Goal: Task Accomplishment & Management: Use online tool/utility

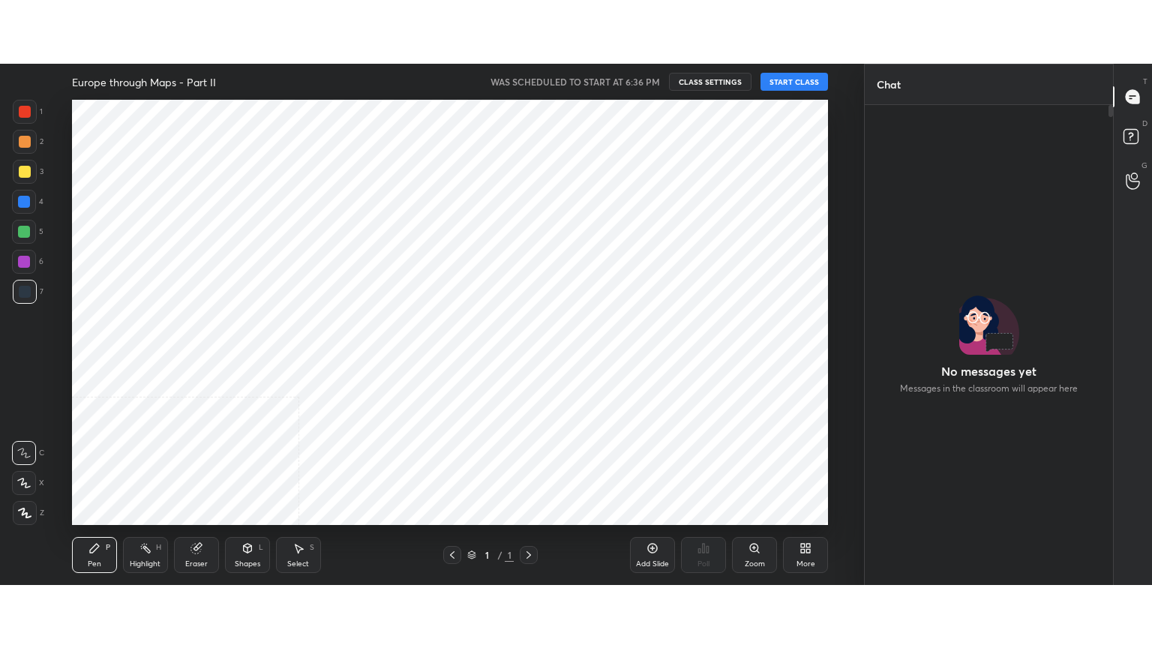
scroll to position [439, 244]
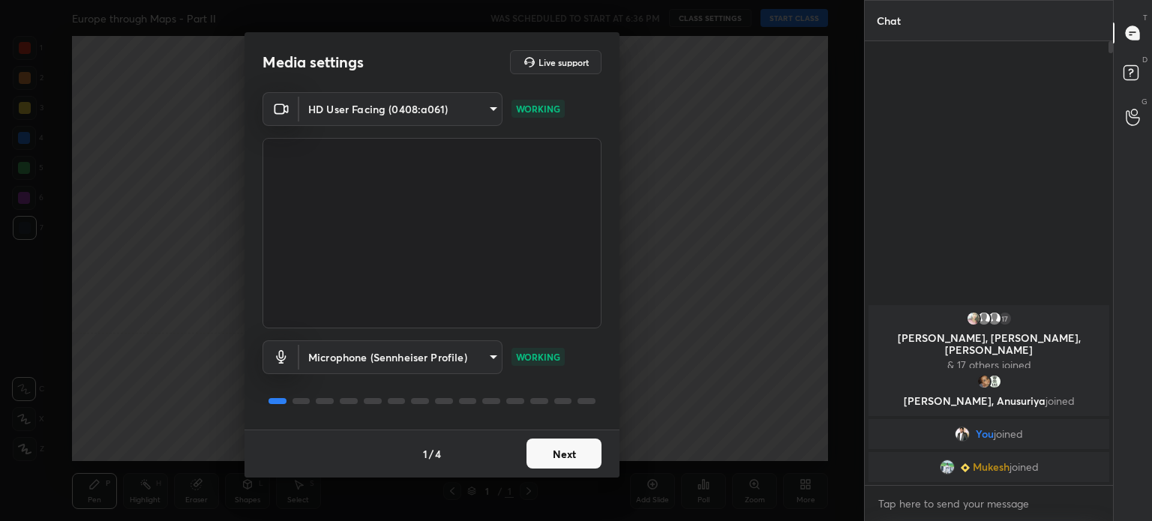
click at [388, 115] on body "1 2 3 4 5 6 7 C X Z C X Z E E Erase all H H Europe through Maps - Part II WAS S…" at bounding box center [576, 260] width 1152 height 521
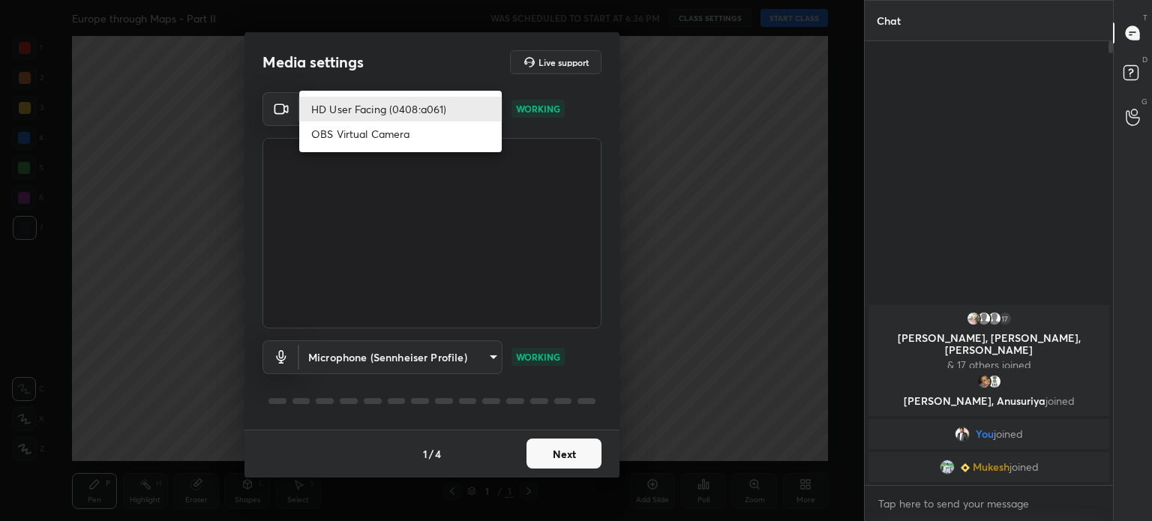
click at [408, 60] on div at bounding box center [576, 260] width 1152 height 521
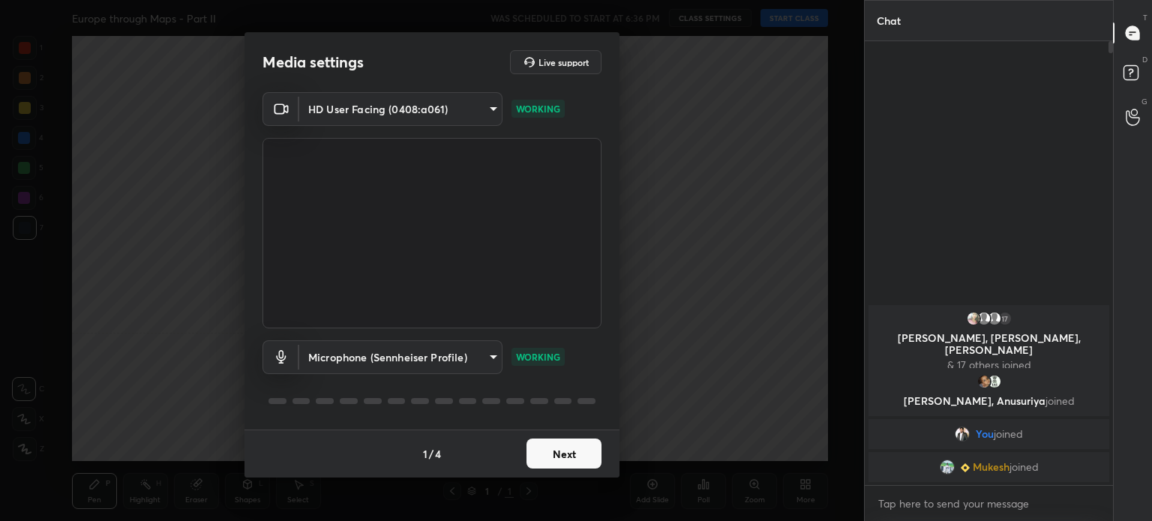
click at [410, 102] on body "1 2 3 4 5 6 7 C X Z C X Z E E Erase all H H Europe through Maps - Part II WAS S…" at bounding box center [576, 260] width 1152 height 521
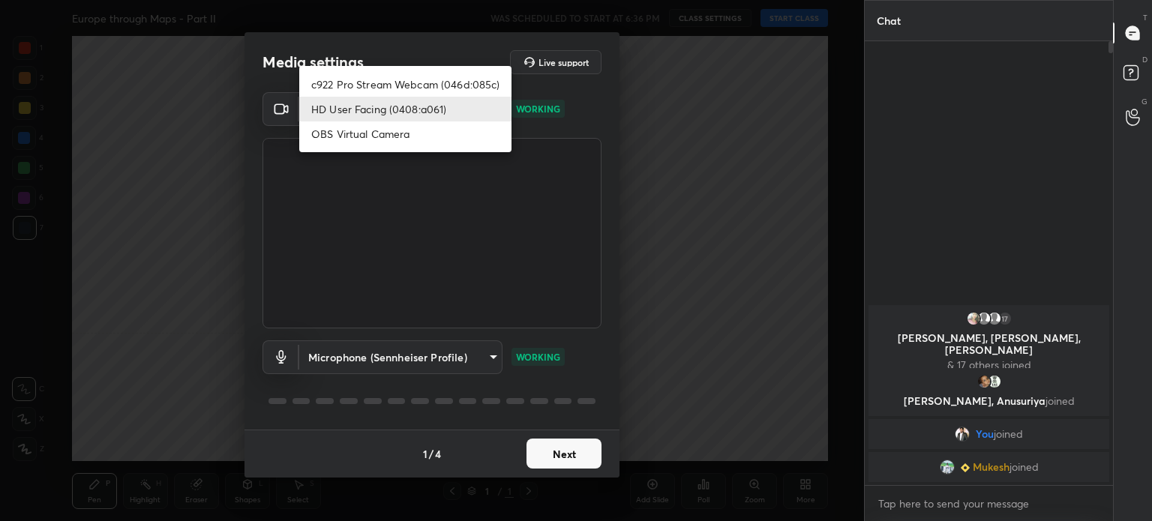
click at [412, 76] on li "c922 Pro Stream Webcam (046d:085c)" at bounding box center [405, 84] width 212 height 25
type input "8f0ed570028ff23fc31763cdb4aae10eafa5c66e329f9578c311597a076a2bc3"
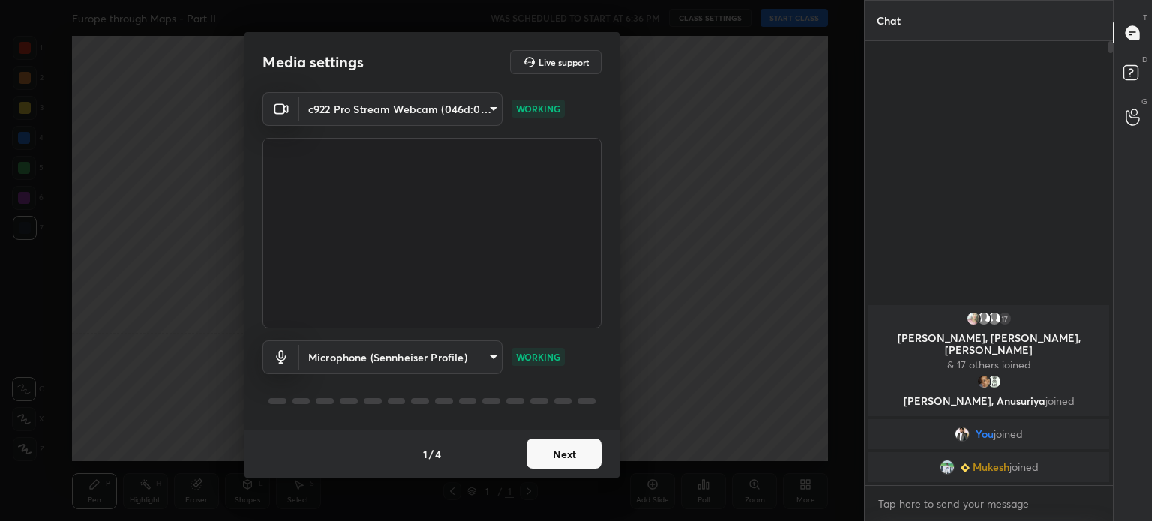
click at [570, 451] on button "Next" at bounding box center [563, 454] width 75 height 30
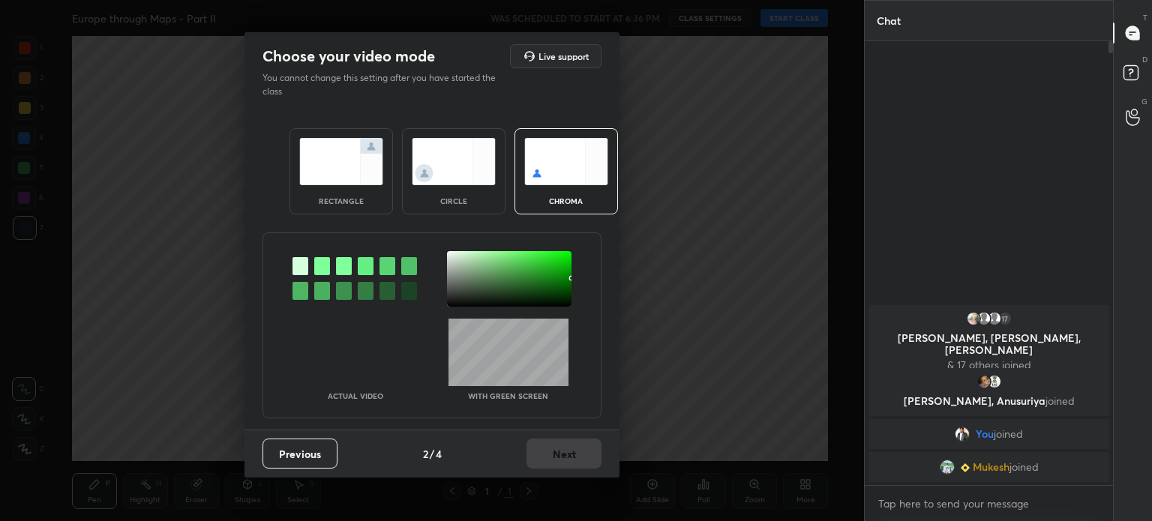
click at [319, 268] on div at bounding box center [322, 266] width 16 height 18
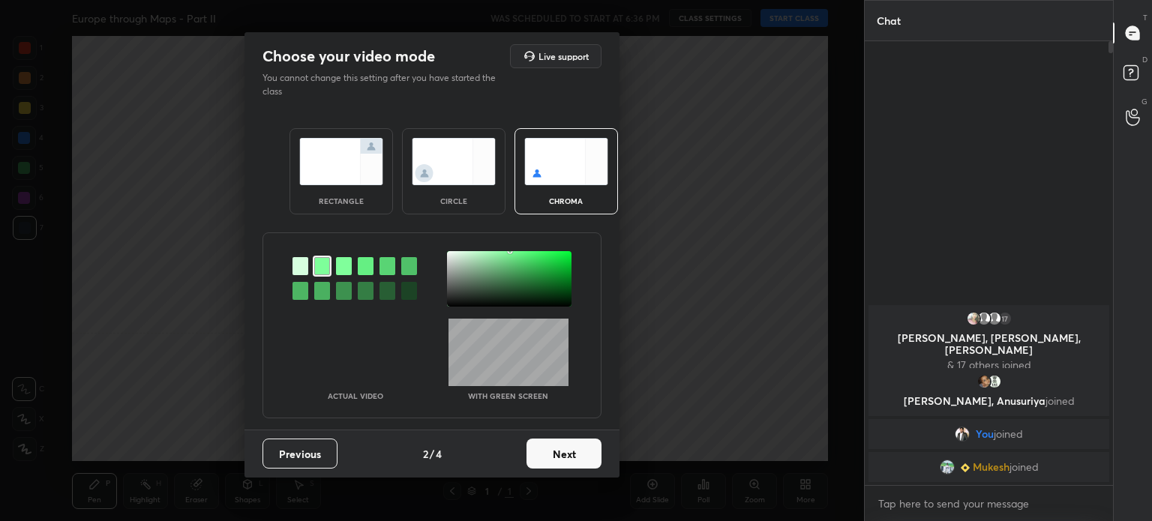
click at [454, 251] on div at bounding box center [509, 278] width 124 height 55
click at [577, 458] on button "Next" at bounding box center [563, 454] width 75 height 30
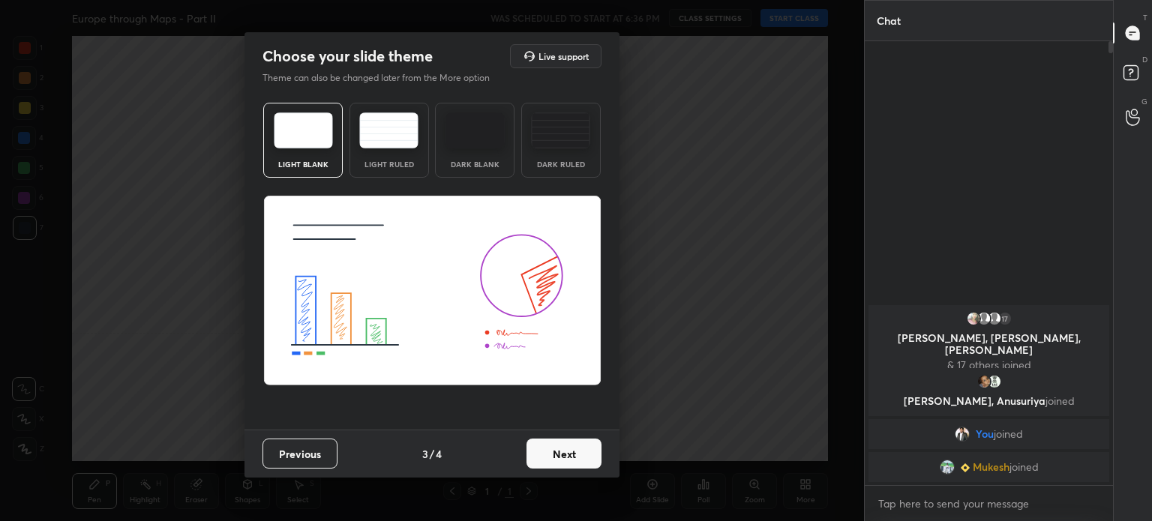
click at [577, 458] on button "Next" at bounding box center [563, 454] width 75 height 30
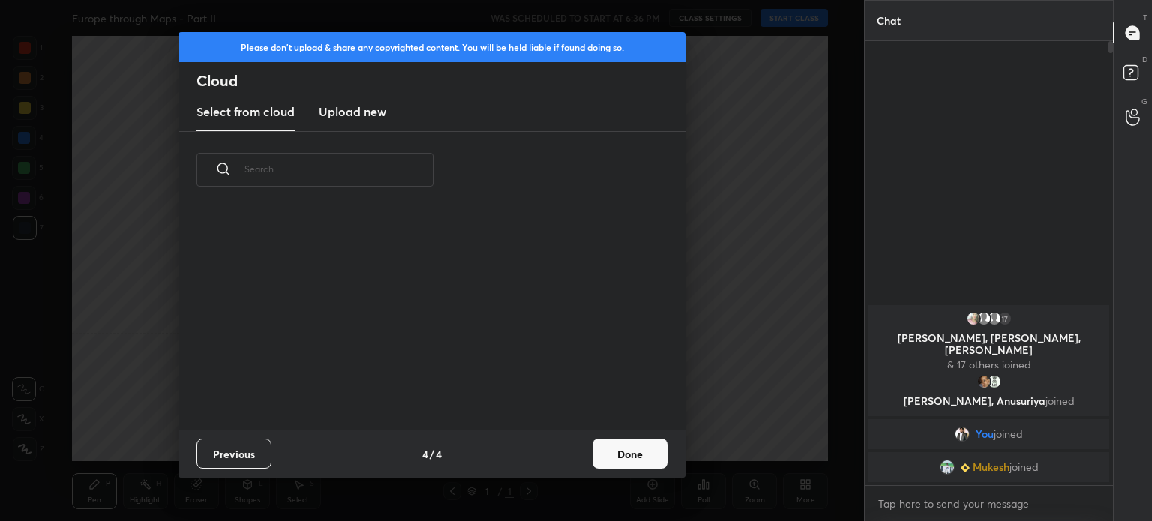
click at [621, 453] on button "Done" at bounding box center [629, 454] width 75 height 30
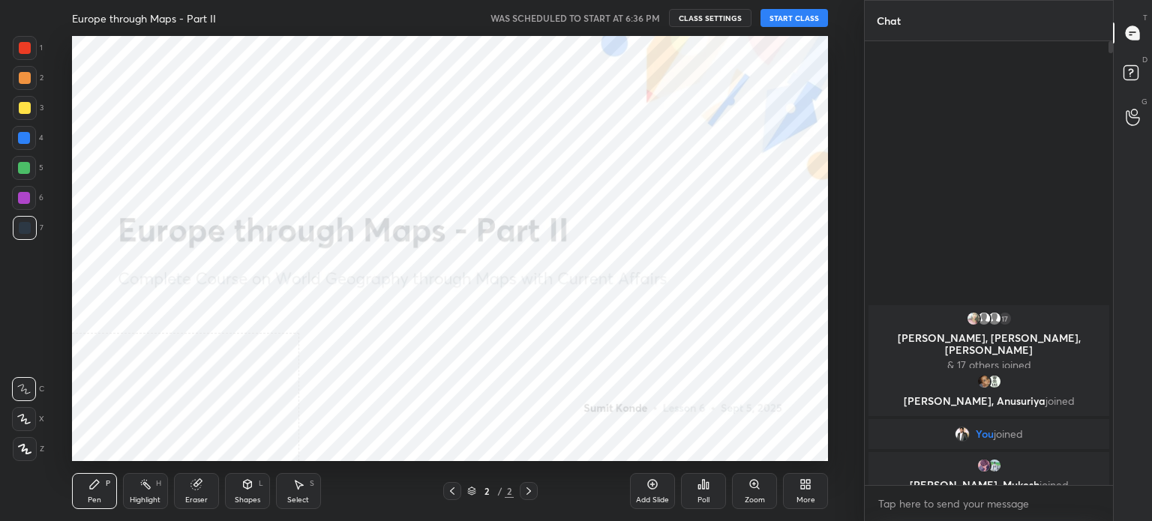
click at [796, 504] on div "More" at bounding box center [805, 499] width 19 height 7
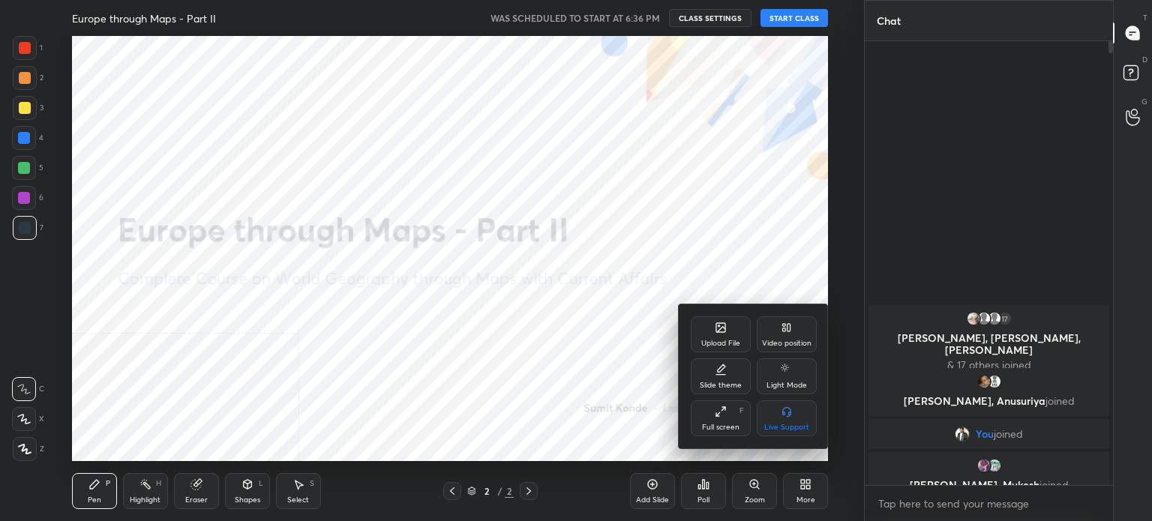
click at [771, 346] on div "Video position" at bounding box center [786, 343] width 49 height 7
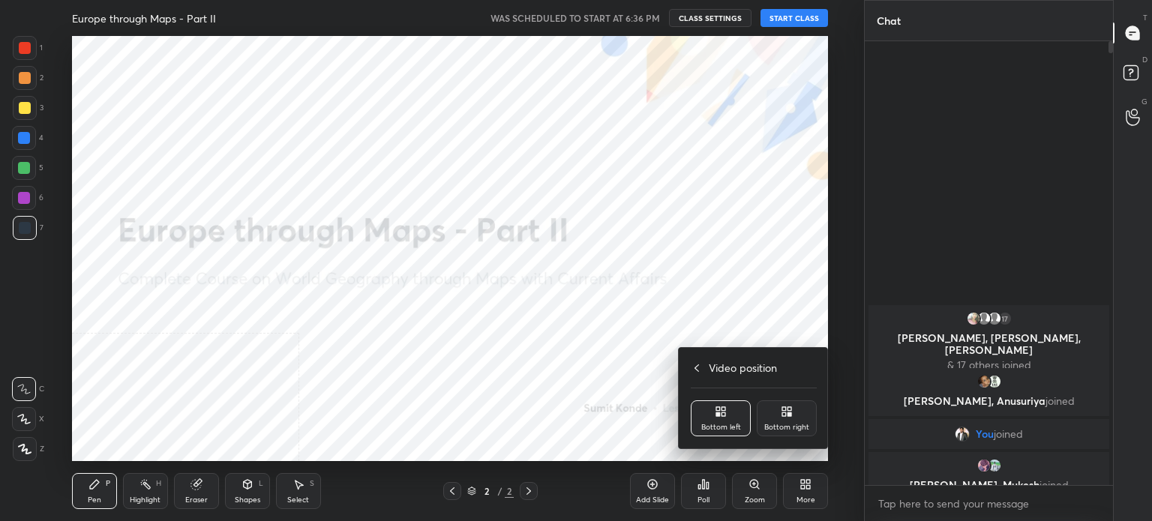
click at [793, 413] on div "Bottom right" at bounding box center [786, 418] width 60 height 36
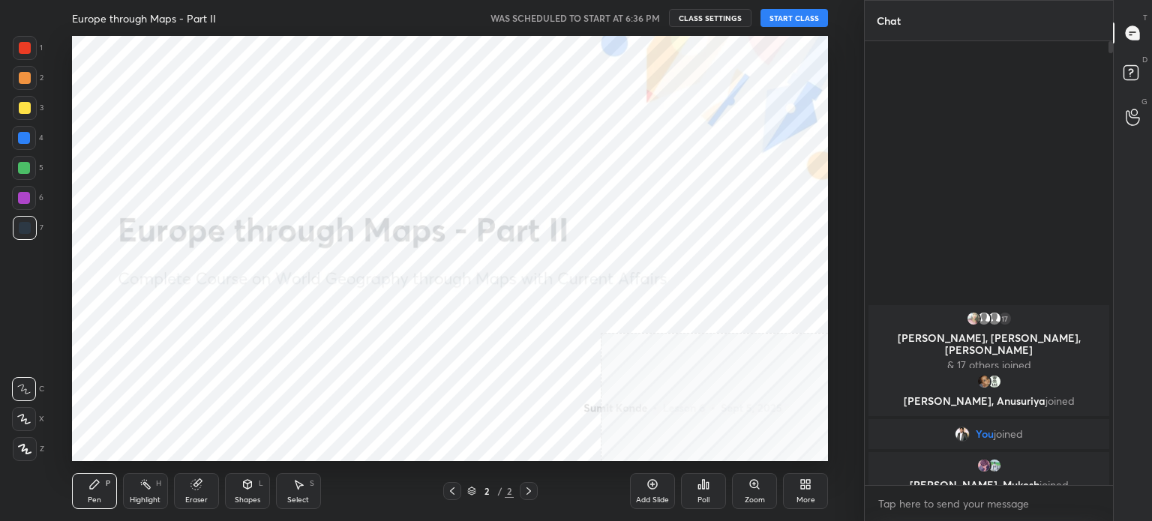
click at [649, 487] on icon at bounding box center [652, 484] width 12 height 12
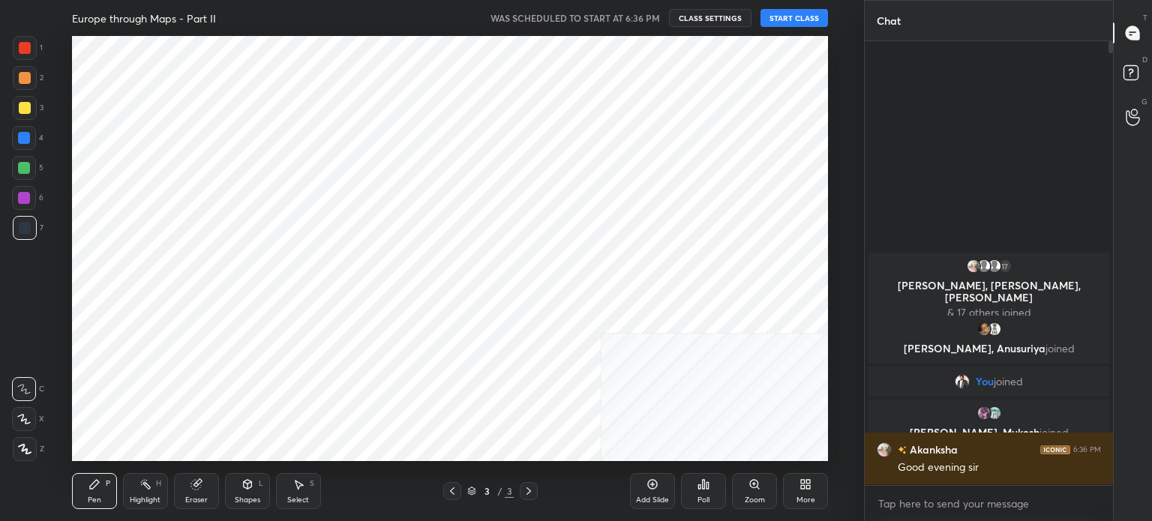
click at [789, 16] on button "START CLASS" at bounding box center [793, 18] width 67 height 18
click at [792, 493] on div "More" at bounding box center [805, 491] width 45 height 36
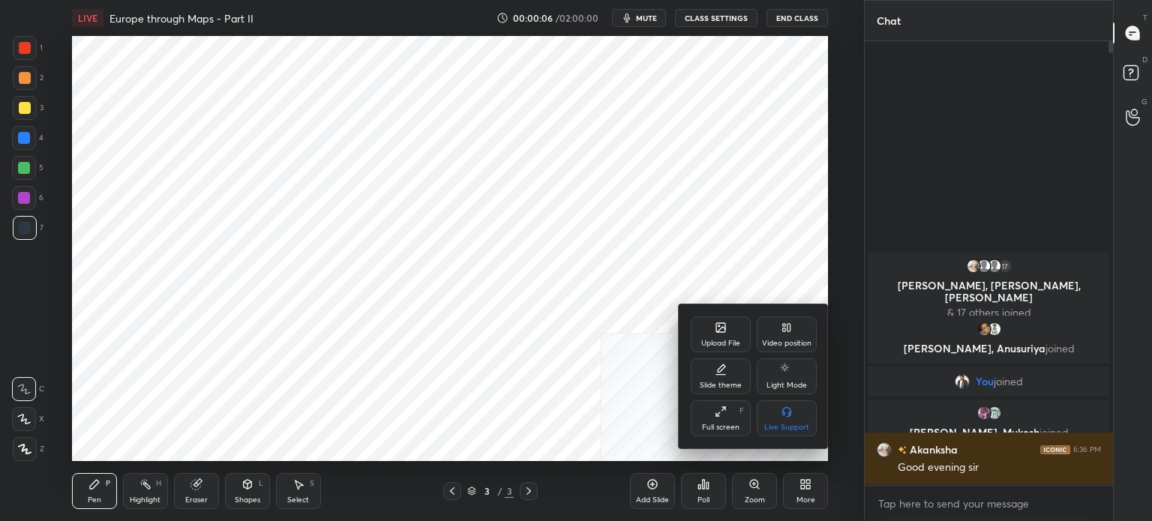
click at [726, 428] on div "Full screen" at bounding box center [720, 427] width 37 height 7
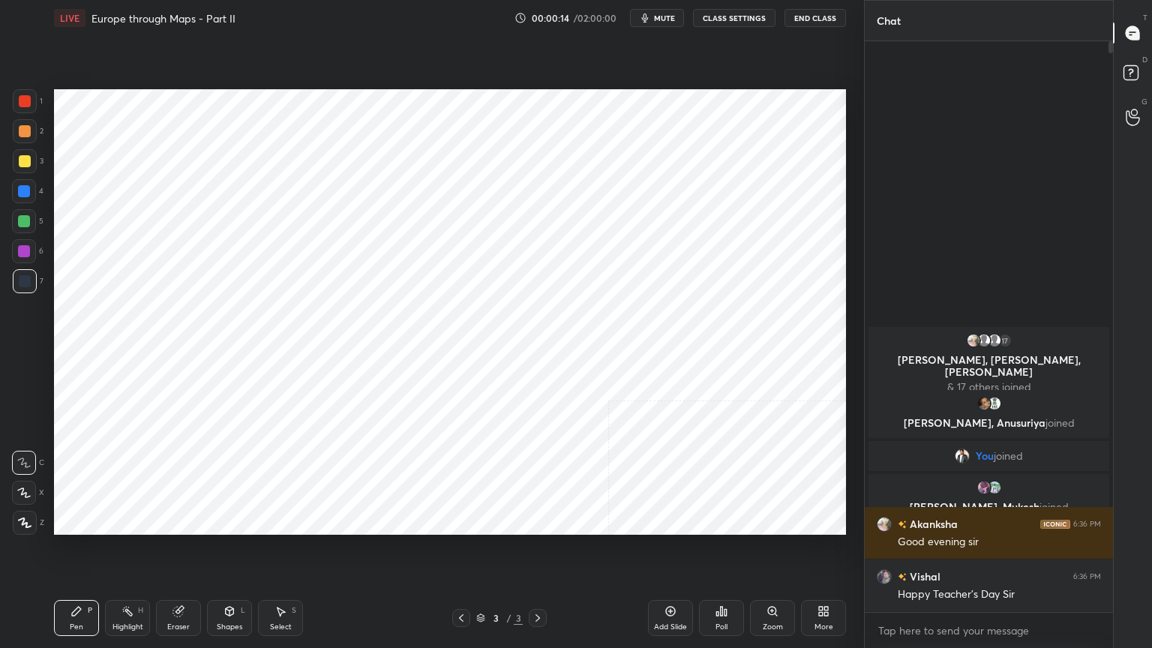
click at [831, 520] on div "More" at bounding box center [823, 618] width 45 height 36
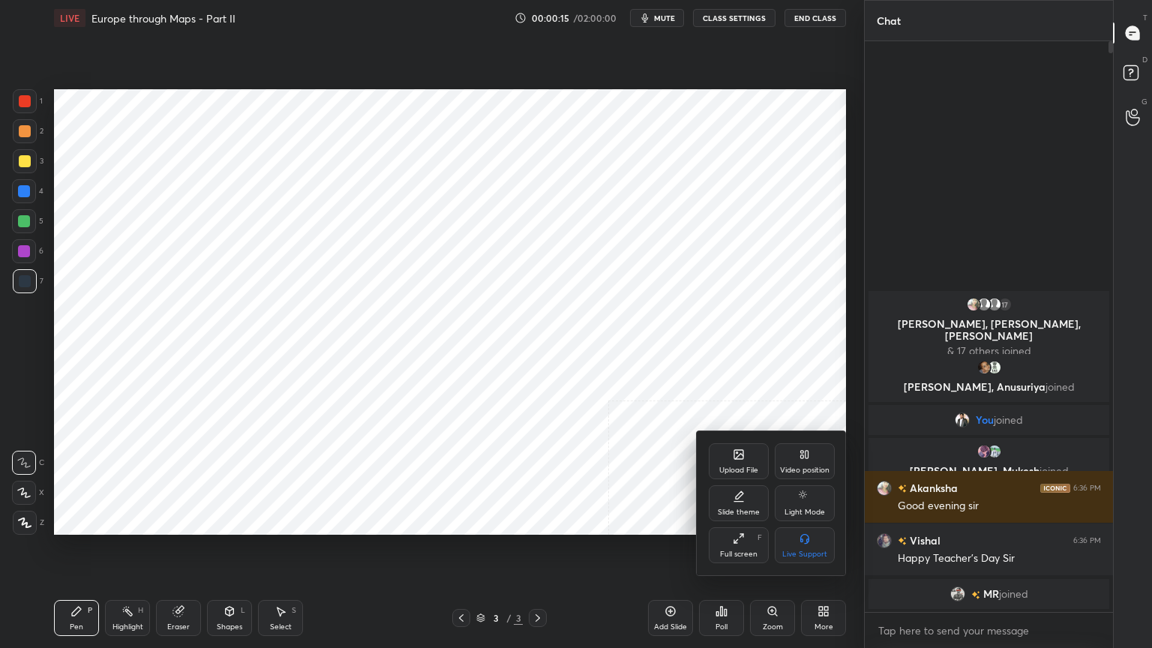
click at [734, 452] on icon at bounding box center [738, 454] width 9 height 9
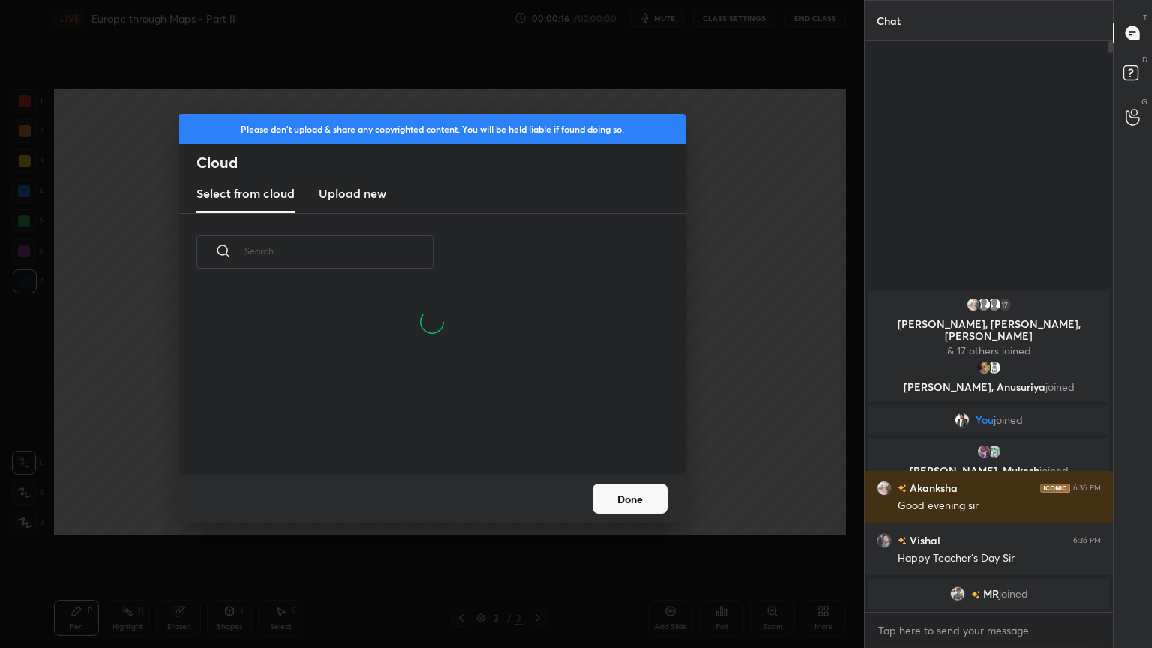
click at [340, 182] on new "Upload new" at bounding box center [352, 193] width 67 height 37
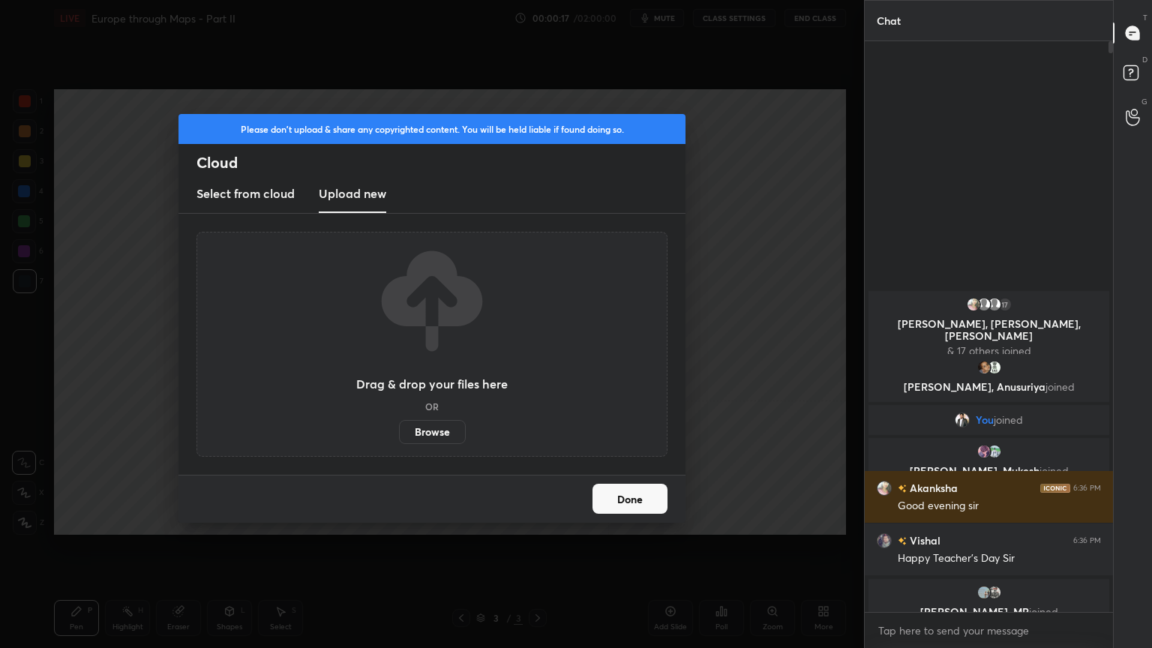
click at [441, 425] on label "Browse" at bounding box center [432, 432] width 67 height 24
click at [399, 425] on input "Browse" at bounding box center [399, 432] width 0 height 24
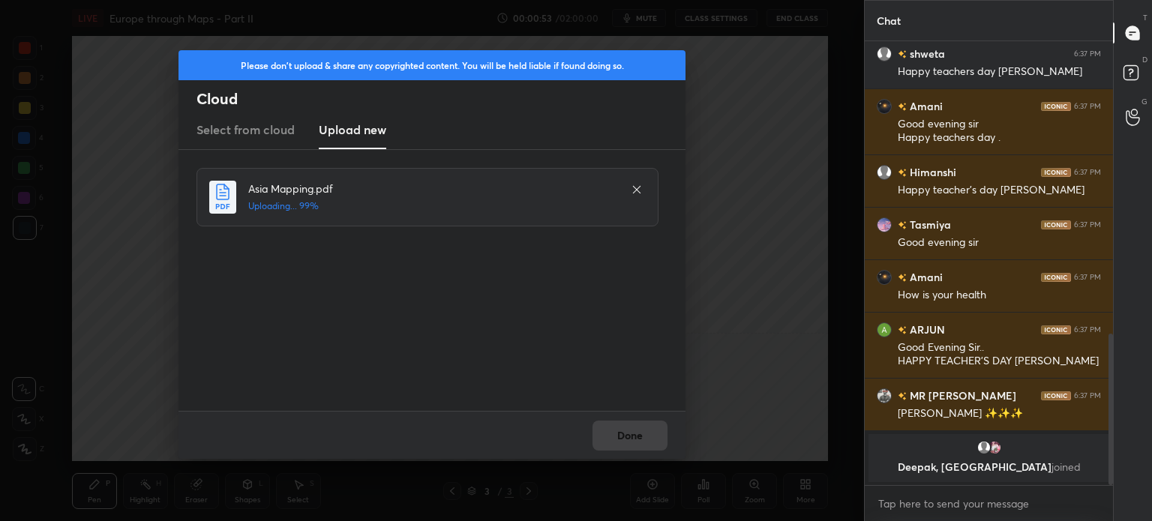
scroll to position [907, 0]
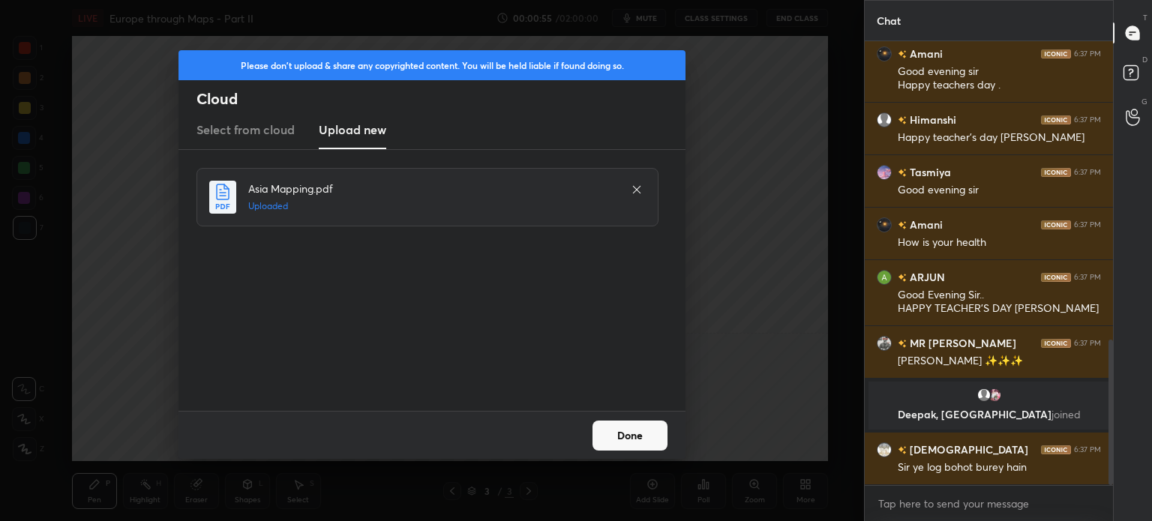
click at [617, 428] on button "Done" at bounding box center [629, 436] width 75 height 30
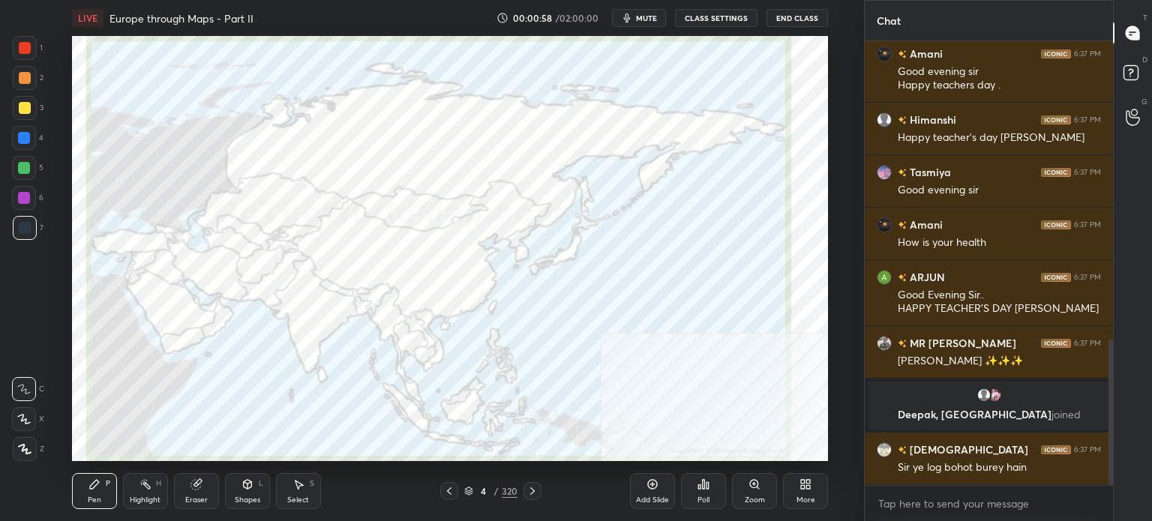
click at [642, 490] on div "Add Slide" at bounding box center [652, 491] width 45 height 36
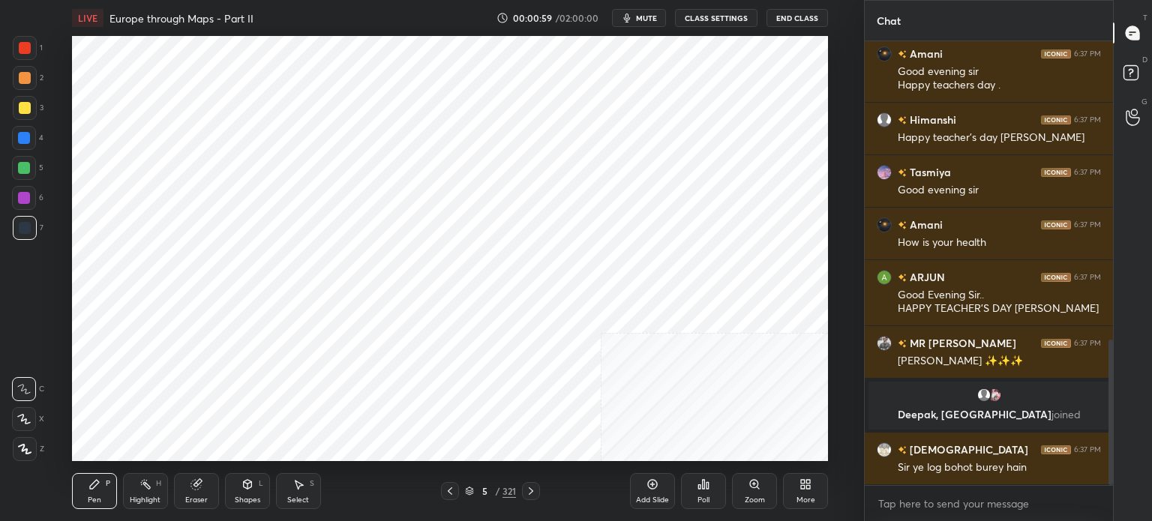
click at [477, 488] on div "5" at bounding box center [484, 491] width 15 height 9
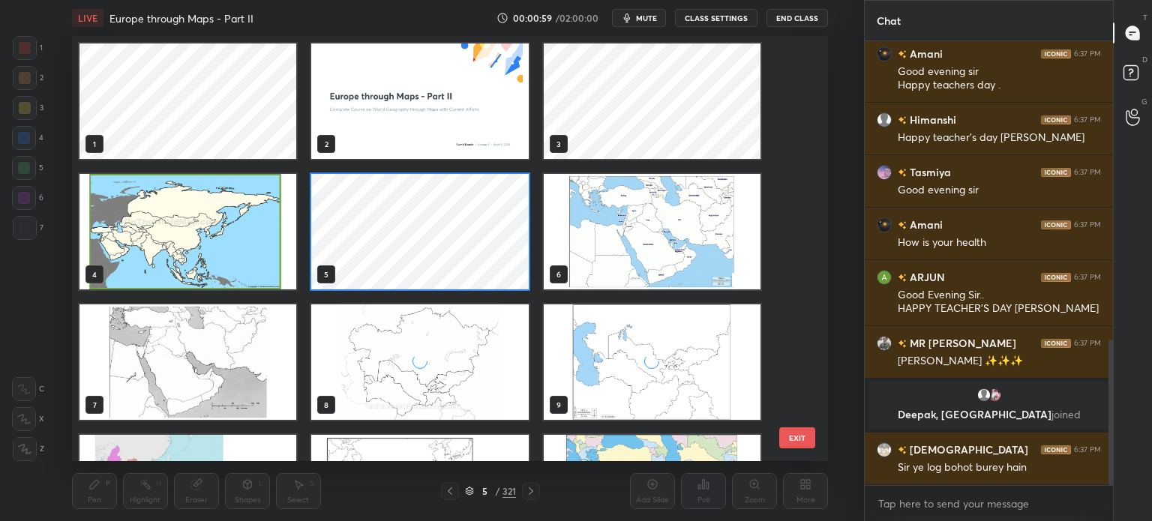
scroll to position [421, 749]
click at [591, 226] on img "grid" at bounding box center [651, 231] width 217 height 115
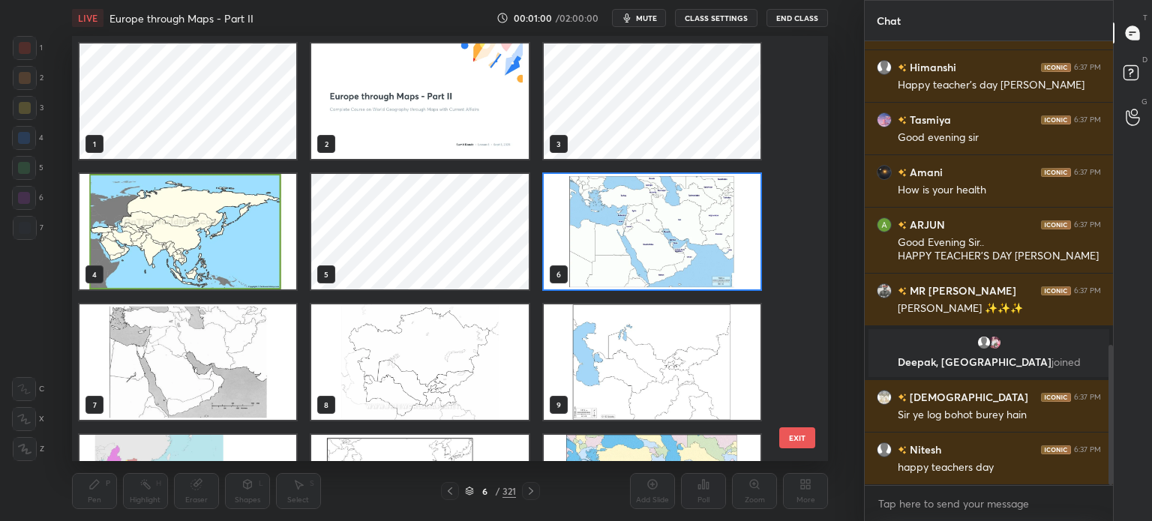
click at [591, 226] on img "grid" at bounding box center [651, 231] width 217 height 115
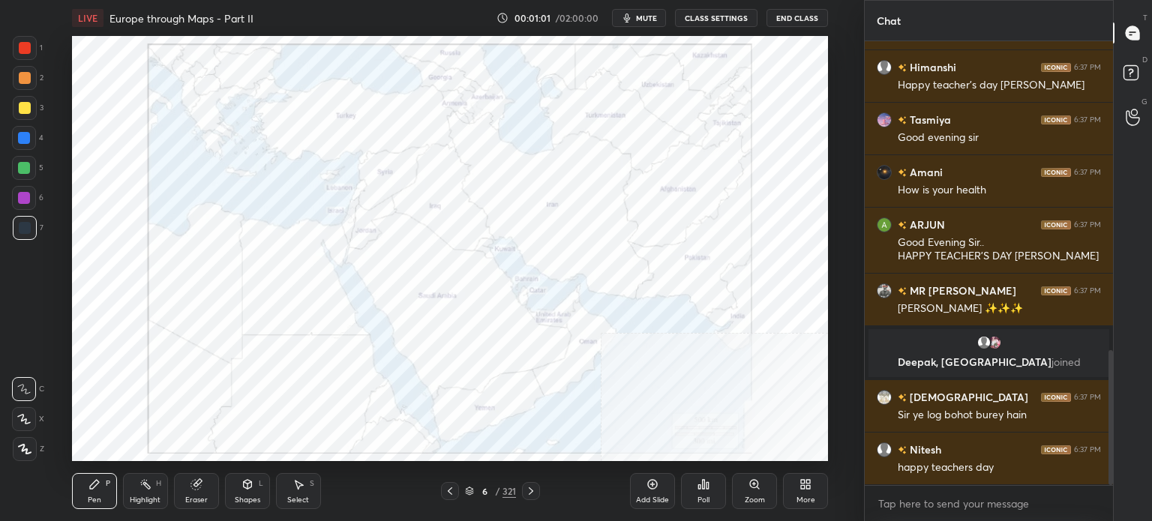
scroll to position [1012, 0]
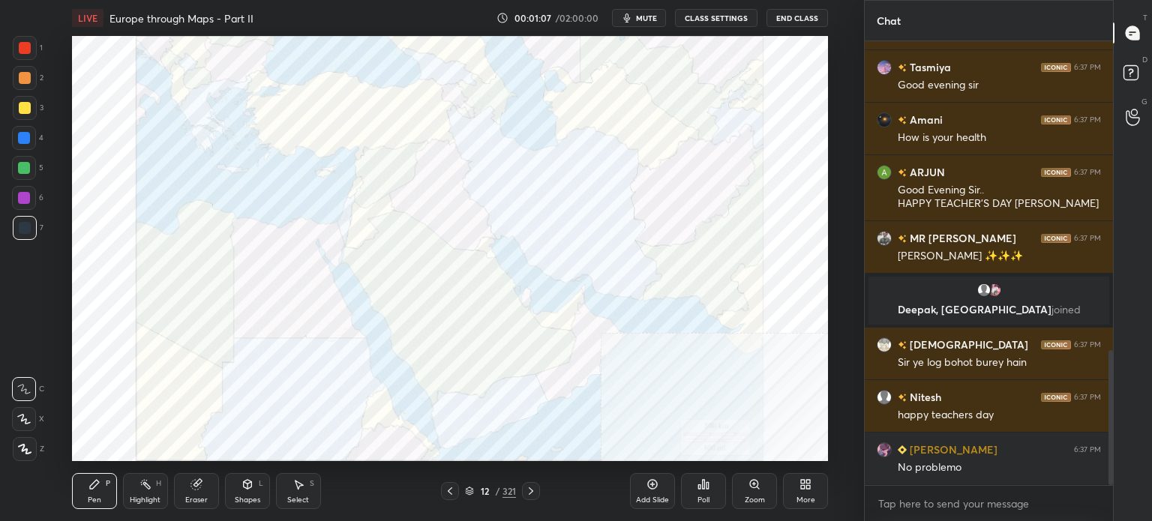
click at [469, 490] on icon at bounding box center [469, 491] width 9 height 9
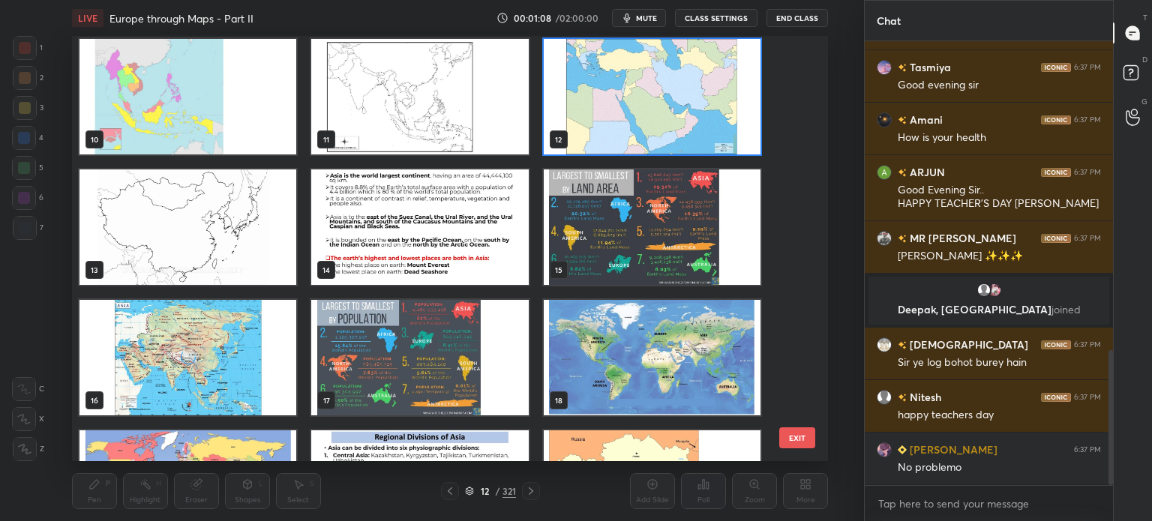
scroll to position [1065, 0]
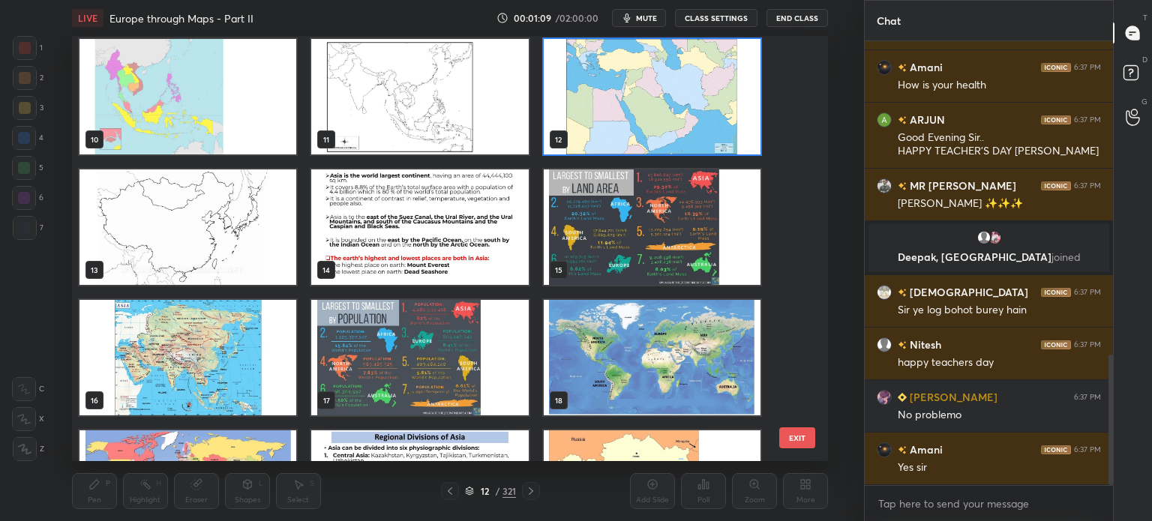
click at [195, 359] on img "grid" at bounding box center [187, 357] width 217 height 115
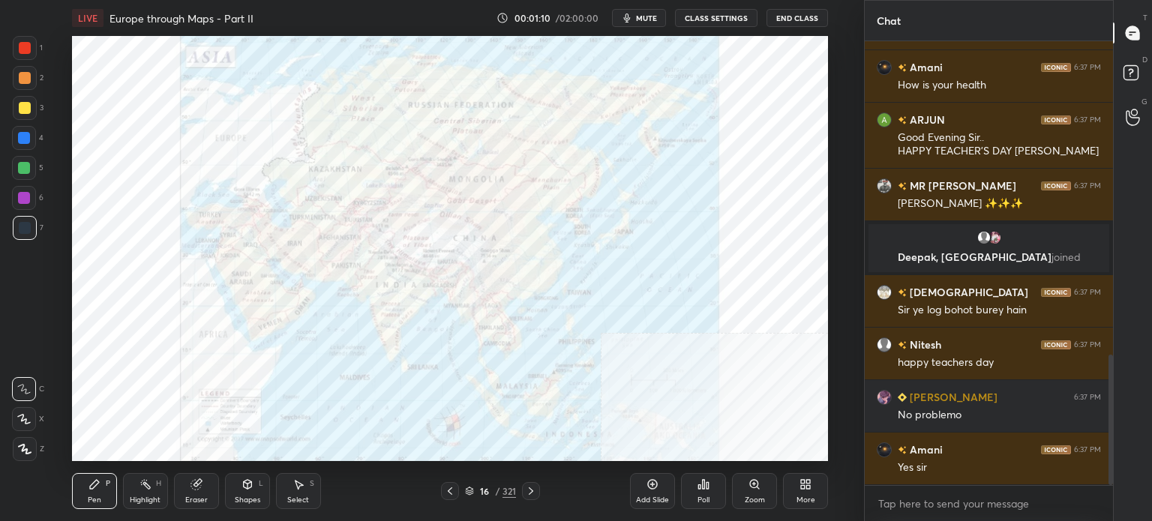
click at [195, 359] on img "grid" at bounding box center [187, 357] width 217 height 115
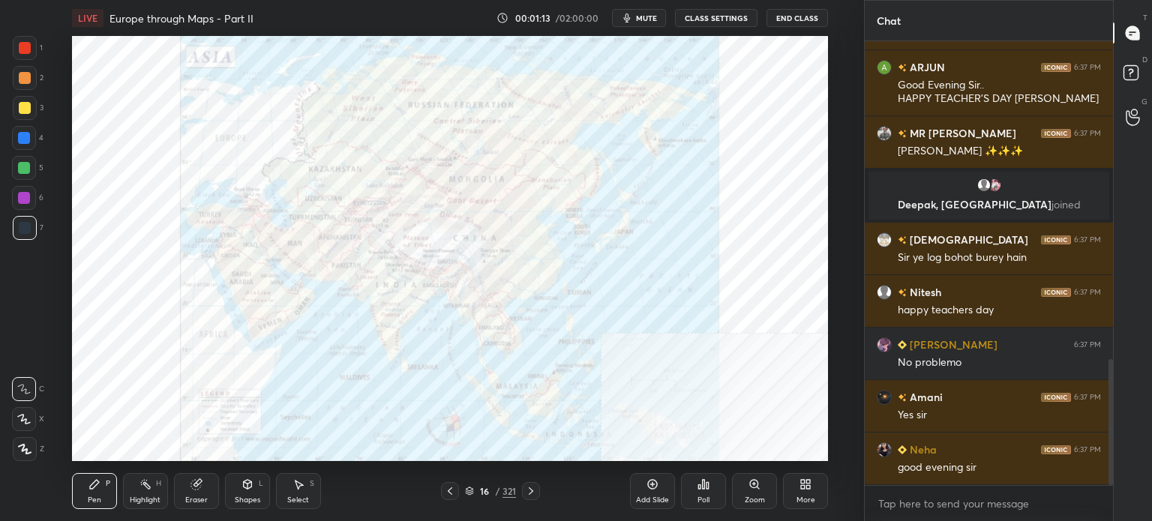
click at [816, 483] on div "More" at bounding box center [805, 491] width 45 height 36
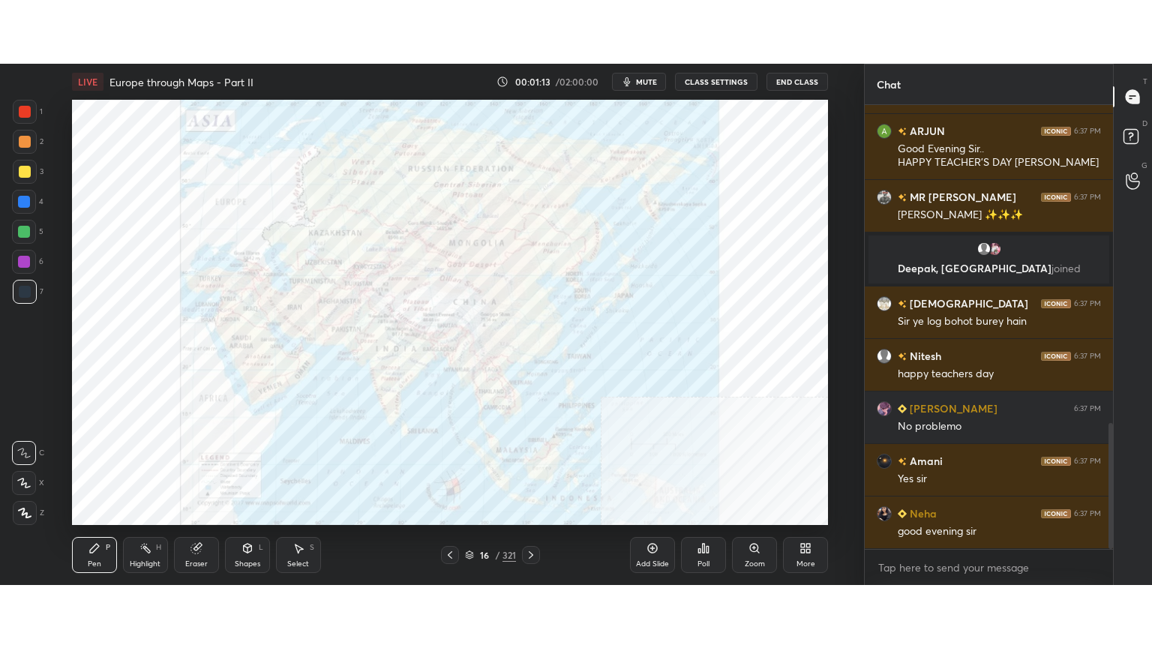
scroll to position [1183, 0]
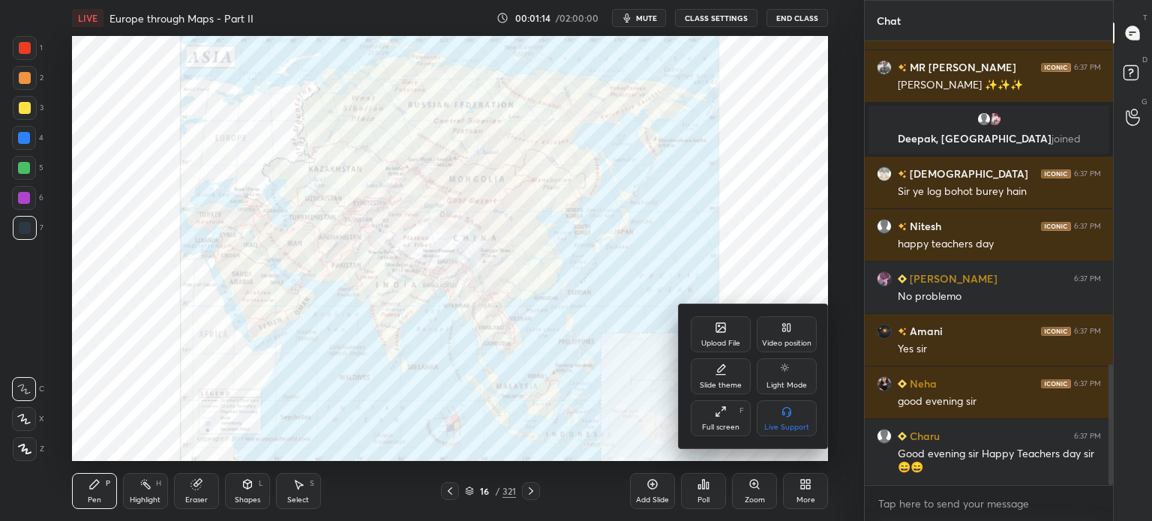
click at [708, 417] on div "Full screen F" at bounding box center [721, 418] width 60 height 36
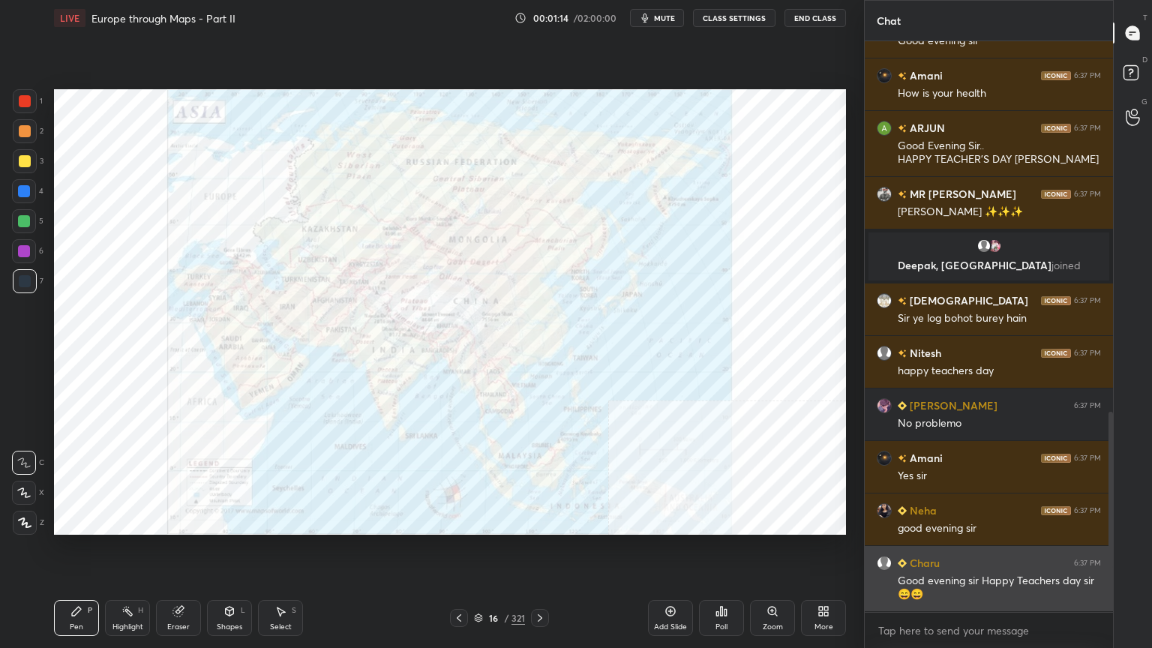
scroll to position [1092, 0]
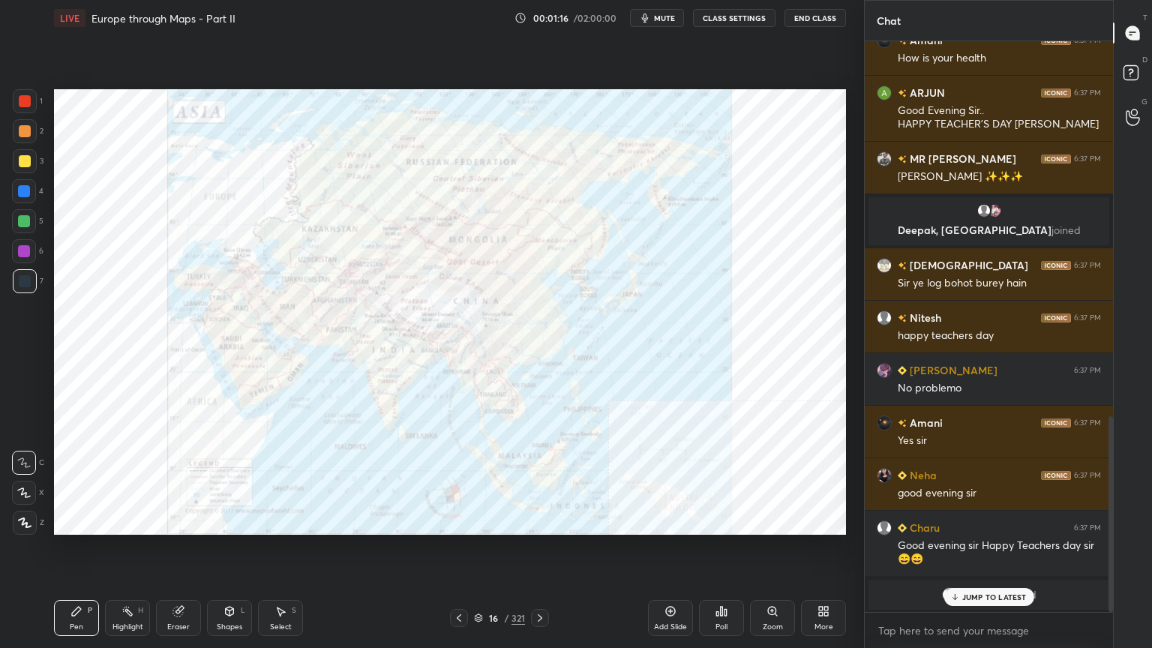
click at [991, 520] on p "JUMP TO LATEST" at bounding box center [994, 596] width 64 height 9
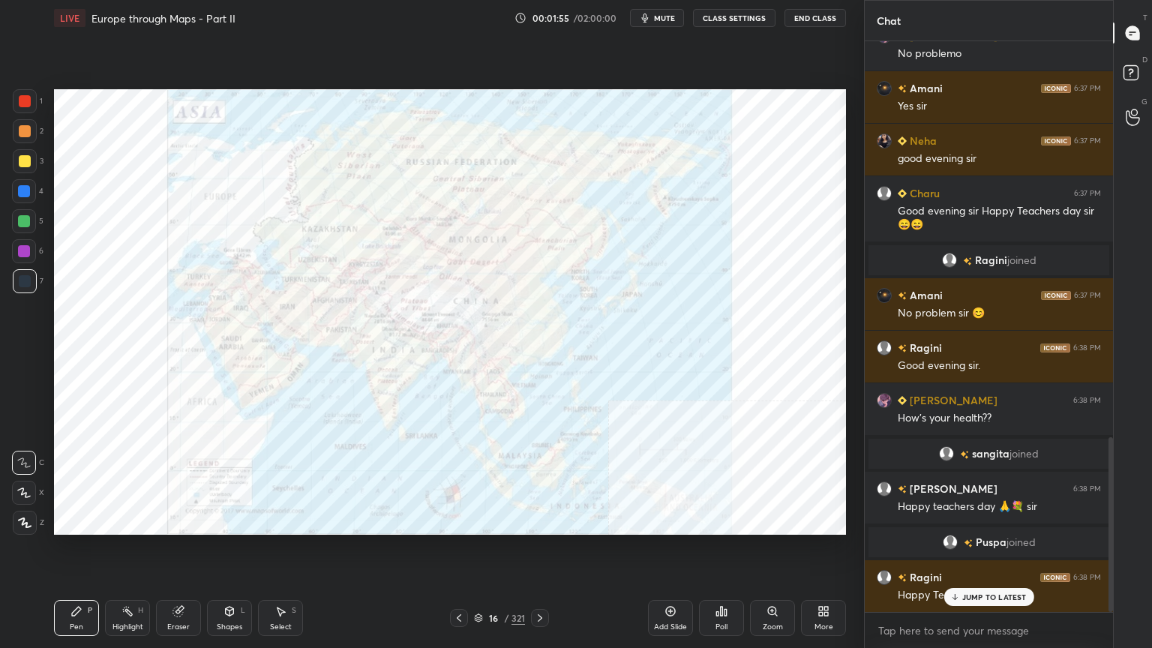
scroll to position [1359, 0]
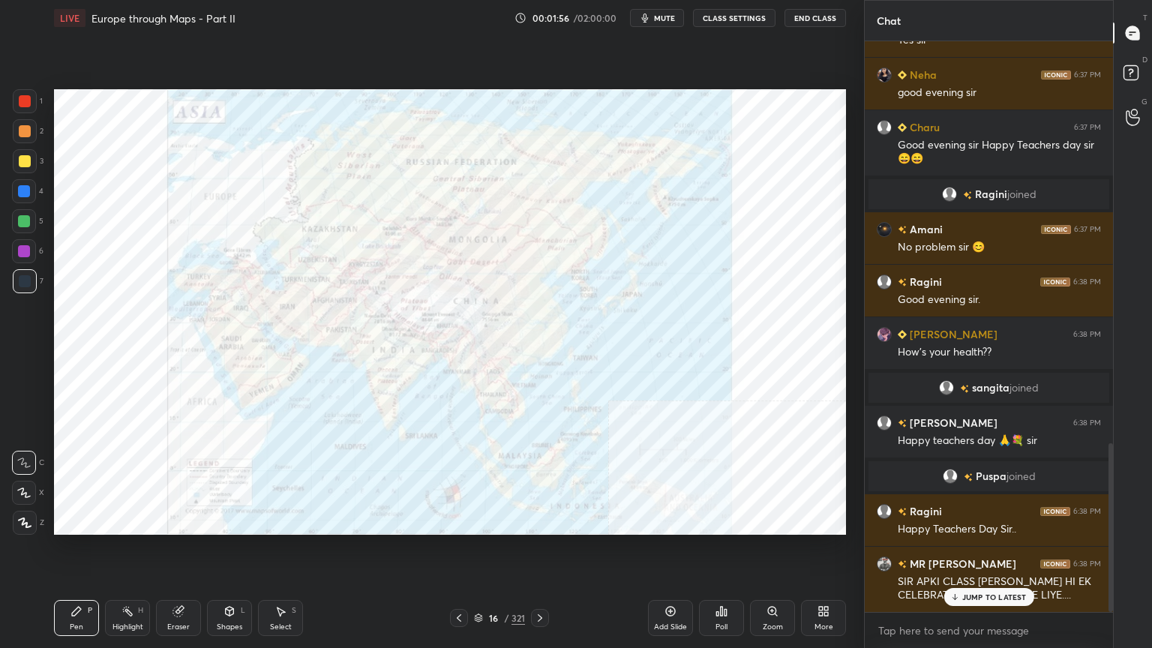
click at [990, 520] on p "JUMP TO LATEST" at bounding box center [994, 596] width 64 height 9
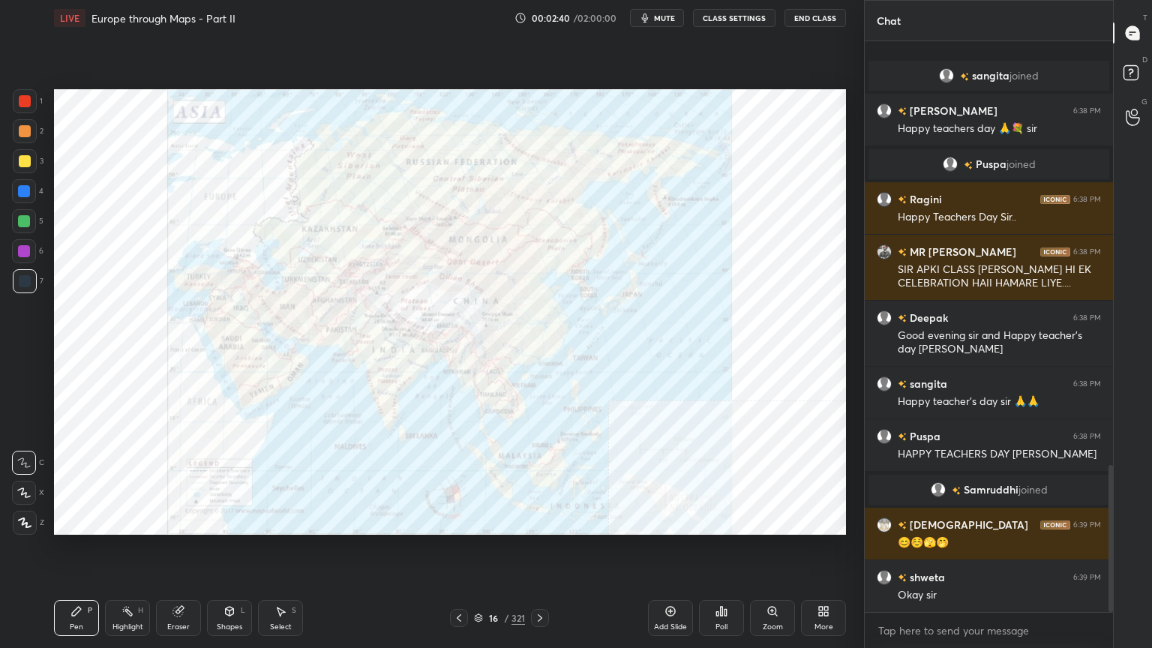
scroll to position [1649, 0]
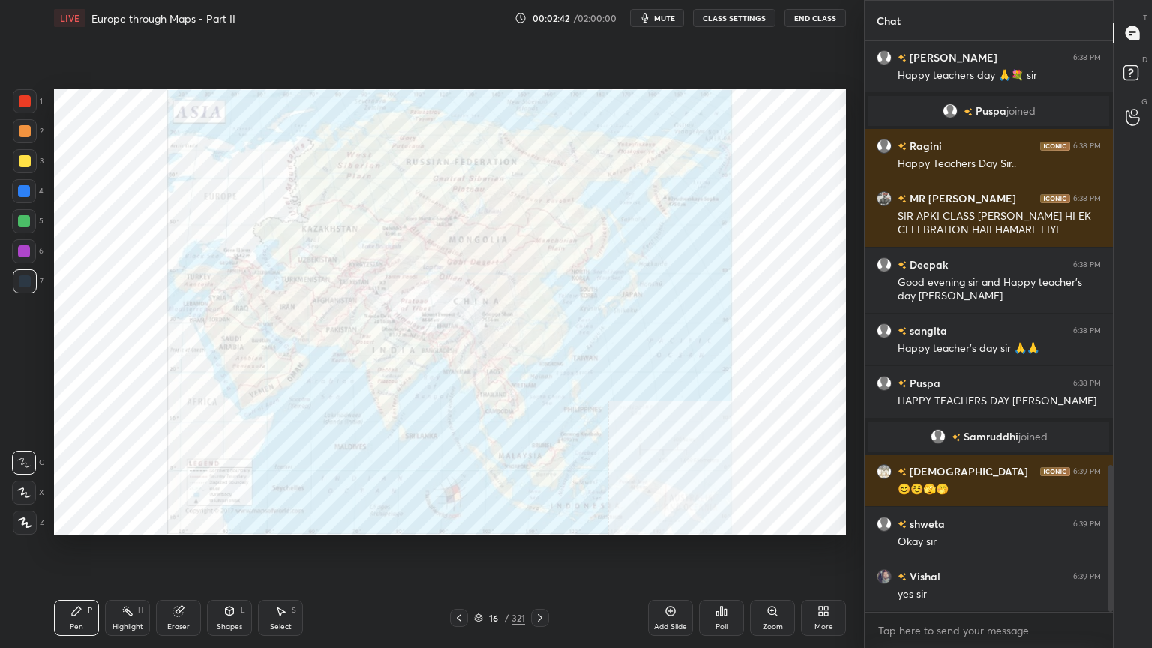
click at [480, 520] on icon at bounding box center [478, 617] width 9 height 9
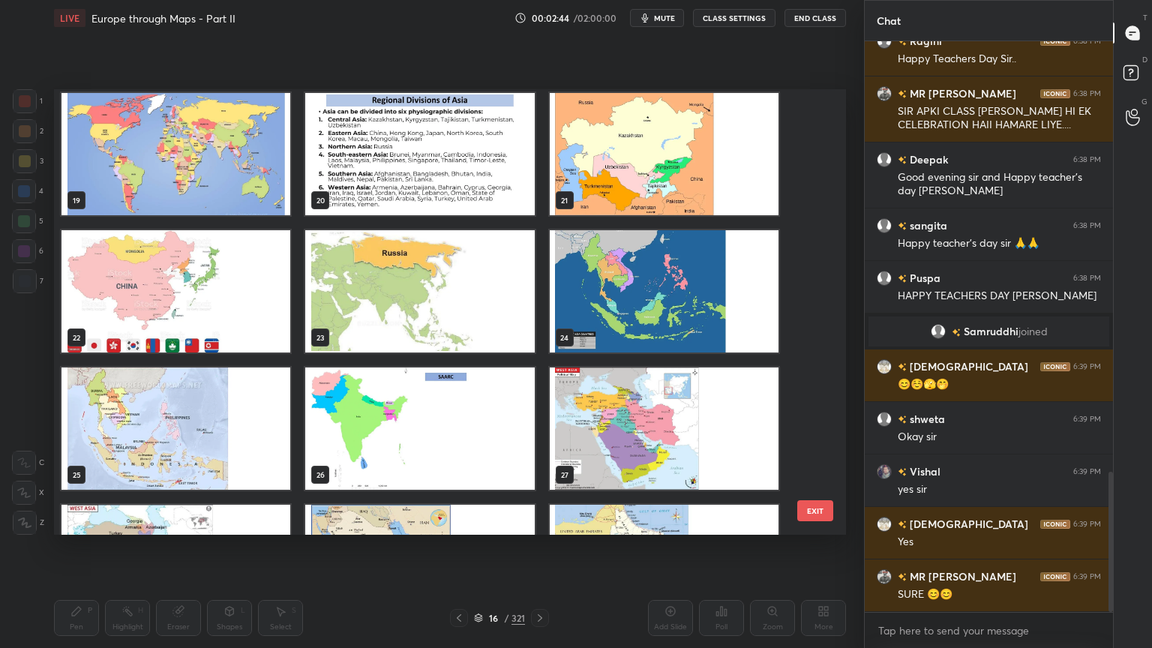
scroll to position [1805, 0]
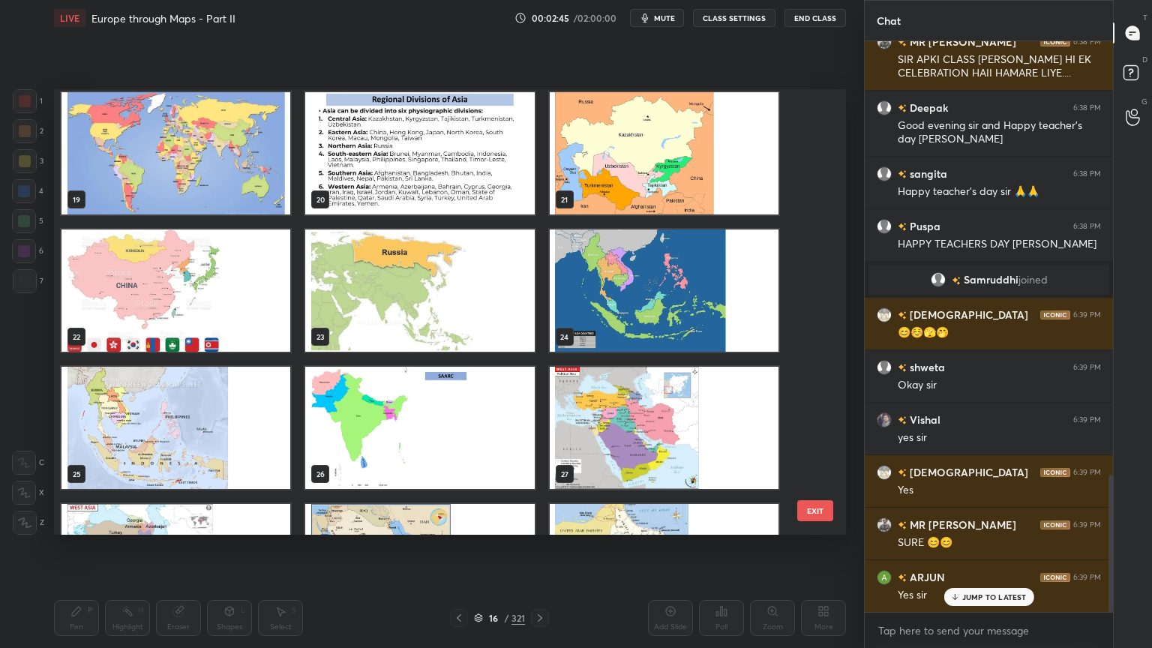
click at [654, 186] on img "grid" at bounding box center [664, 153] width 229 height 122
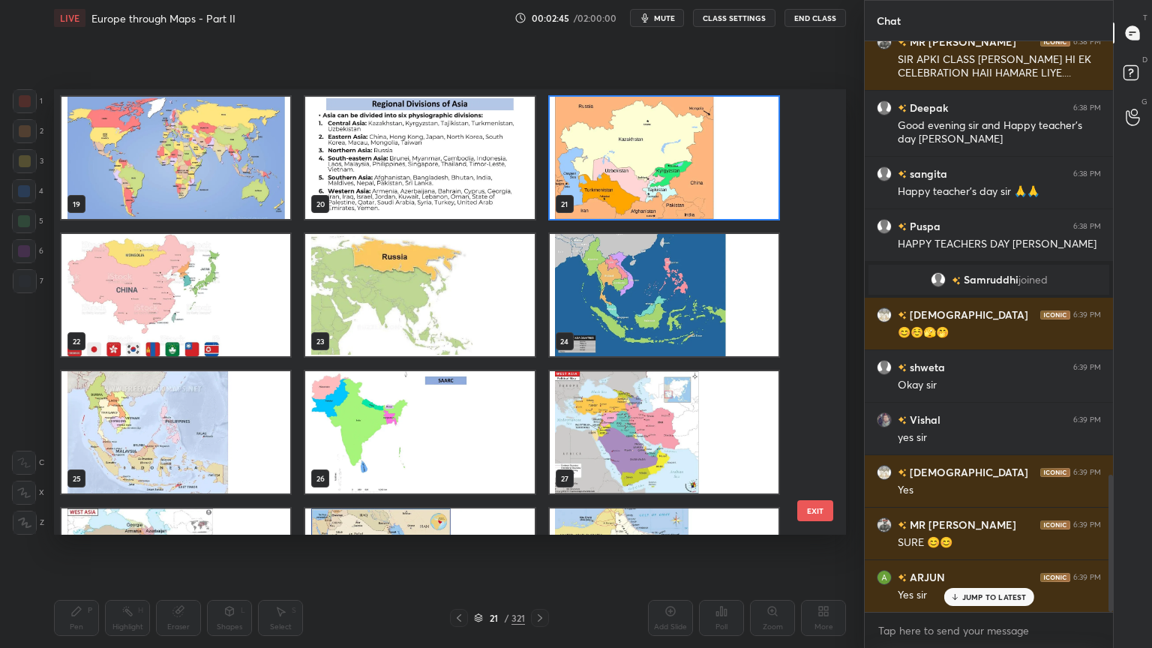
click at [654, 186] on div "19 20 21 22 23 24 25 26 27 28 29 30 31 32 33" at bounding box center [436, 311] width 765 height 445
click at [654, 186] on img "grid" at bounding box center [664, 158] width 229 height 122
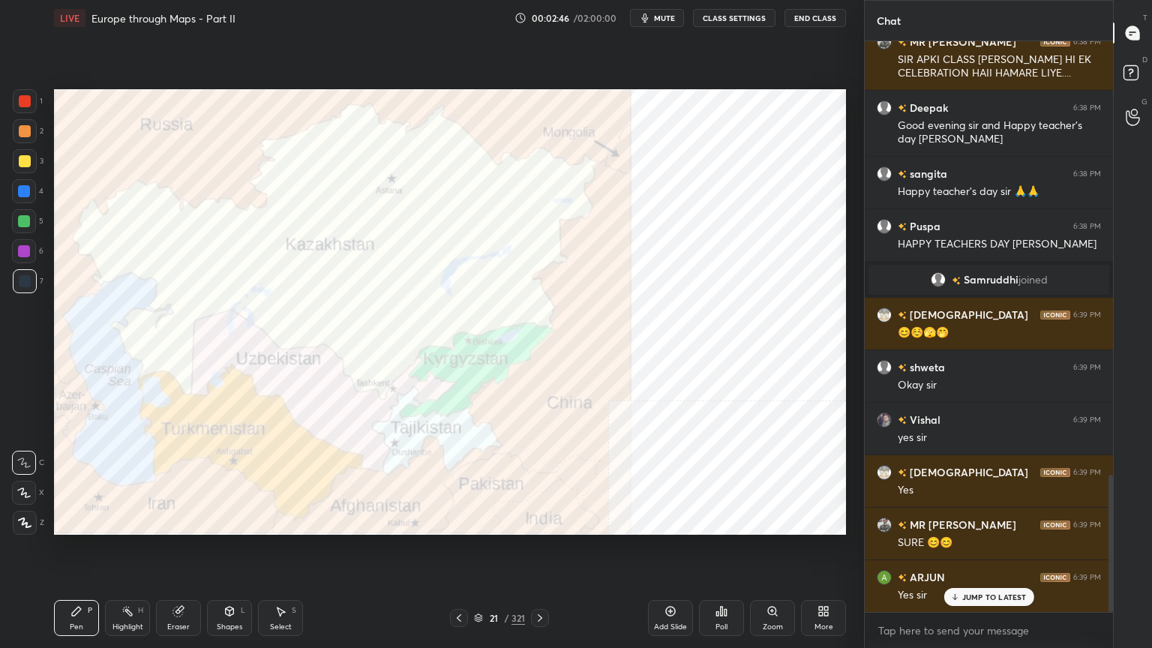
click at [654, 186] on img "grid" at bounding box center [664, 158] width 229 height 122
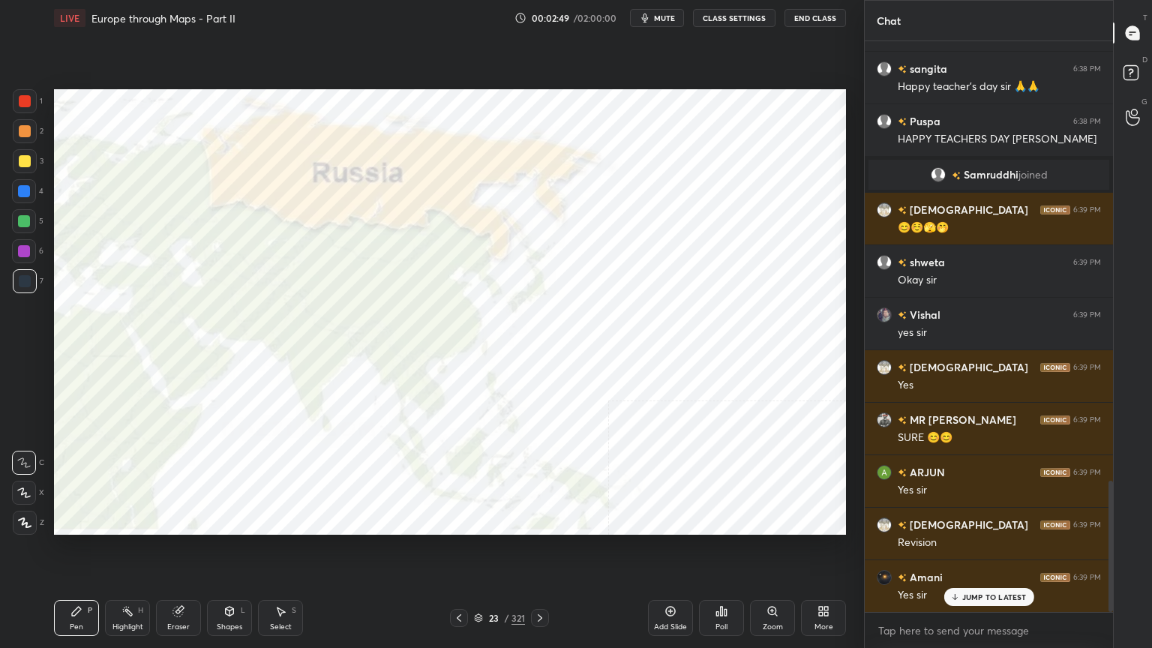
scroll to position [1964, 0]
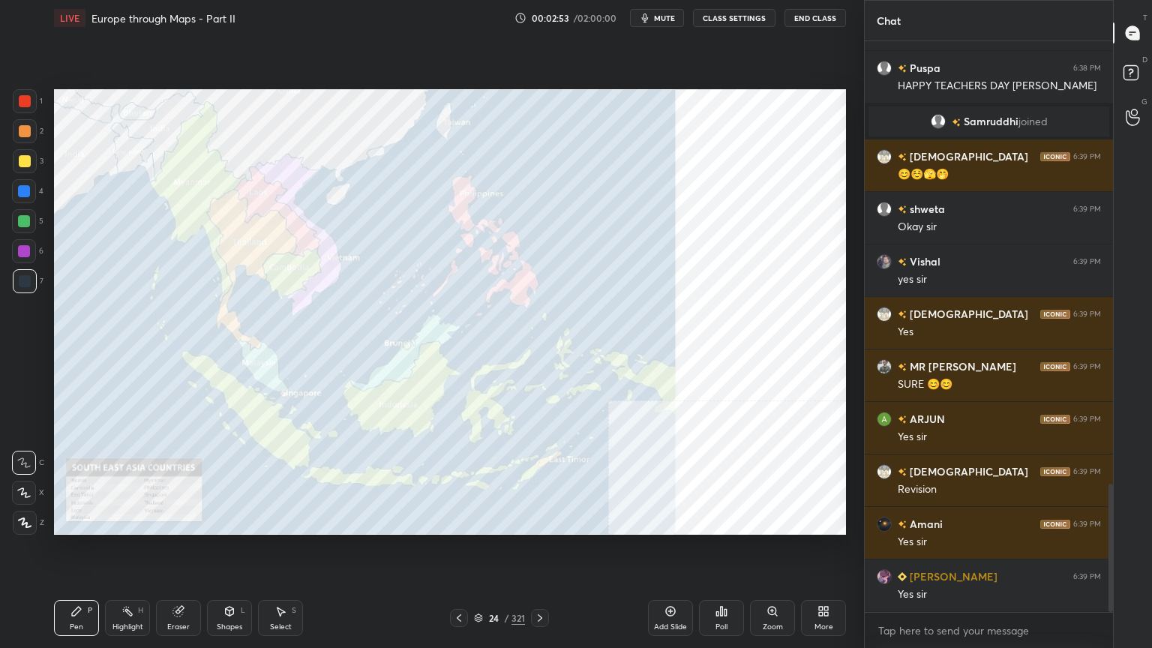
click at [484, 520] on div "24 / 321" at bounding box center [499, 617] width 51 height 13
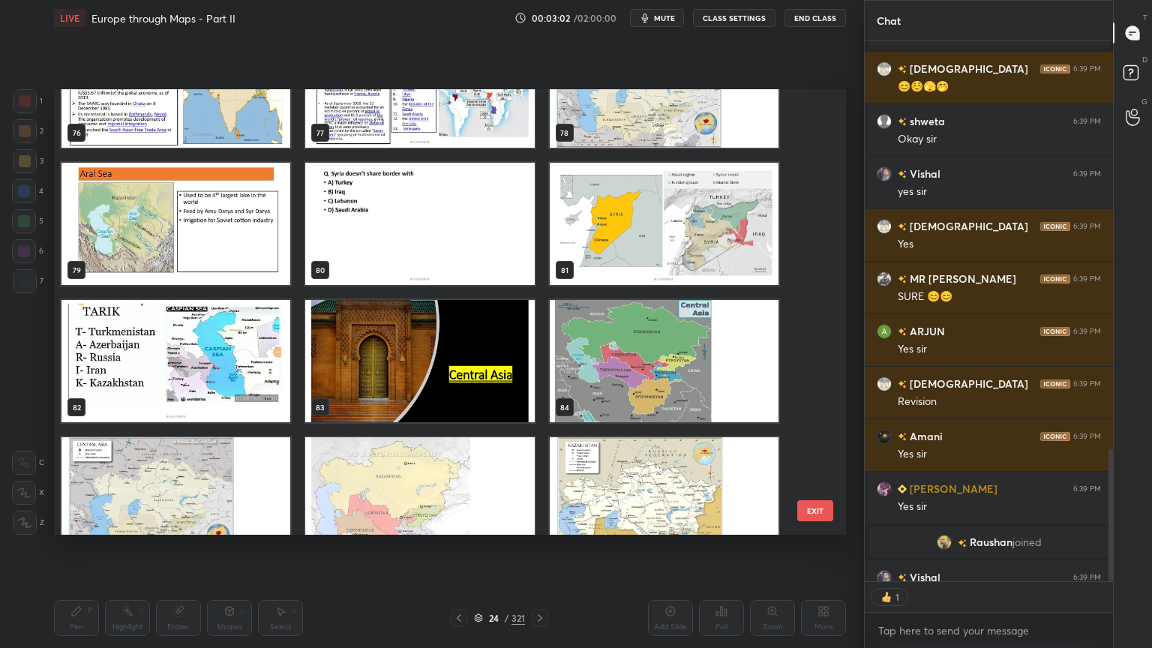
scroll to position [0, 0]
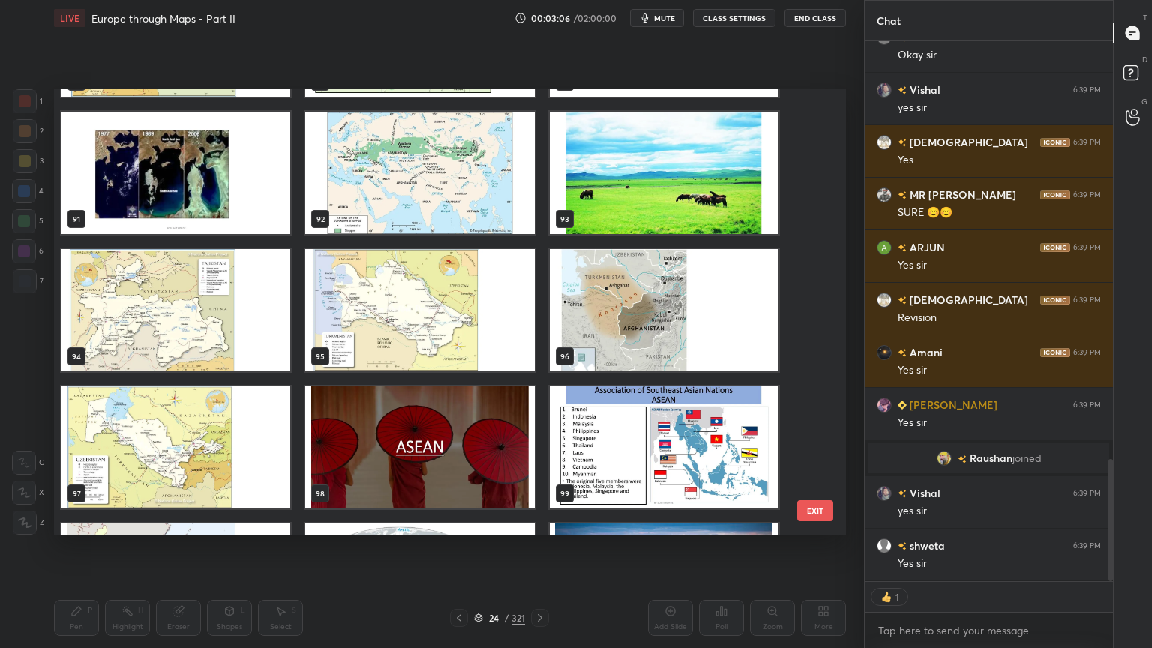
click at [450, 463] on img "grid" at bounding box center [419, 447] width 229 height 122
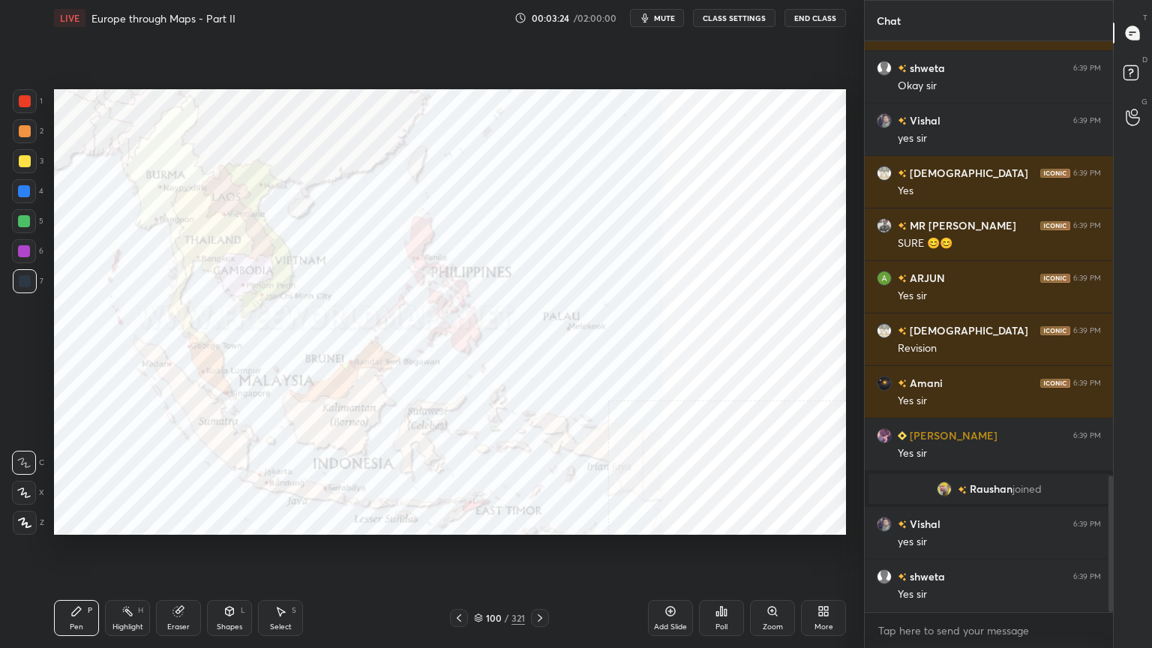
click at [26, 99] on div at bounding box center [25, 101] width 12 height 12
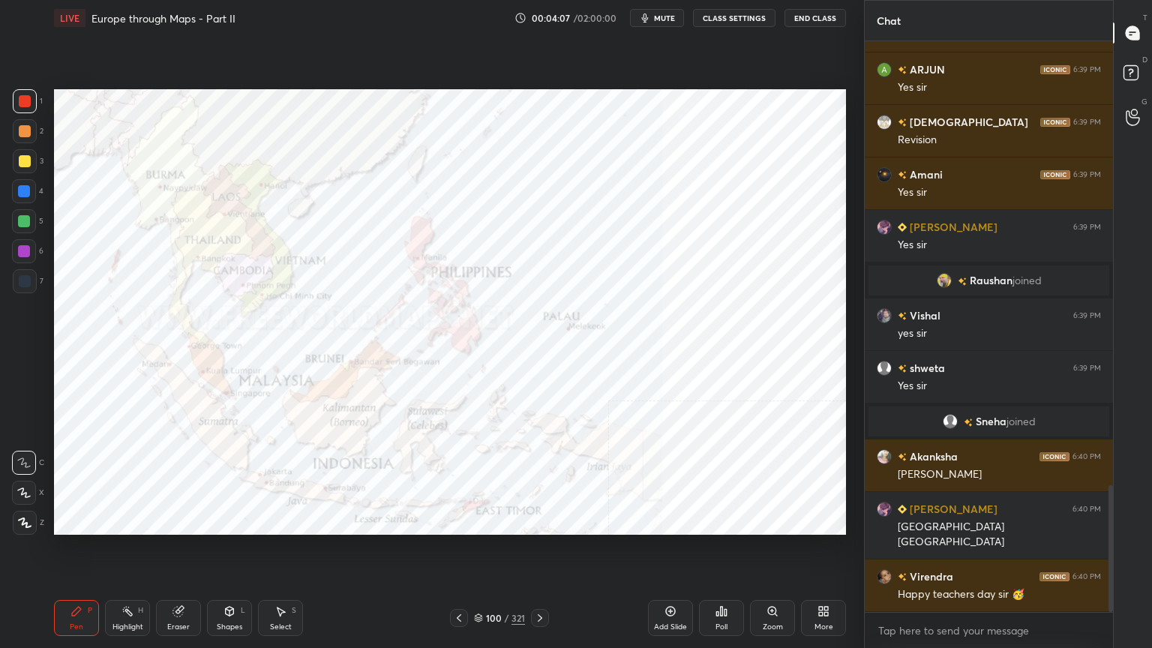
scroll to position [2042, 0]
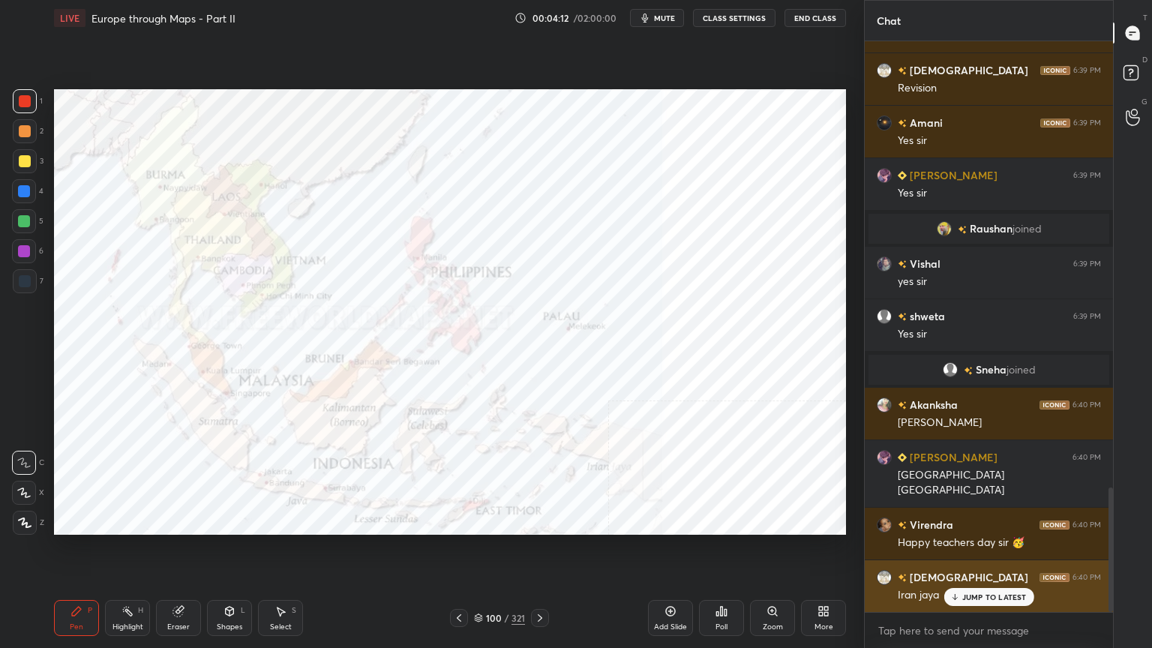
click at [990, 520] on p "JUMP TO LATEST" at bounding box center [994, 596] width 64 height 9
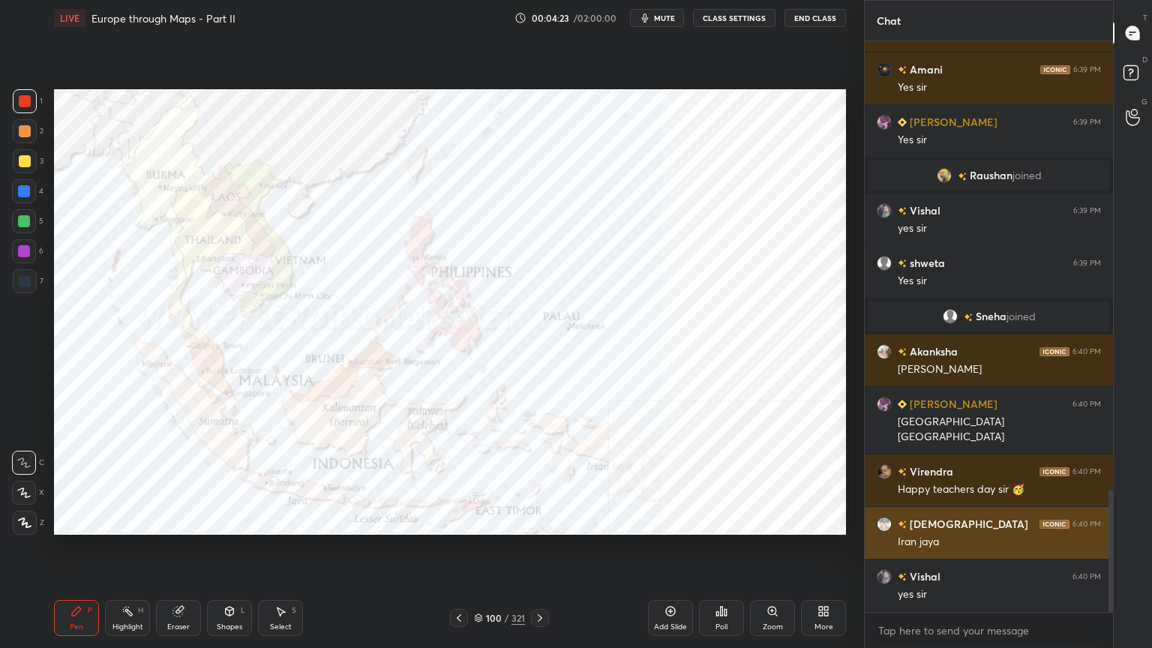
scroll to position [2147, 0]
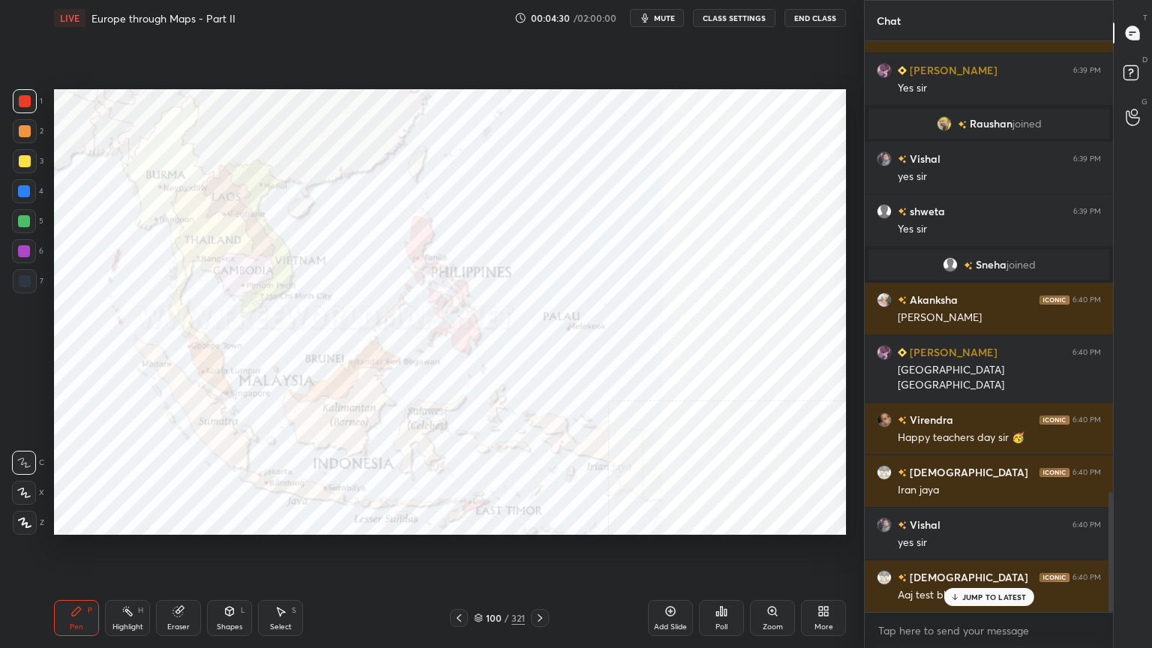
click at [27, 287] on div at bounding box center [25, 281] width 24 height 24
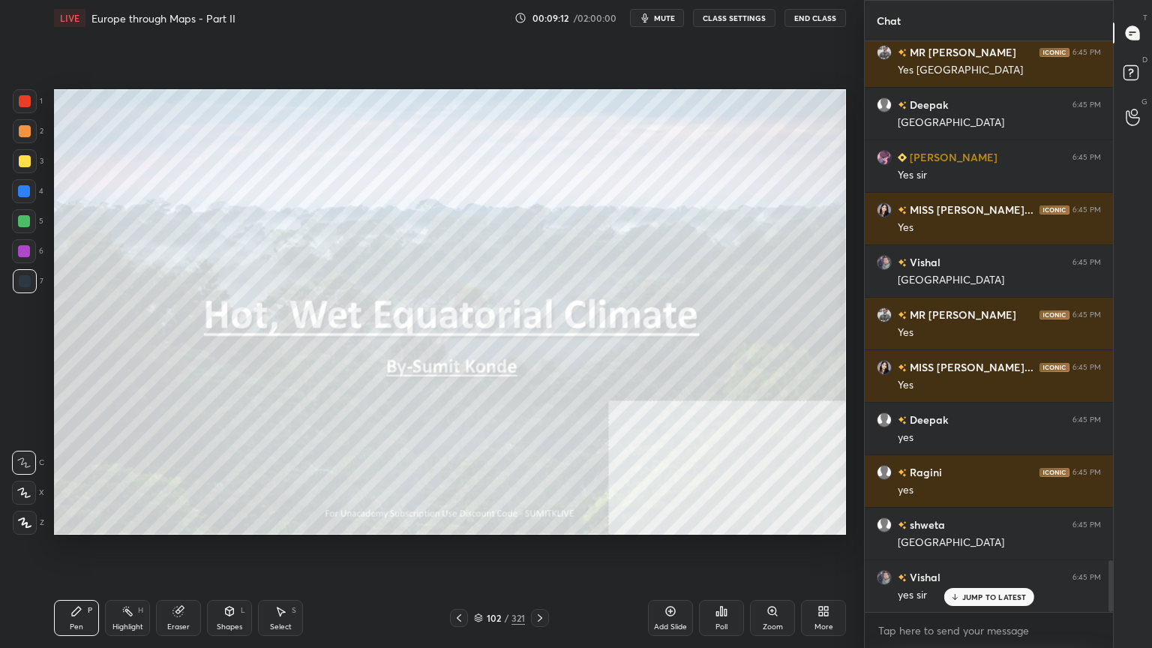
scroll to position [5805, 0]
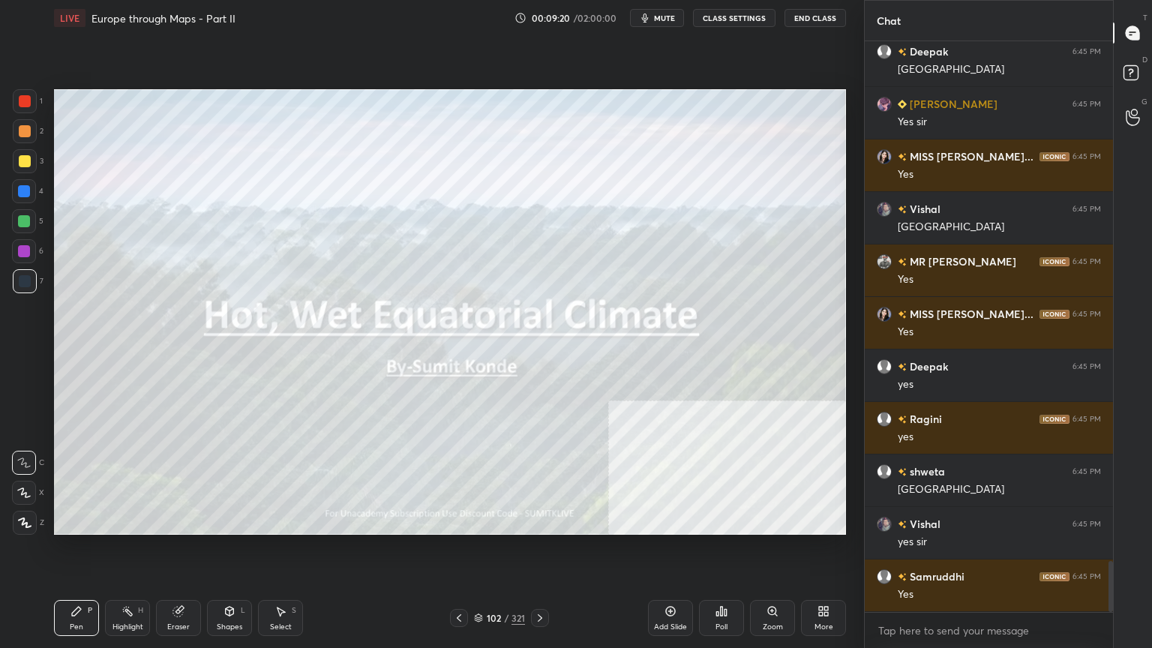
click at [480, 520] on icon at bounding box center [478, 619] width 7 height 2
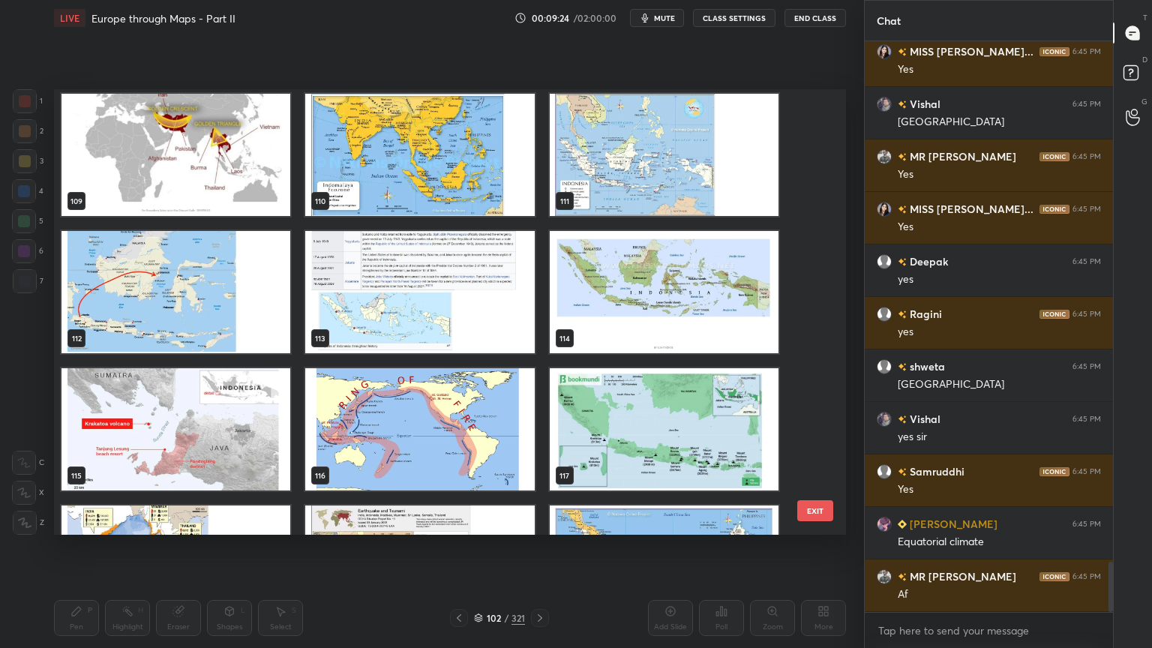
scroll to position [4969, 0]
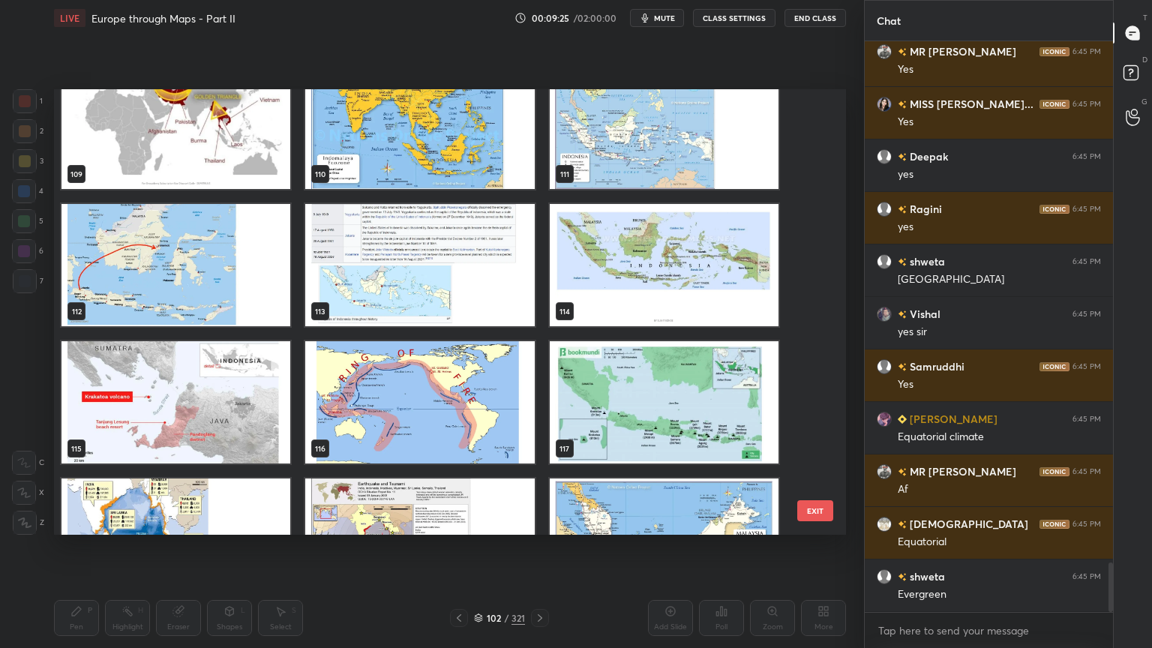
click at [636, 120] on img "grid" at bounding box center [664, 128] width 229 height 122
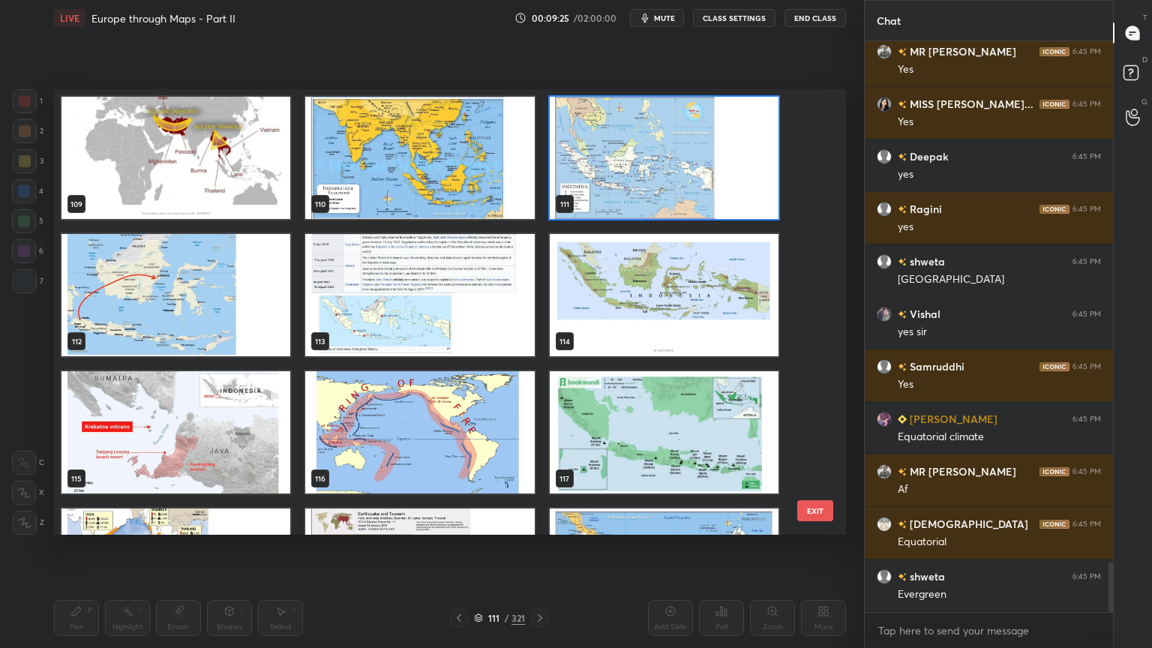
click at [636, 120] on img "grid" at bounding box center [664, 158] width 229 height 122
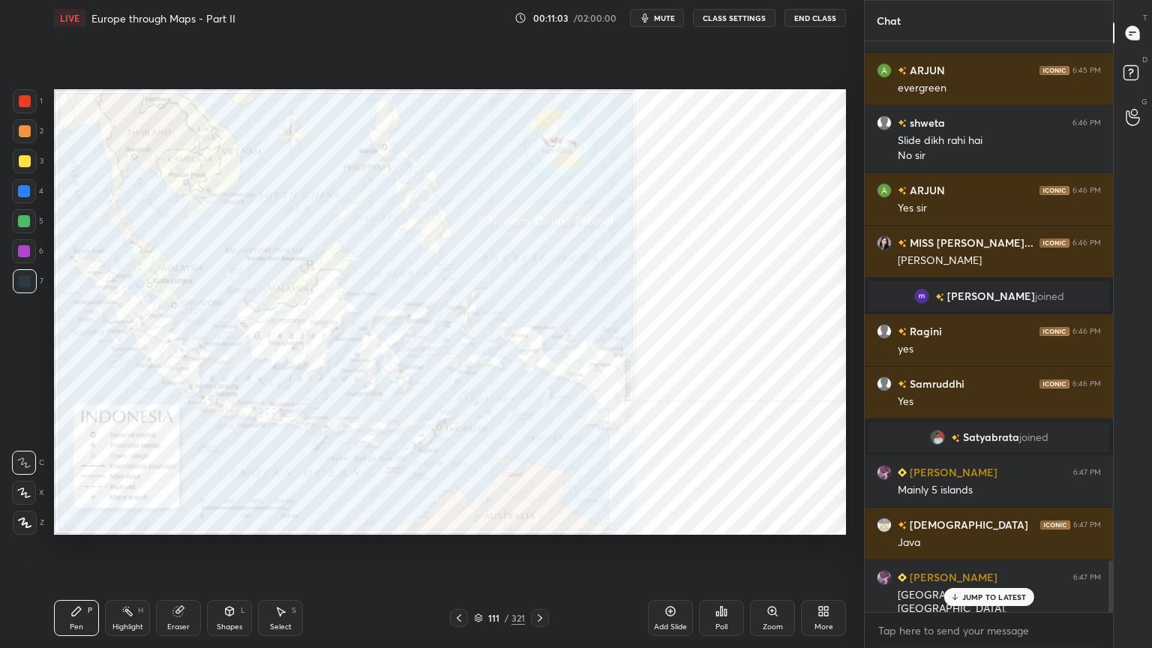
scroll to position [5716, 0]
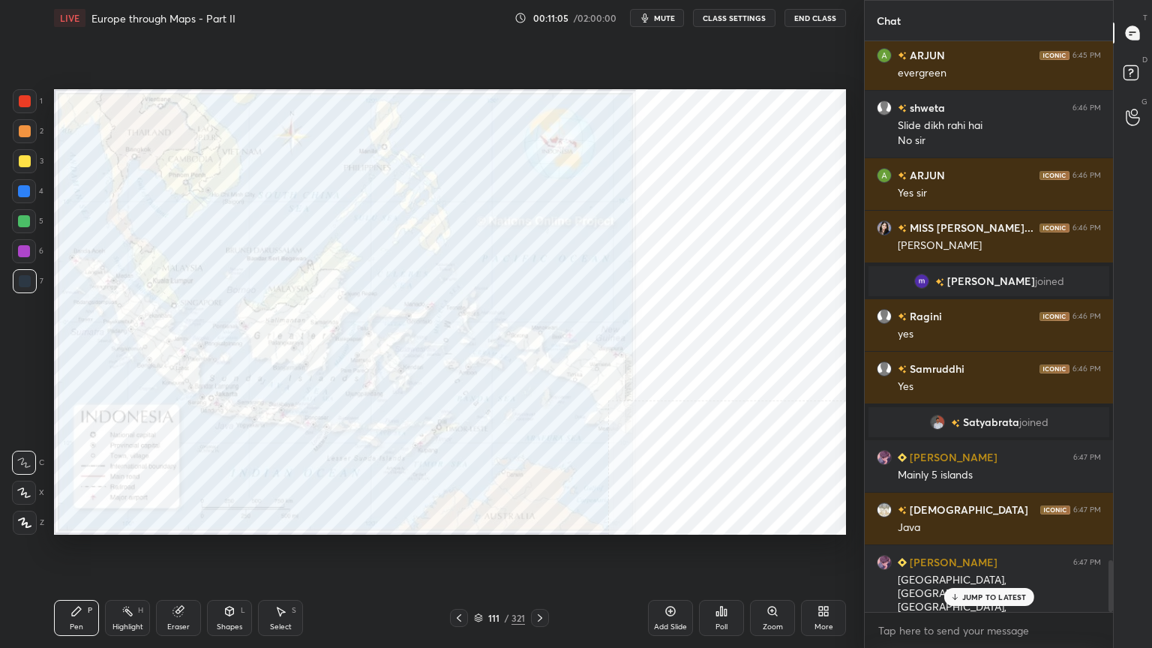
click at [484, 520] on div "111 / 321" at bounding box center [499, 617] width 51 height 13
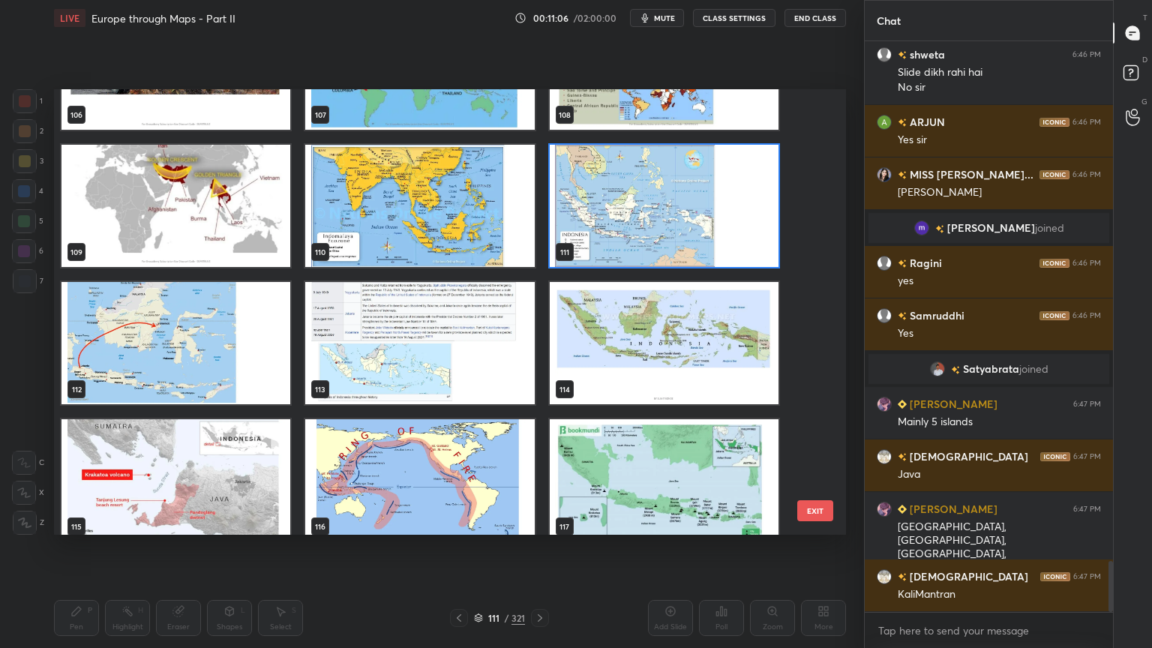
scroll to position [4930, 0]
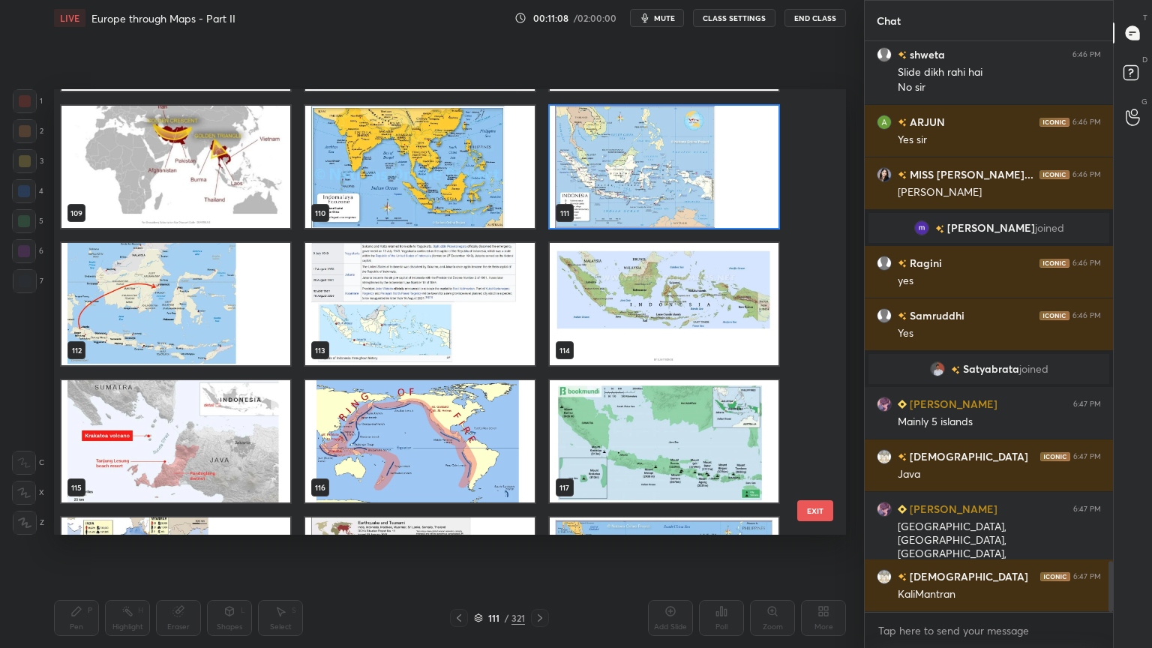
click at [652, 300] on img "grid" at bounding box center [664, 304] width 229 height 122
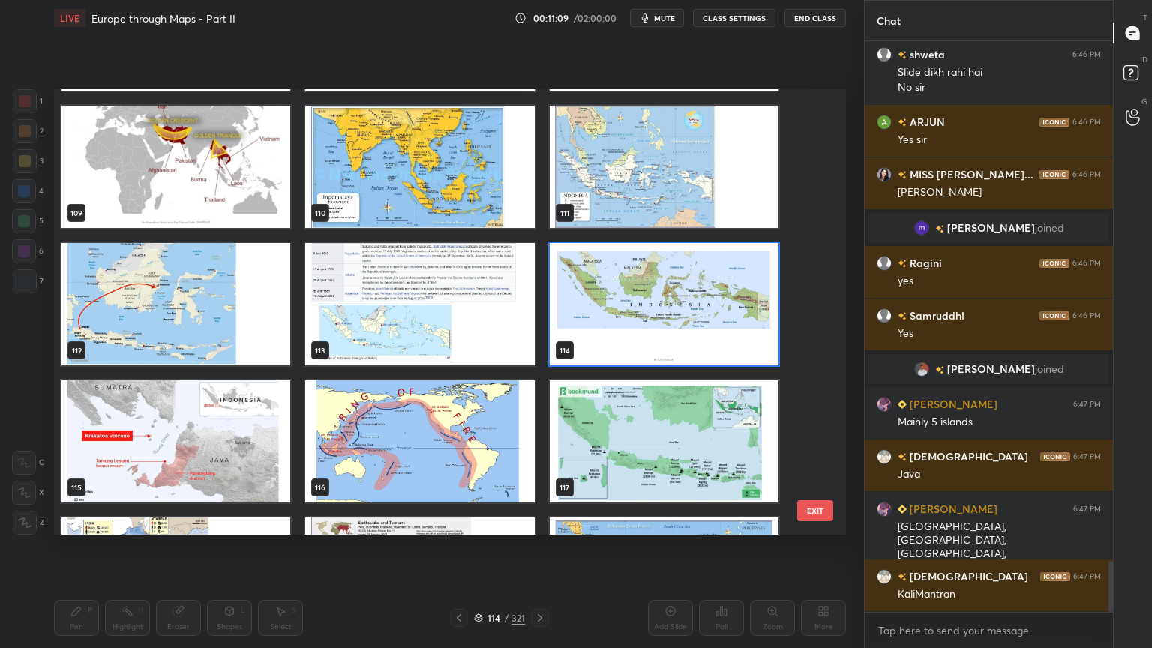
click at [652, 300] on img "grid" at bounding box center [664, 304] width 229 height 122
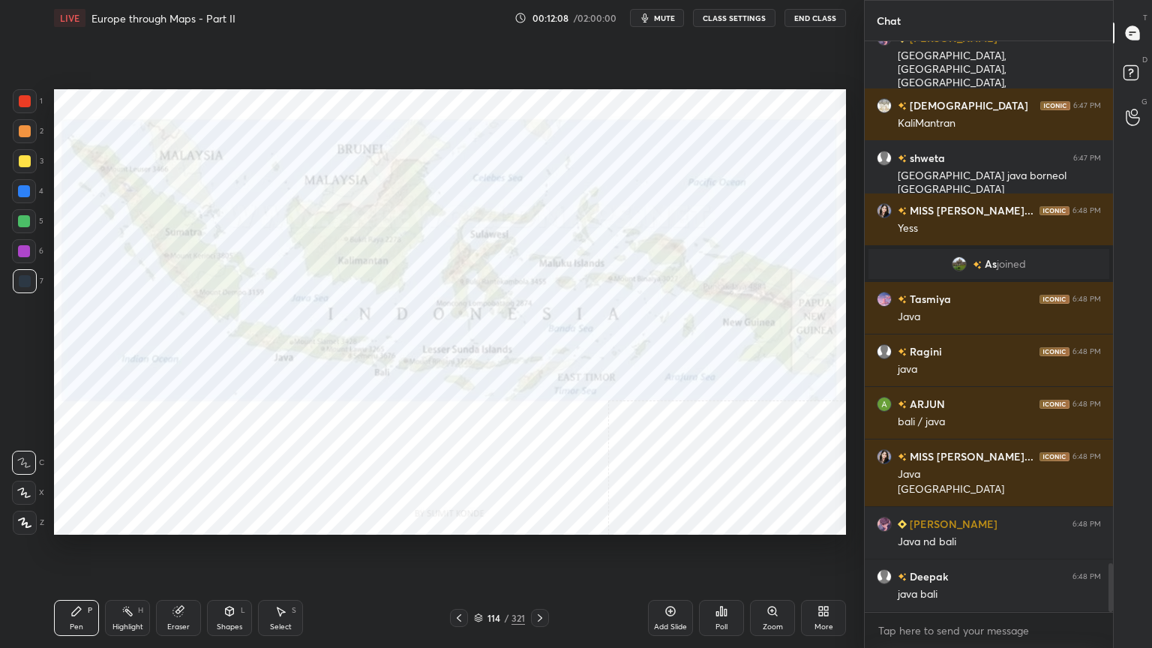
scroll to position [6187, 0]
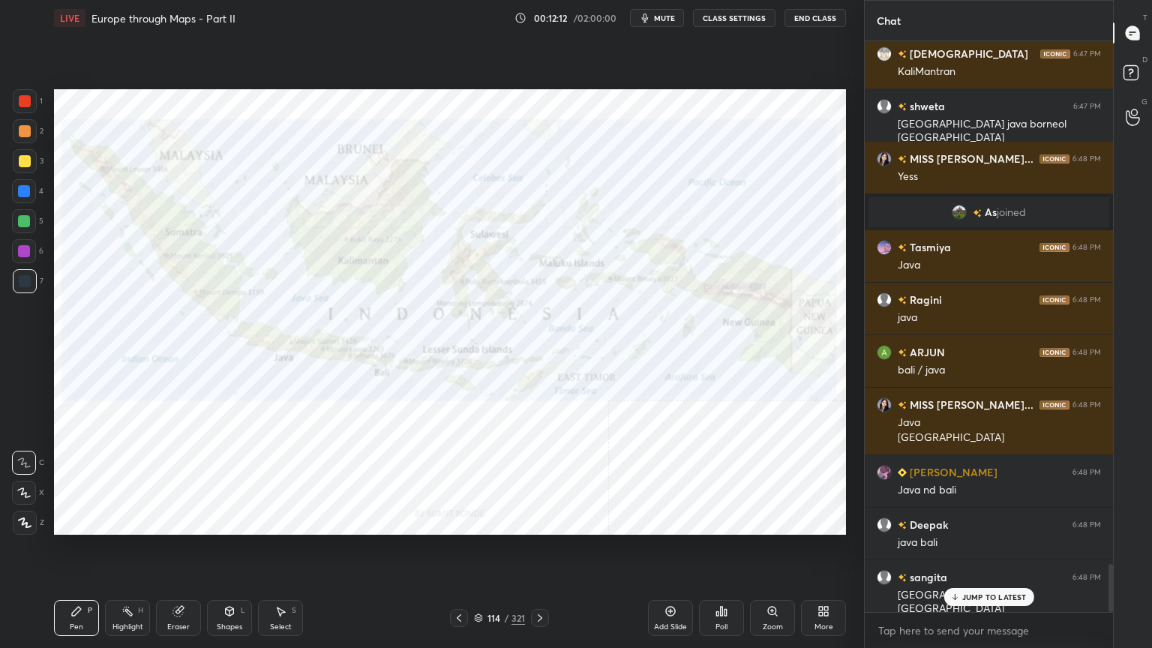
click at [476, 520] on icon at bounding box center [478, 617] width 9 height 9
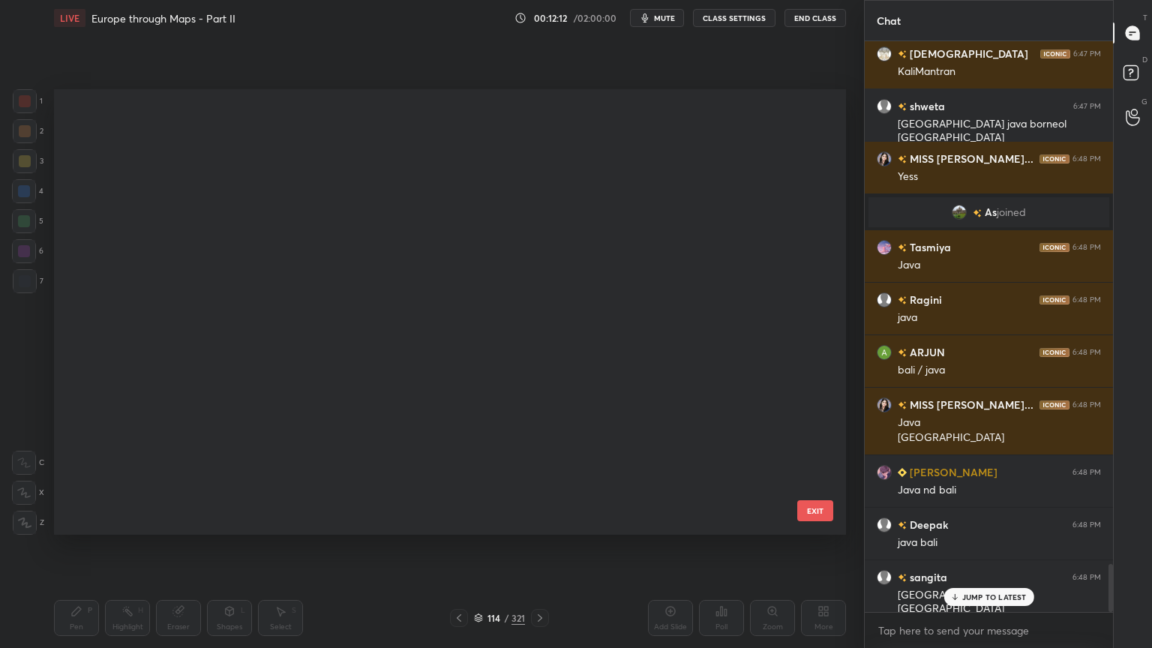
scroll to position [441, 784]
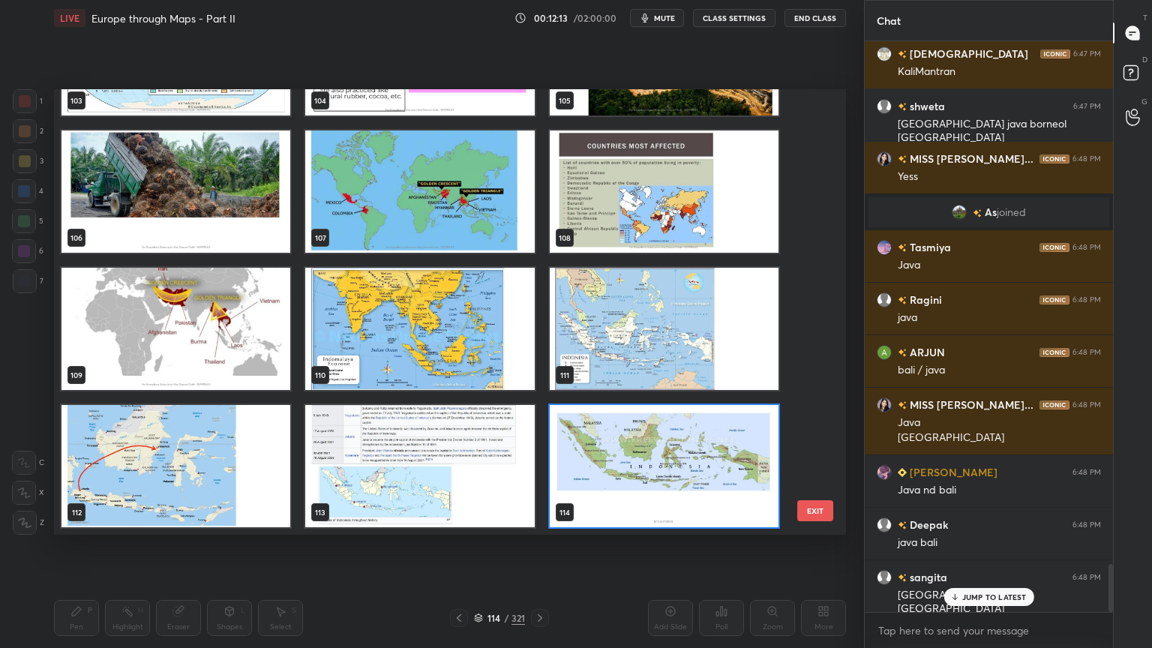
click at [620, 299] on img "grid" at bounding box center [664, 329] width 229 height 122
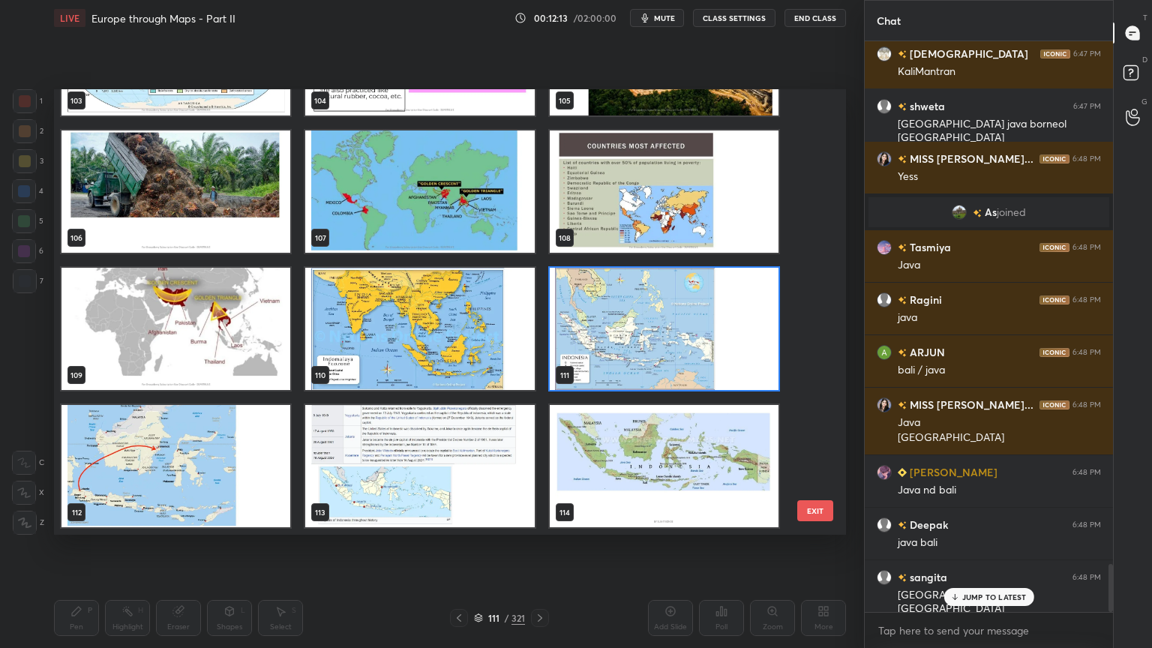
click at [620, 299] on img "grid" at bounding box center [664, 329] width 229 height 122
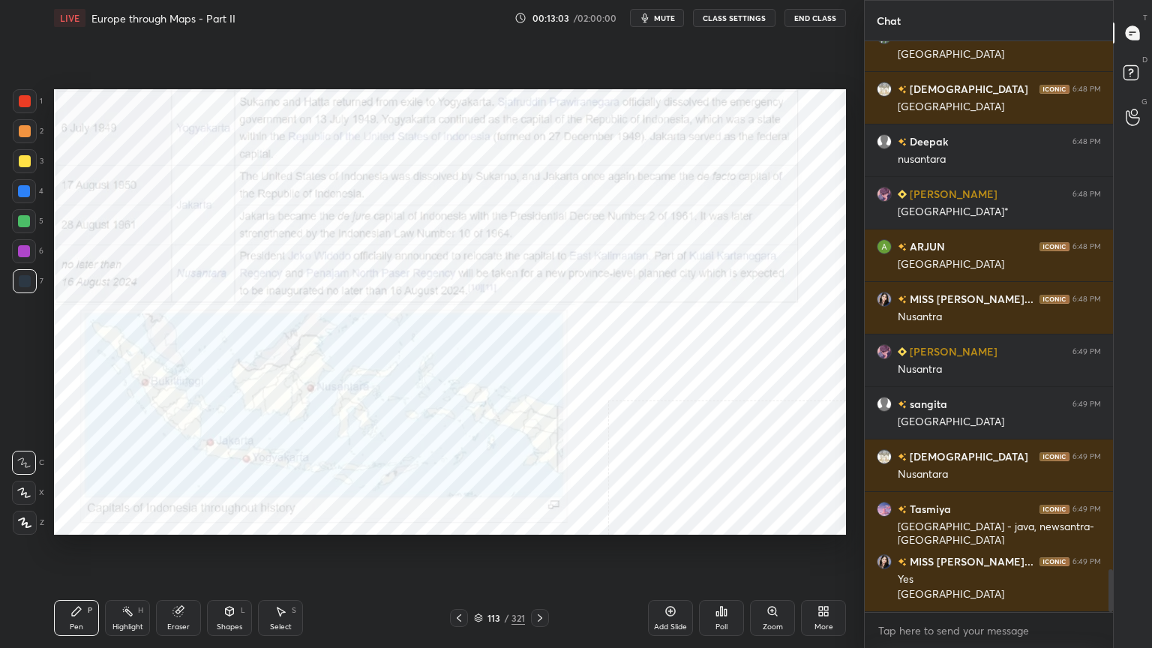
scroll to position [7042, 0]
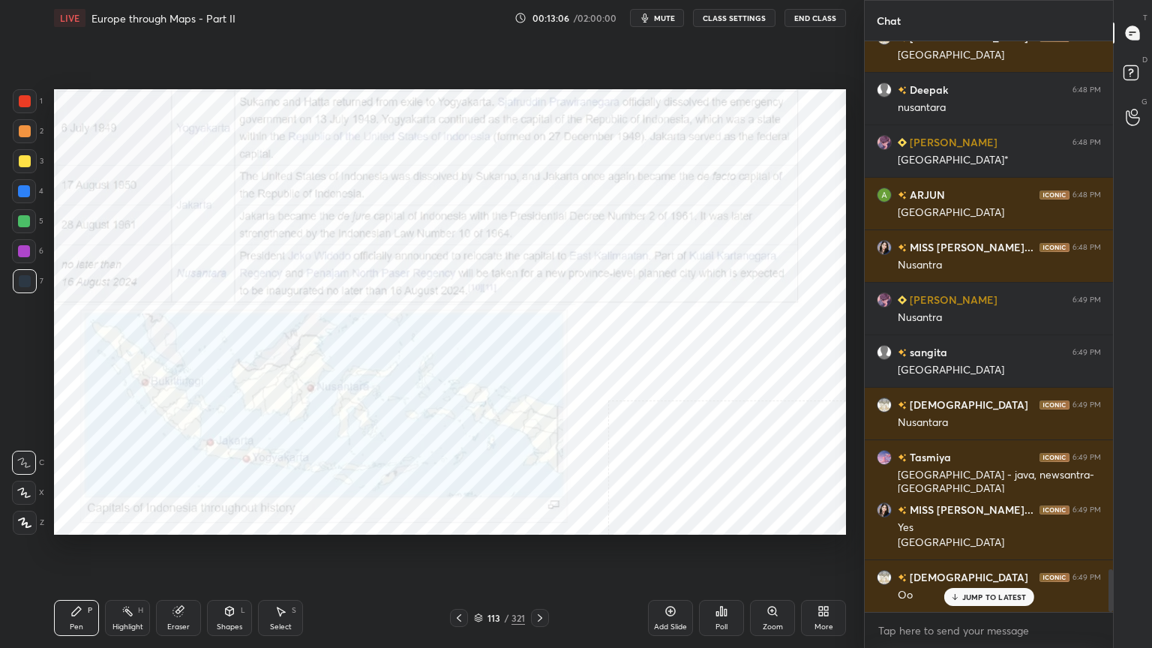
click at [484, 520] on div "113 / 321" at bounding box center [499, 617] width 51 height 13
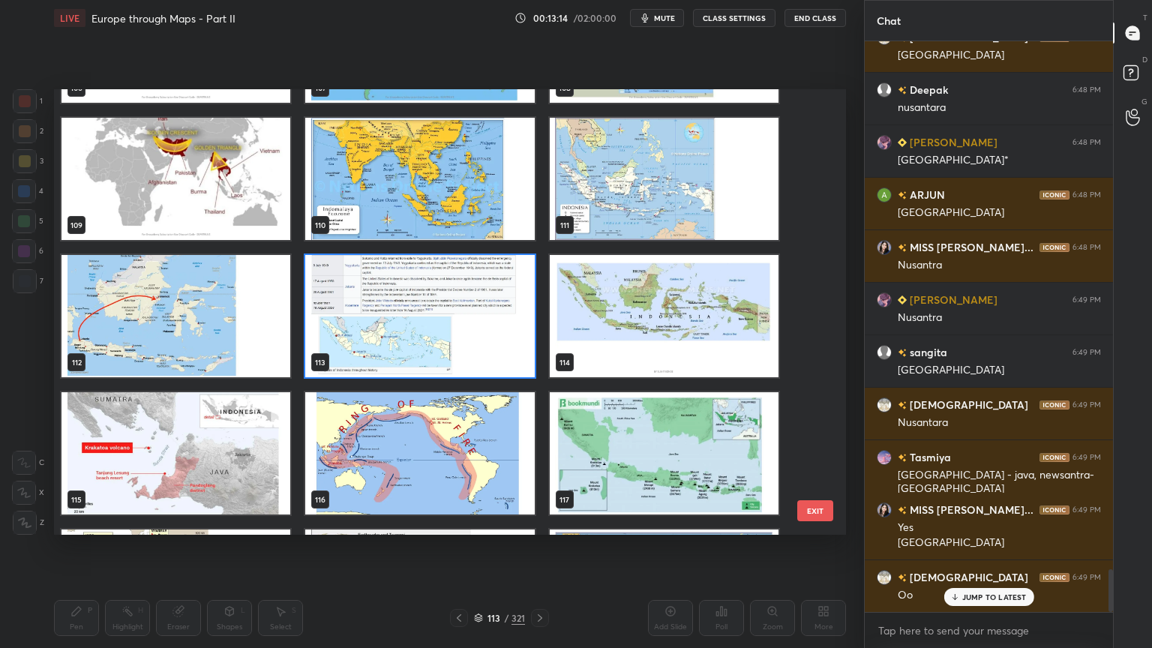
scroll to position [7057, 0]
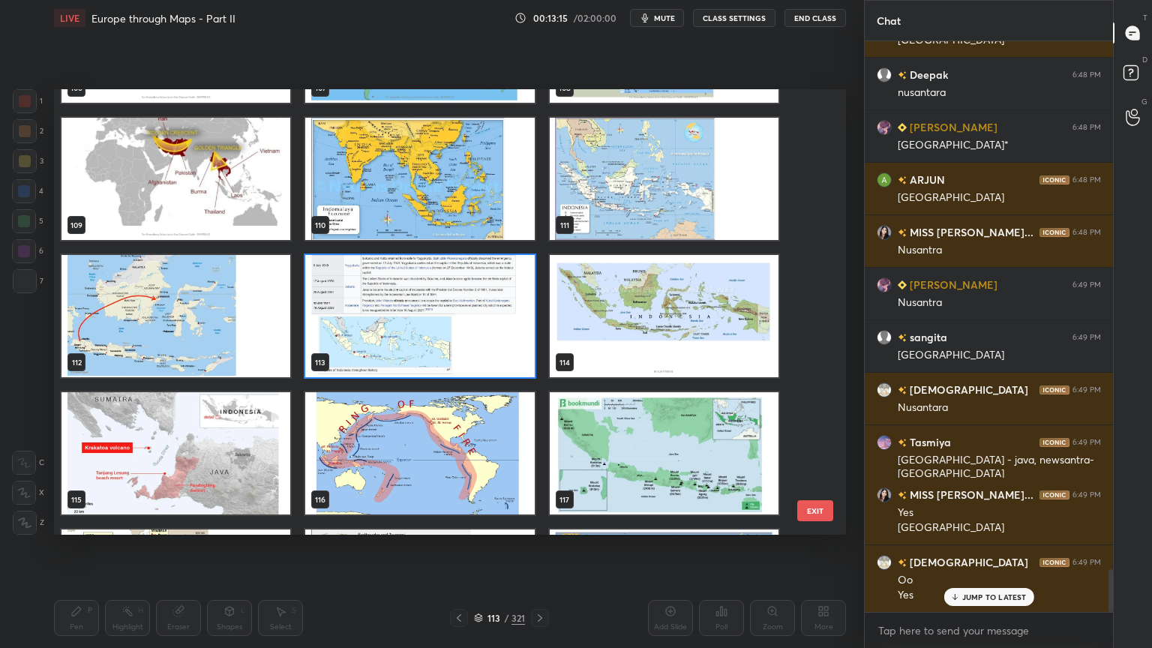
click at [628, 166] on img "grid" at bounding box center [664, 179] width 229 height 122
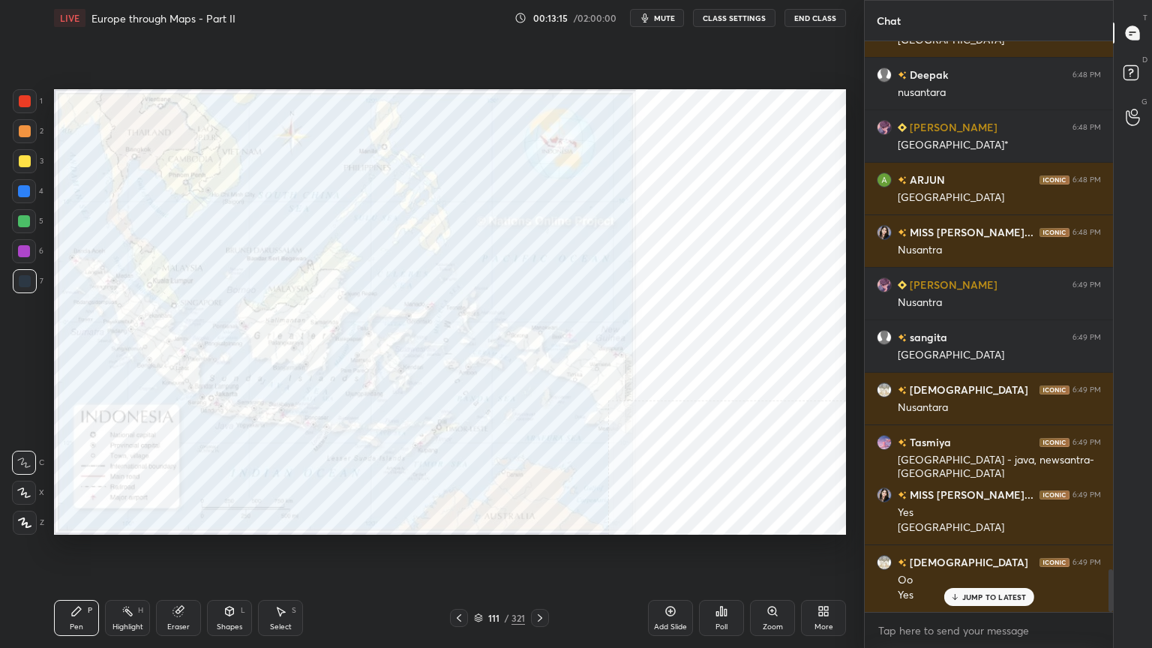
click at [628, 166] on img "grid" at bounding box center [664, 179] width 229 height 122
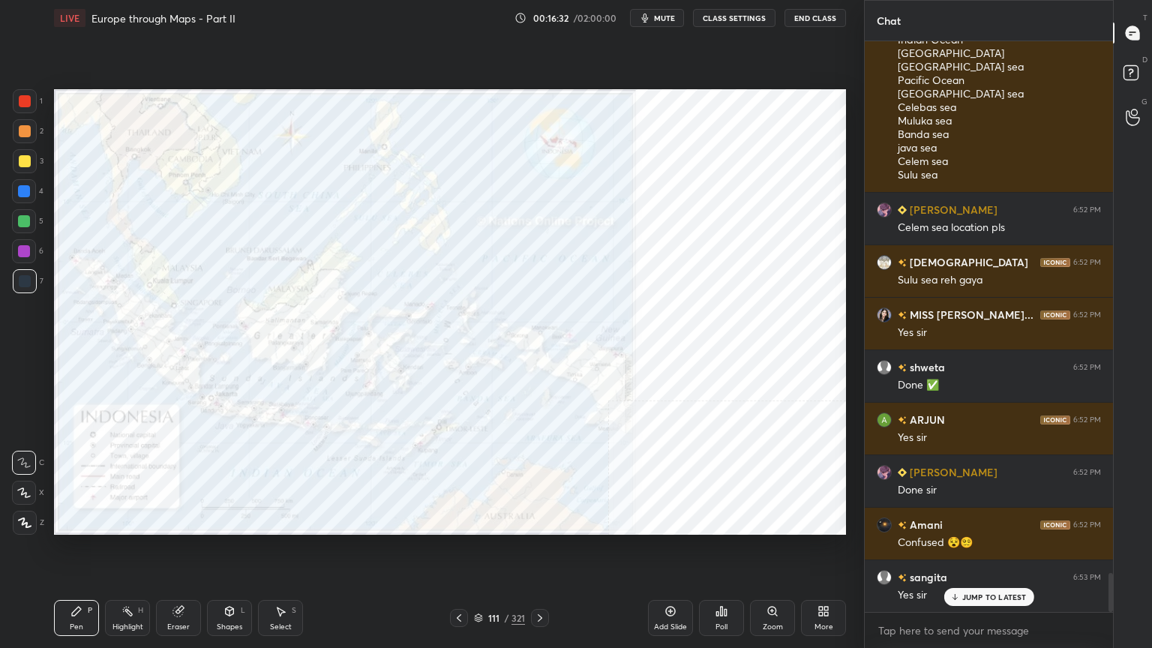
scroll to position [7871, 0]
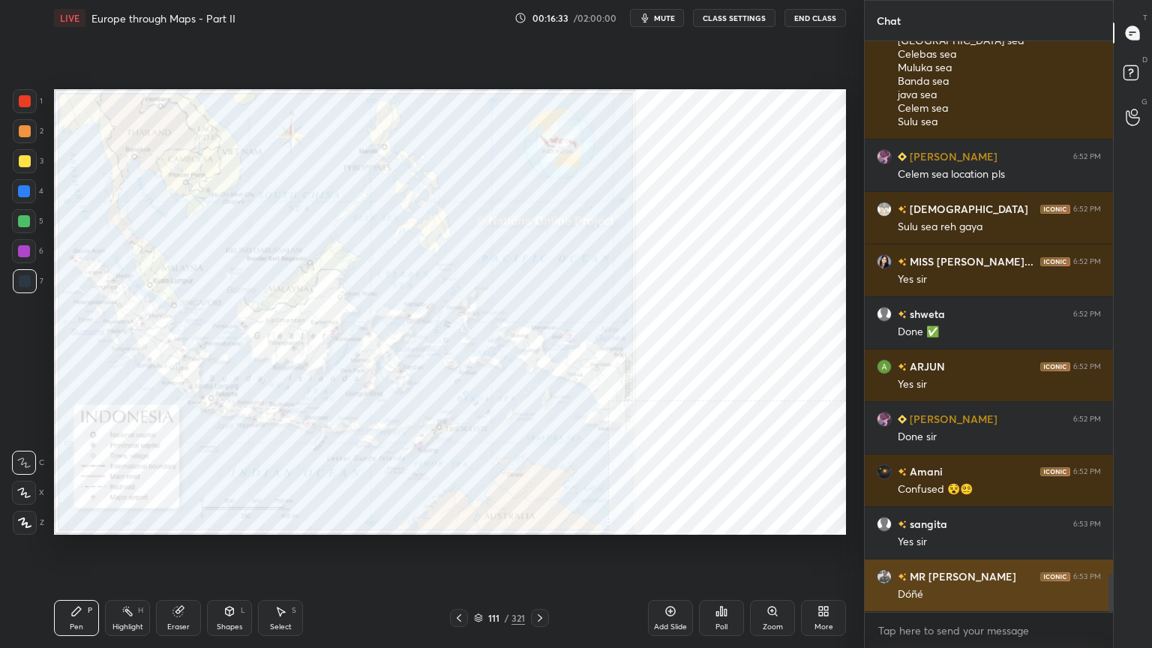
click at [990, 520] on div "Dóñé" at bounding box center [998, 594] width 203 height 15
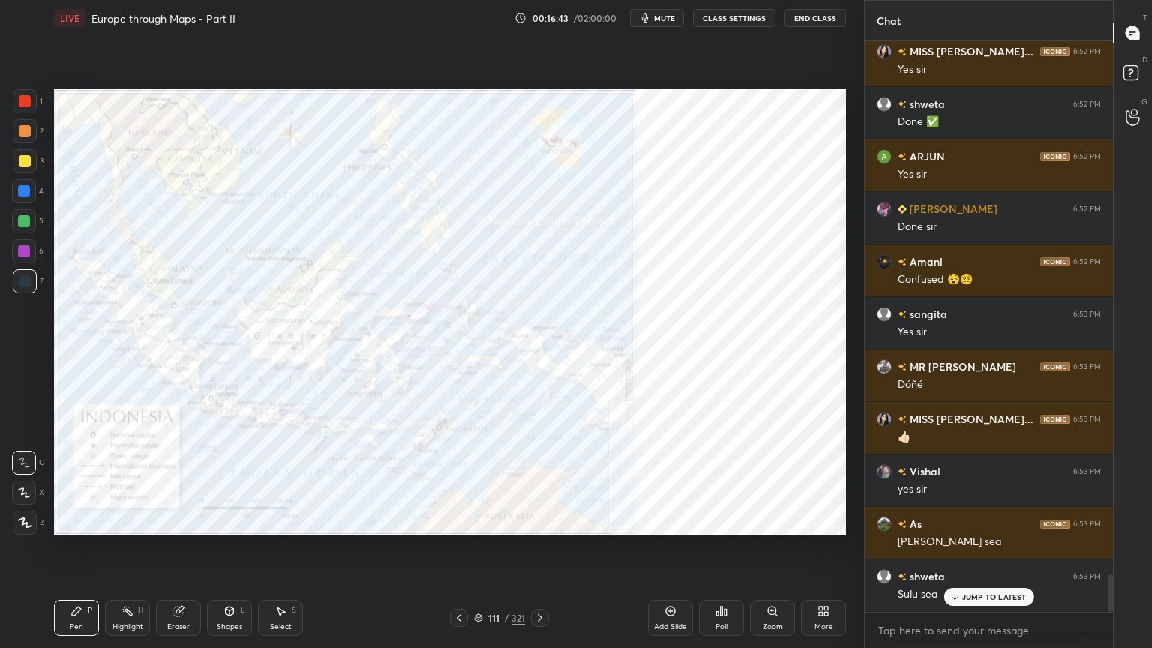
scroll to position [8133, 0]
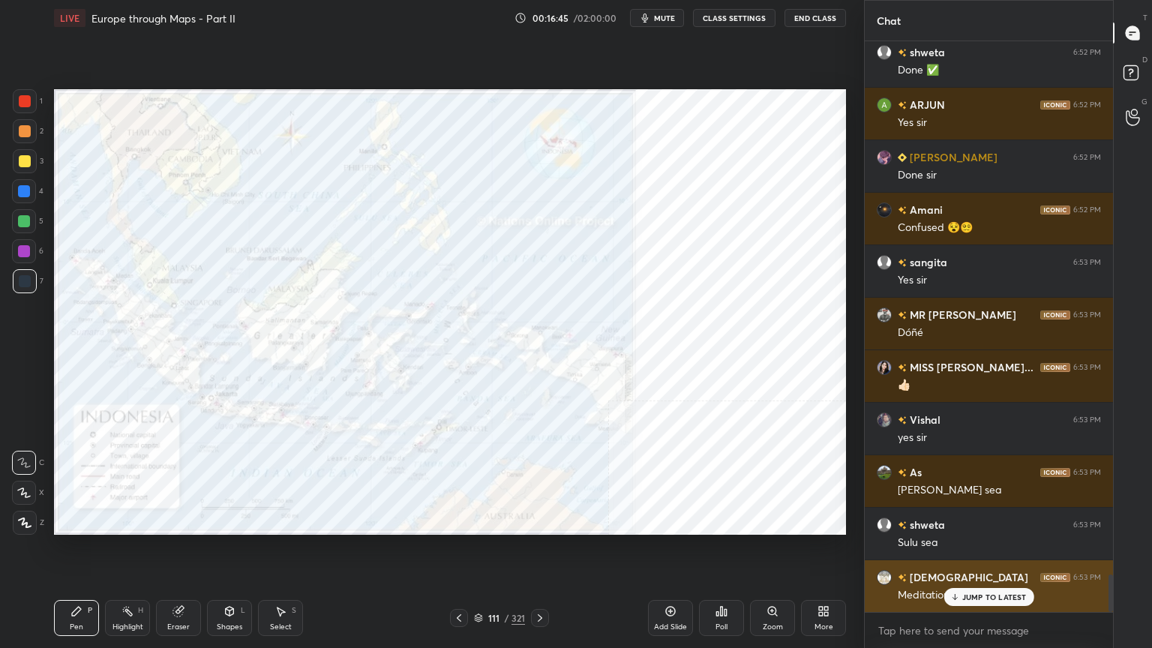
click at [975, 520] on p "JUMP TO LATEST" at bounding box center [994, 596] width 64 height 9
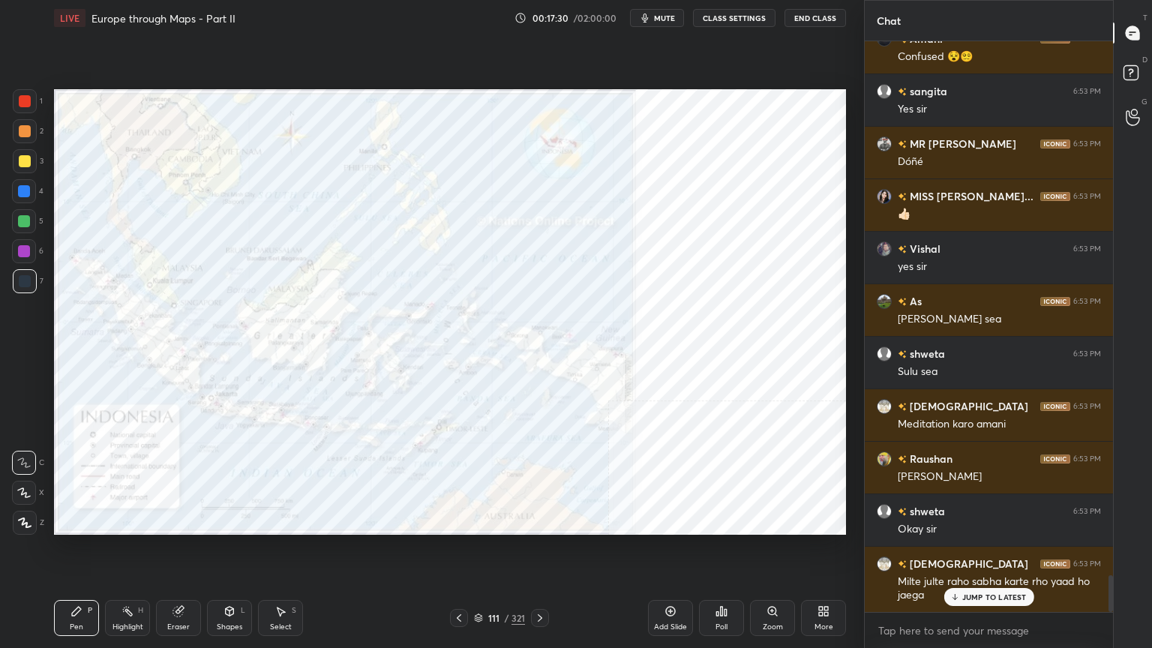
scroll to position [8357, 0]
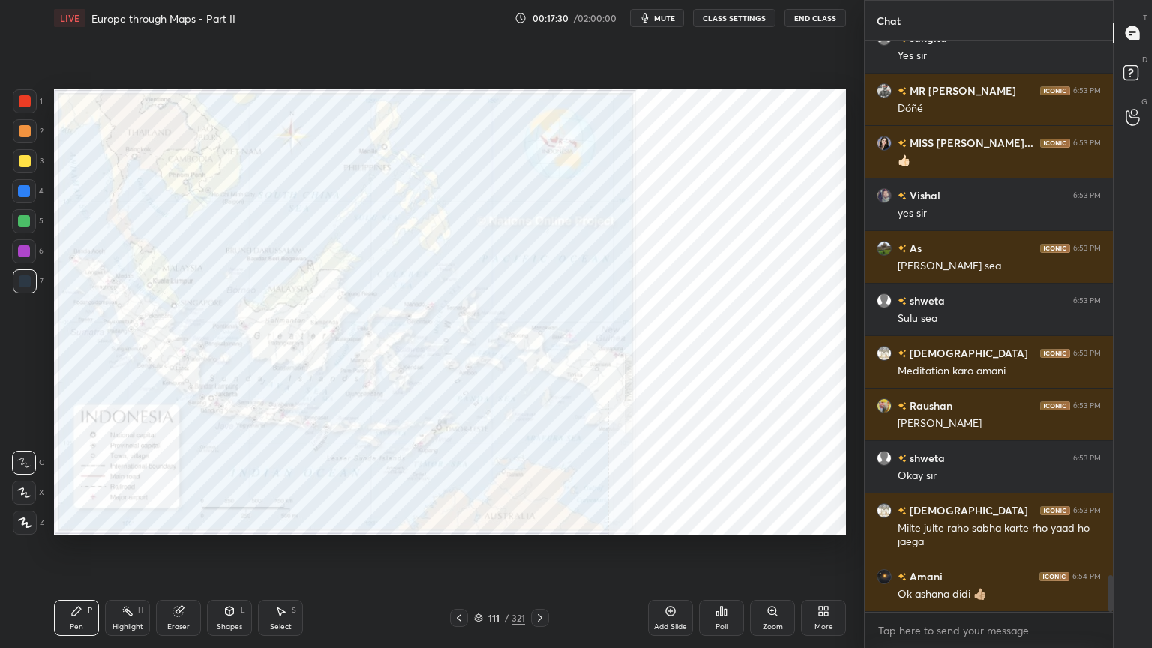
click at [481, 520] on icon at bounding box center [478, 616] width 7 height 4
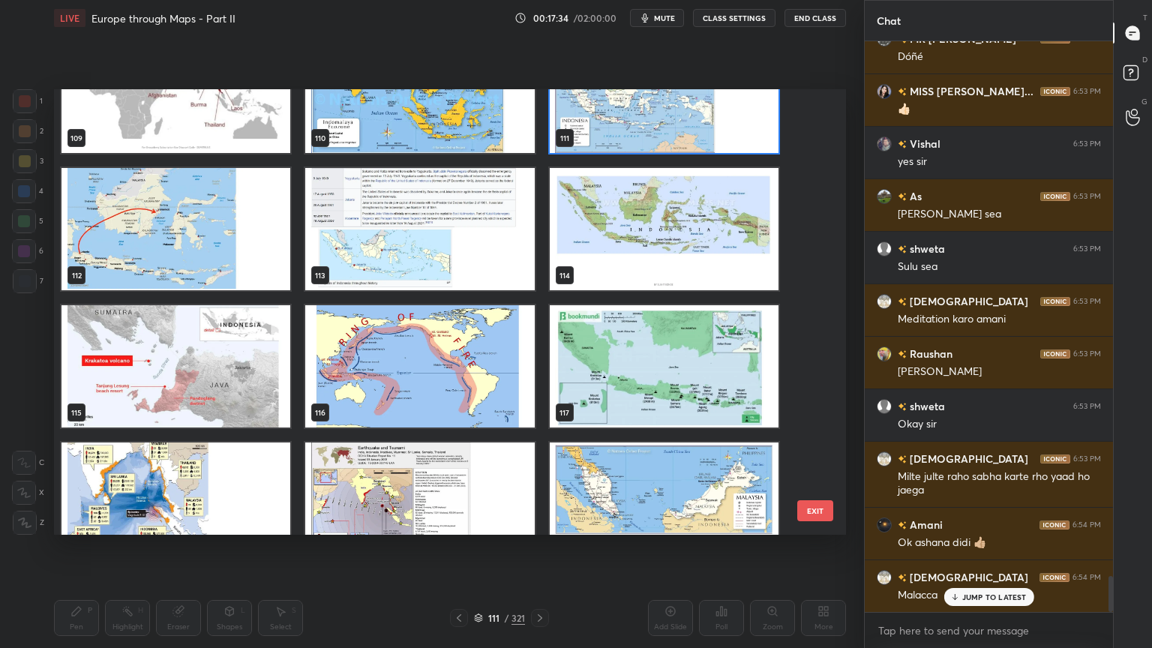
scroll to position [8462, 0]
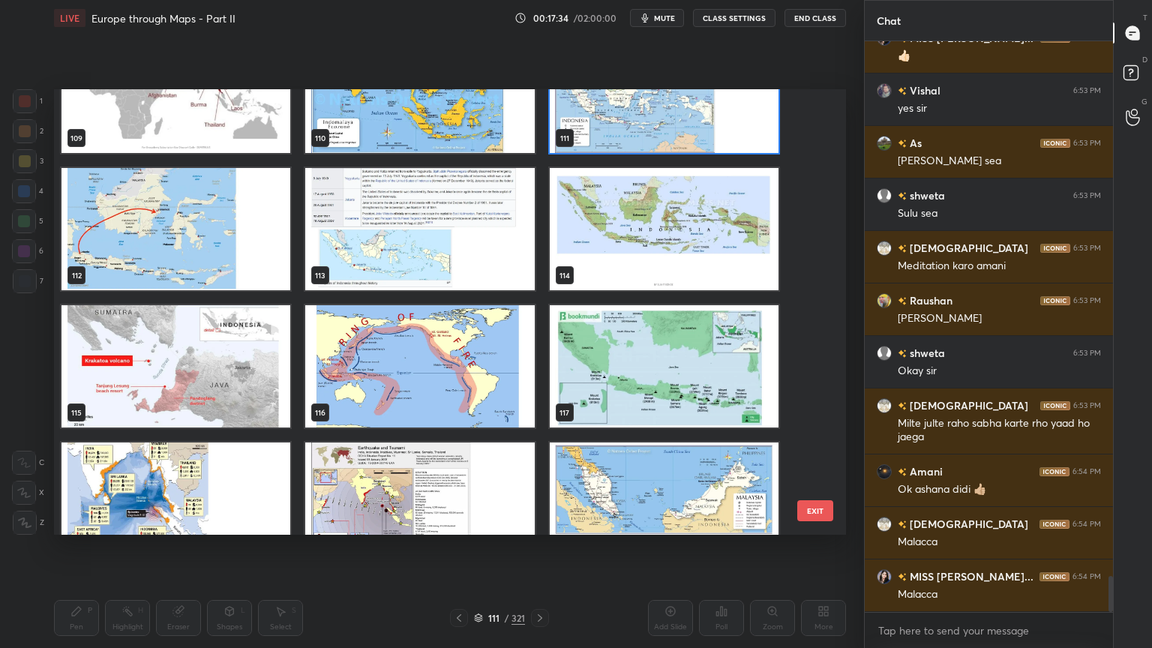
click at [647, 223] on img "grid" at bounding box center [664, 229] width 229 height 122
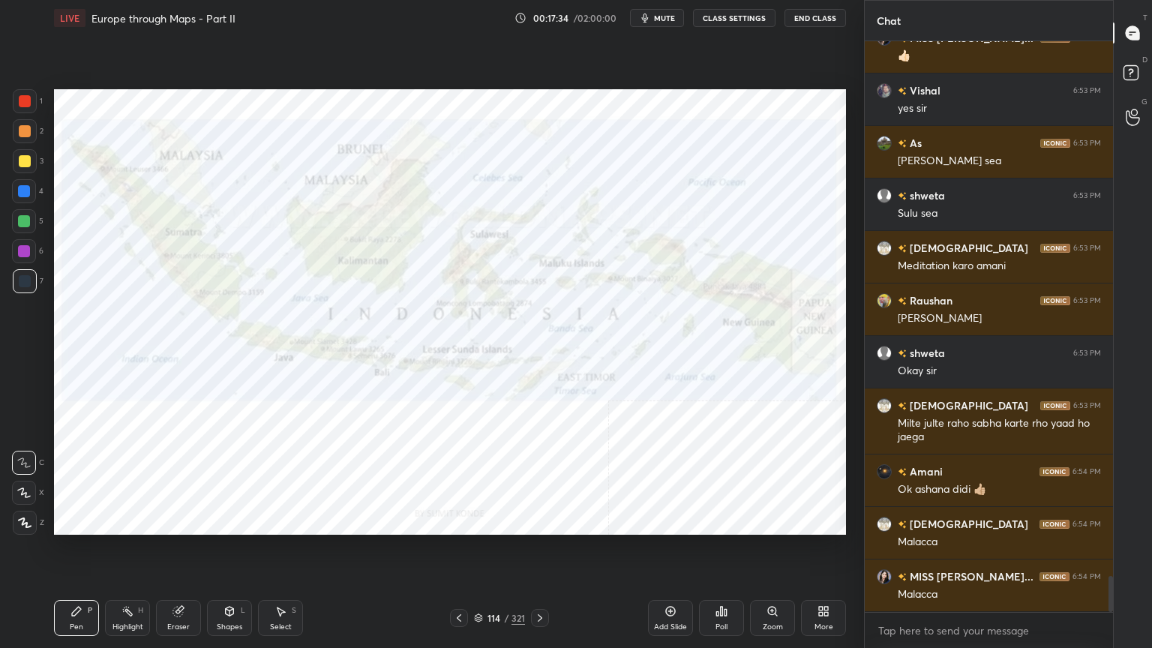
click at [647, 223] on img "grid" at bounding box center [664, 229] width 229 height 122
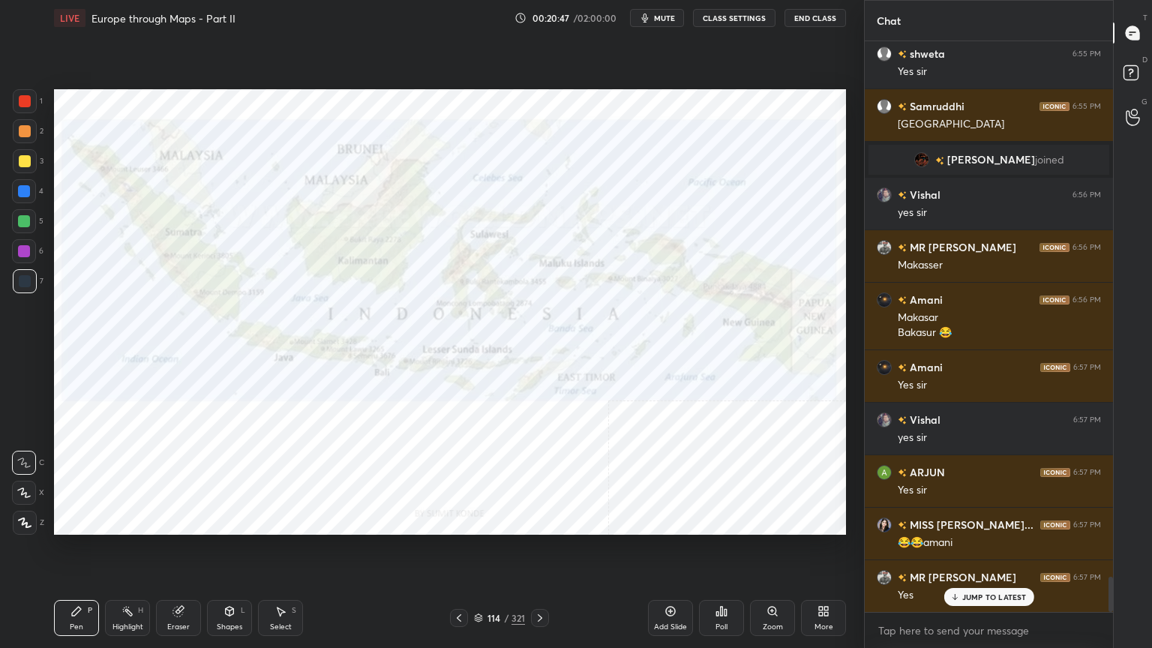
scroll to position [8804, 0]
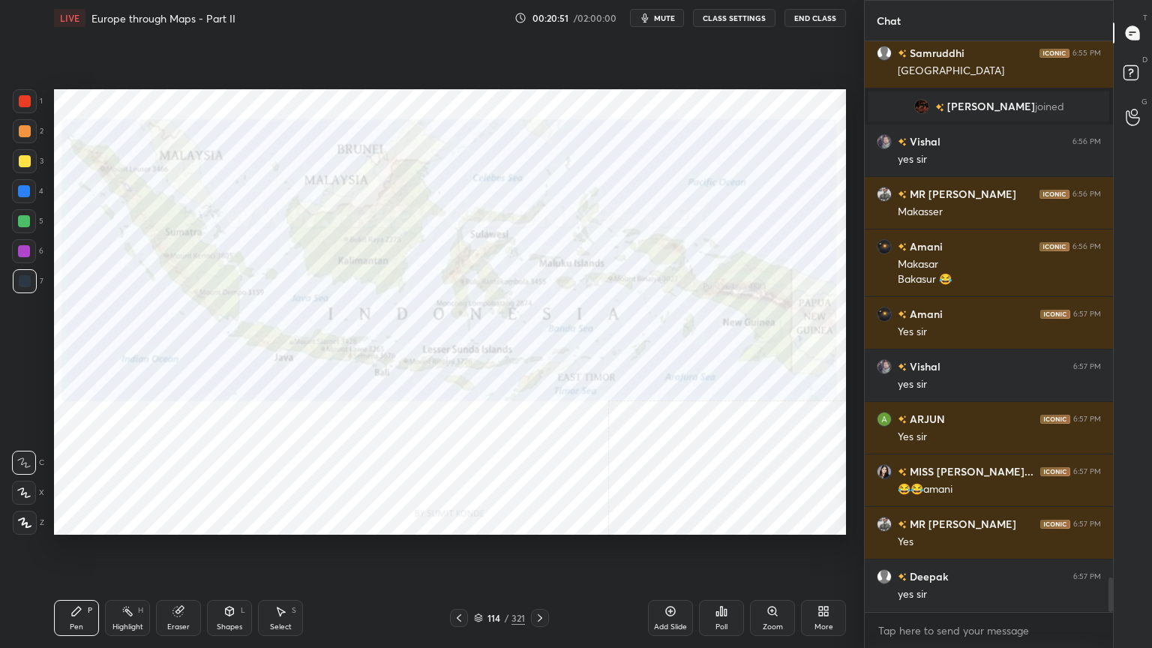
click at [478, 520] on icon at bounding box center [478, 617] width 9 height 9
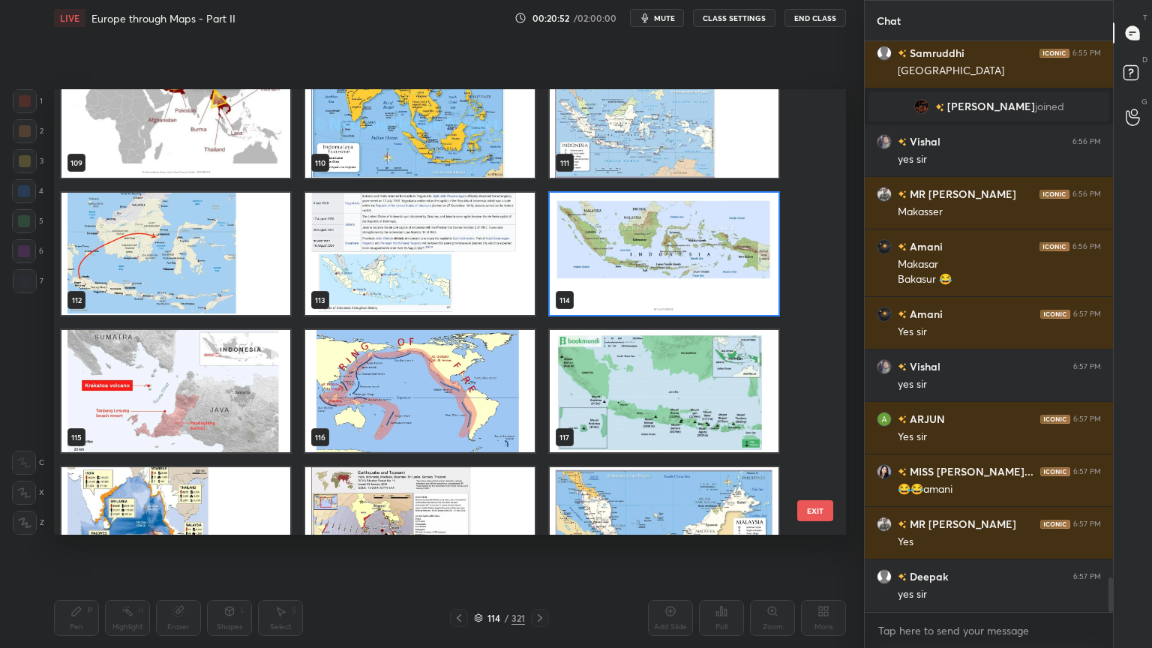
scroll to position [4993, 0]
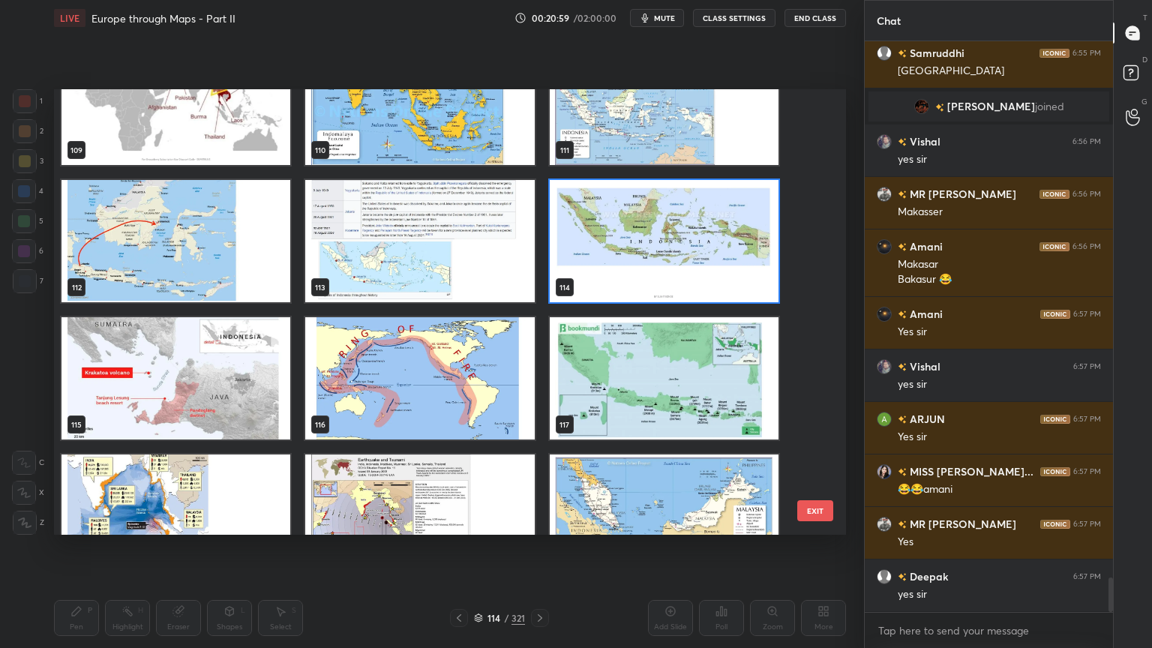
click at [397, 384] on img "grid" at bounding box center [419, 378] width 229 height 122
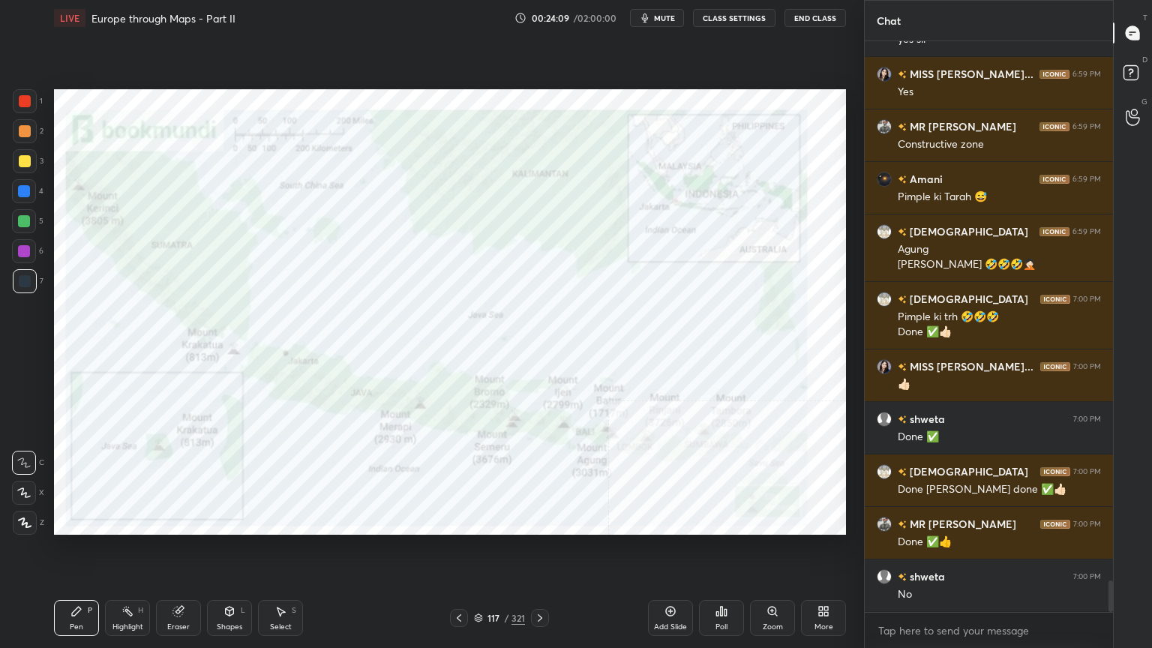
scroll to position [9831, 0]
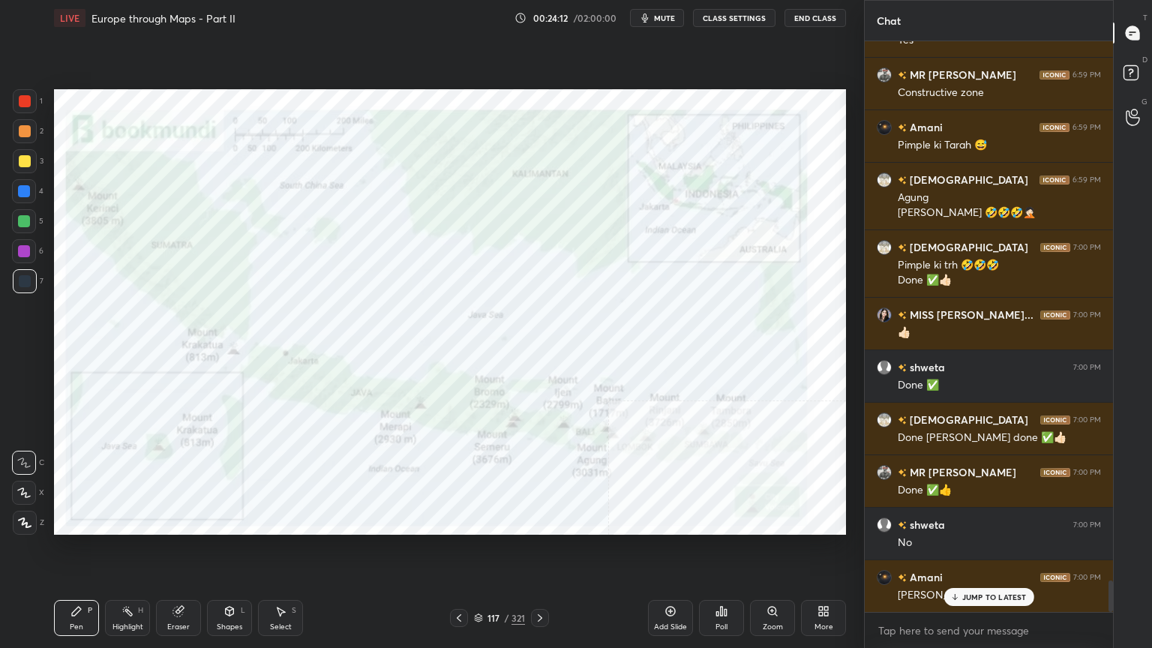
click at [486, 520] on div "117" at bounding box center [493, 617] width 15 height 9
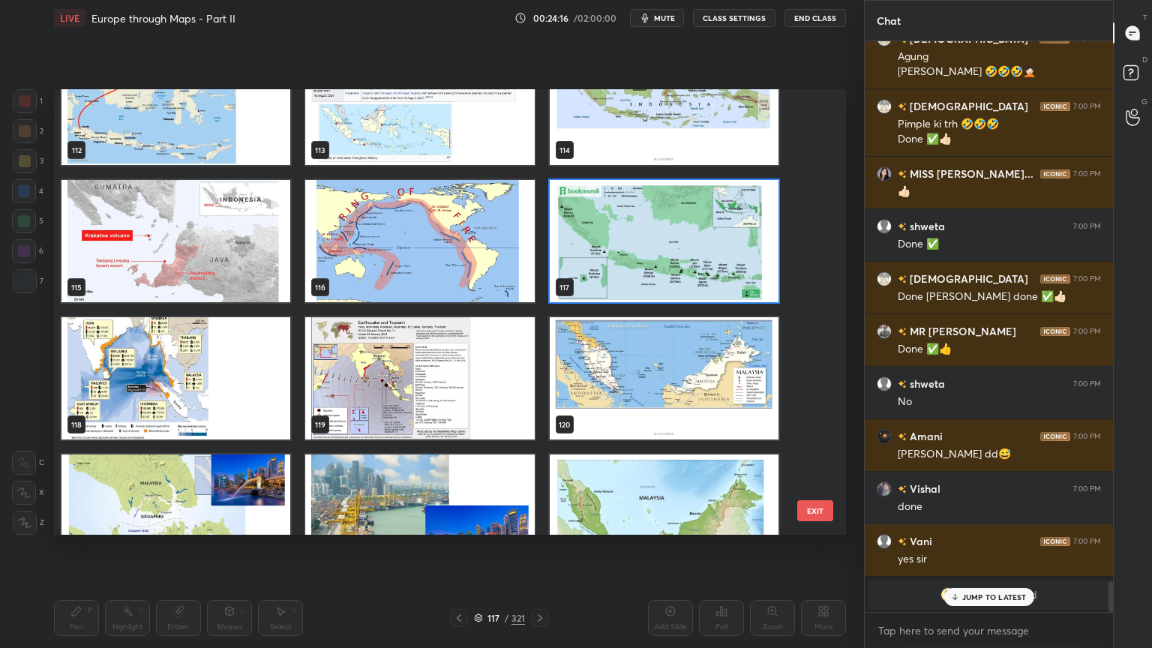
scroll to position [10025, 0]
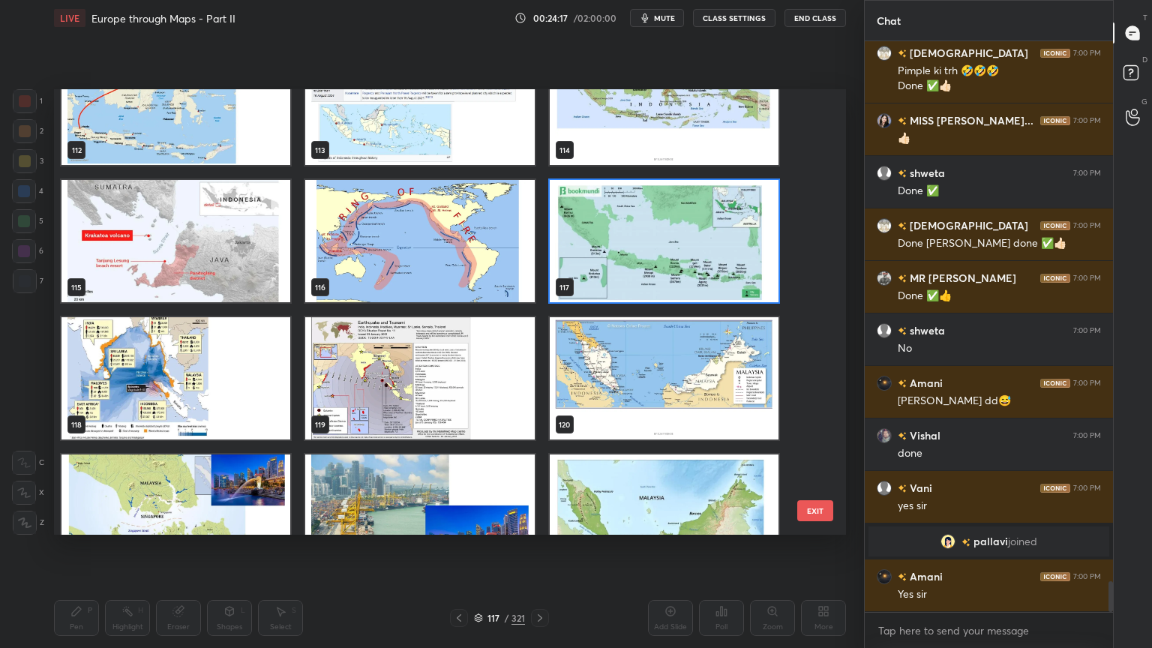
click at [268, 371] on img "grid" at bounding box center [175, 378] width 229 height 122
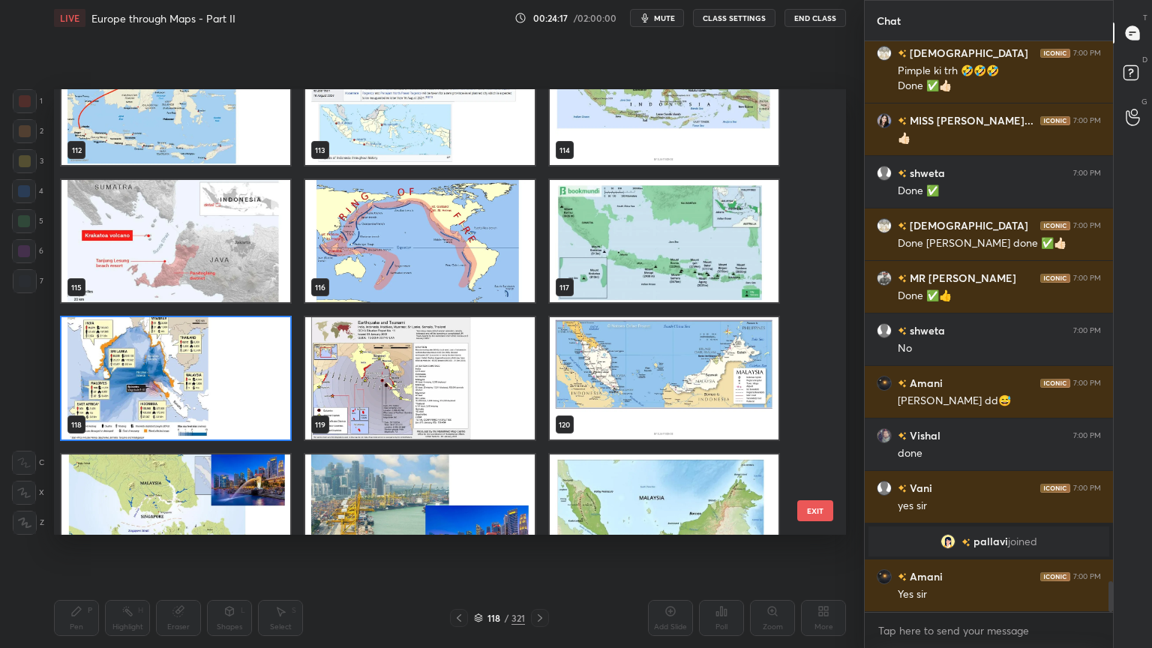
click at [268, 371] on img "grid" at bounding box center [175, 378] width 229 height 122
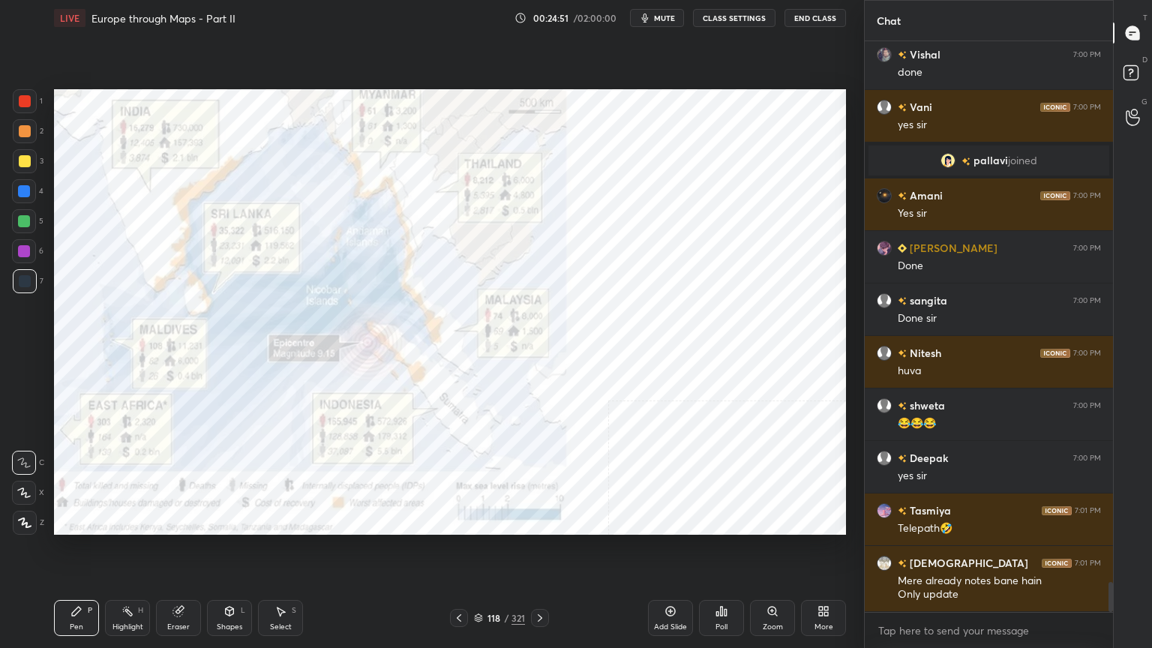
scroll to position [10433, 0]
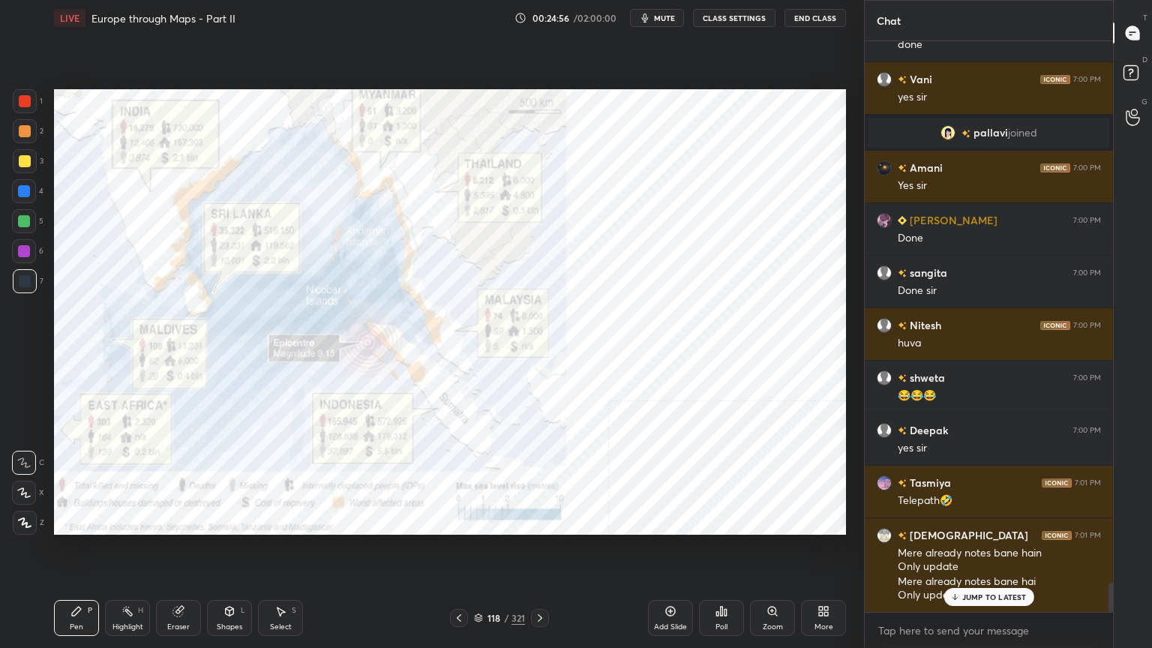
click at [192, 87] on div "Setting up your live class Poll for secs No correct answer Start poll" at bounding box center [450, 312] width 804 height 552
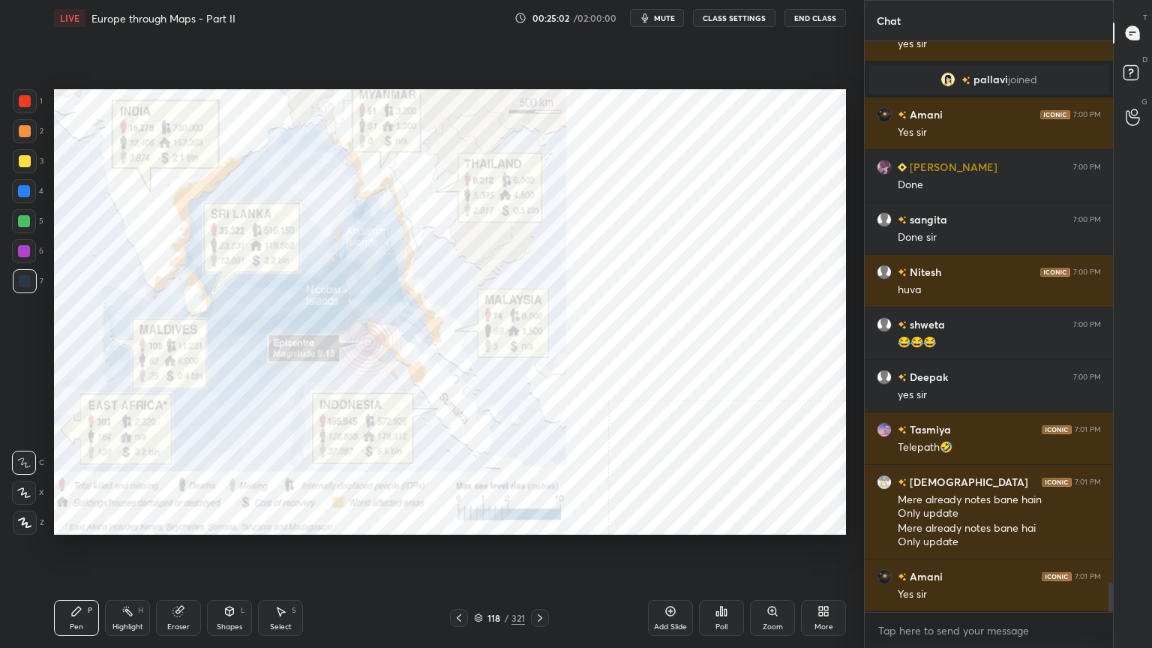
click at [480, 520] on icon at bounding box center [478, 617] width 9 height 9
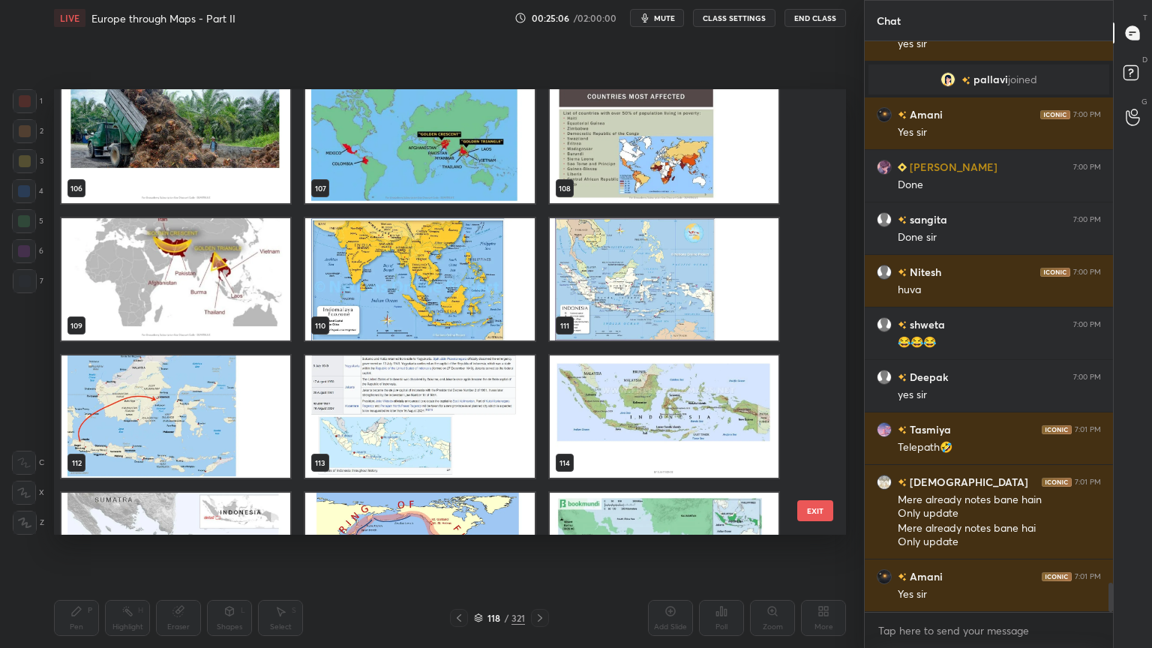
scroll to position [10538, 0]
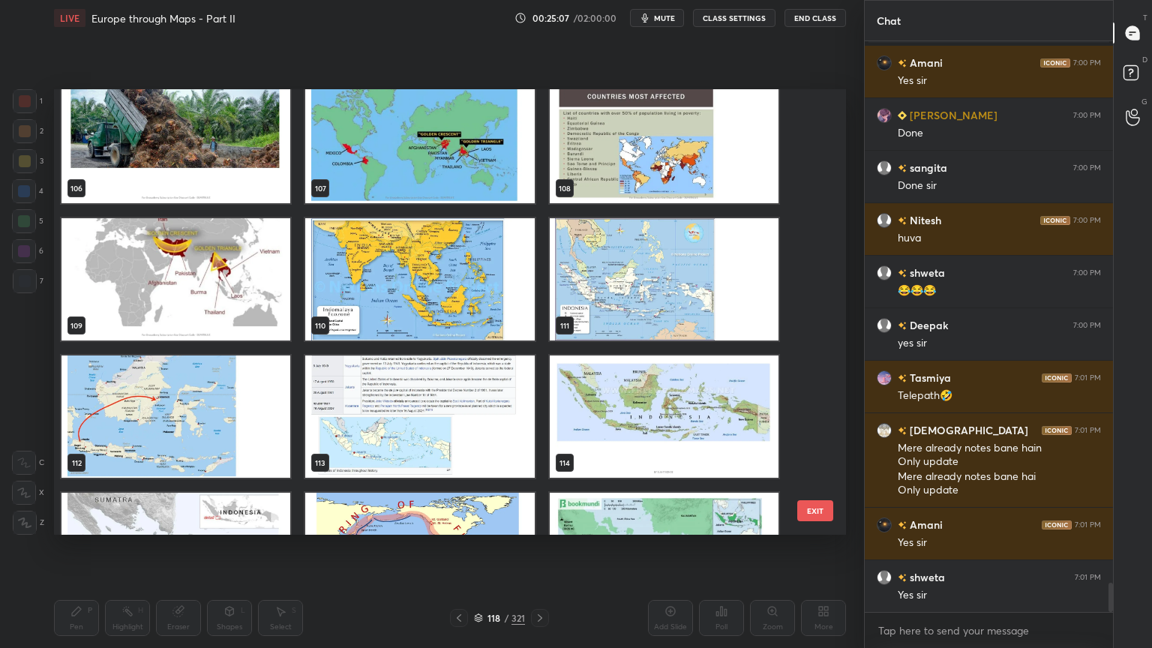
click at [472, 276] on img "grid" at bounding box center [419, 279] width 229 height 122
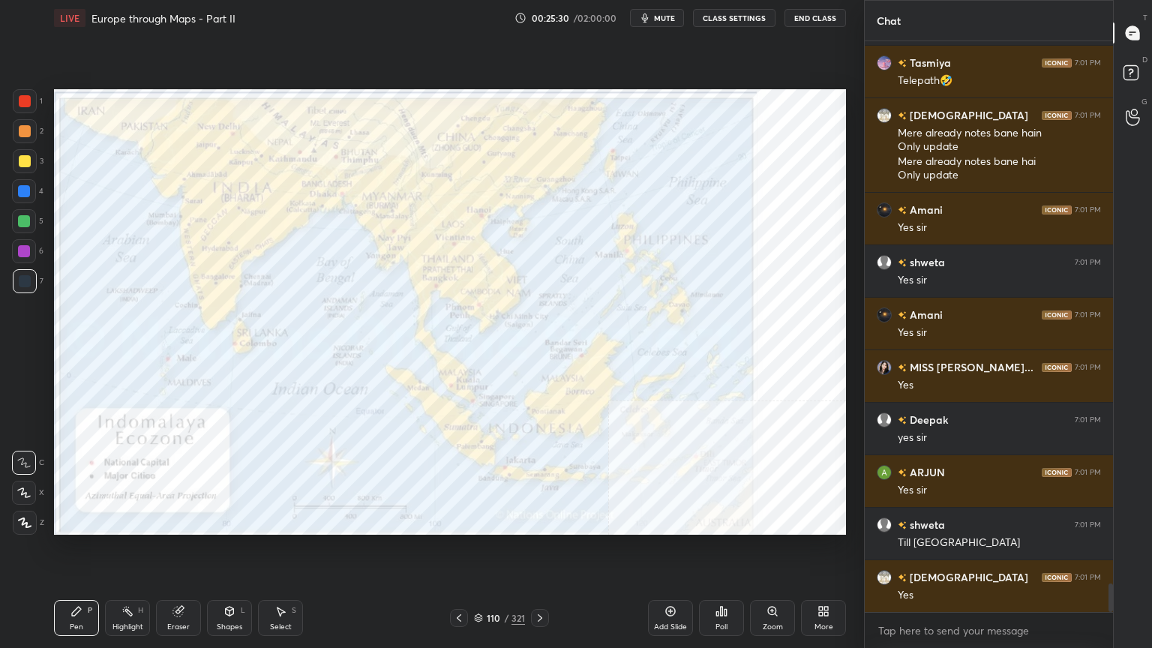
scroll to position [10906, 0]
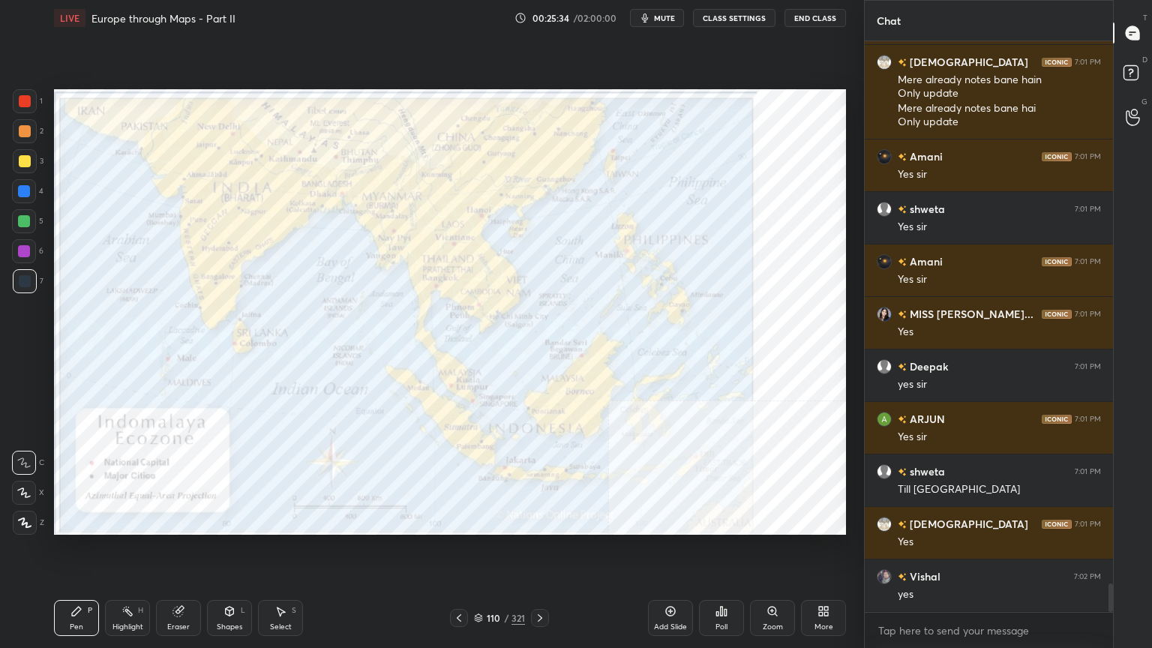
click at [481, 520] on icon at bounding box center [478, 619] width 7 height 2
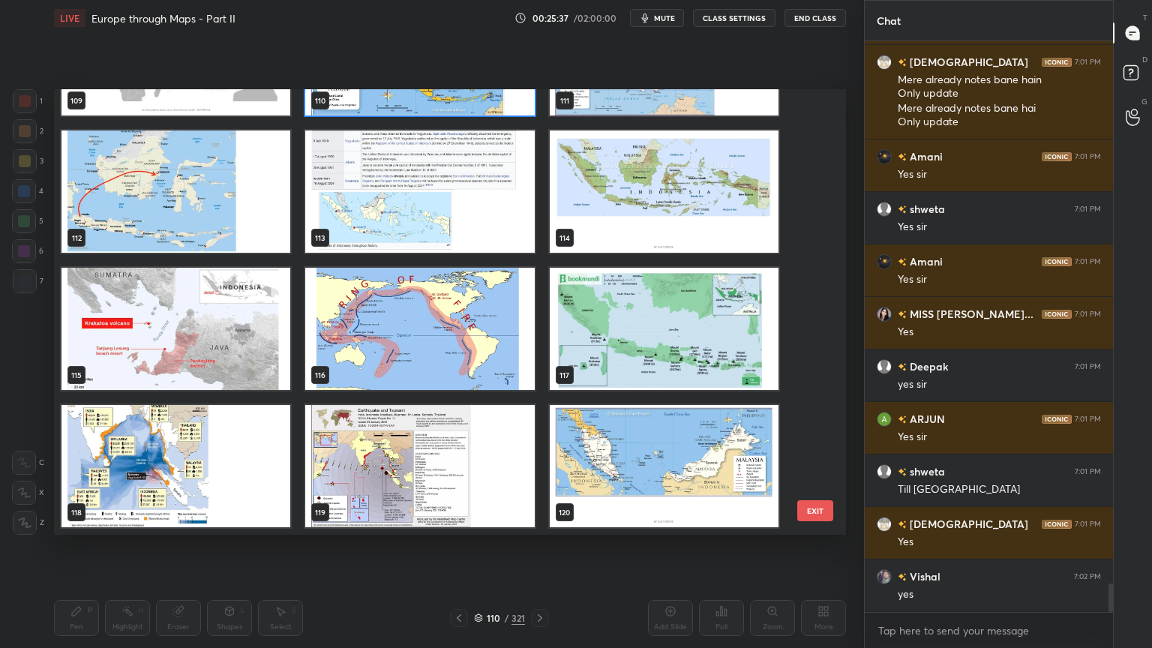
scroll to position [5080, 0]
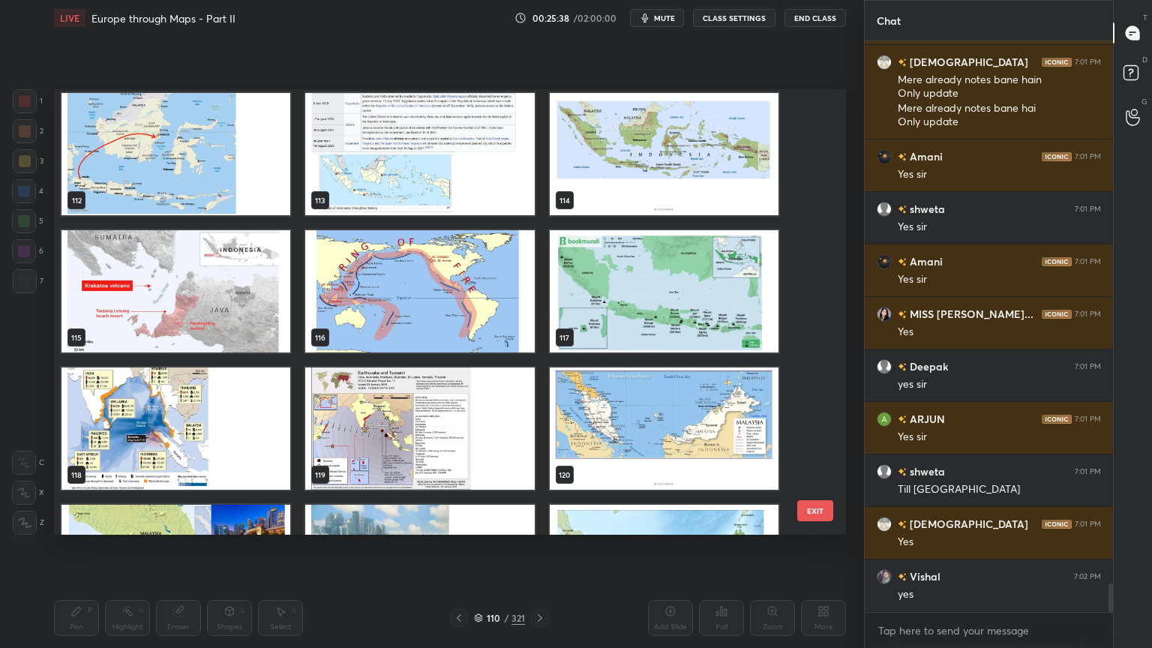
click at [199, 417] on img "grid" at bounding box center [175, 428] width 229 height 122
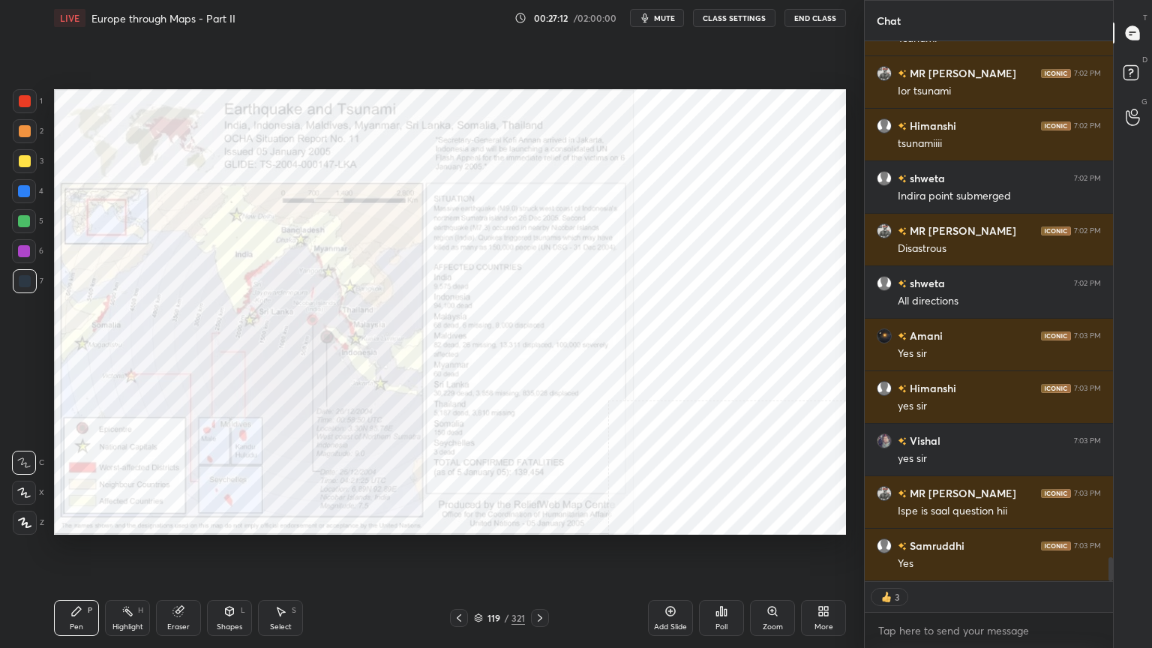
scroll to position [11672, 0]
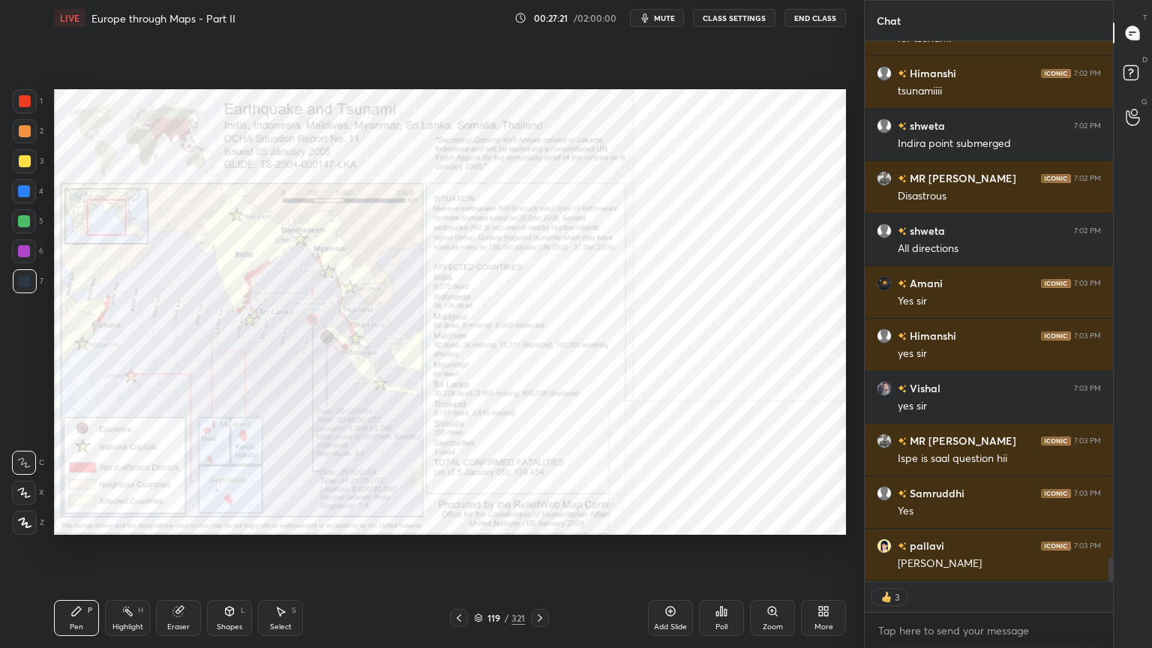
type textarea "x"
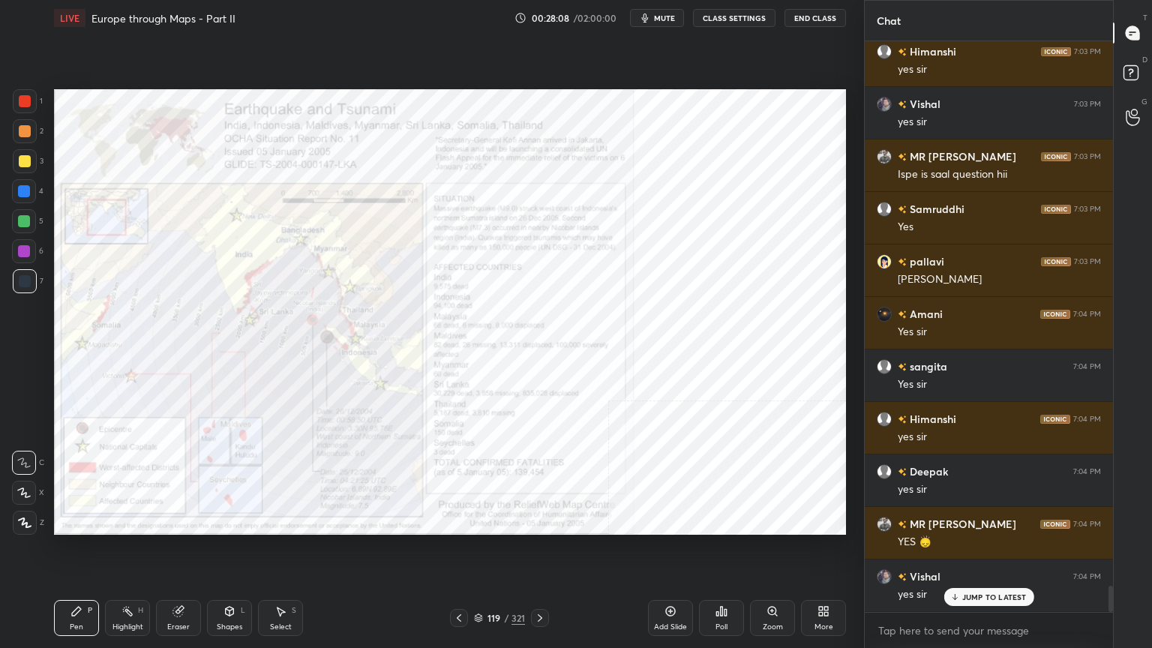
scroll to position [12008, 0]
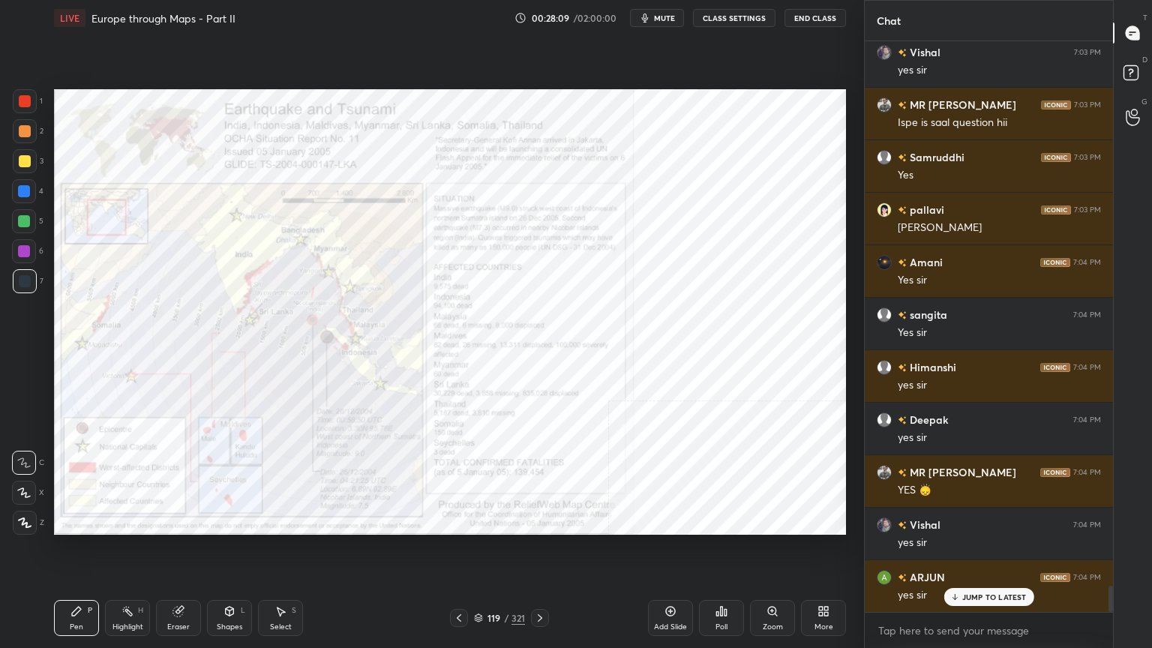
click at [477, 520] on icon at bounding box center [478, 620] width 7 height 2
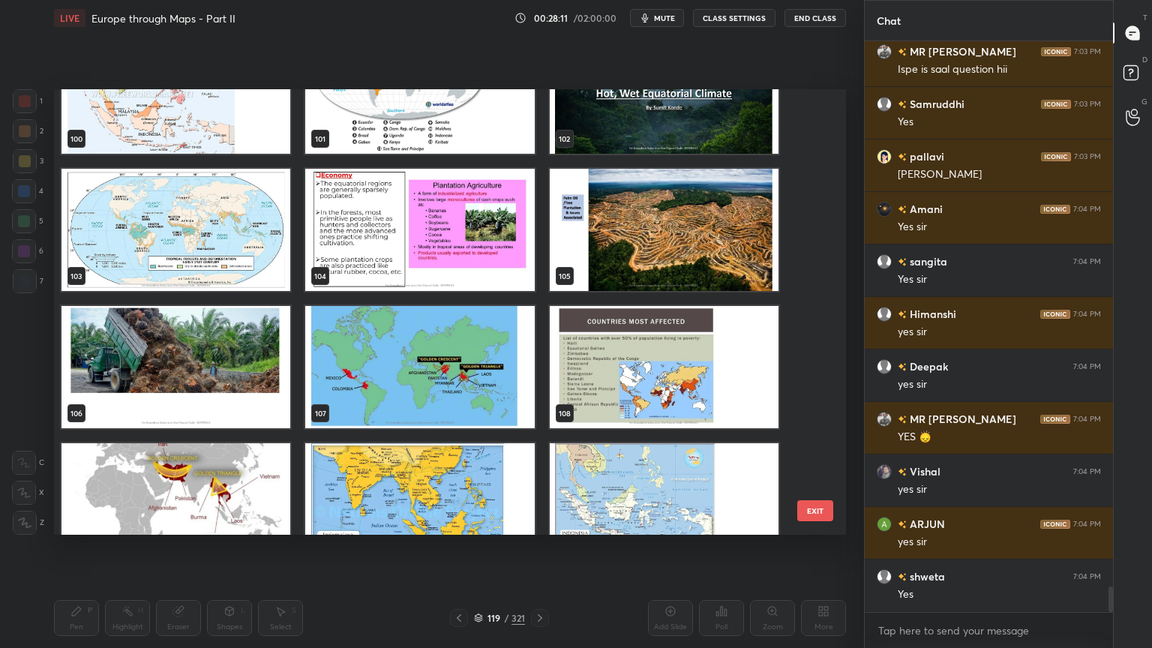
scroll to position [12113, 0]
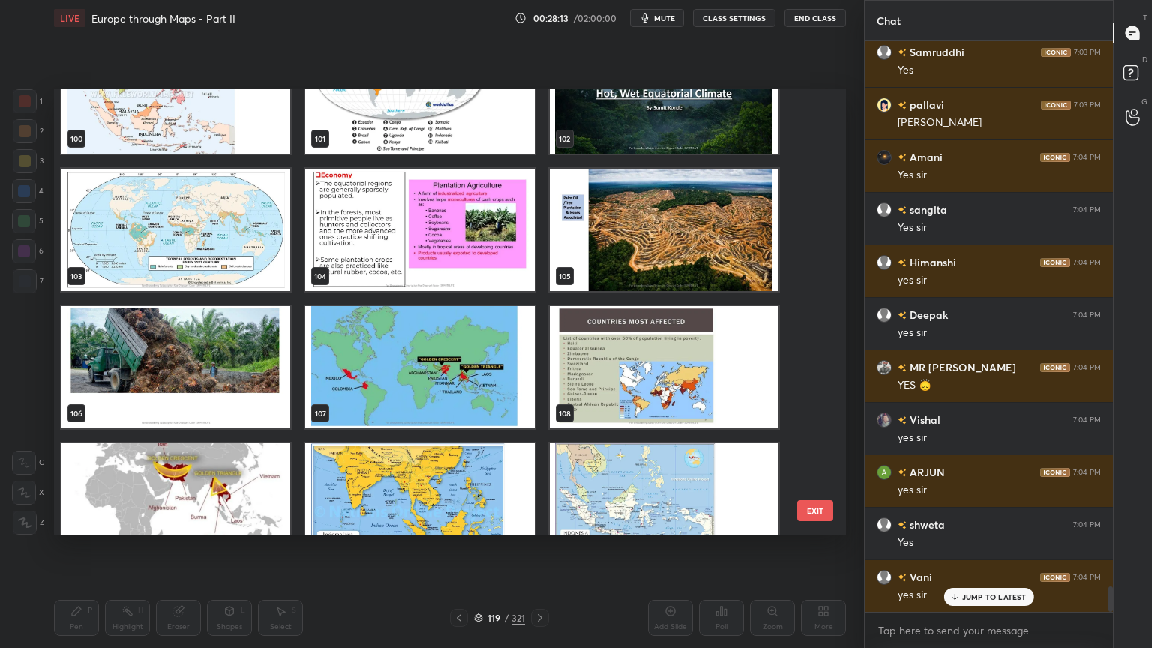
click at [681, 109] on img "grid" at bounding box center [664, 92] width 229 height 122
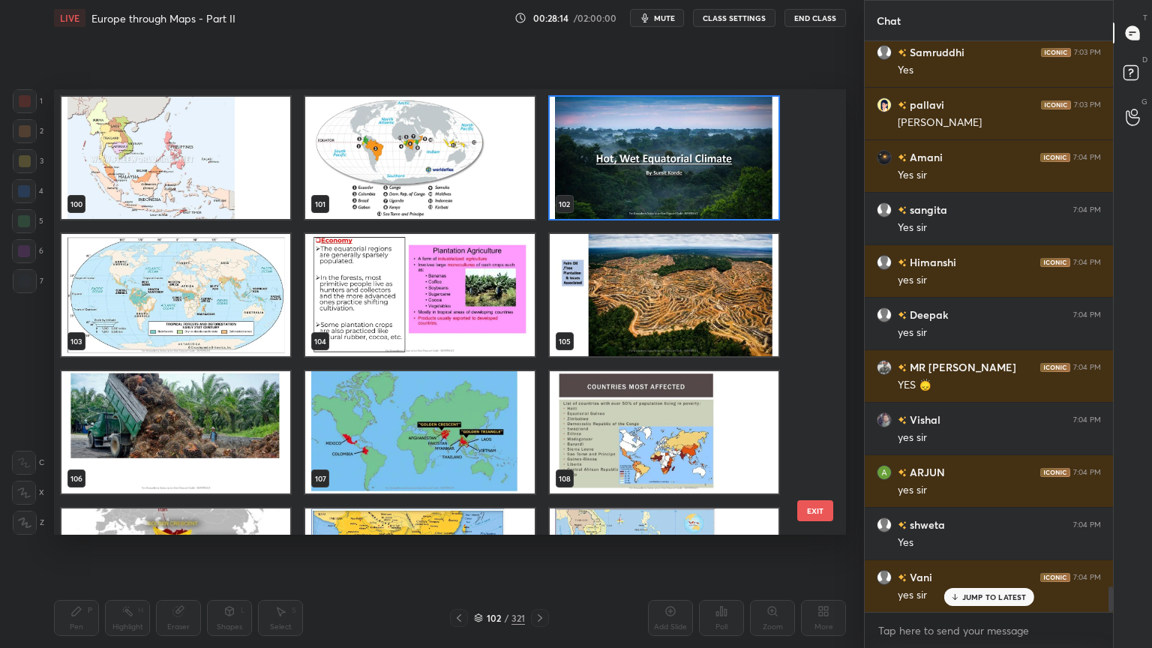
click at [681, 109] on img "grid" at bounding box center [664, 158] width 229 height 122
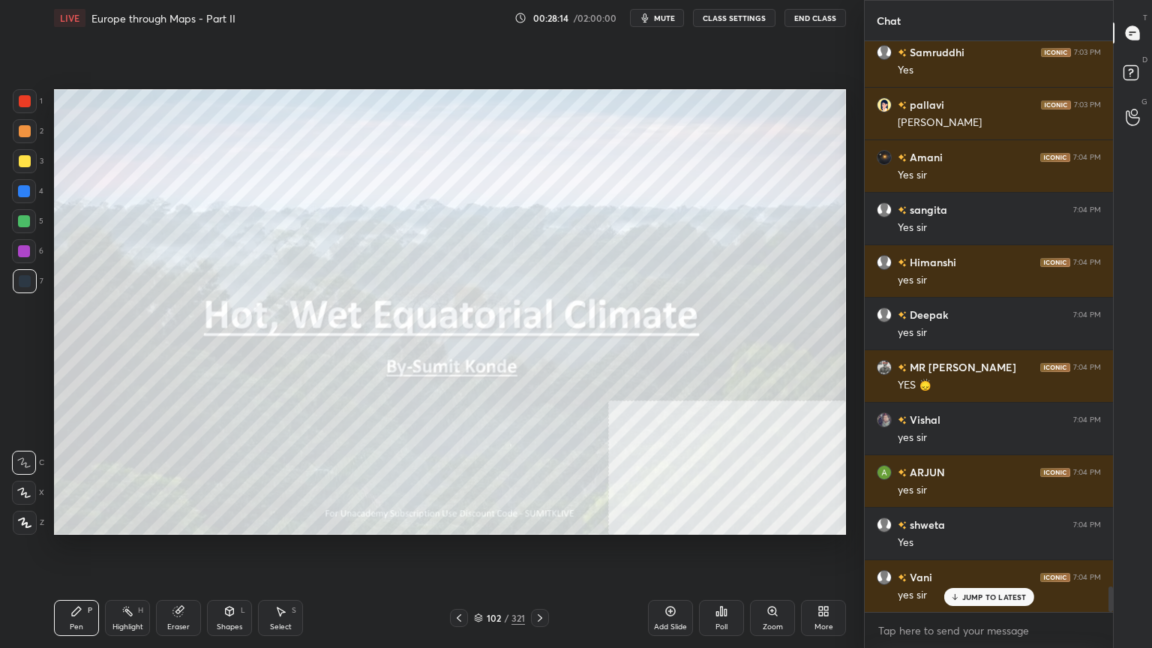
click at [681, 109] on img "grid" at bounding box center [664, 158] width 229 height 122
click at [15, 159] on div at bounding box center [25, 161] width 24 height 24
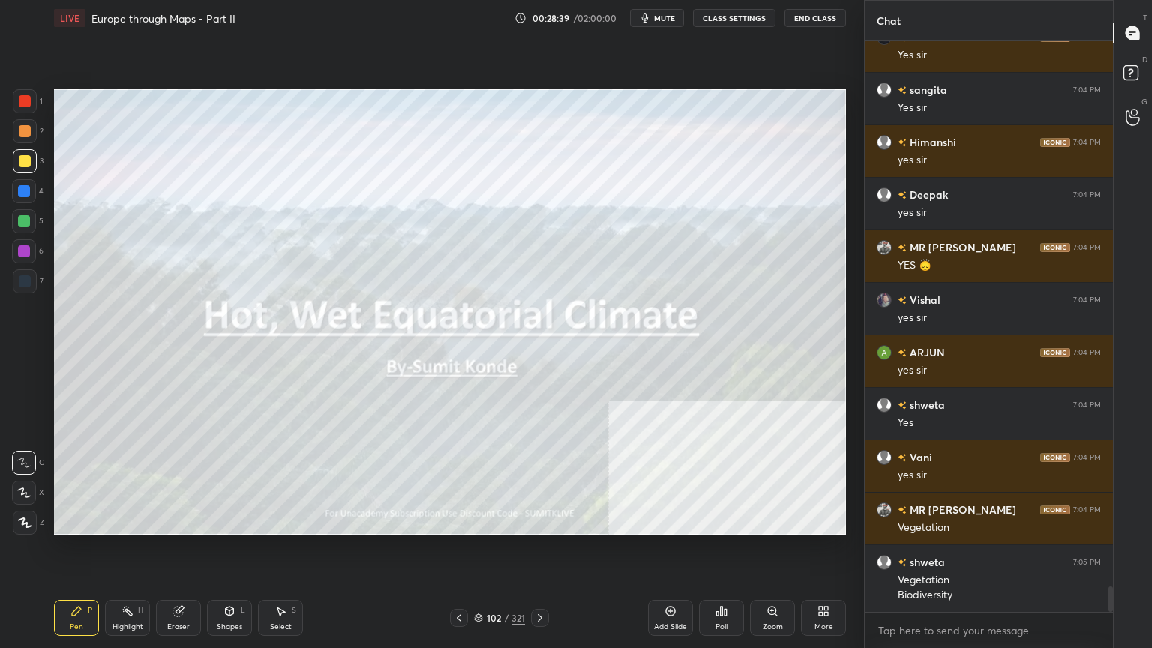
scroll to position [12286, 0]
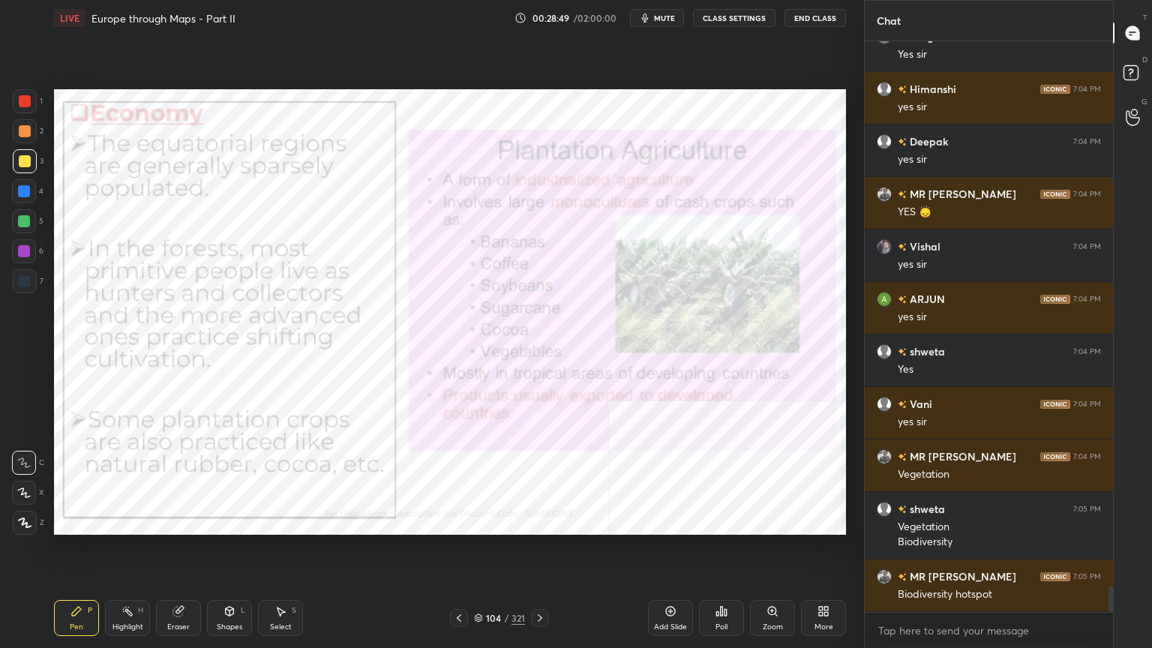
click at [655, 18] on button "mute" at bounding box center [657, 18] width 54 height 18
click at [807, 21] on button "End Class" at bounding box center [814, 18] width 61 height 18
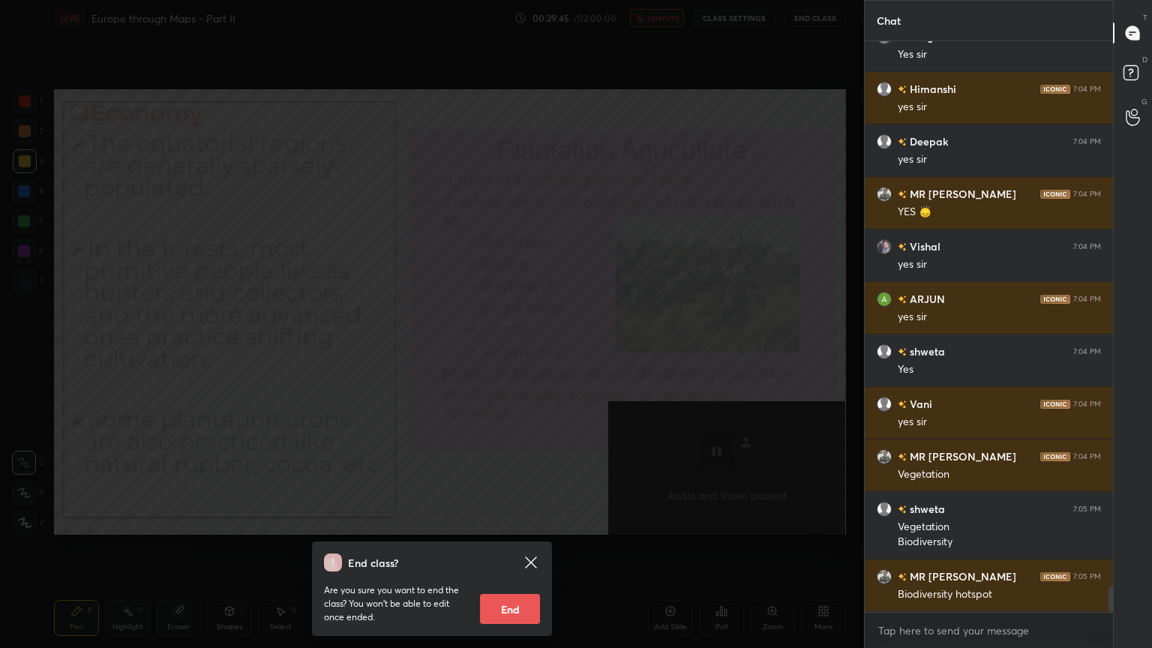
click at [619, 401] on div "End class? Are you sure you want to end the class? You won’t be able to edit on…" at bounding box center [432, 324] width 864 height 648
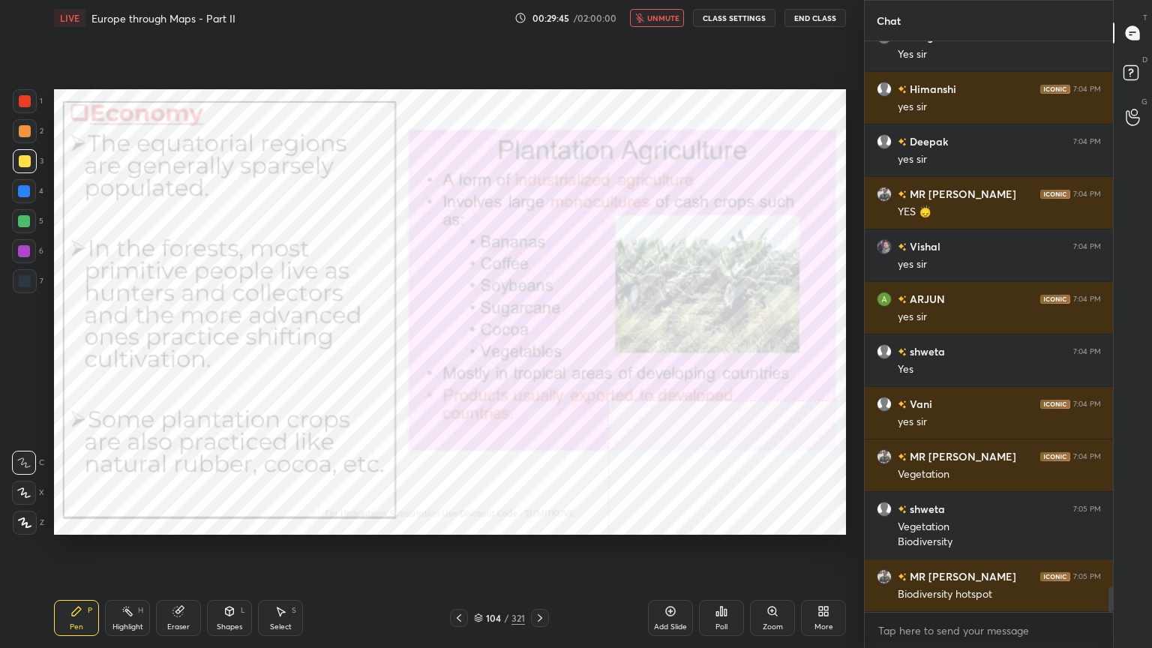
click at [673, 19] on span "unmute" at bounding box center [663, 18] width 32 height 10
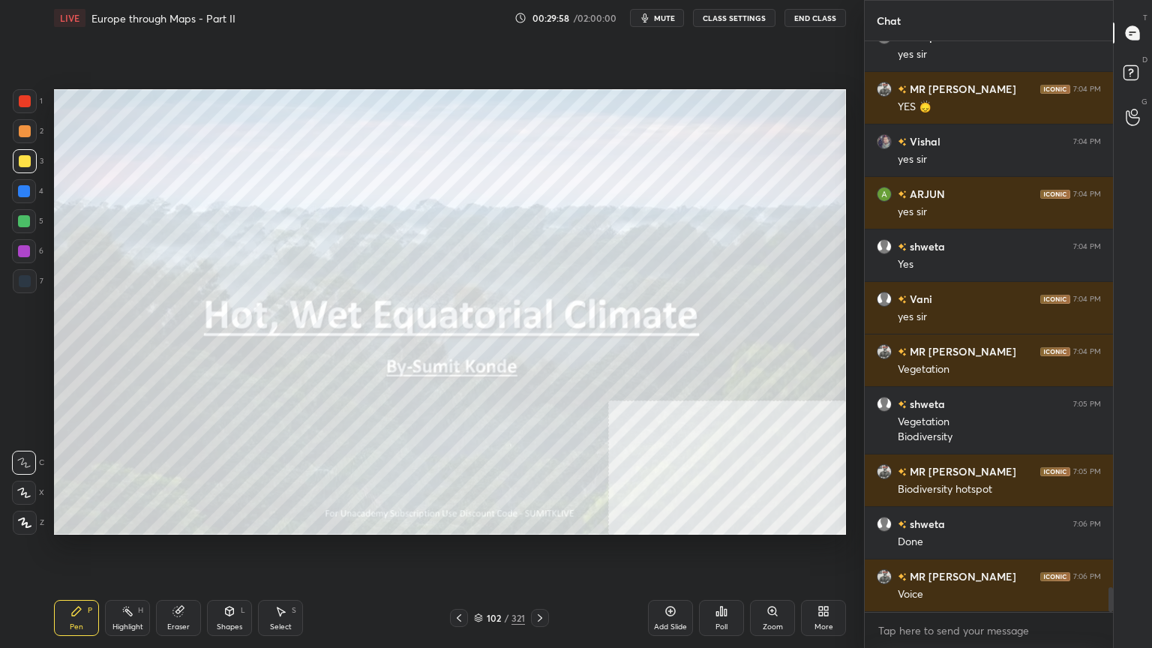
scroll to position [12443, 0]
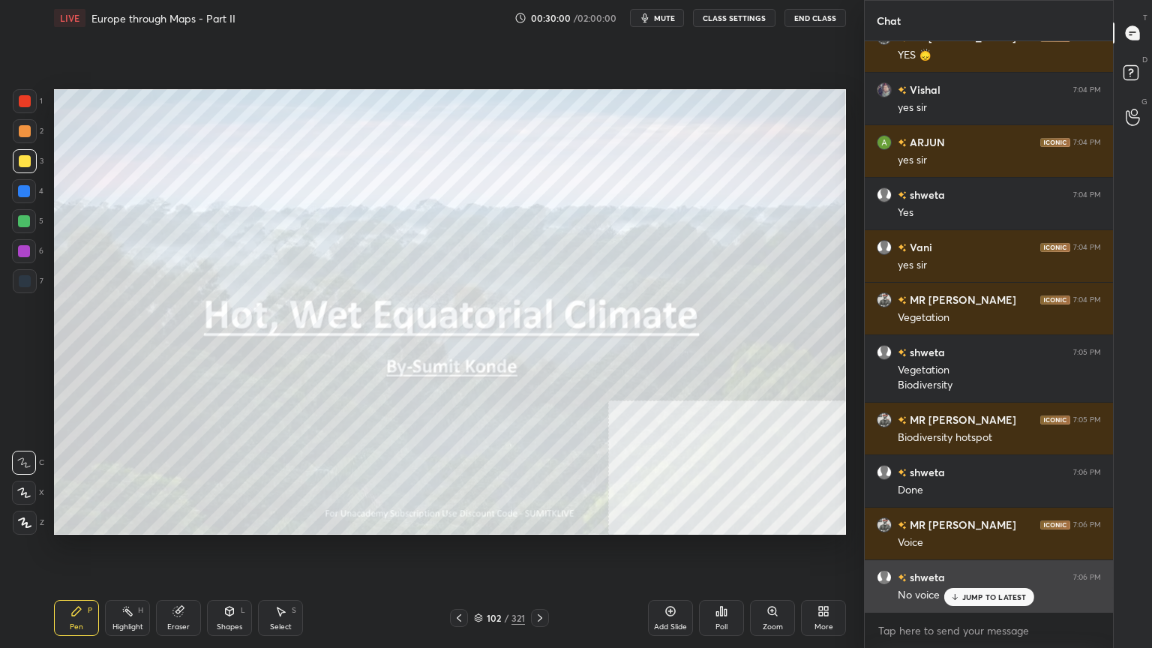
click at [966, 520] on p "JUMP TO LATEST" at bounding box center [994, 596] width 64 height 9
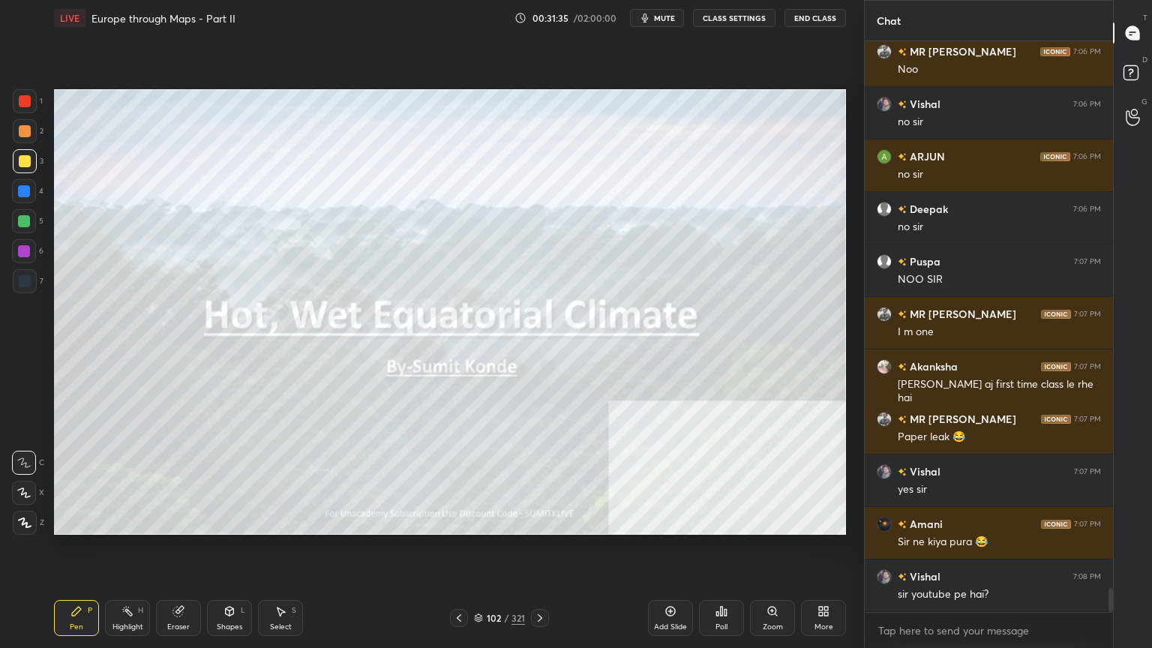
scroll to position [13072, 0]
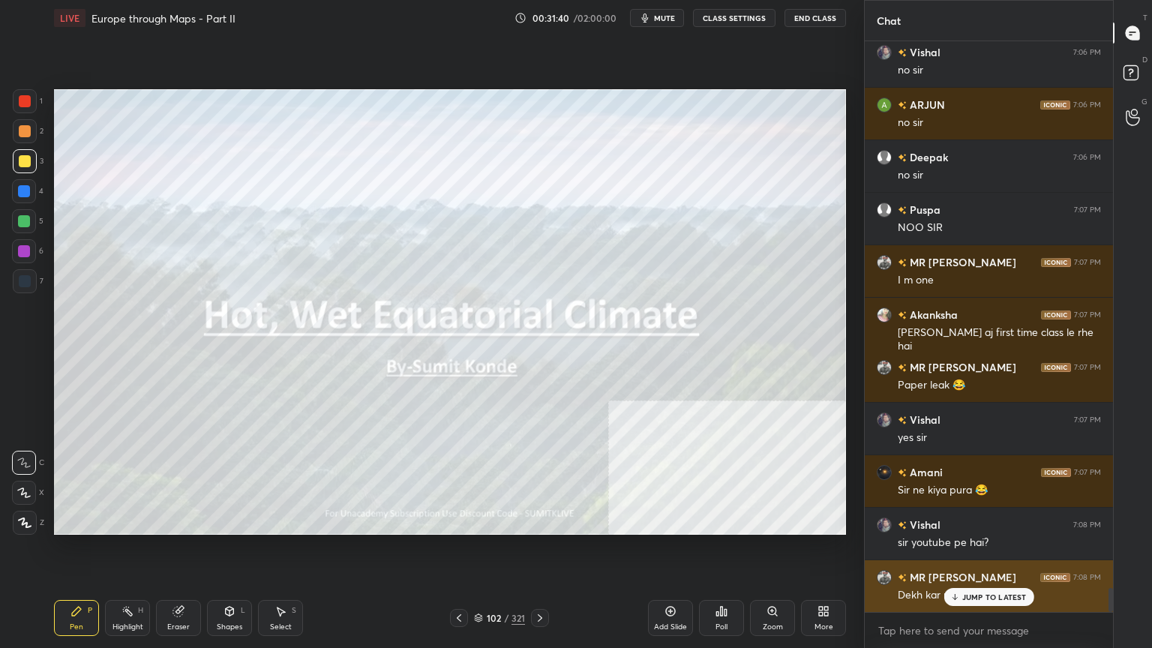
click at [972, 520] on p "JUMP TO LATEST" at bounding box center [994, 596] width 64 height 9
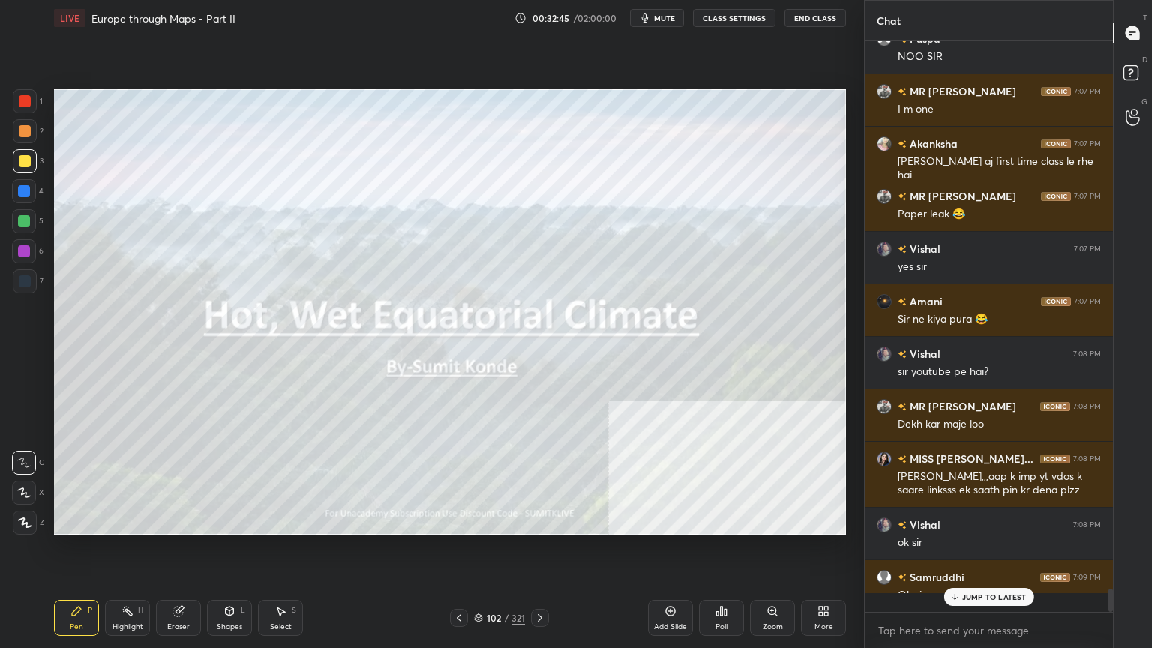
scroll to position [4, 4]
click at [1004, 520] on div "MR [PERSON_NAME] 7:04 PM Vegetation shweta 7:05 PM Vegetation Biodiversity MR […" at bounding box center [988, 317] width 248 height 552
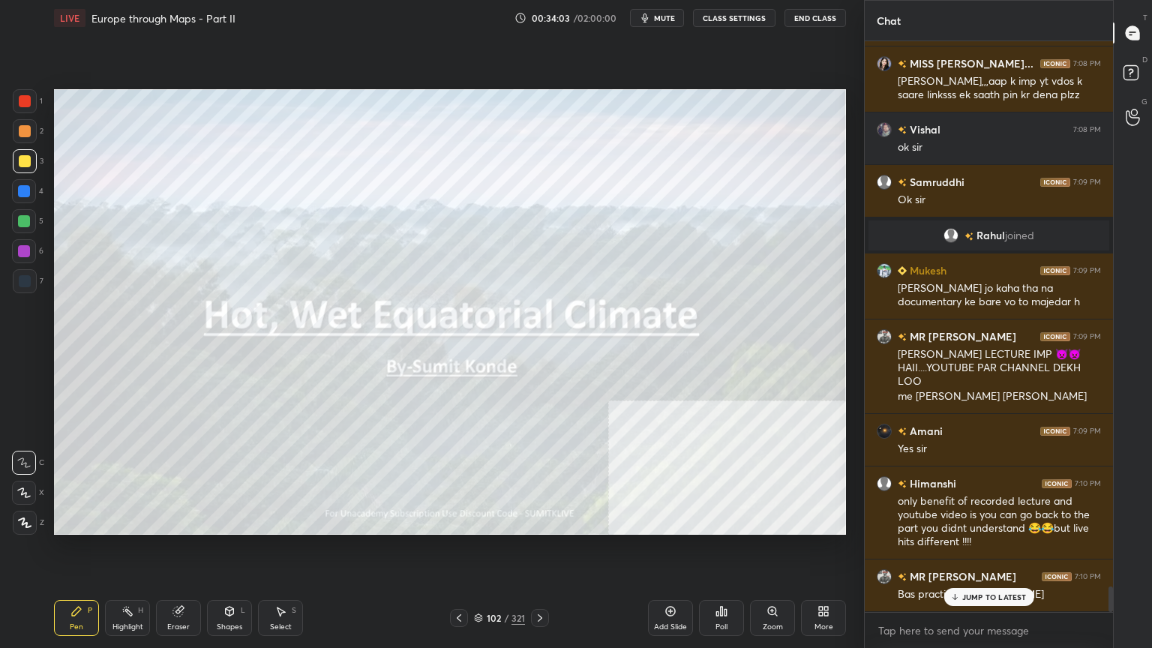
scroll to position [12215, 0]
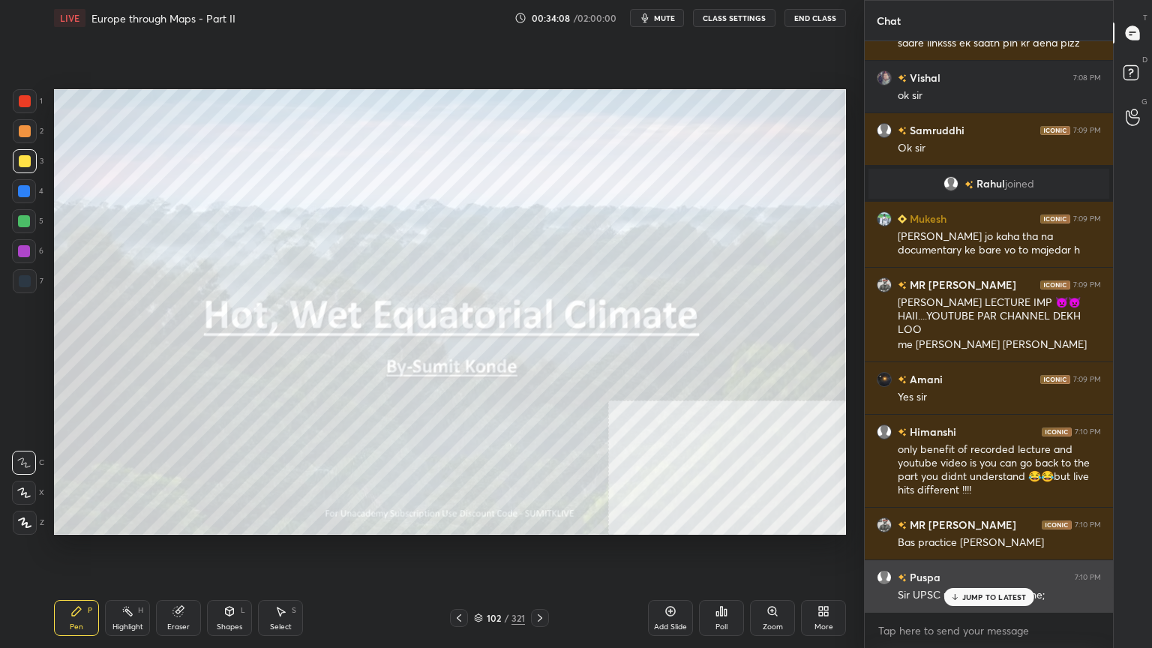
click at [981, 520] on p "JUMP TO LATEST" at bounding box center [994, 596] width 64 height 9
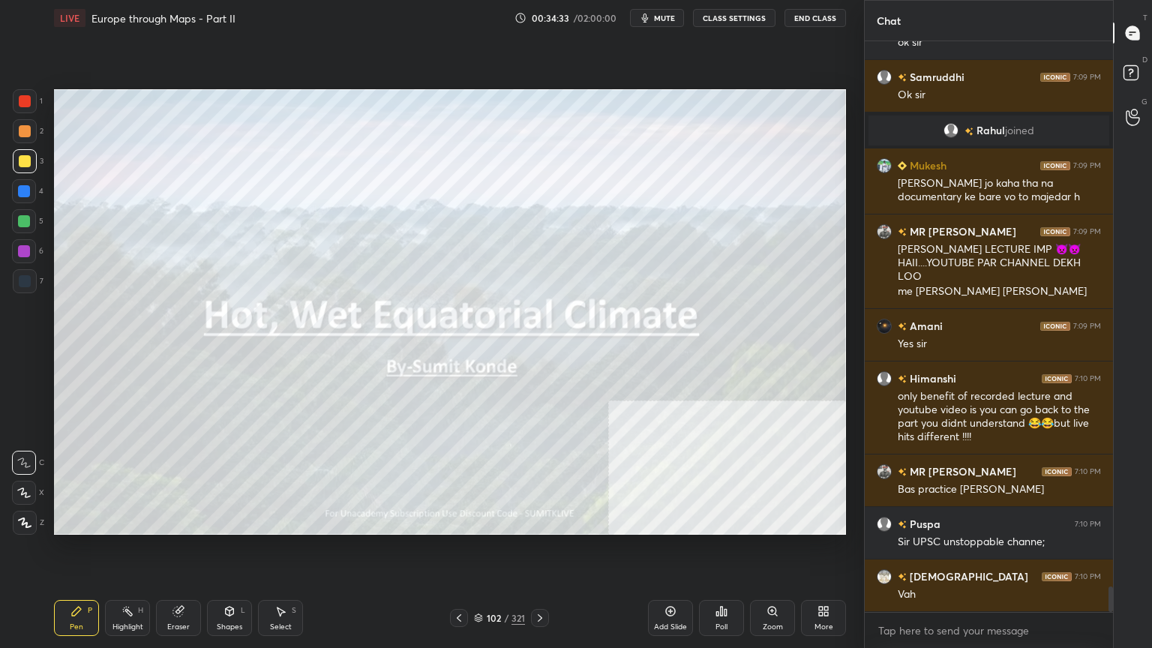
scroll to position [12334, 0]
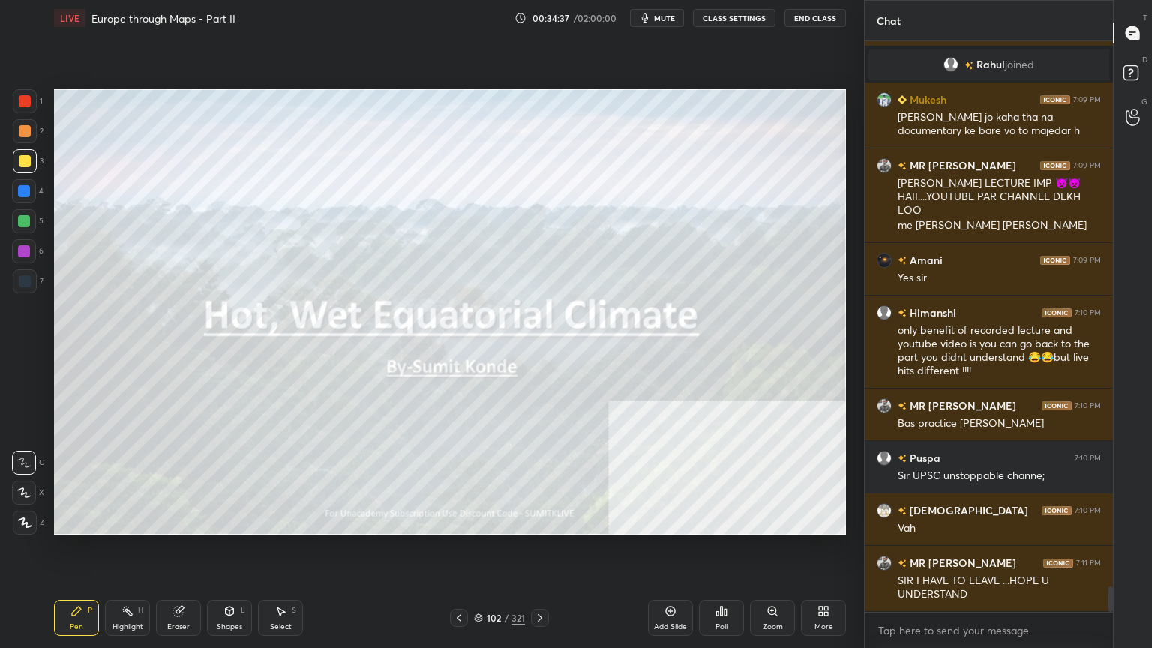
click at [480, 520] on icon at bounding box center [478, 616] width 7 height 4
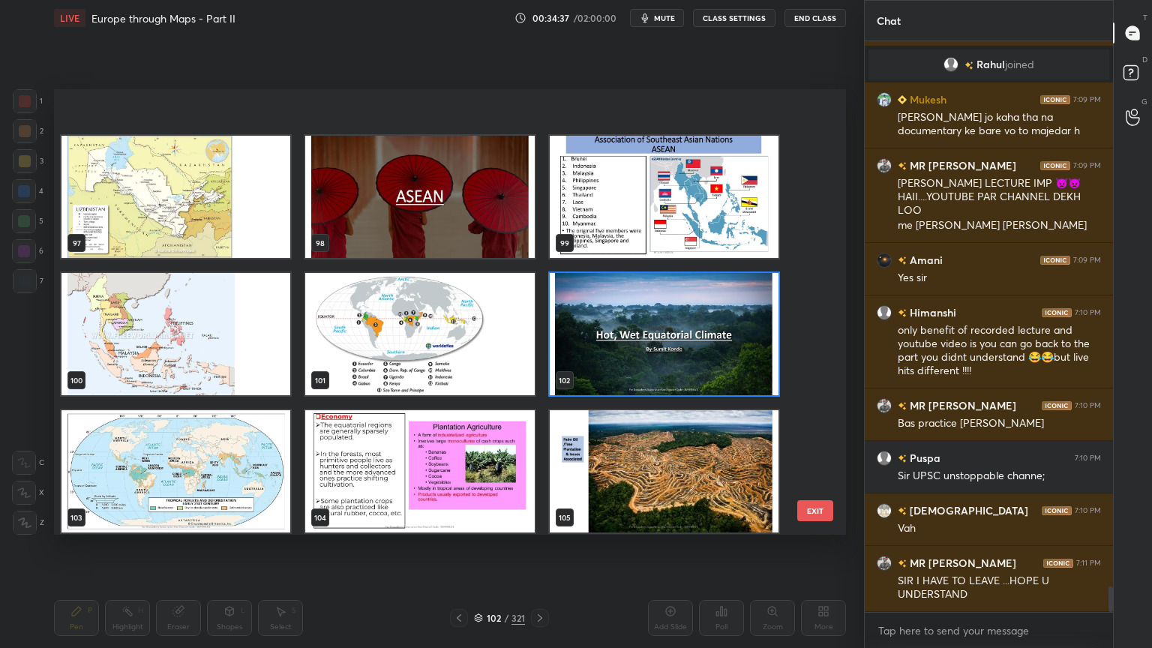
scroll to position [4444, 0]
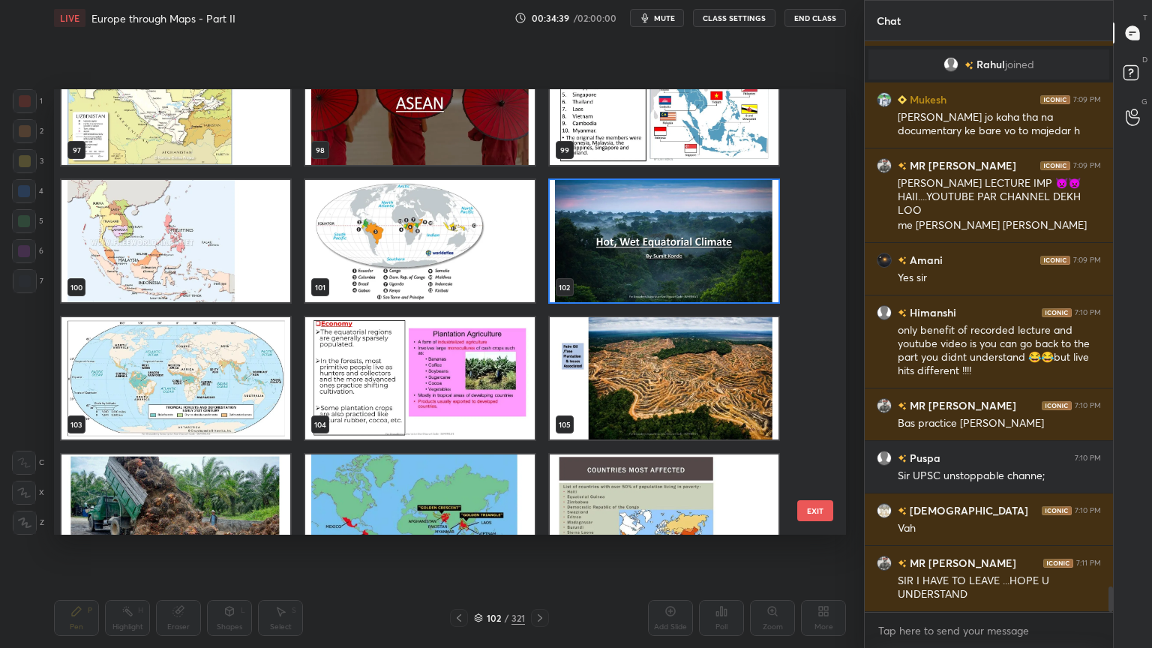
click at [244, 360] on img "grid" at bounding box center [175, 378] width 229 height 122
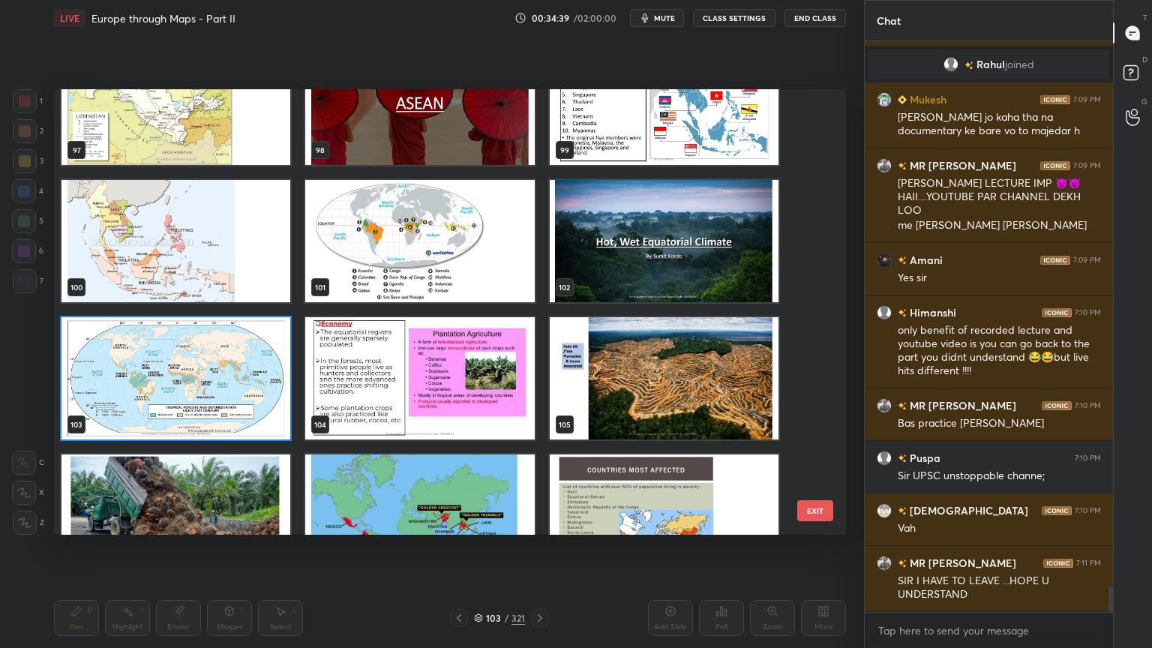
click at [244, 360] on img "grid" at bounding box center [175, 378] width 229 height 122
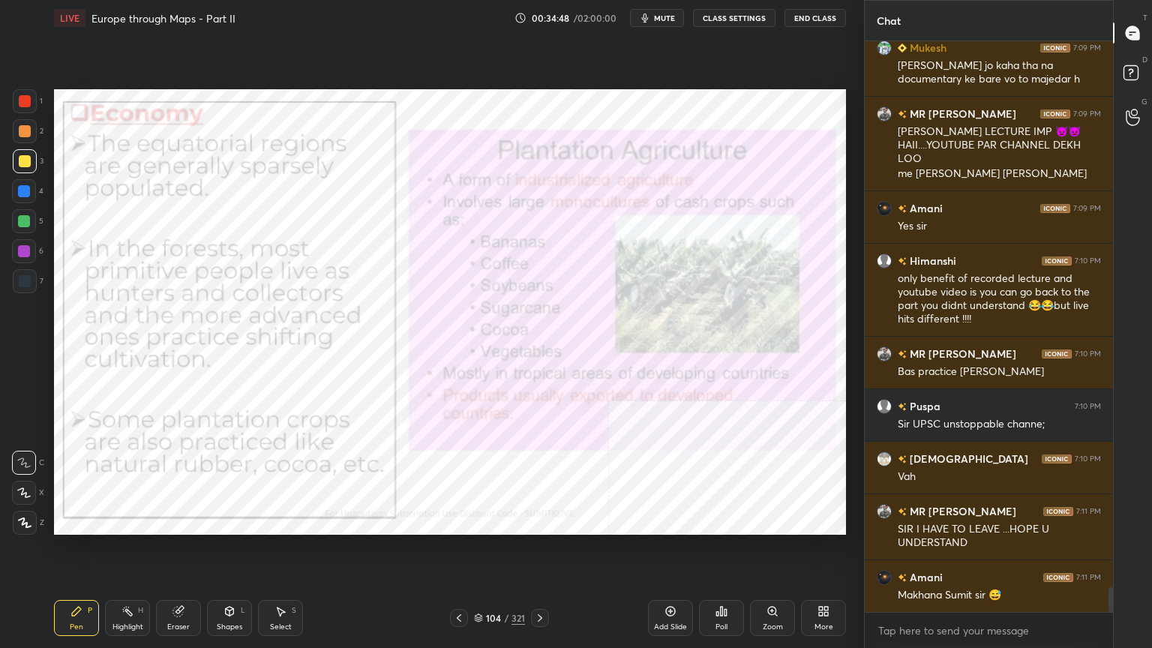
scroll to position [12439, 0]
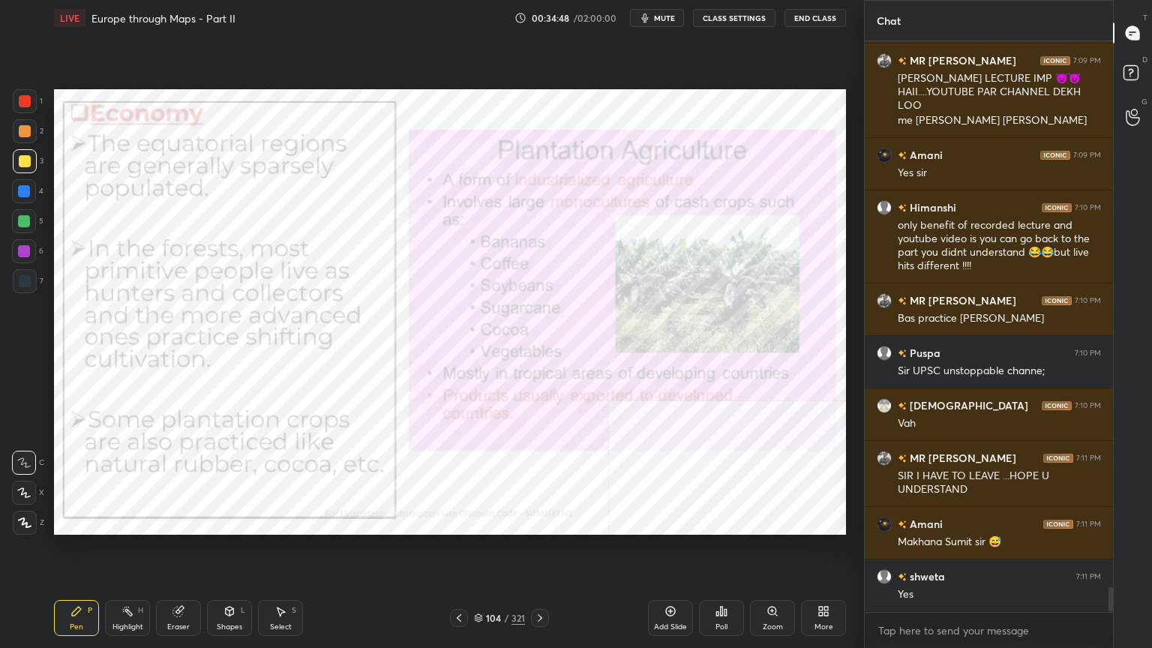
click at [480, 520] on icon at bounding box center [478, 617] width 9 height 9
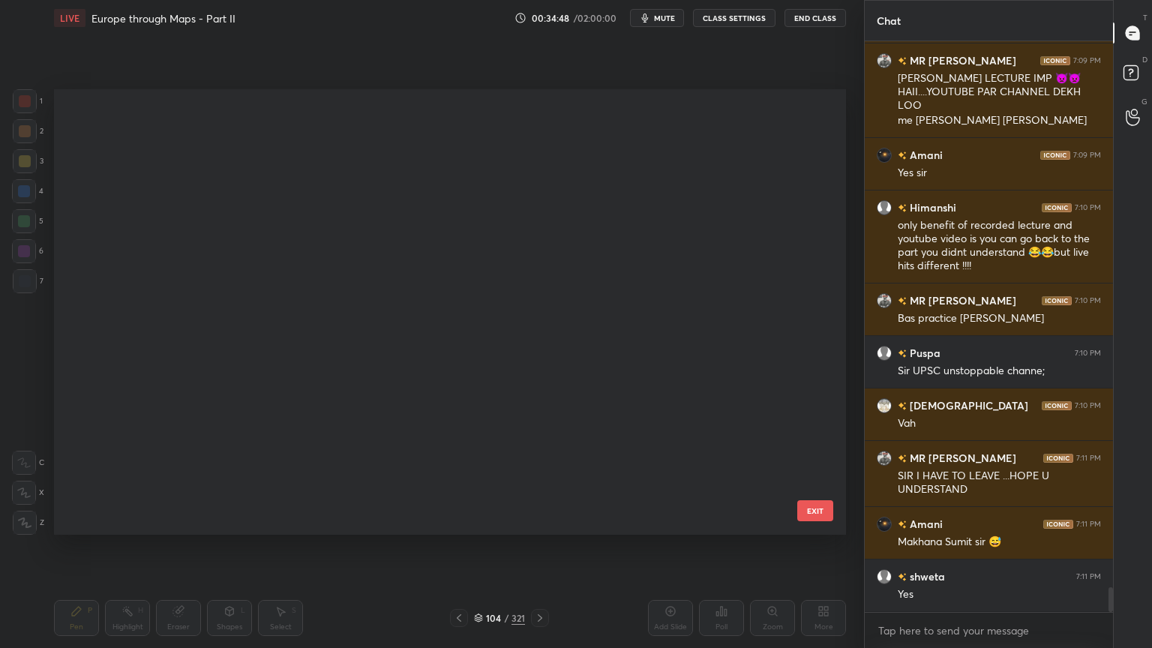
scroll to position [441, 784]
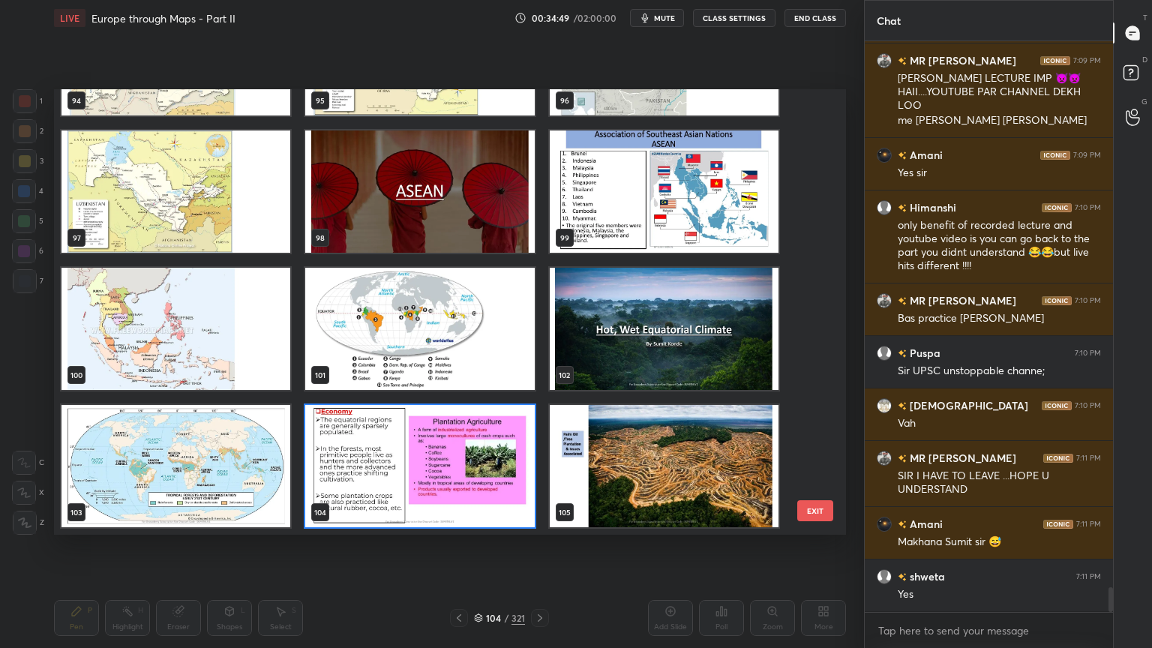
click at [639, 345] on img "grid" at bounding box center [664, 329] width 229 height 122
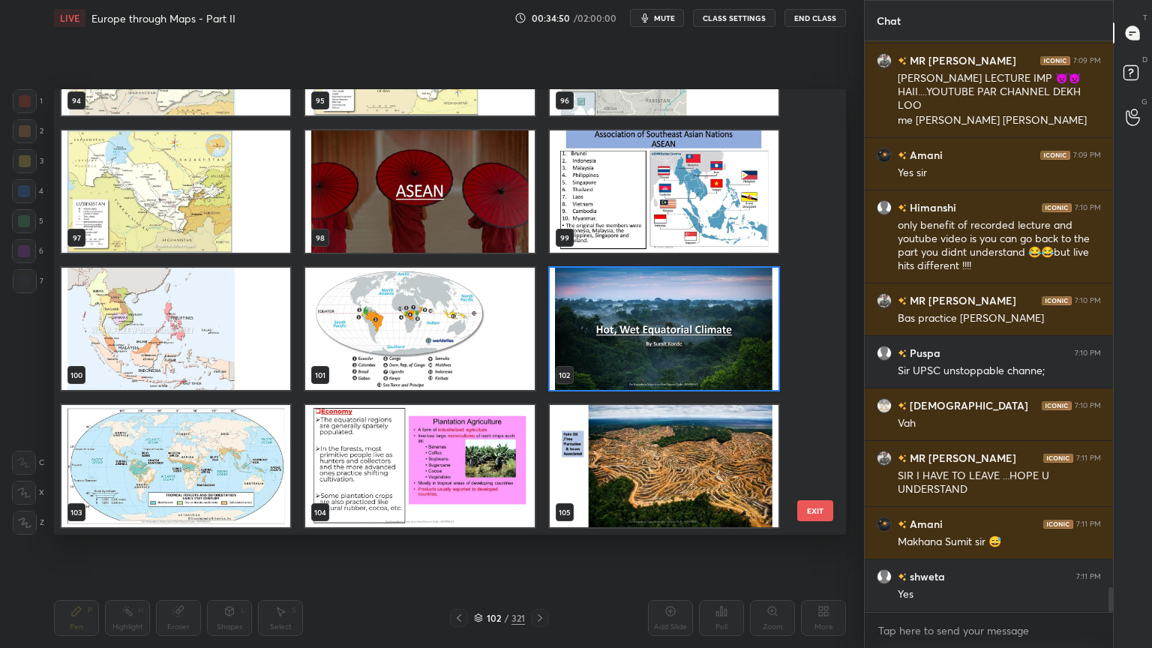
click at [639, 345] on img "grid" at bounding box center [664, 329] width 229 height 122
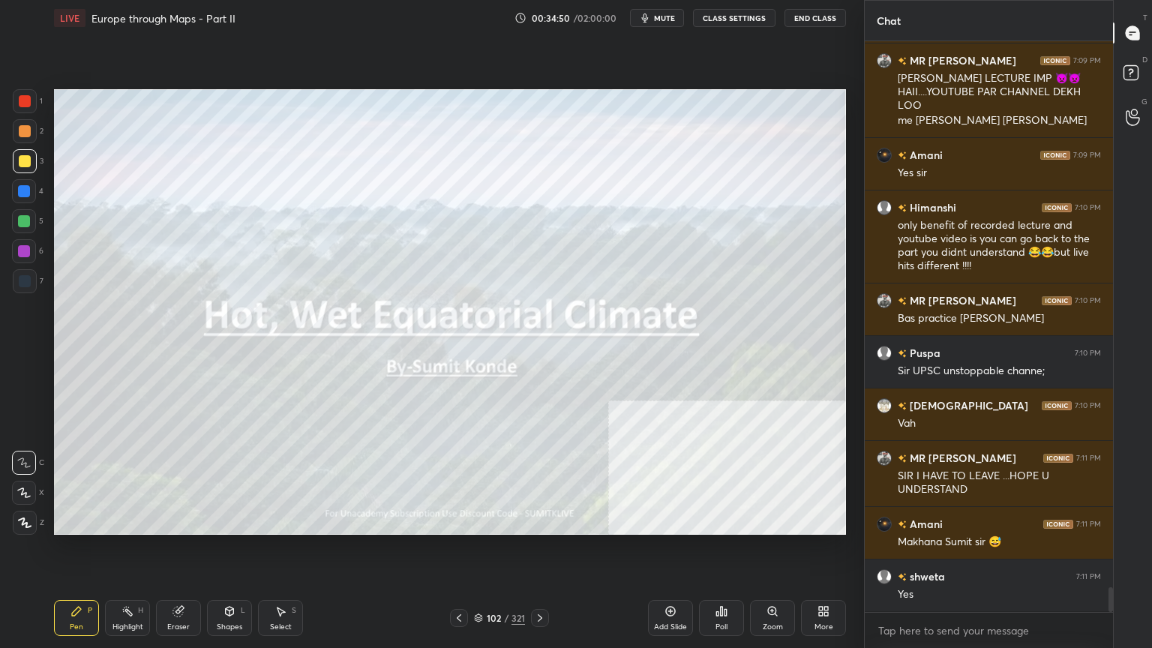
scroll to position [12491, 0]
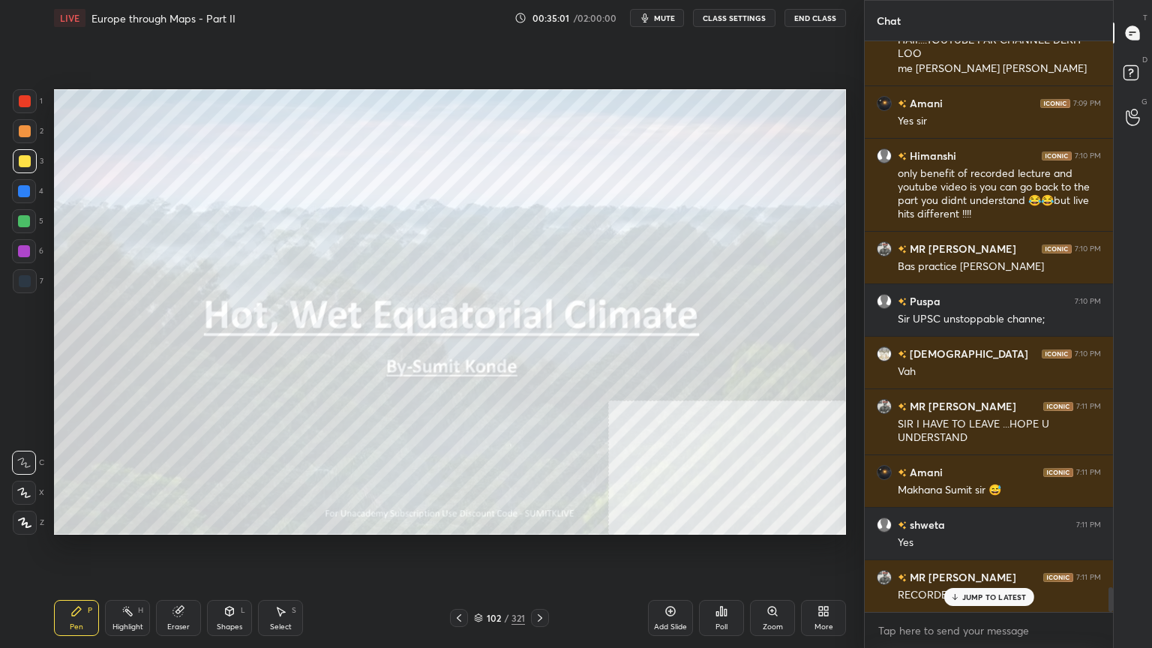
click at [26, 222] on div at bounding box center [24, 221] width 12 height 12
click at [28, 160] on div at bounding box center [25, 161] width 12 height 12
click at [24, 498] on div at bounding box center [24, 493] width 24 height 24
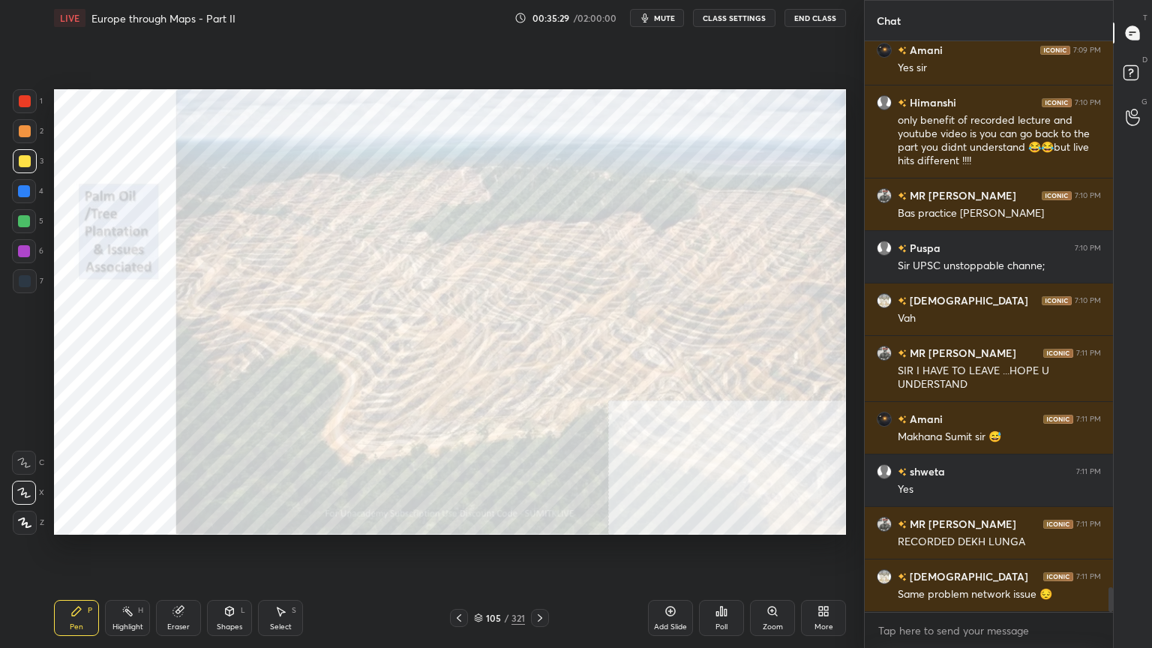
scroll to position [12596, 0]
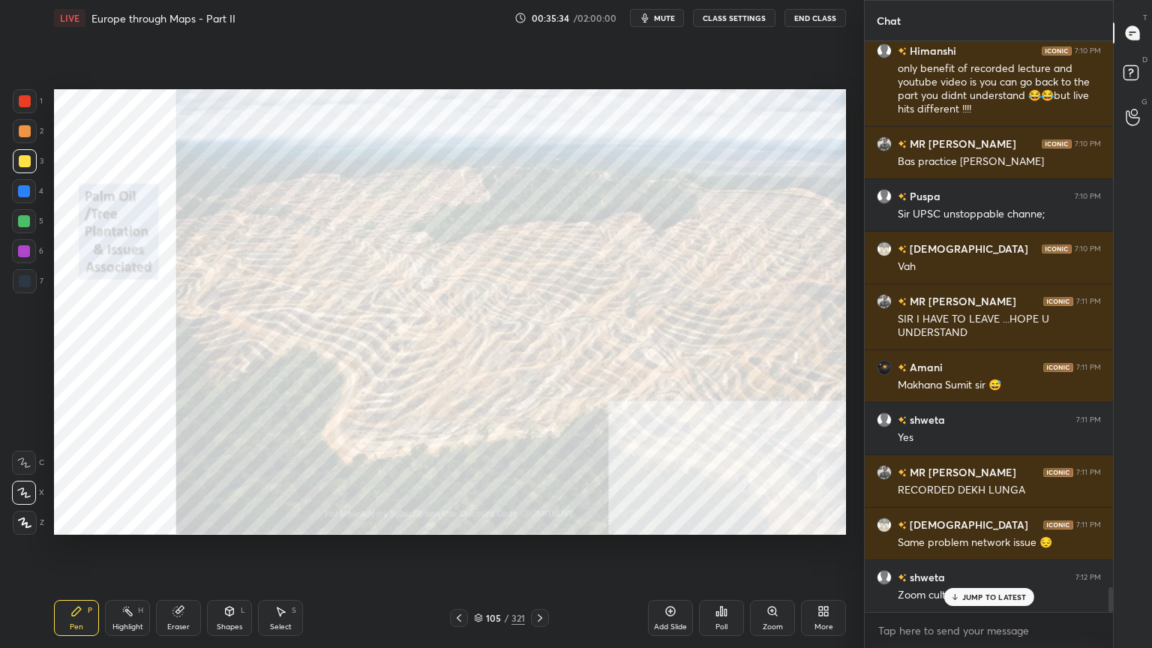
click at [30, 281] on div at bounding box center [25, 281] width 12 height 12
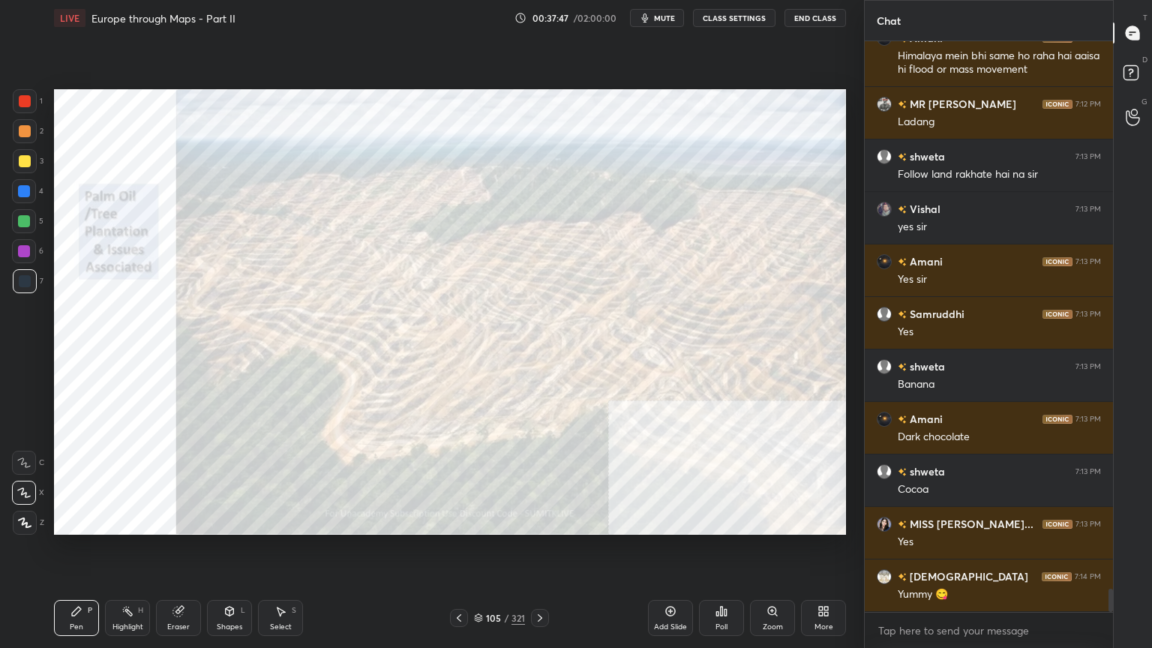
scroll to position [13396, 0]
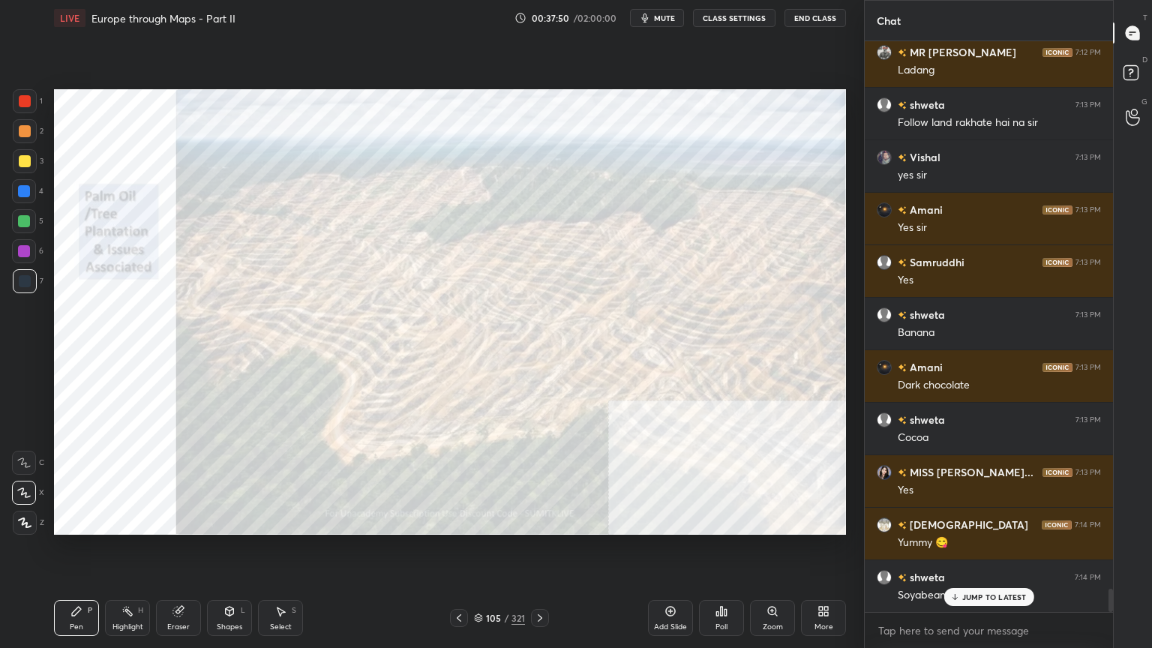
click at [1006, 520] on div "JUMP TO LATEST" at bounding box center [988, 597] width 90 height 18
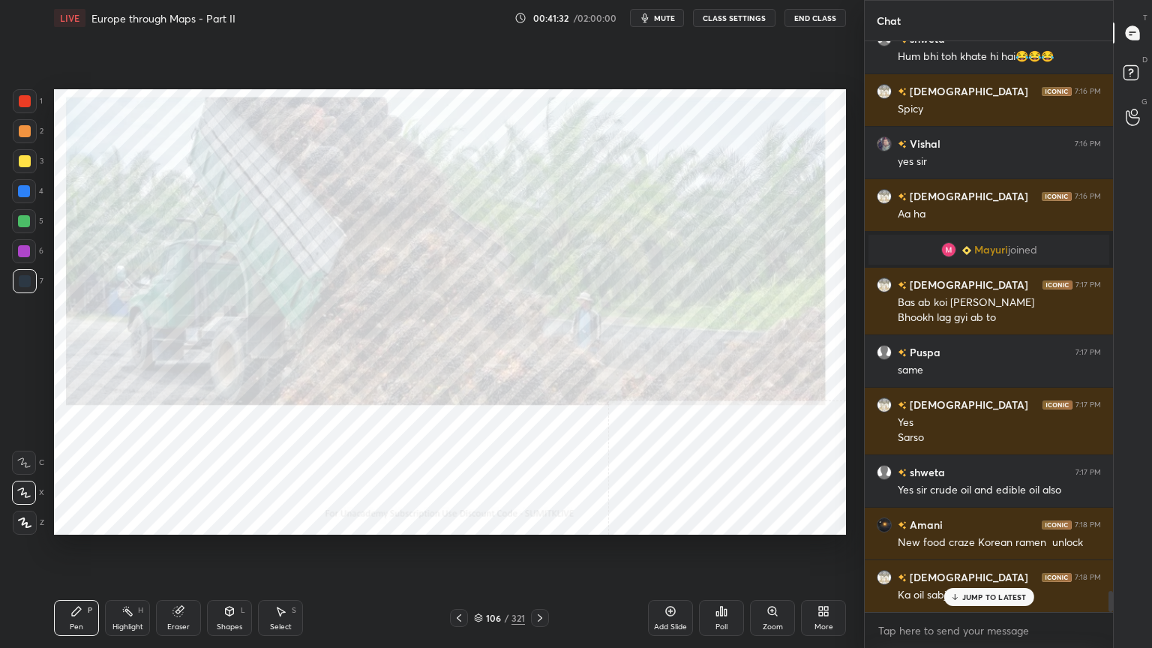
scroll to position [14854, 0]
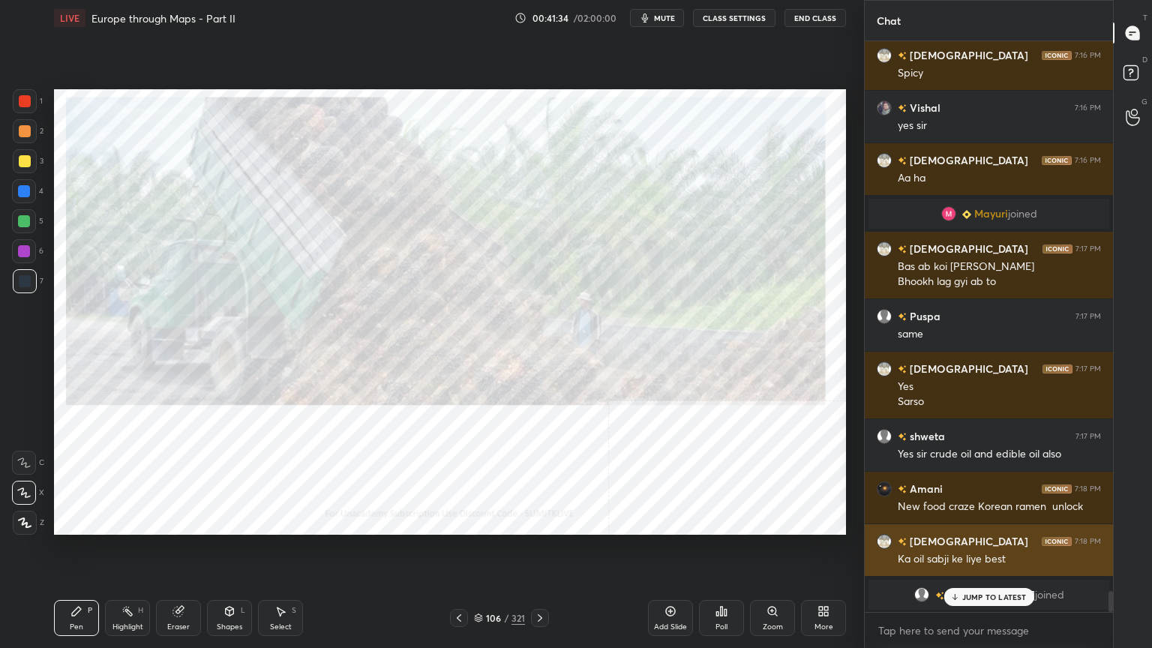
click at [1004, 520] on p "JUMP TO LATEST" at bounding box center [994, 596] width 64 height 9
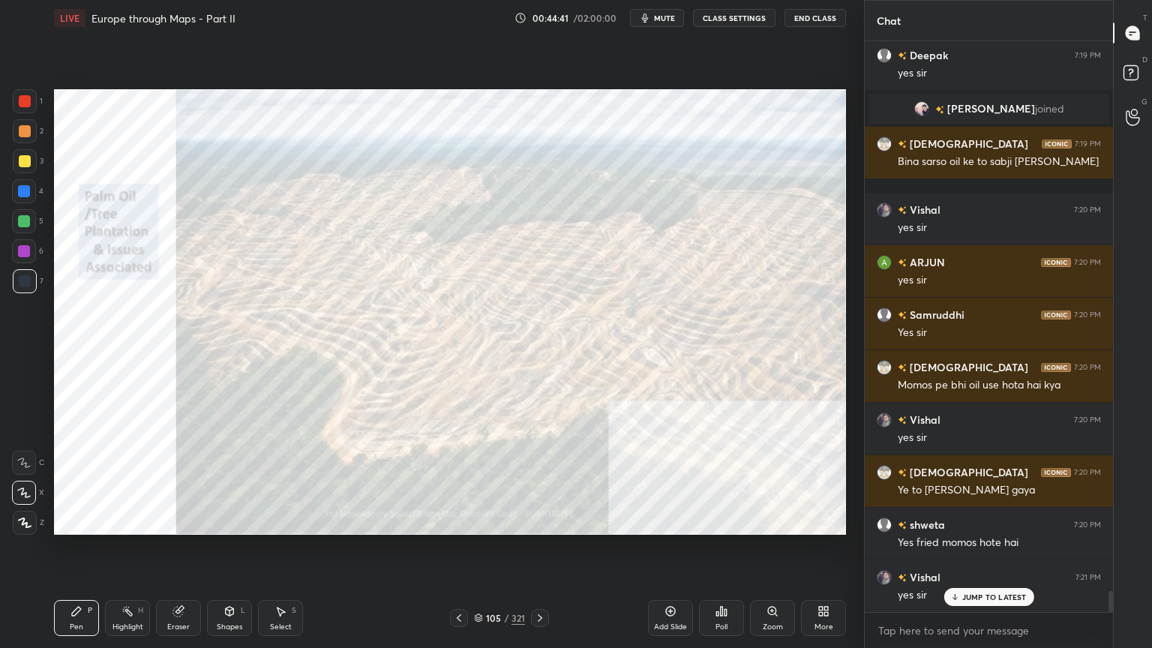
scroll to position [14748, 0]
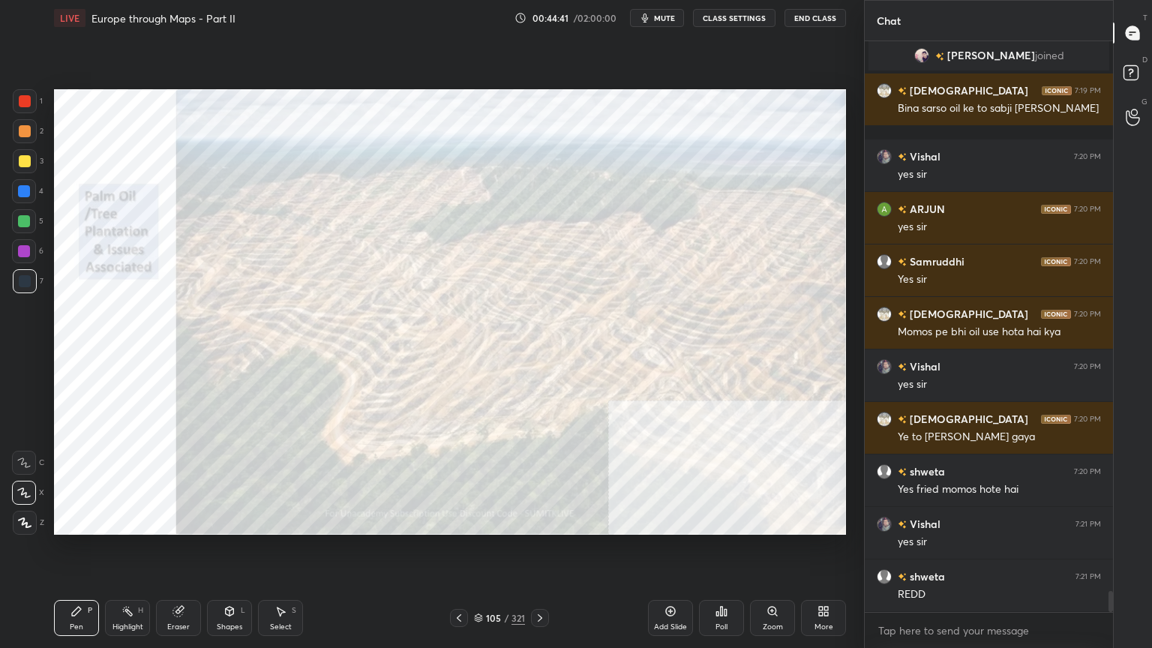
click at [676, 520] on div "Add Slide" at bounding box center [670, 618] width 45 height 36
click at [479, 520] on icon at bounding box center [478, 620] width 7 height 2
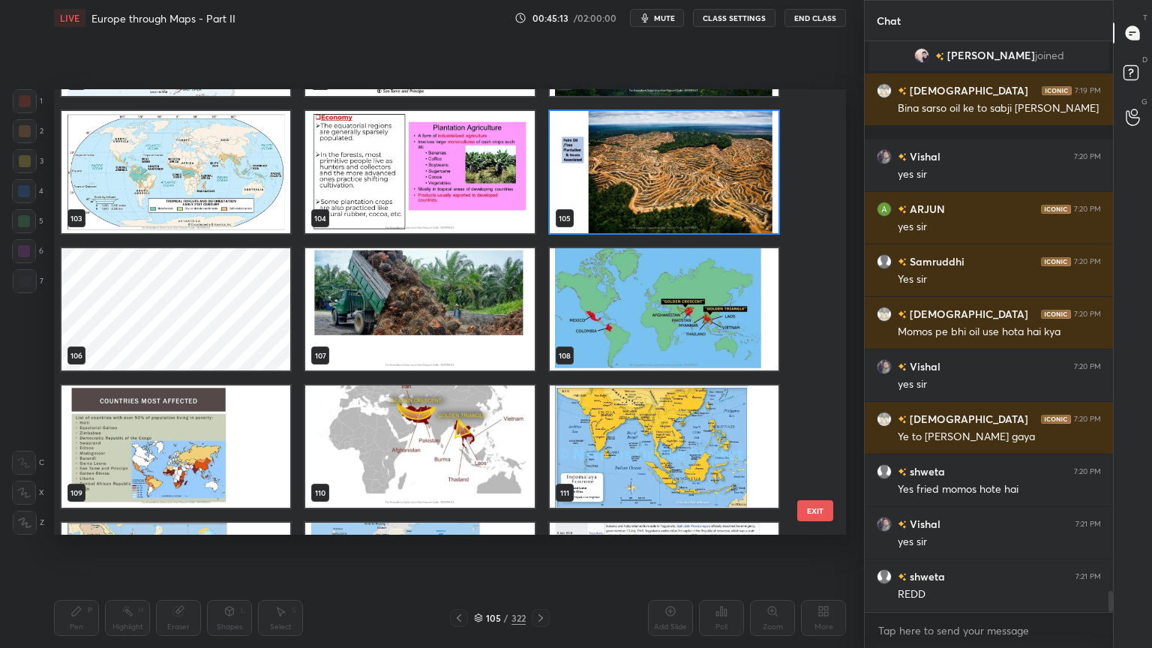
scroll to position [4657, 0]
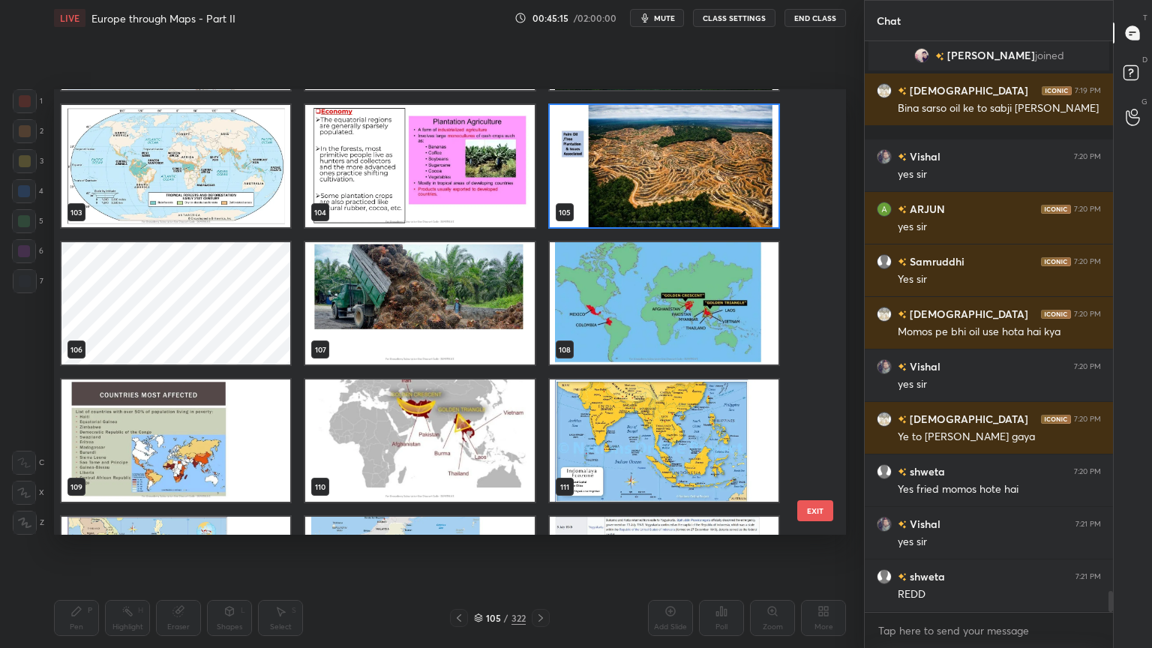
click at [679, 297] on img "grid" at bounding box center [664, 303] width 229 height 122
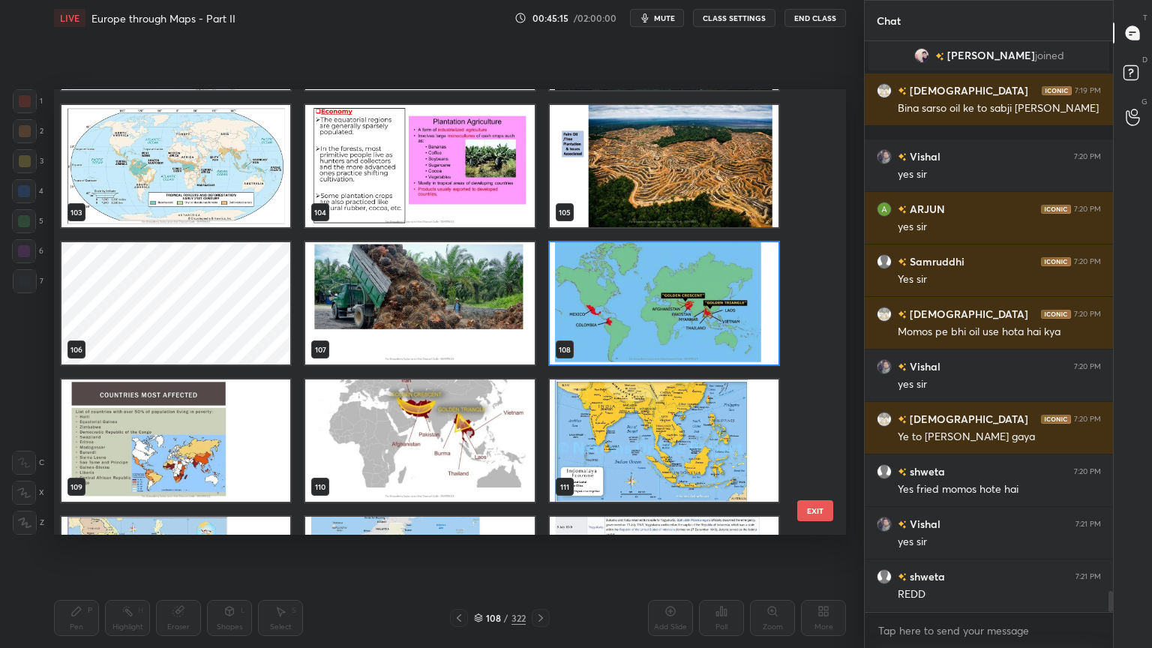
click at [679, 297] on img "grid" at bounding box center [664, 303] width 229 height 122
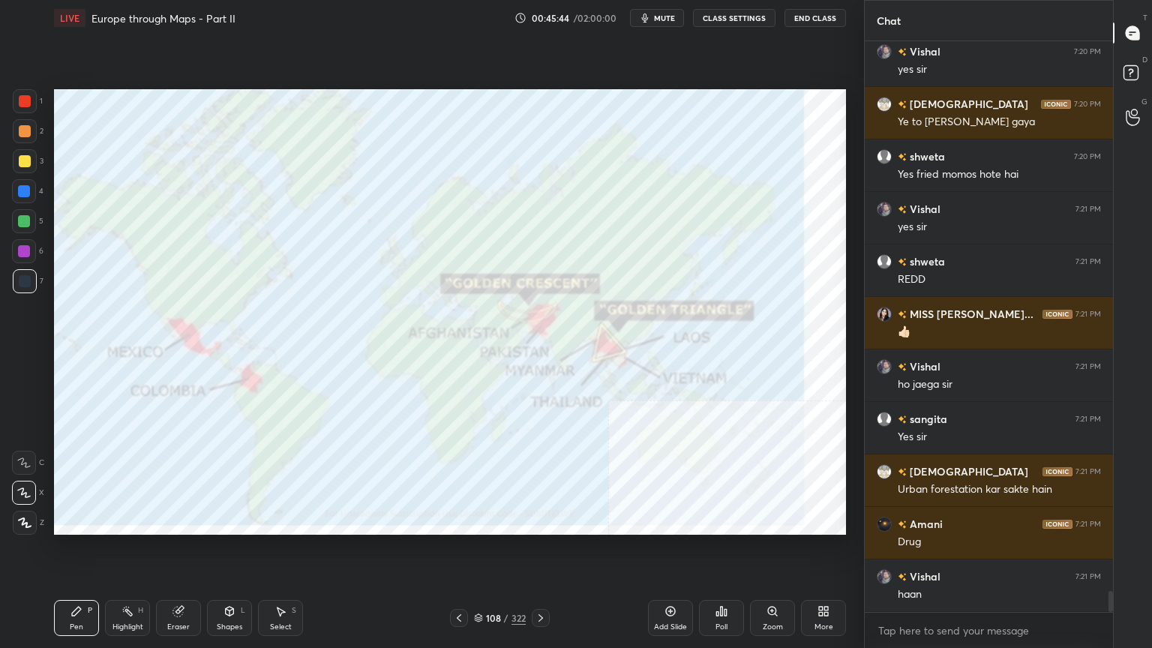
scroll to position [15115, 0]
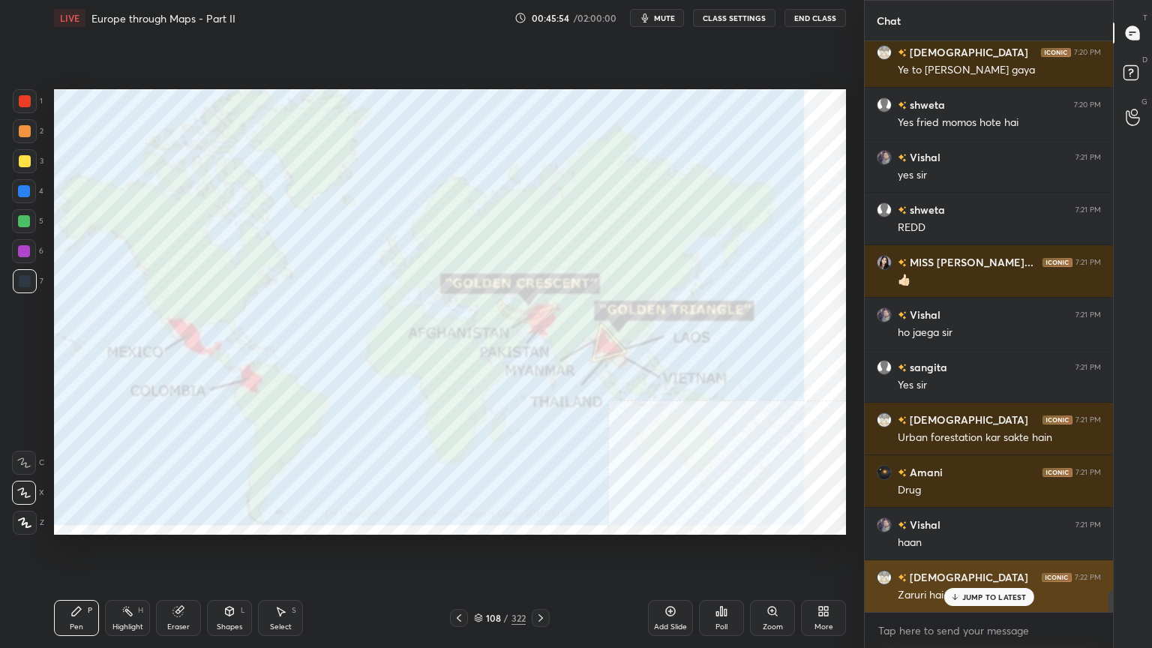
click at [965, 520] on div "JUMP TO LATEST" at bounding box center [988, 597] width 90 height 18
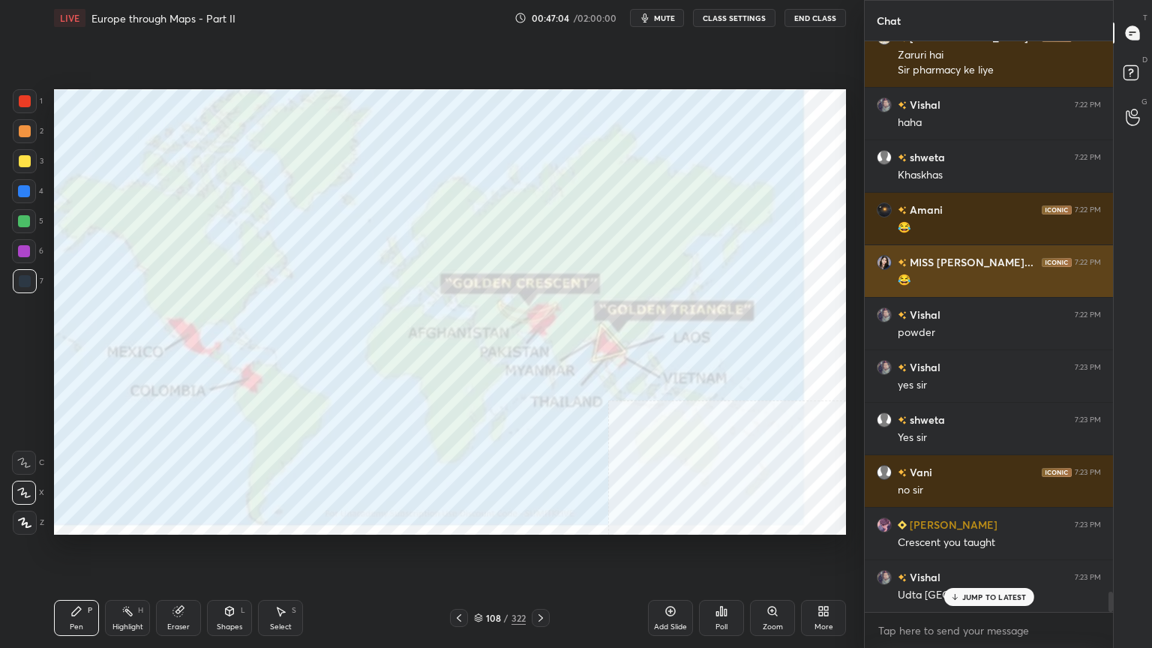
scroll to position [4, 4]
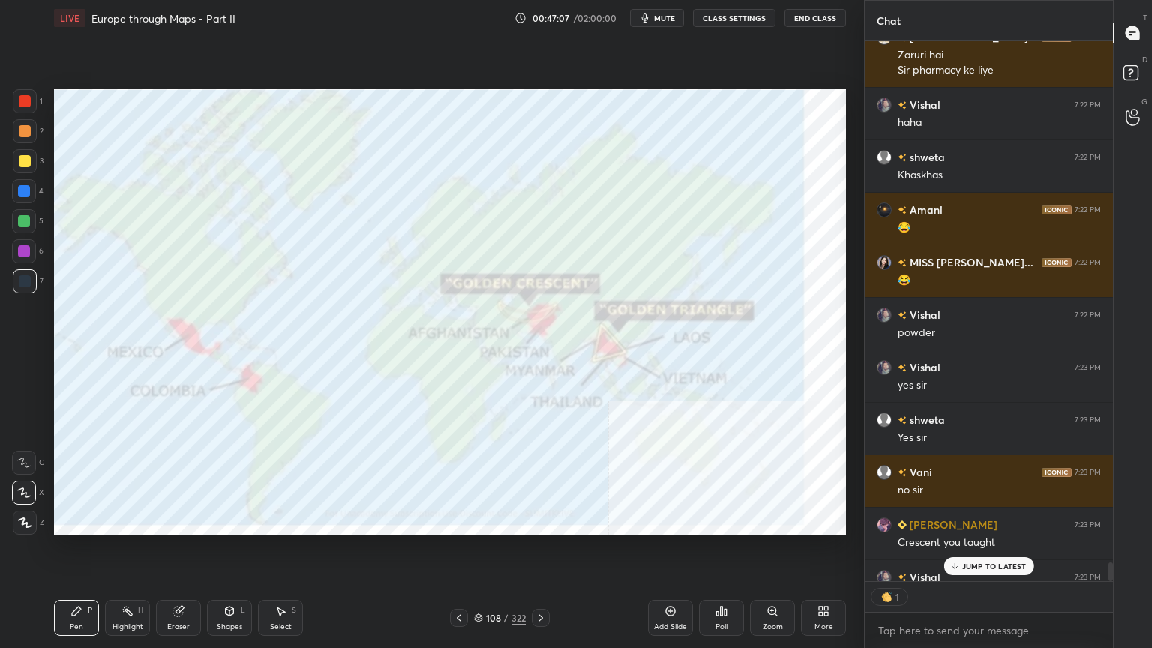
click at [984, 520] on p "JUMP TO LATEST" at bounding box center [994, 566] width 64 height 9
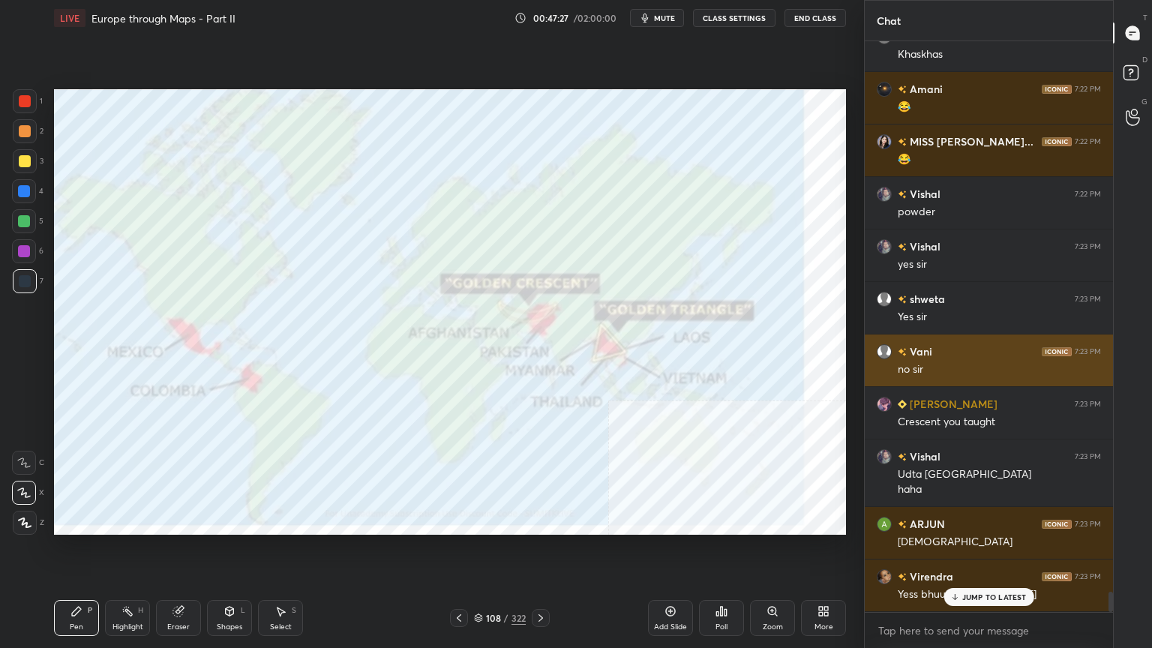
scroll to position [15774, 0]
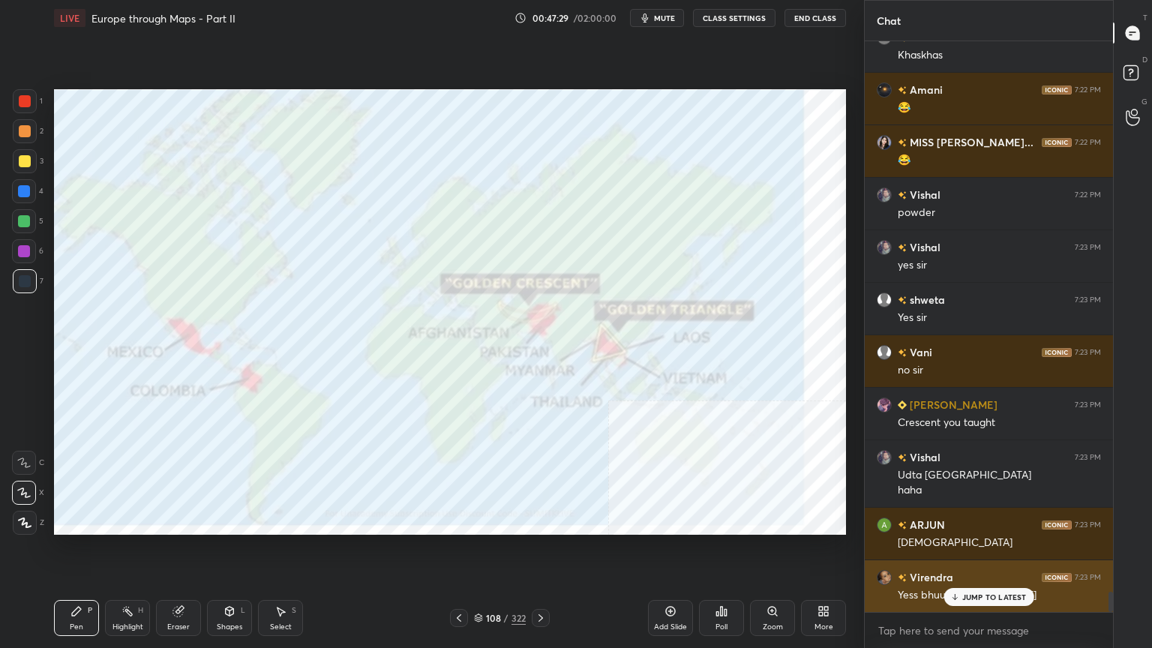
click at [987, 520] on p "JUMP TO LATEST" at bounding box center [994, 596] width 64 height 9
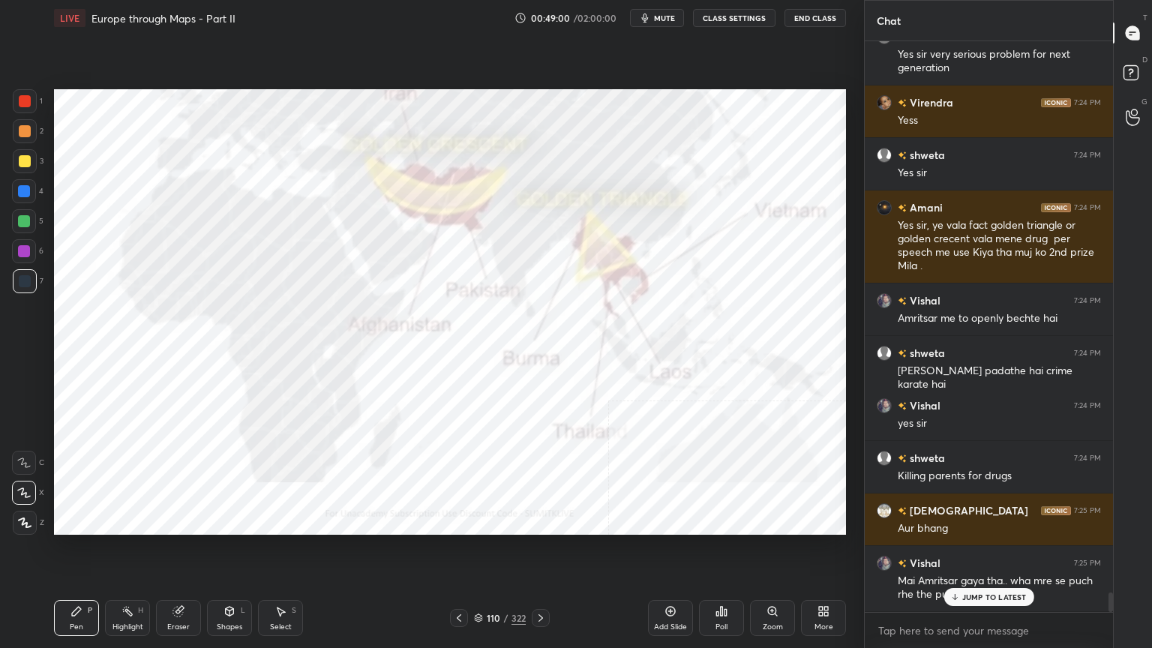
scroll to position [16419, 0]
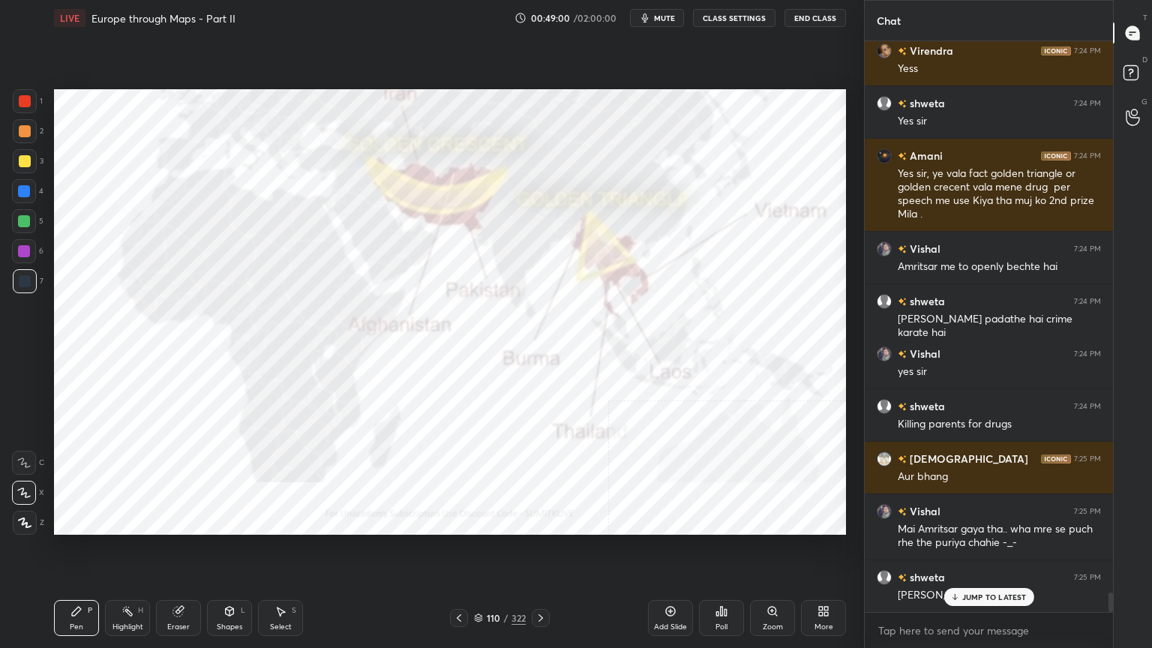
click at [484, 520] on div "110 / 322" at bounding box center [500, 617] width 52 height 13
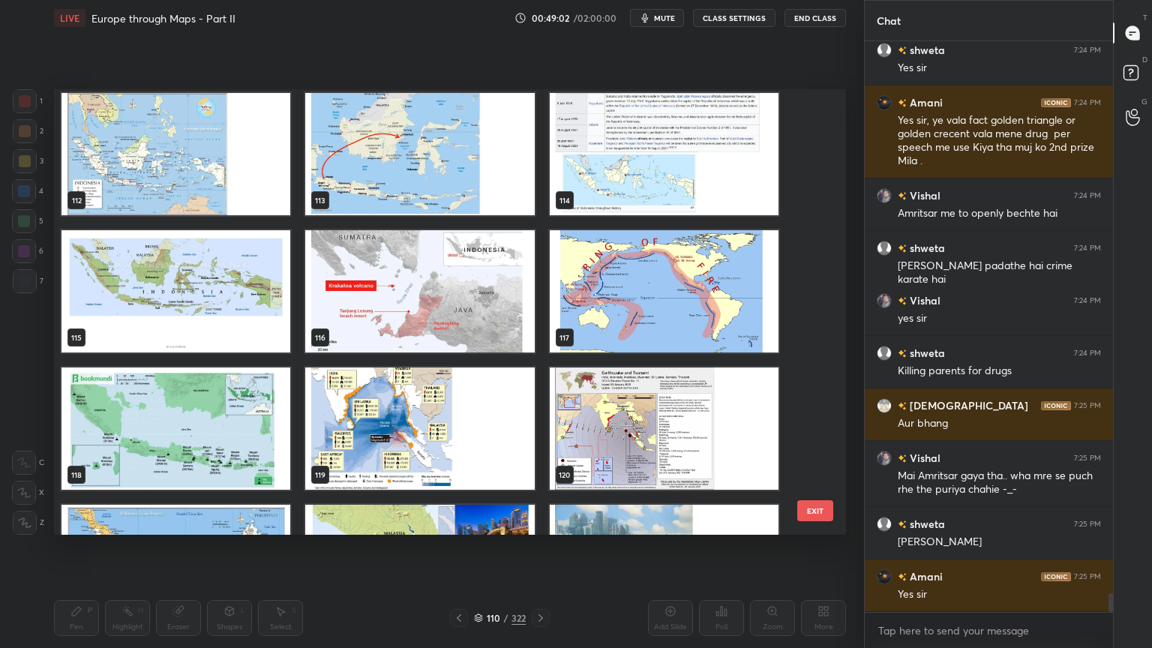
scroll to position [5080, 0]
click at [265, 328] on img "grid" at bounding box center [175, 291] width 229 height 122
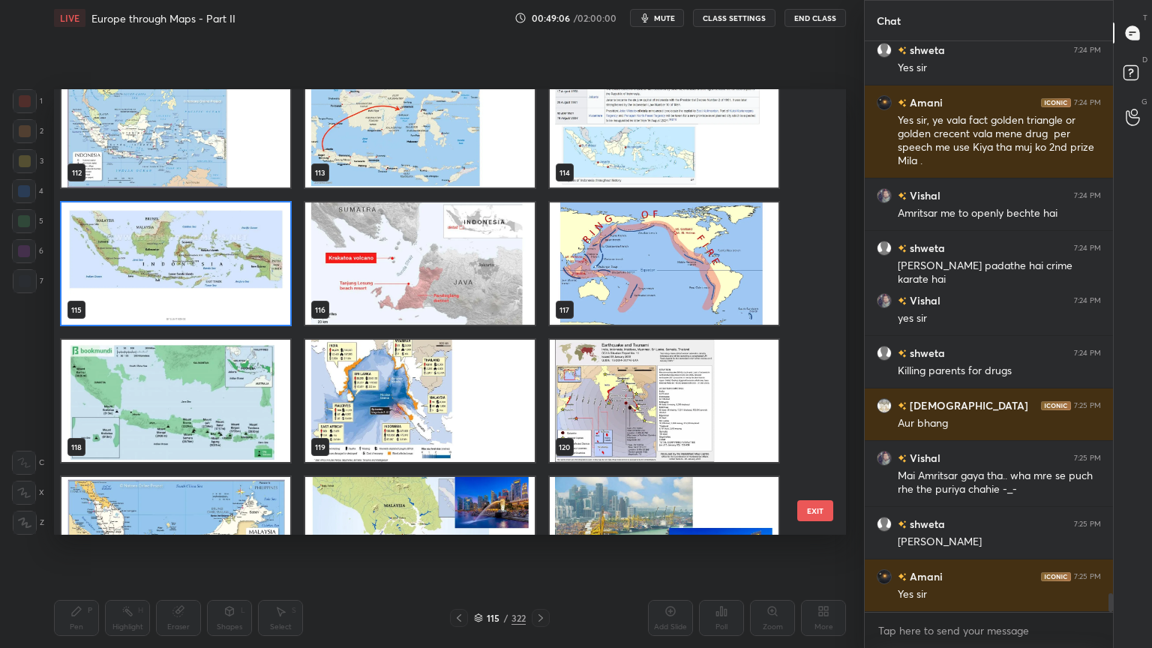
scroll to position [5155, 0]
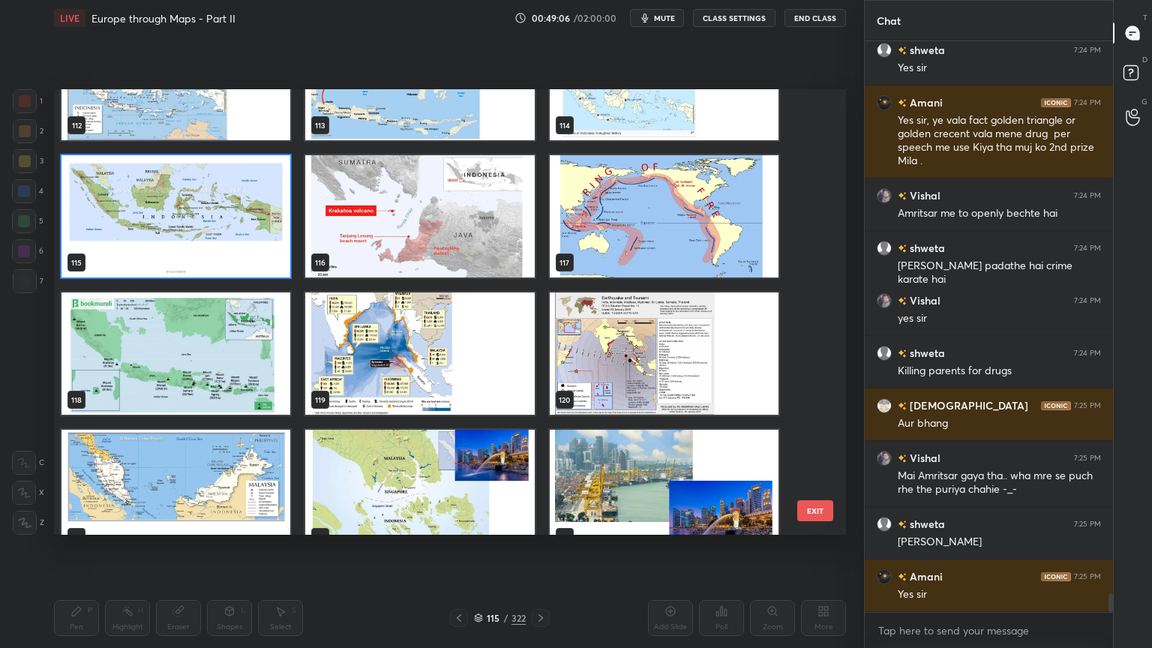
click at [214, 245] on img "grid" at bounding box center [175, 216] width 229 height 122
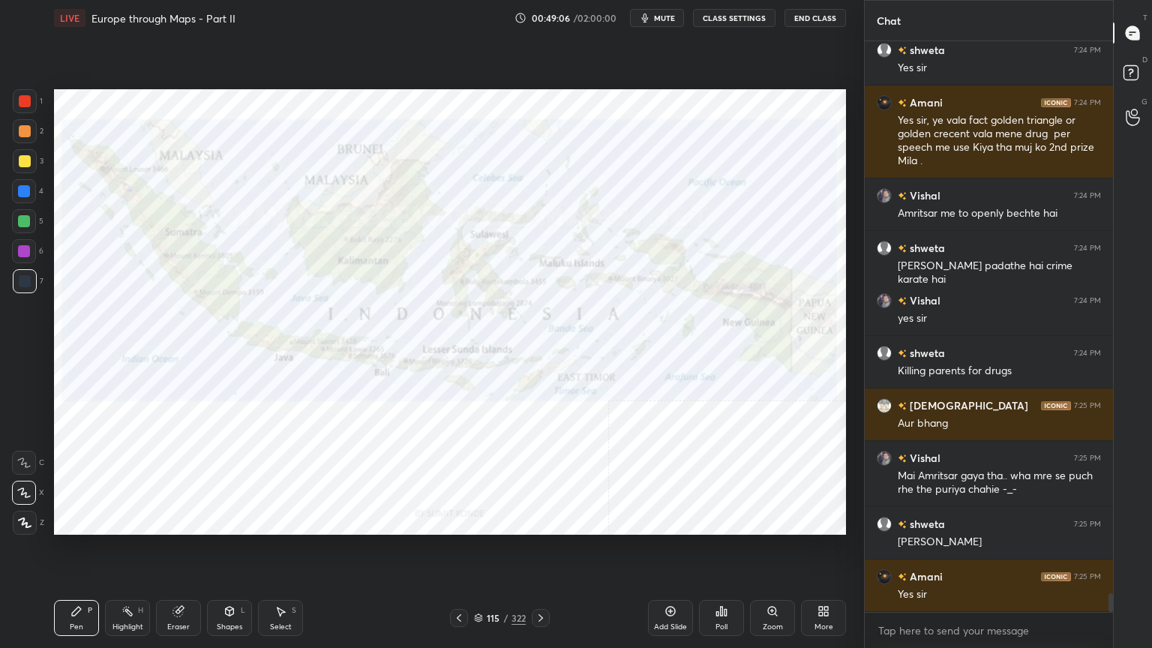
click at [214, 245] on img "grid" at bounding box center [175, 216] width 229 height 122
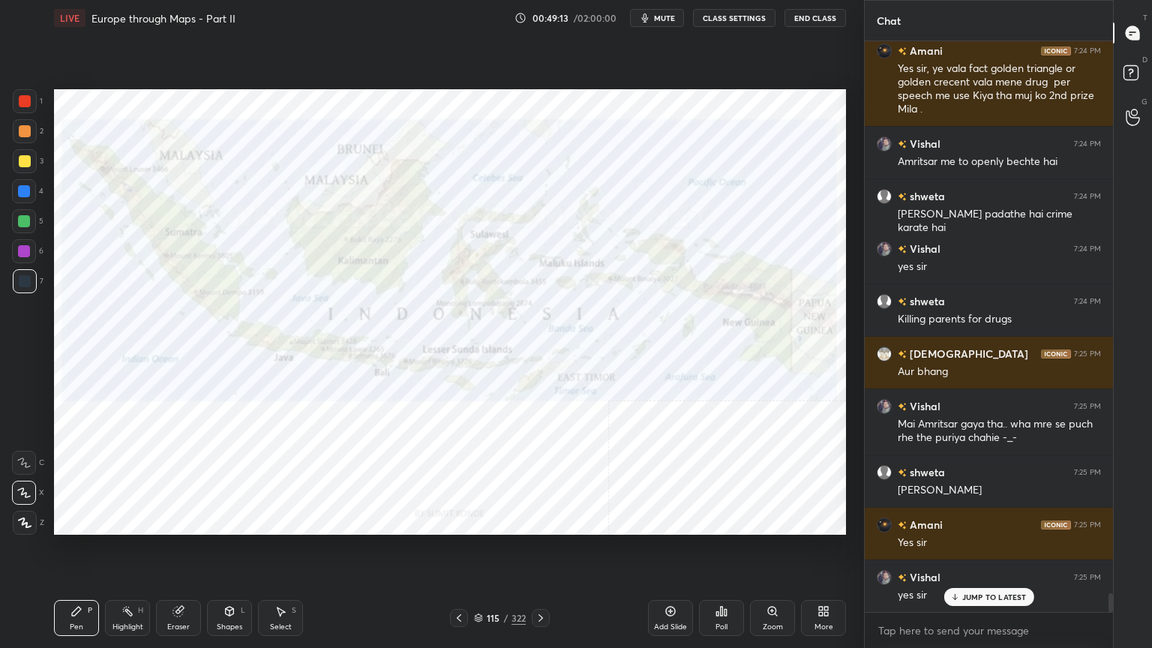
click at [481, 520] on icon at bounding box center [478, 619] width 7 height 2
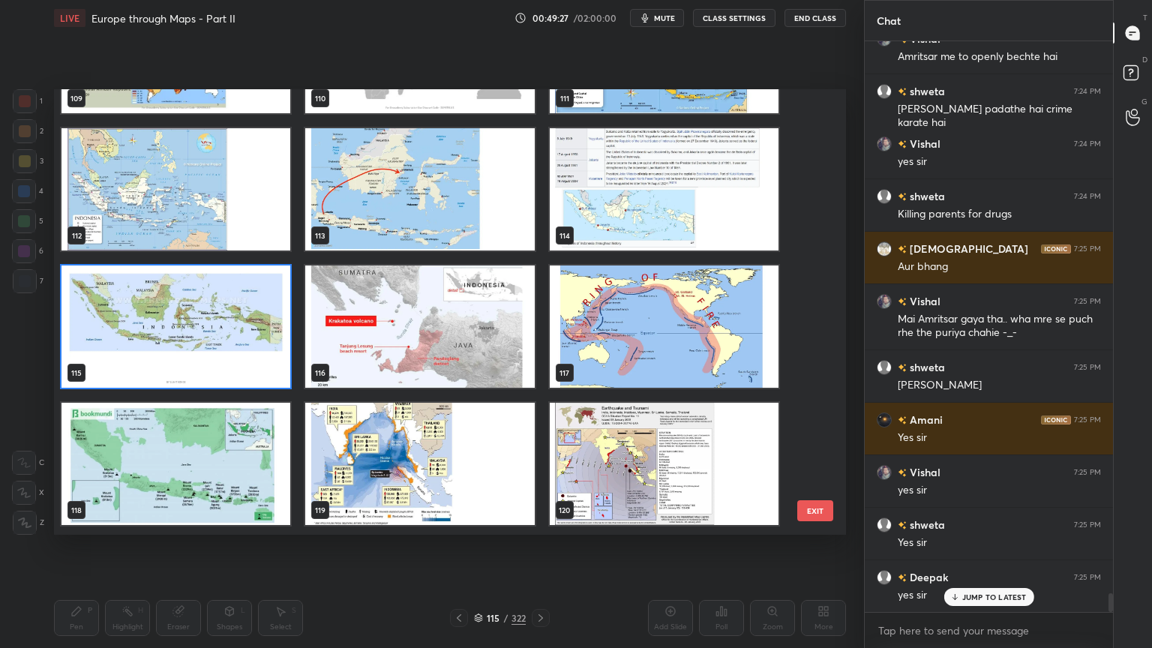
scroll to position [4831, 0]
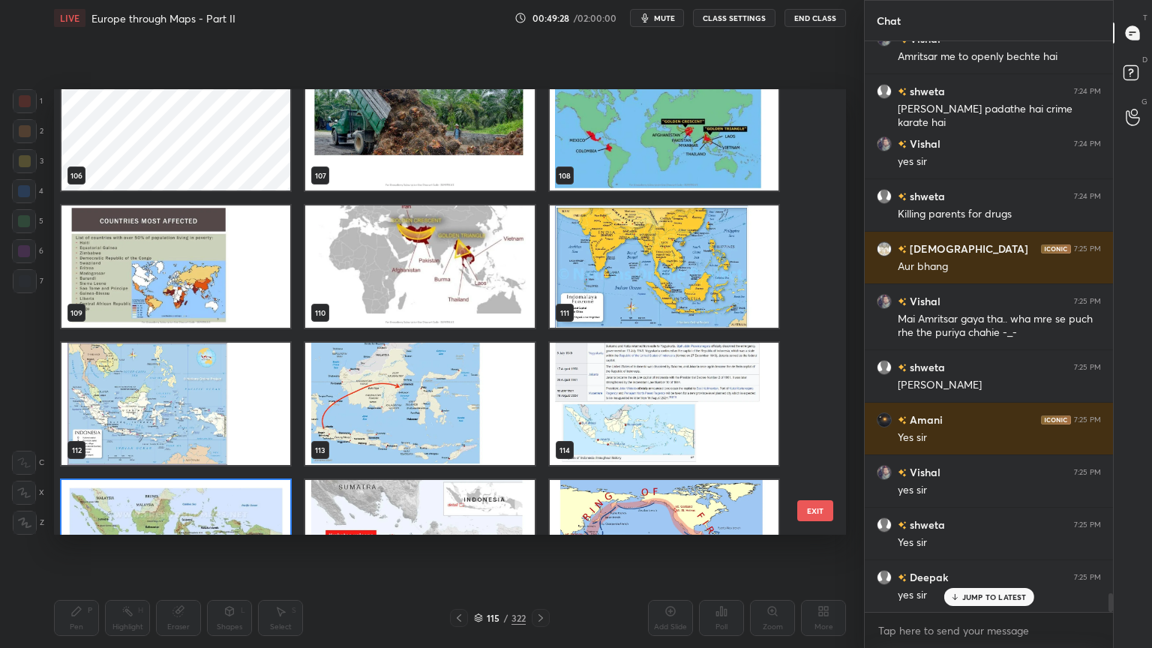
click at [437, 267] on img "grid" at bounding box center [419, 266] width 229 height 122
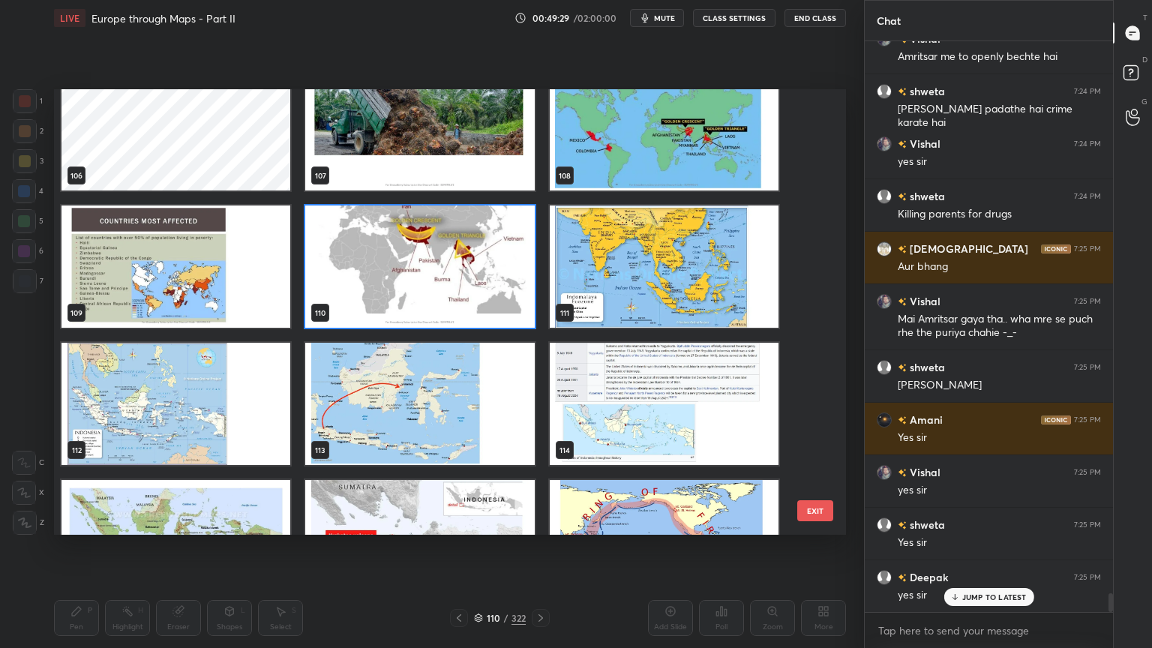
click at [437, 267] on img "grid" at bounding box center [419, 266] width 229 height 122
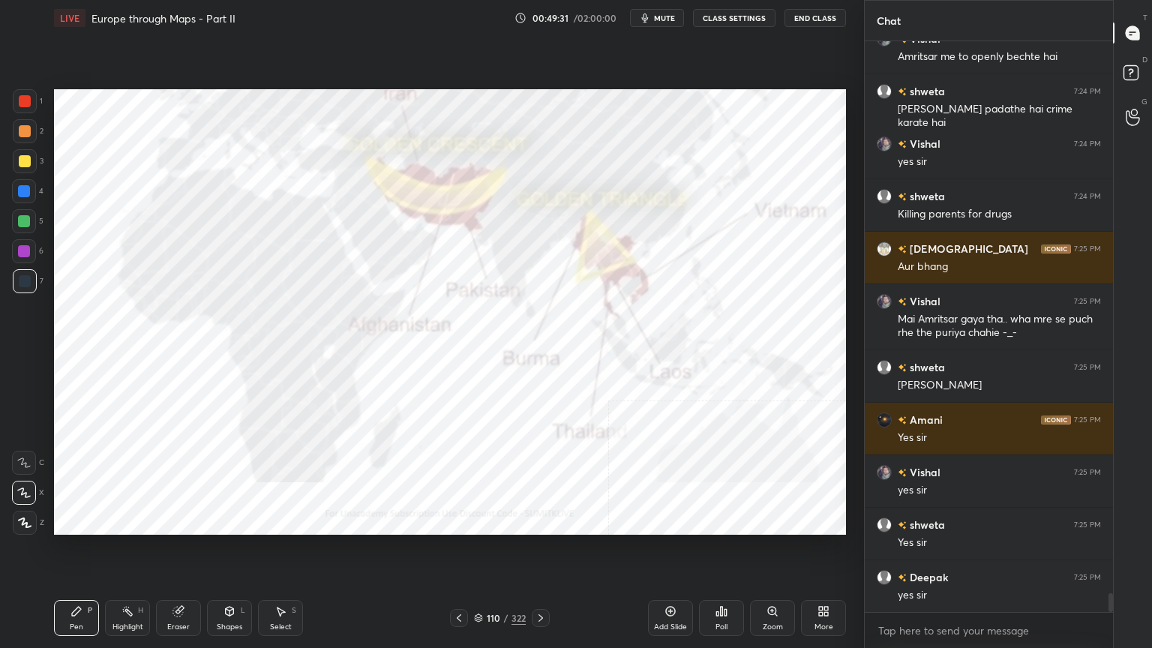
scroll to position [16682, 0]
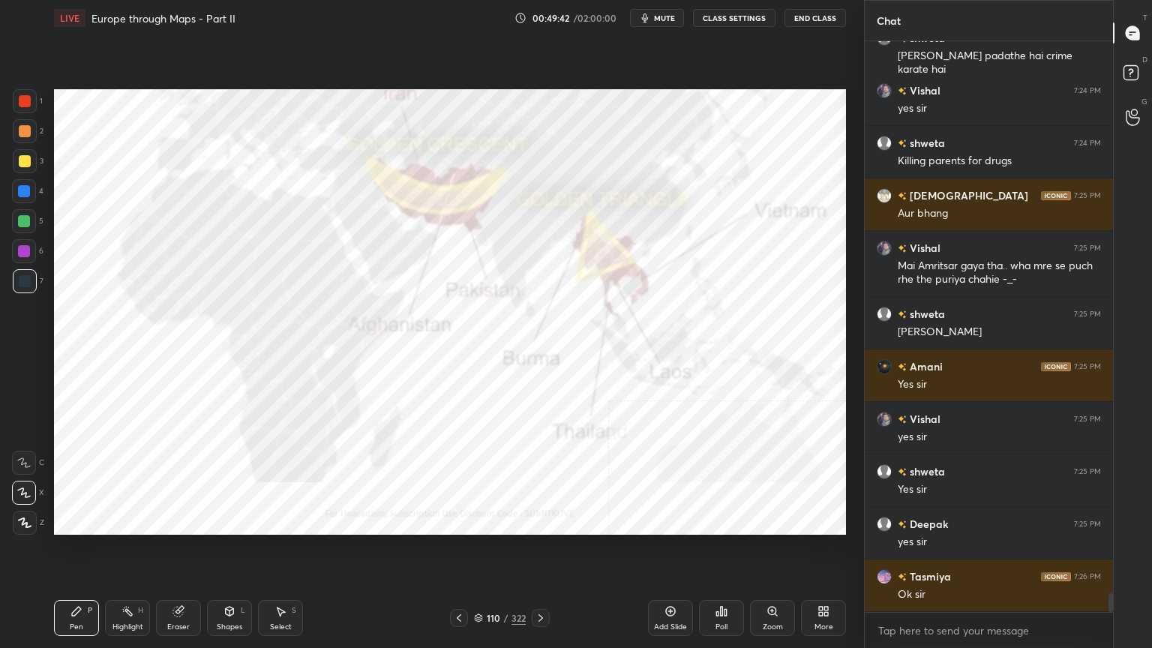
click at [477, 520] on icon at bounding box center [478, 617] width 9 height 9
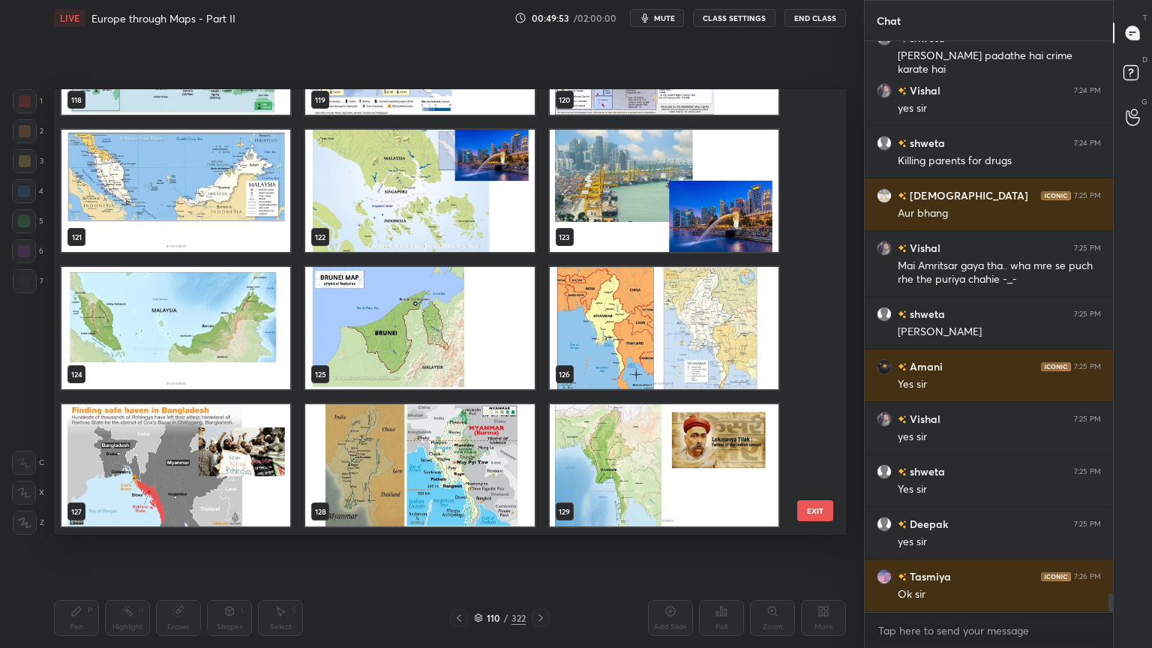
scroll to position [16734, 0]
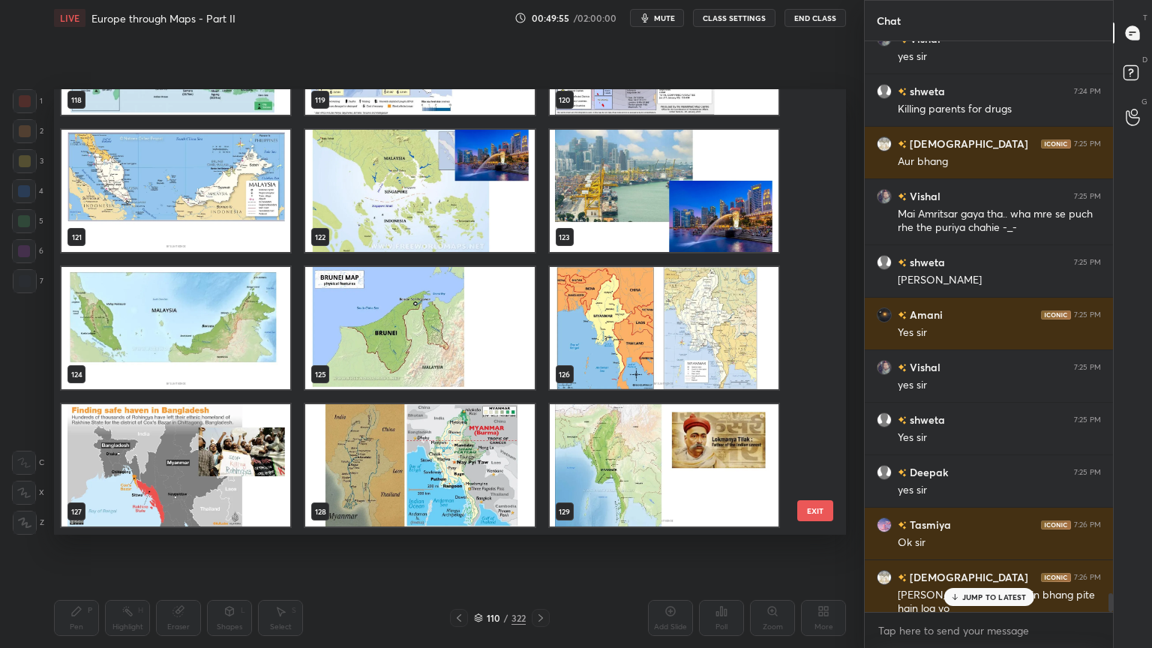
click at [179, 327] on img "grid" at bounding box center [175, 328] width 229 height 122
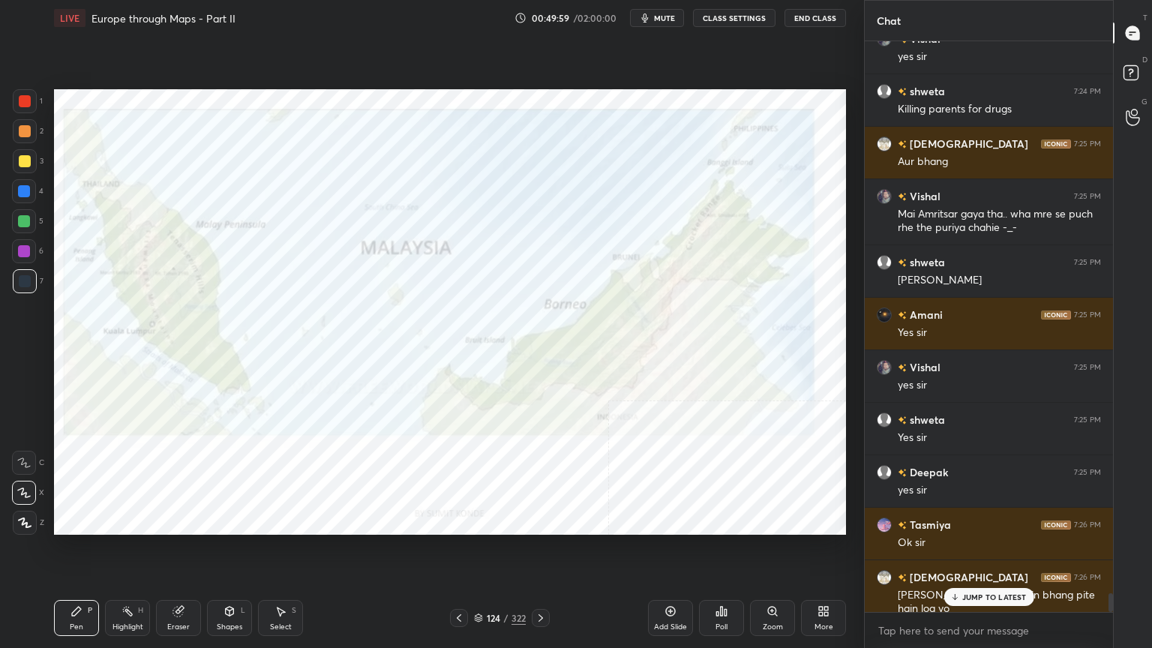
click at [972, 520] on p "JUMP TO LATEST" at bounding box center [994, 596] width 64 height 9
click at [481, 520] on icon at bounding box center [478, 617] width 9 height 9
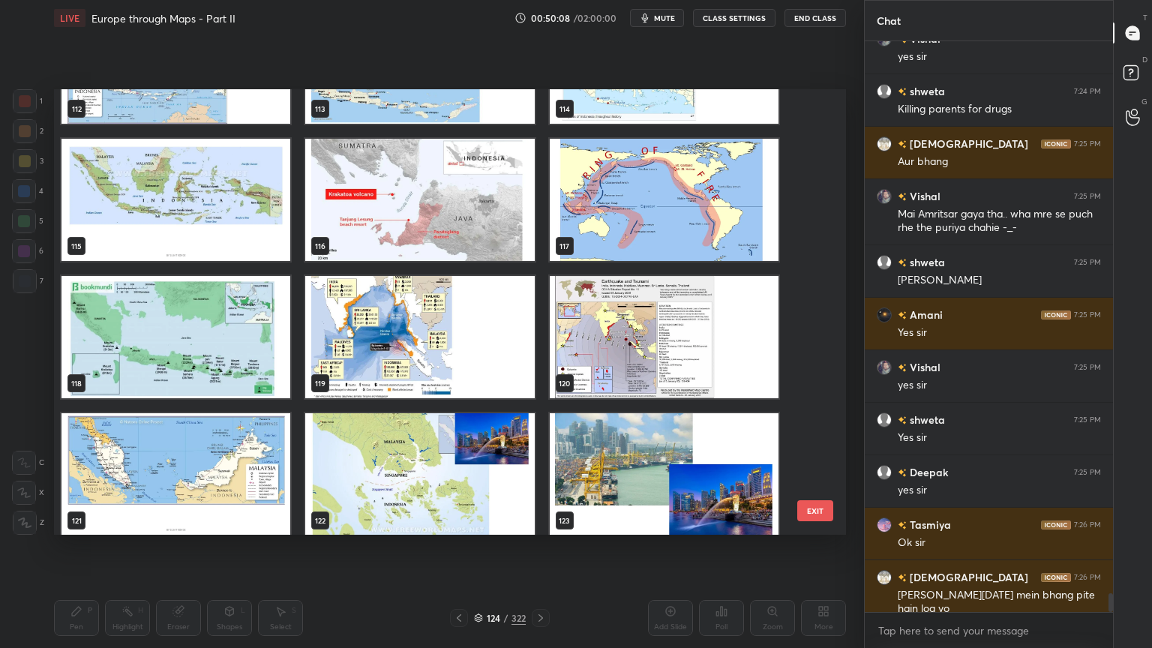
scroll to position [5167, 0]
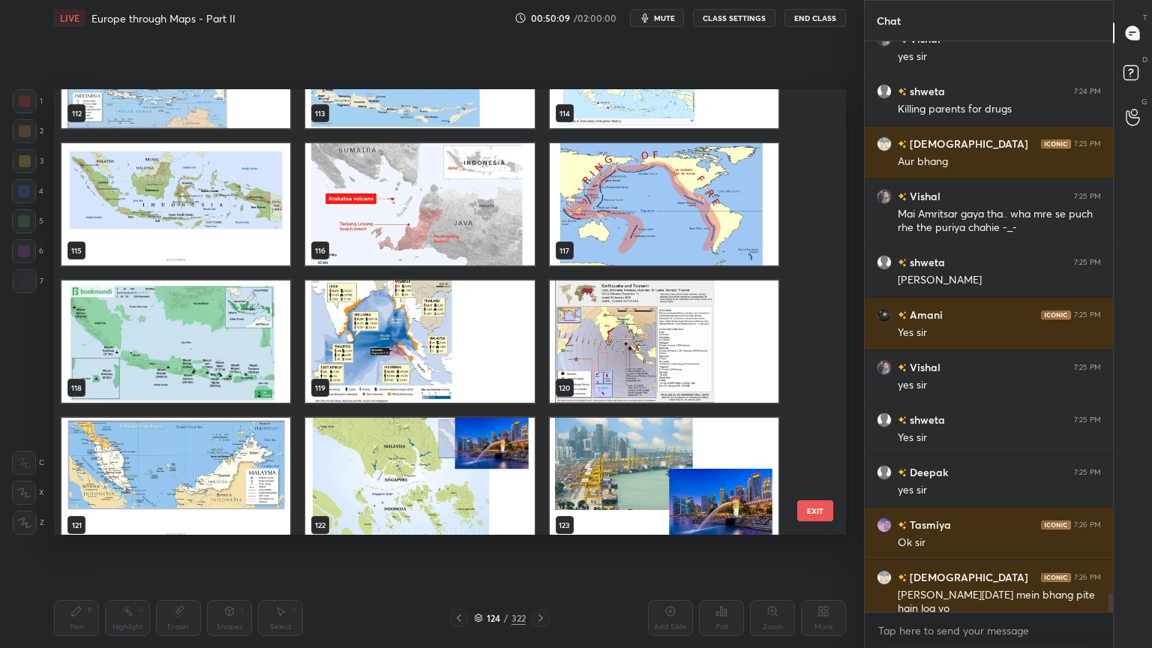
click at [143, 439] on img "grid" at bounding box center [175, 479] width 229 height 122
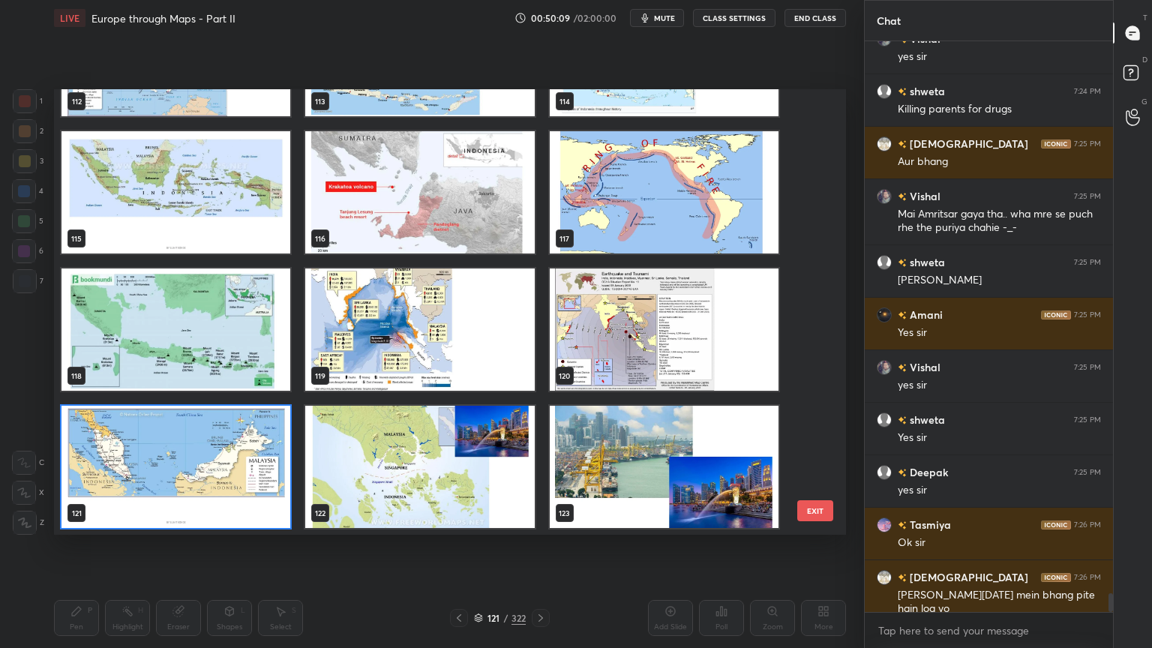
click at [143, 439] on div "109 110 111 112 113 114 115 116 117 118 119 120 121 122 123" at bounding box center [436, 311] width 765 height 445
click at [143, 439] on img "grid" at bounding box center [175, 467] width 229 height 122
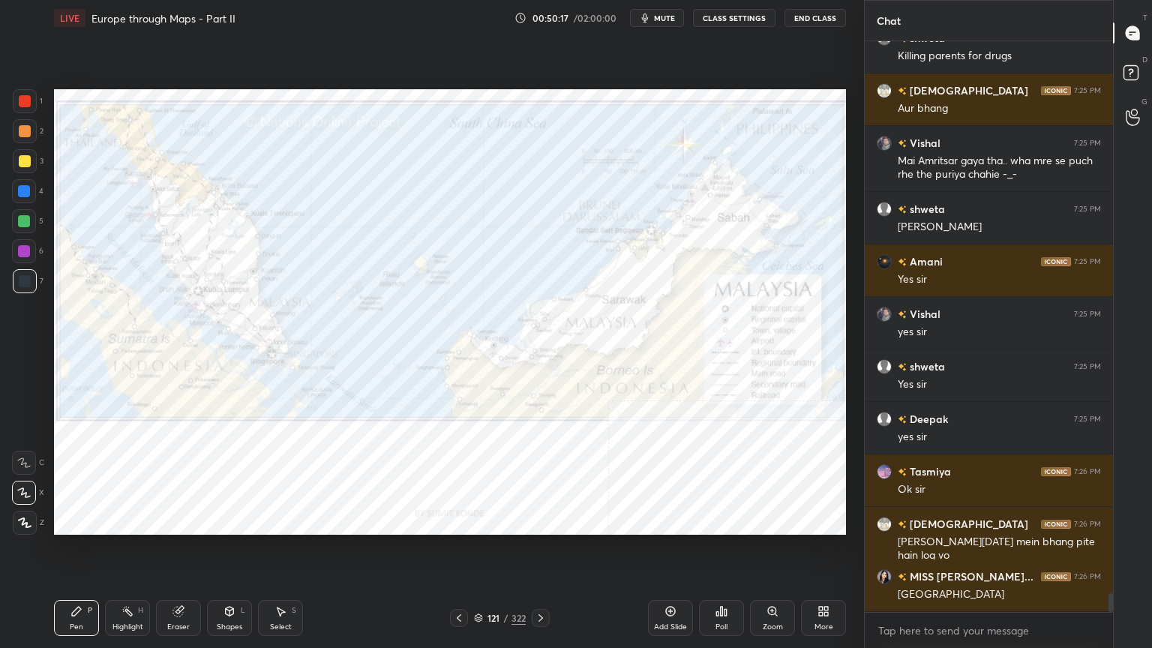
scroll to position [16839, 0]
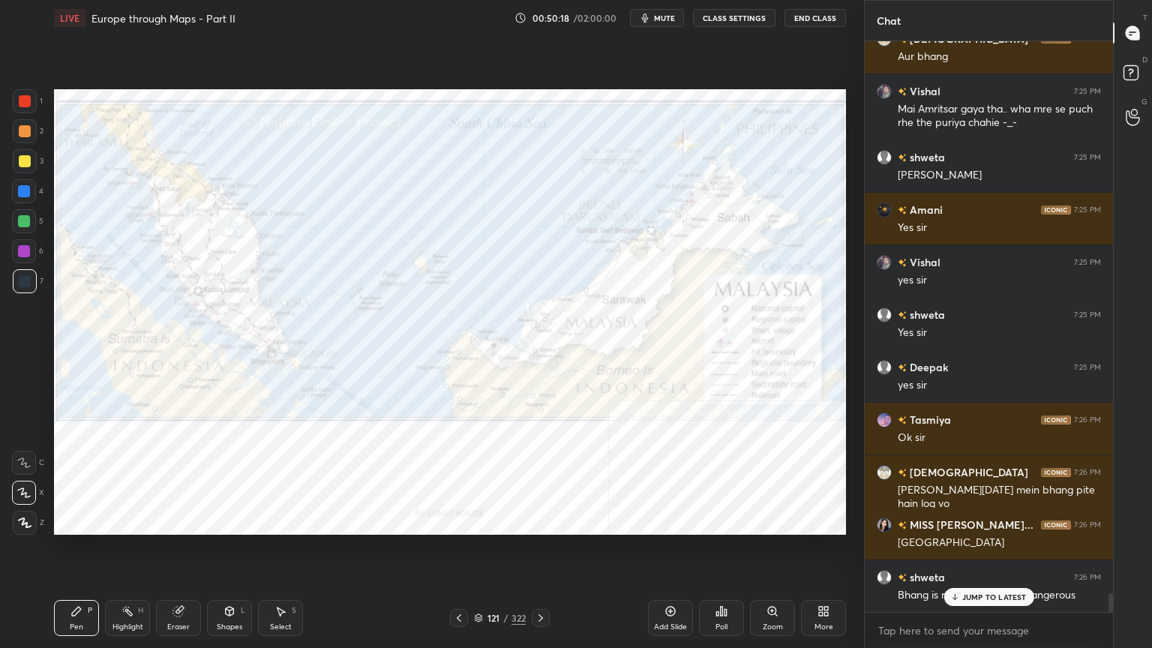
click at [25, 104] on div at bounding box center [25, 101] width 12 height 12
click at [996, 520] on p "JUMP TO LATEST" at bounding box center [994, 596] width 64 height 9
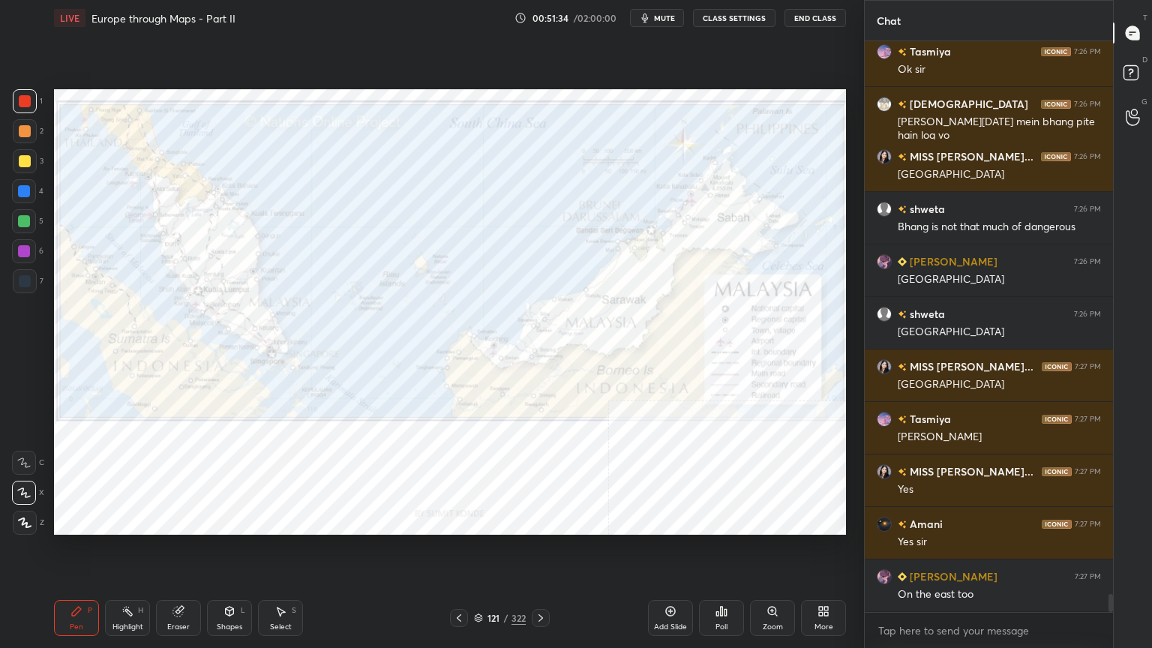
scroll to position [17259, 0]
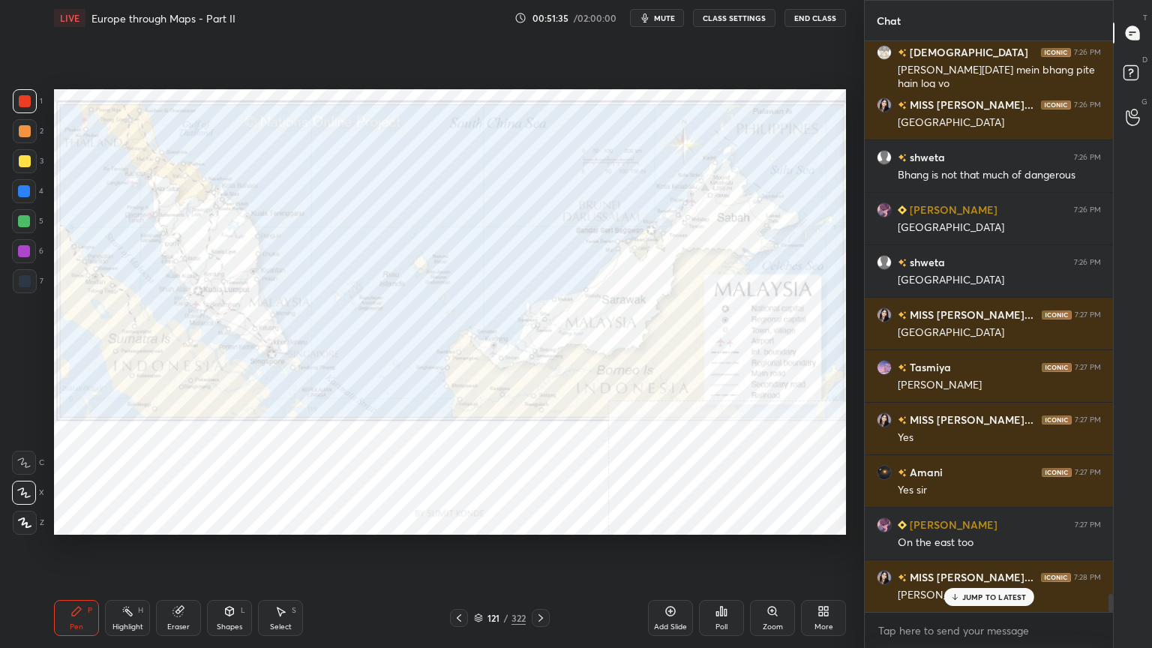
click at [976, 520] on div "JUMP TO LATEST" at bounding box center [988, 597] width 90 height 18
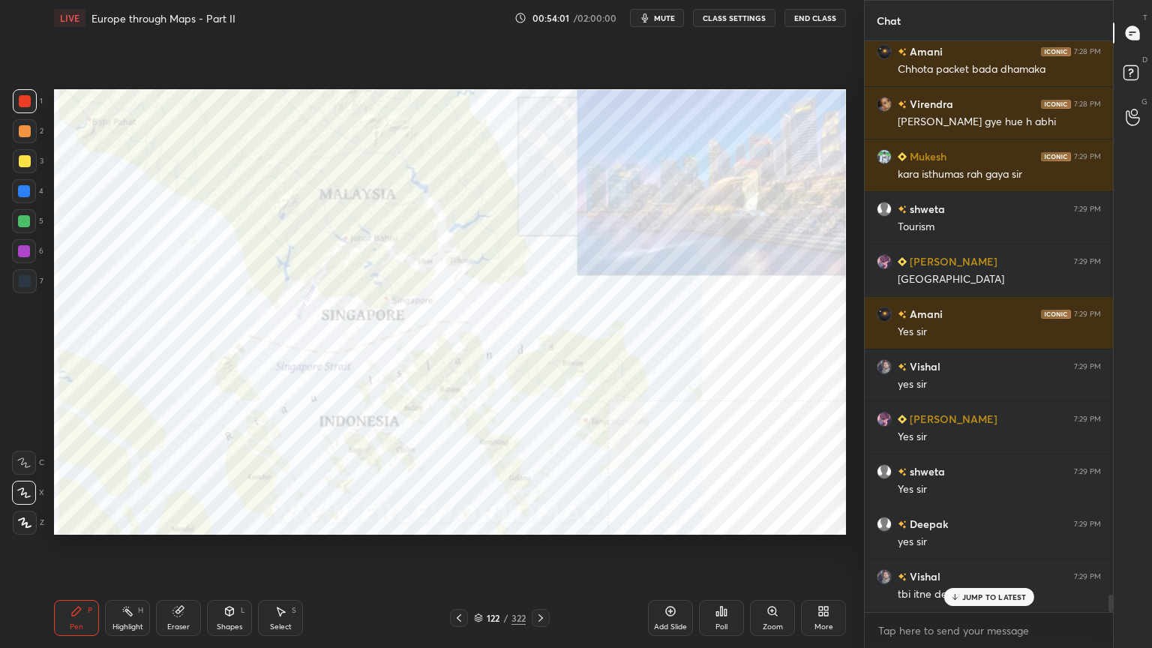
scroll to position [18129, 0]
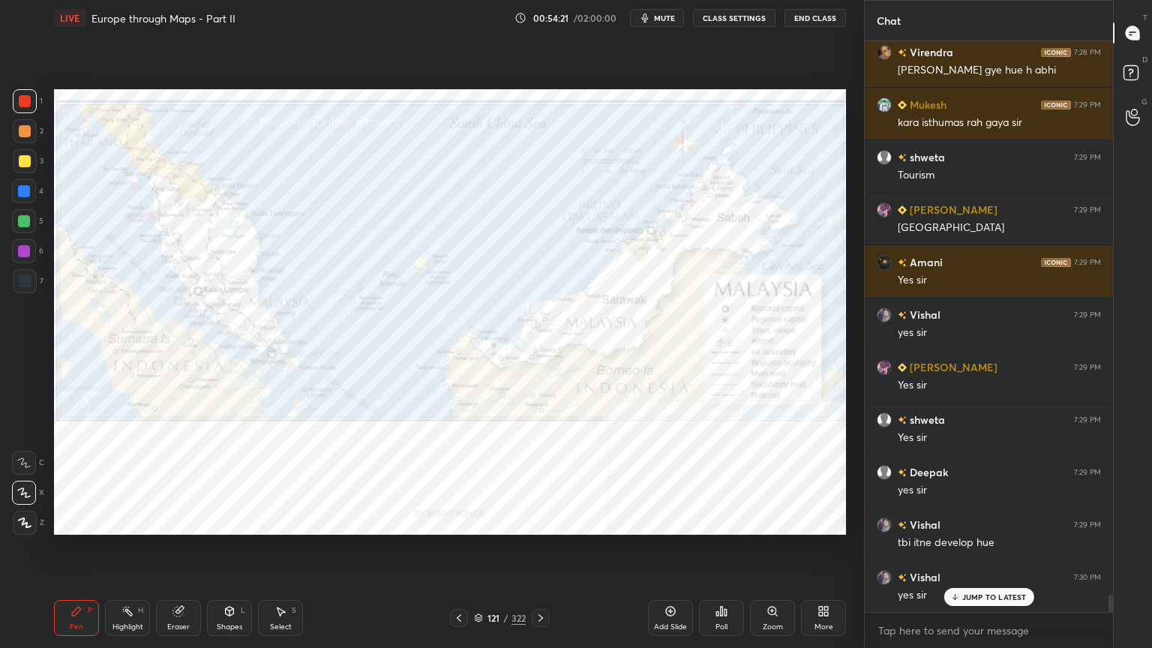
click at [24, 451] on div at bounding box center [24, 463] width 24 height 24
click at [481, 520] on icon at bounding box center [478, 620] width 7 height 2
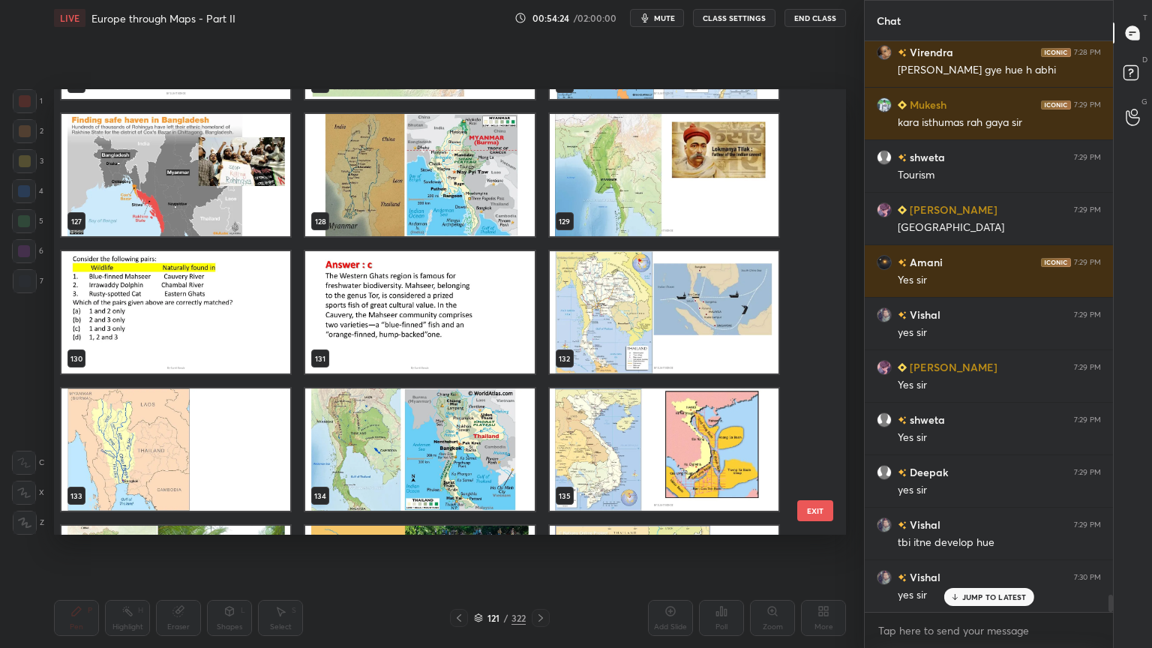
scroll to position [5779, 0]
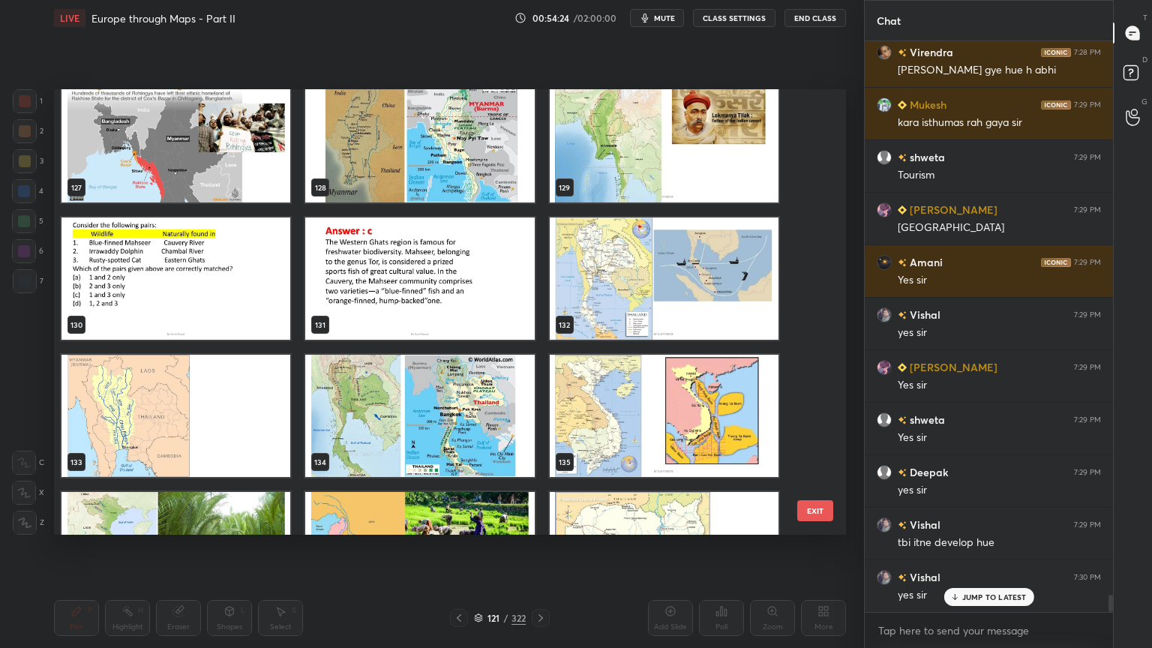
click at [753, 276] on img "grid" at bounding box center [664, 278] width 229 height 122
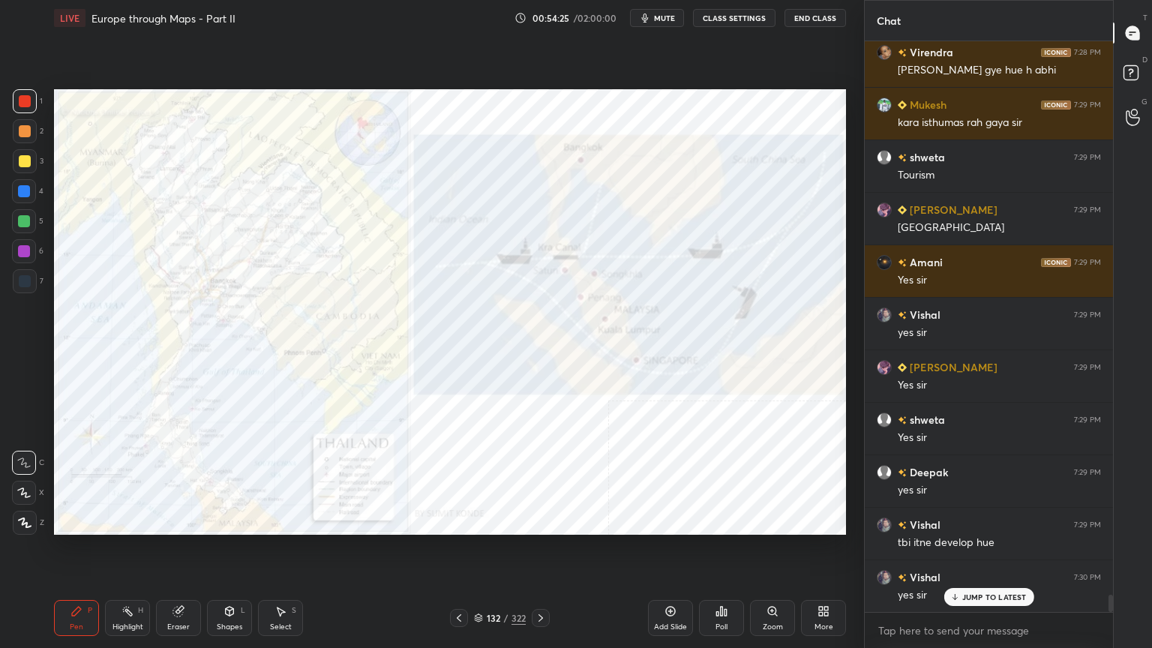
click at [753, 276] on img "grid" at bounding box center [664, 278] width 229 height 122
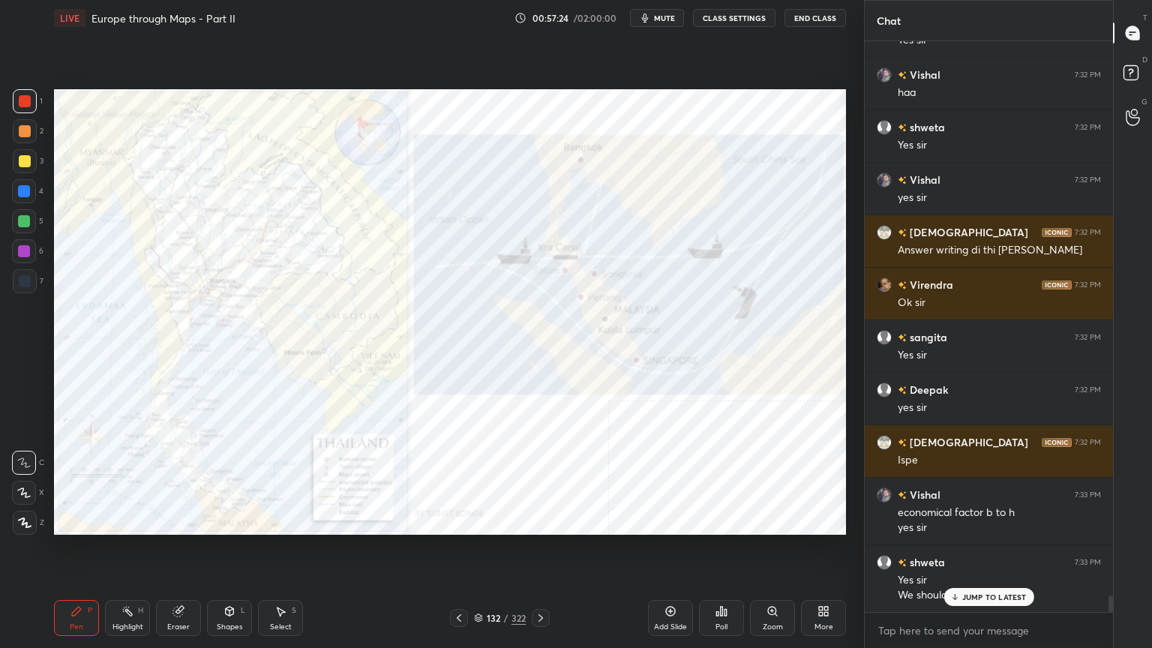
scroll to position [18938, 0]
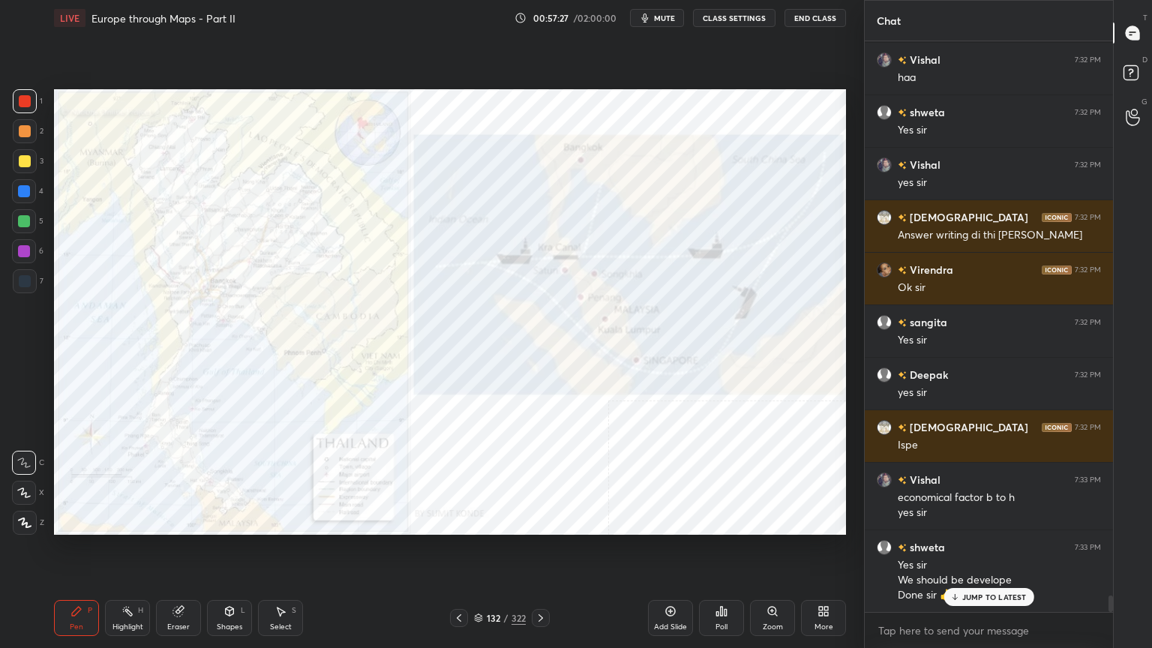
click at [478, 520] on icon at bounding box center [478, 619] width 7 height 2
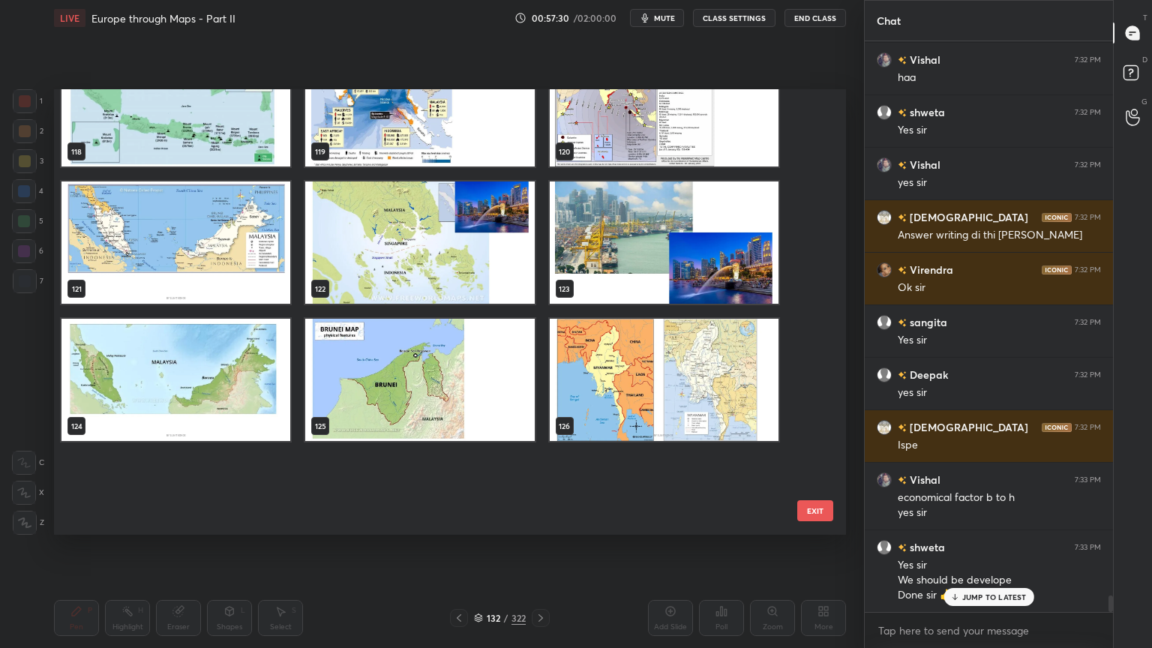
scroll to position [5442, 0]
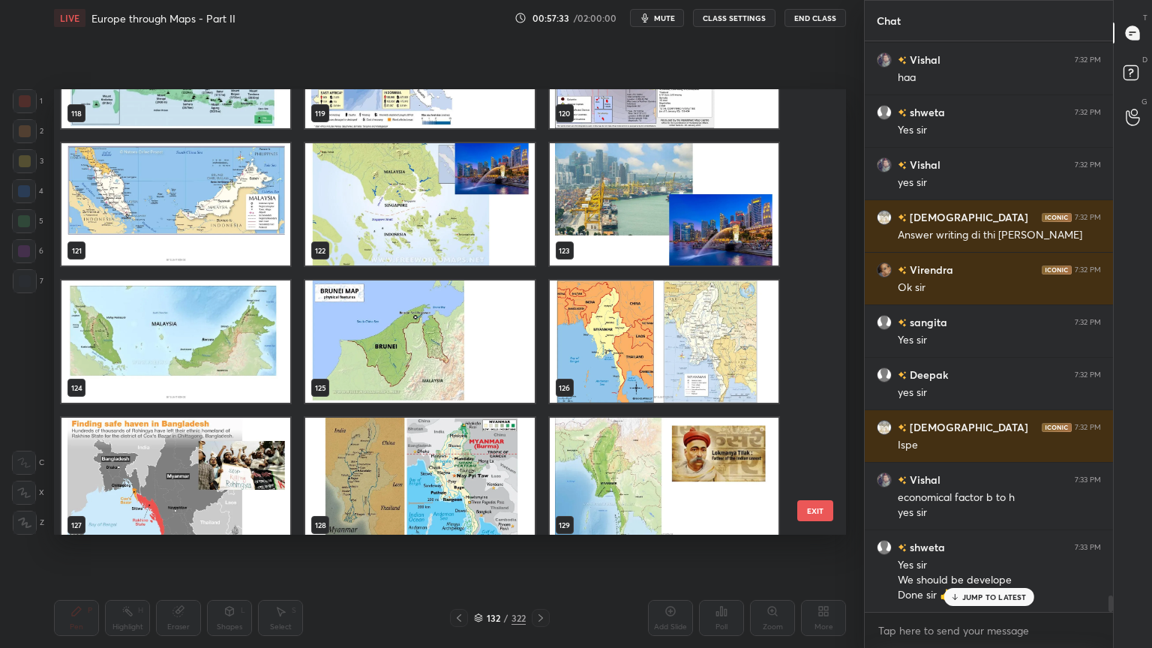
click at [681, 351] on img "grid" at bounding box center [664, 341] width 229 height 122
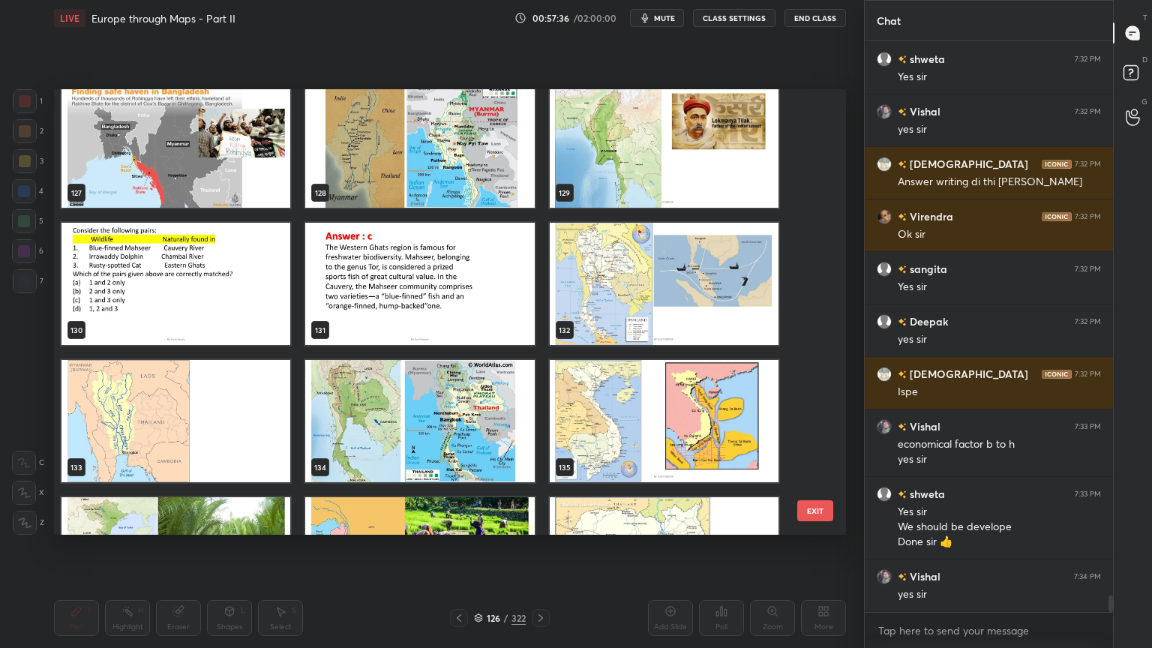
scroll to position [5816, 0]
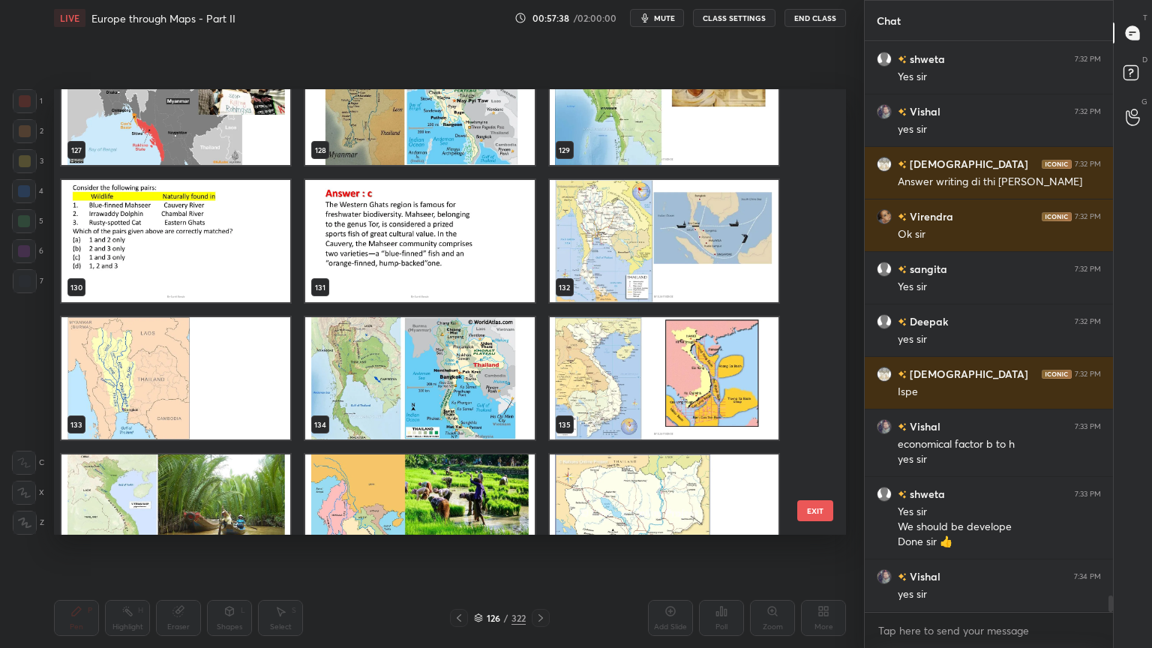
click at [575, 250] on img "grid" at bounding box center [664, 241] width 229 height 122
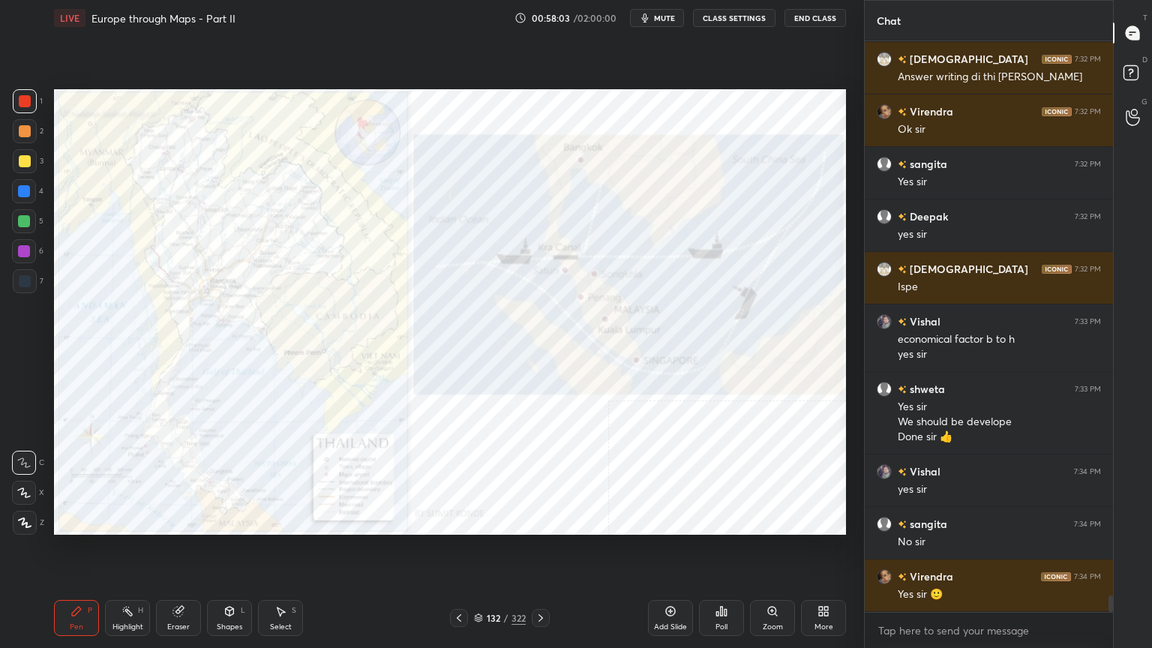
scroll to position [19148, 0]
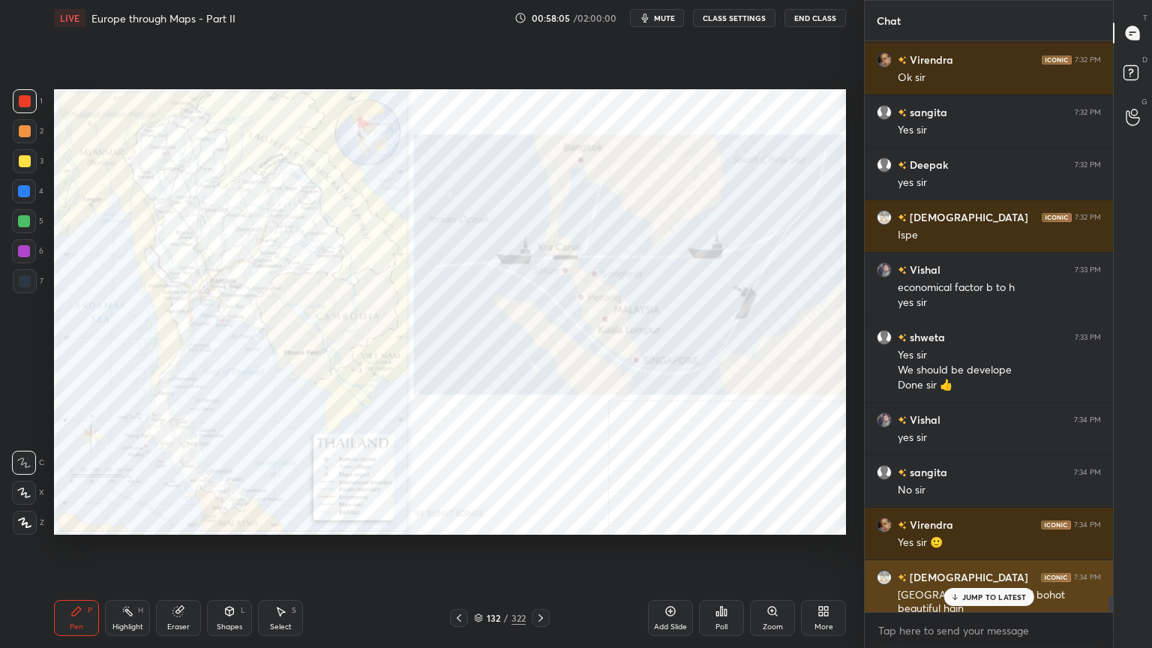
click at [966, 520] on div "JUMP TO LATEST" at bounding box center [988, 597] width 90 height 18
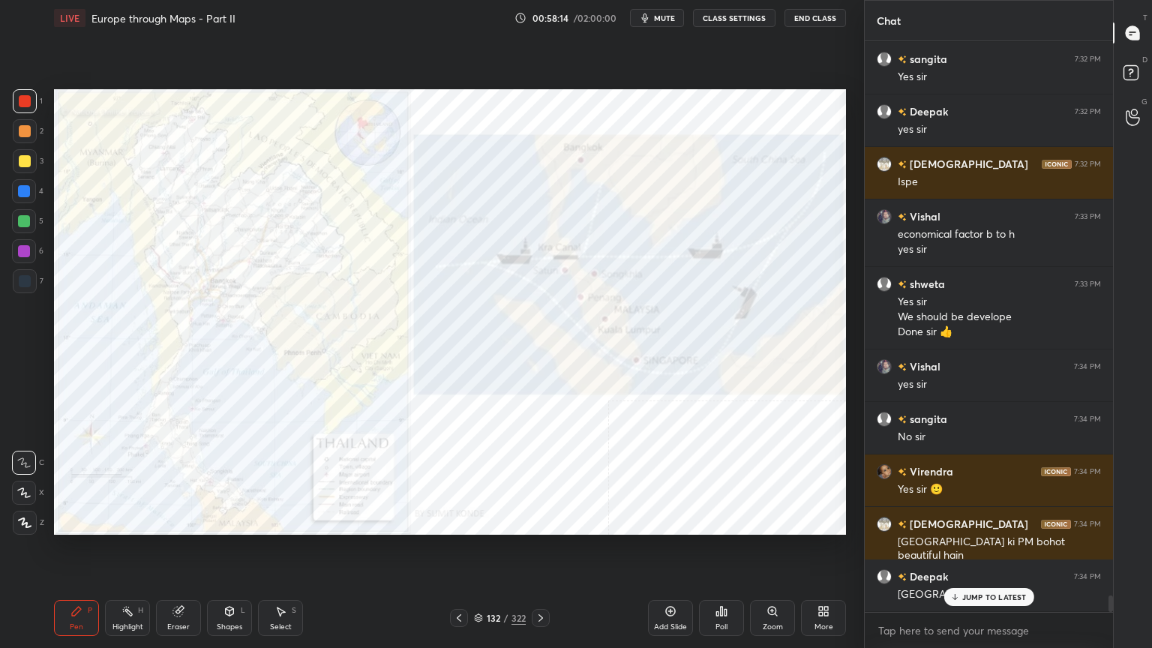
scroll to position [19253, 0]
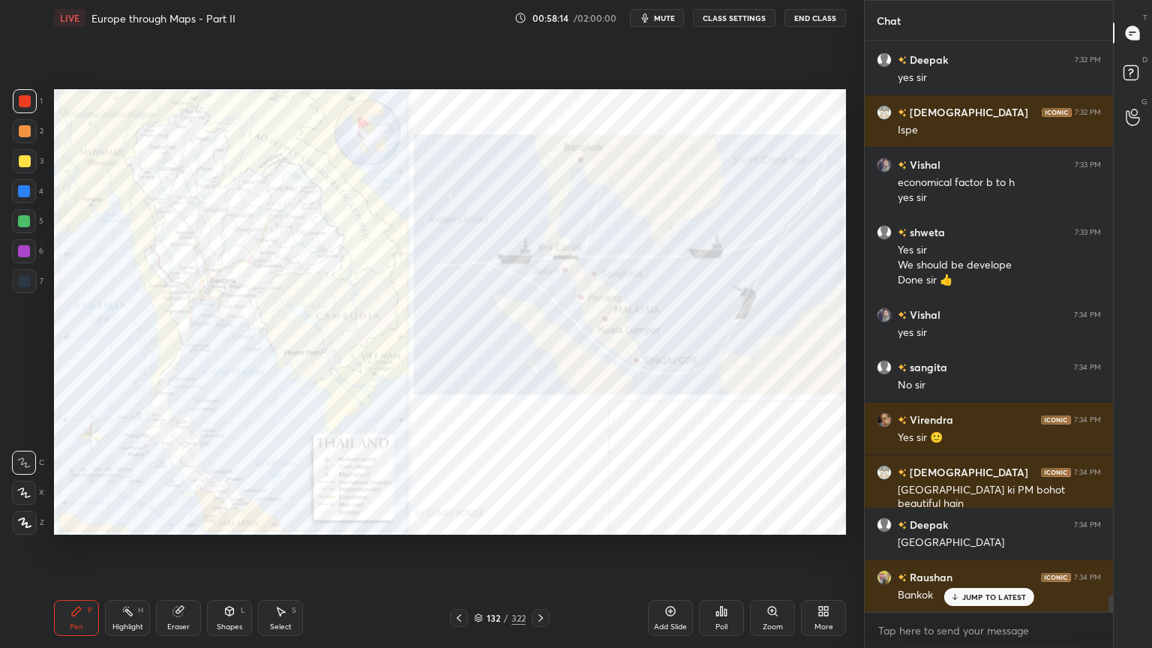
click at [19, 493] on icon at bounding box center [23, 492] width 13 height 10
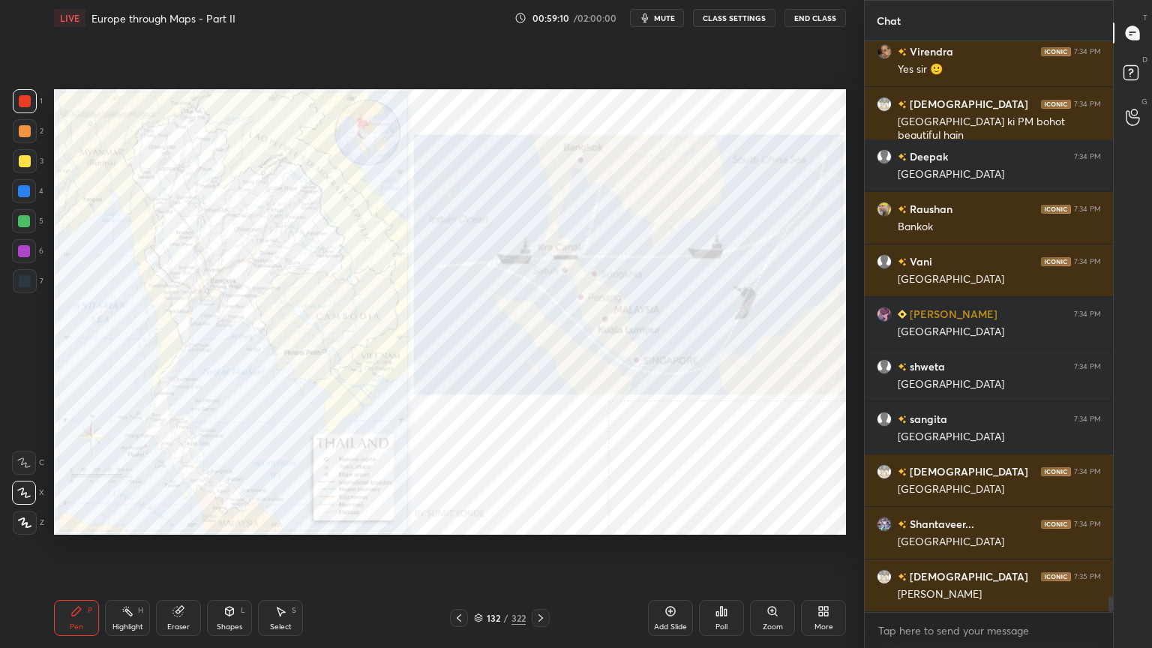
scroll to position [19673, 0]
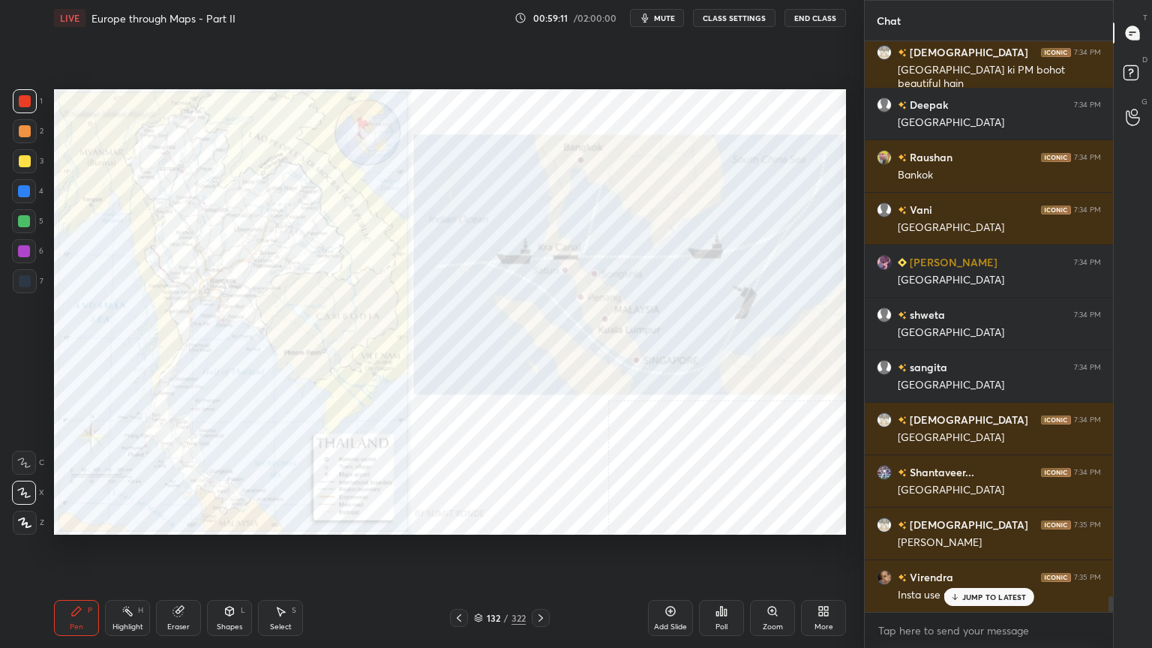
click at [783, 520] on div "Zoom" at bounding box center [772, 618] width 45 height 36
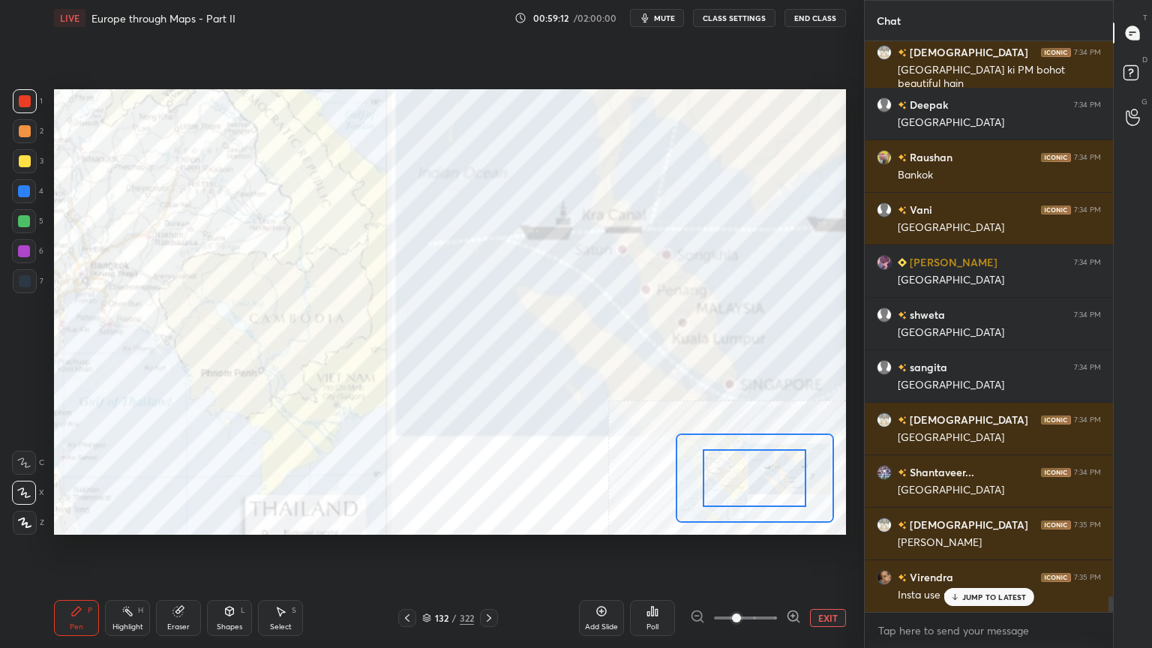
click at [753, 498] on div at bounding box center [754, 478] width 103 height 58
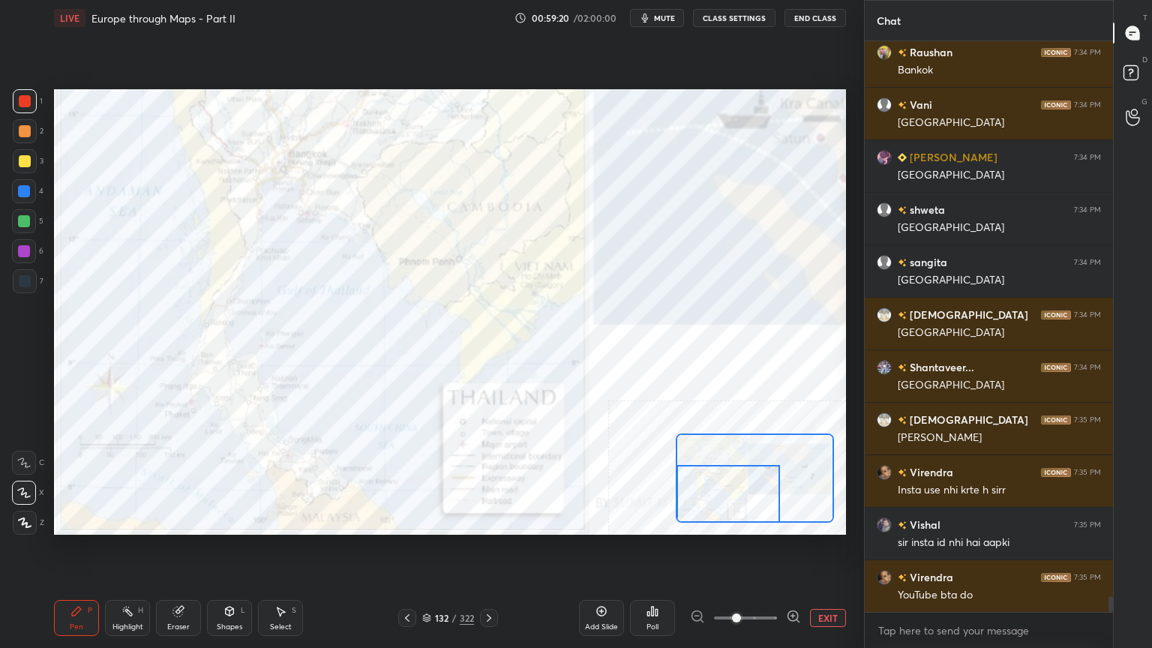
scroll to position [19831, 0]
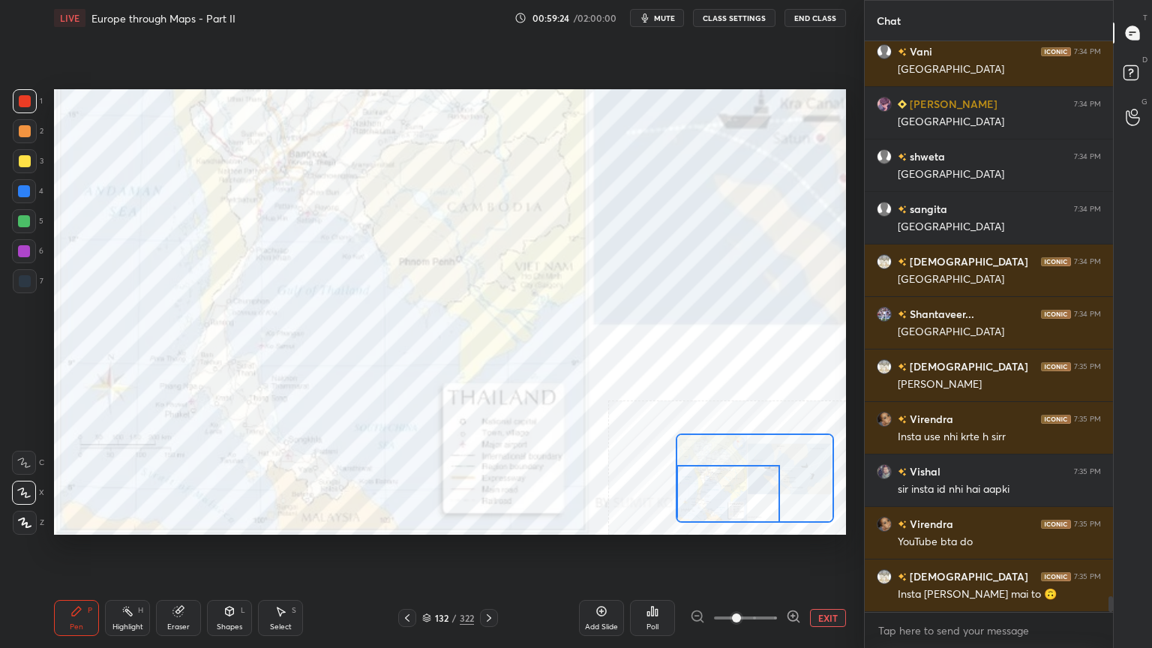
click at [835, 520] on button "EXIT" at bounding box center [828, 618] width 36 height 18
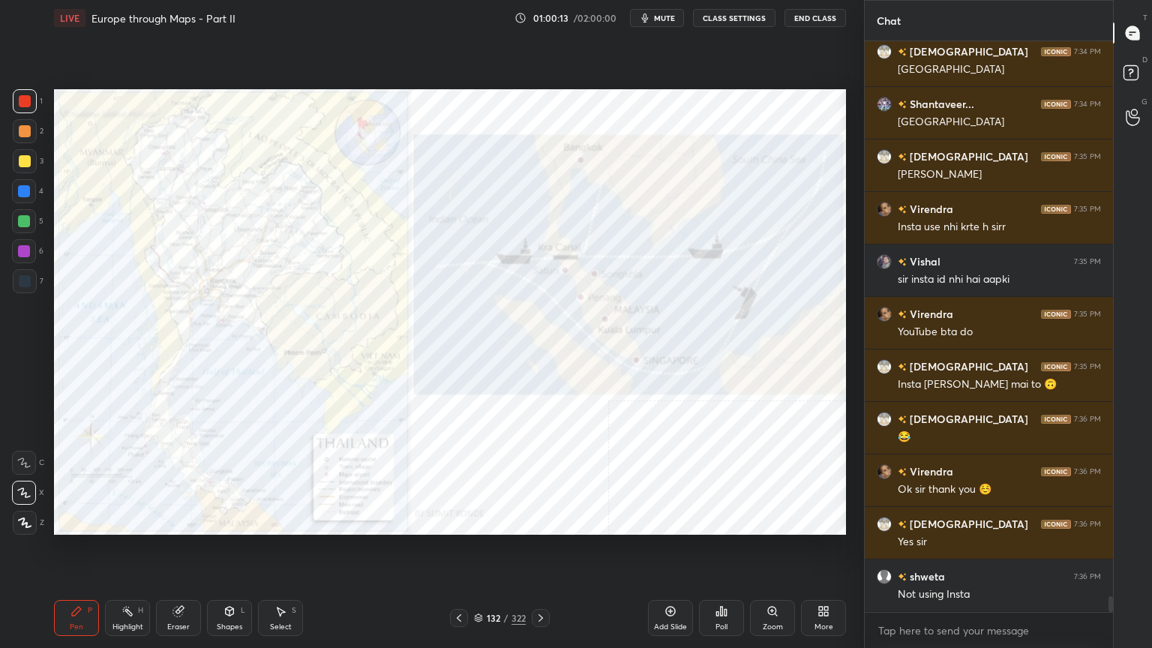
scroll to position [20093, 0]
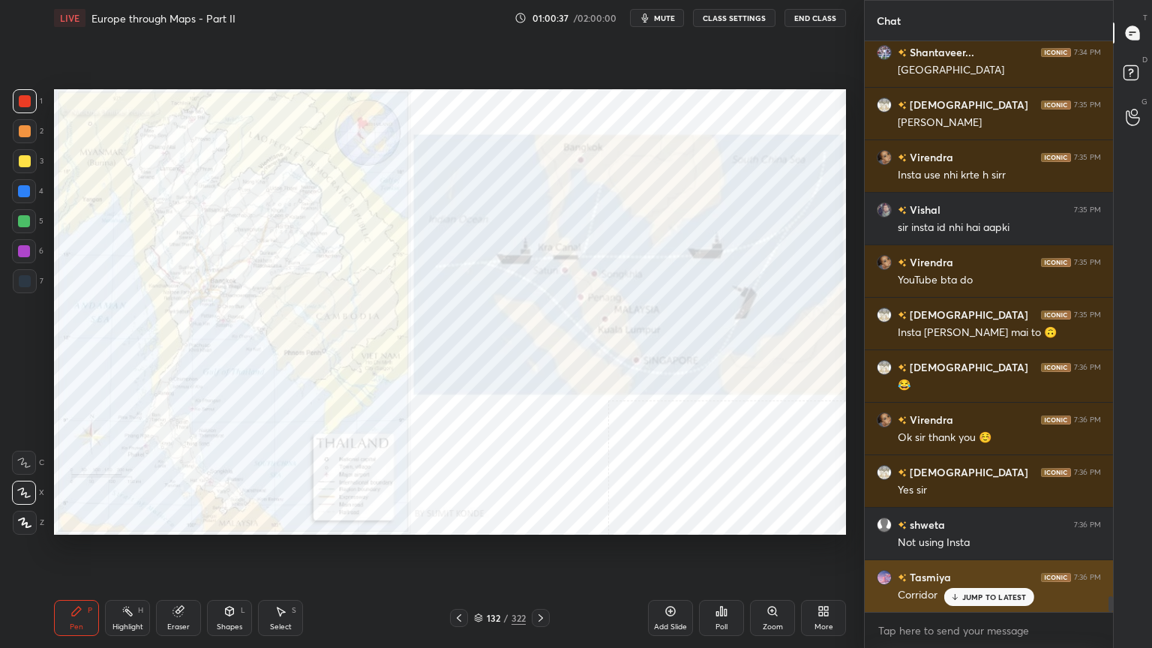
click at [1015, 520] on p "JUMP TO LATEST" at bounding box center [994, 596] width 64 height 9
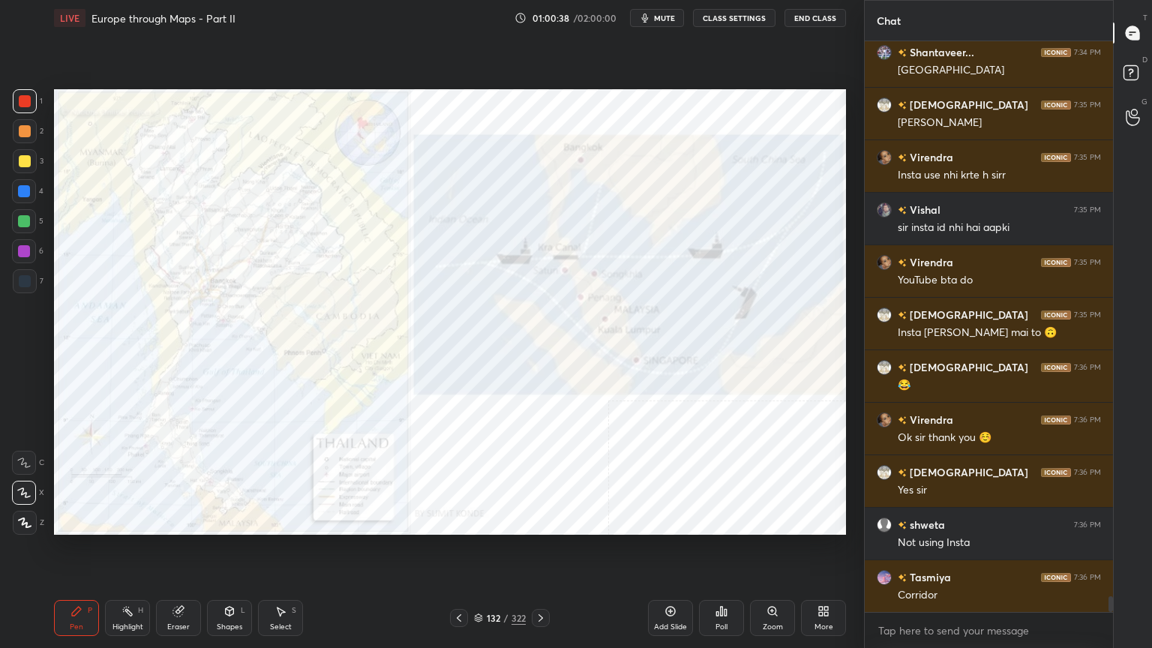
scroll to position [20129, 0]
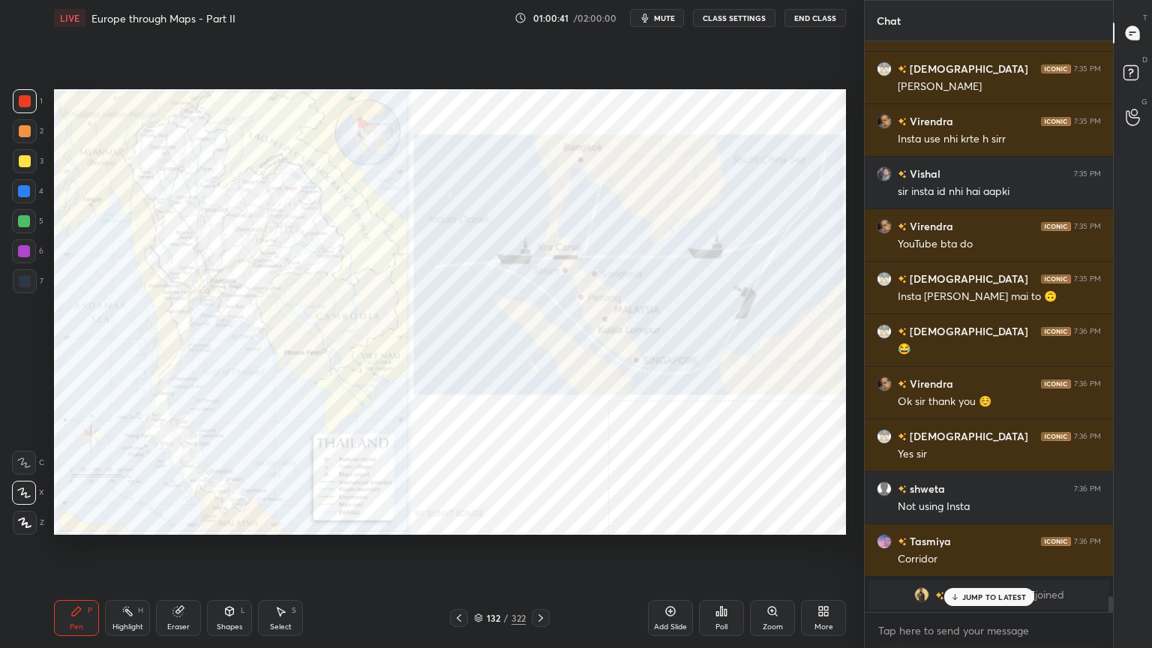
click at [979, 520] on p "JUMP TO LATEST" at bounding box center [994, 596] width 64 height 9
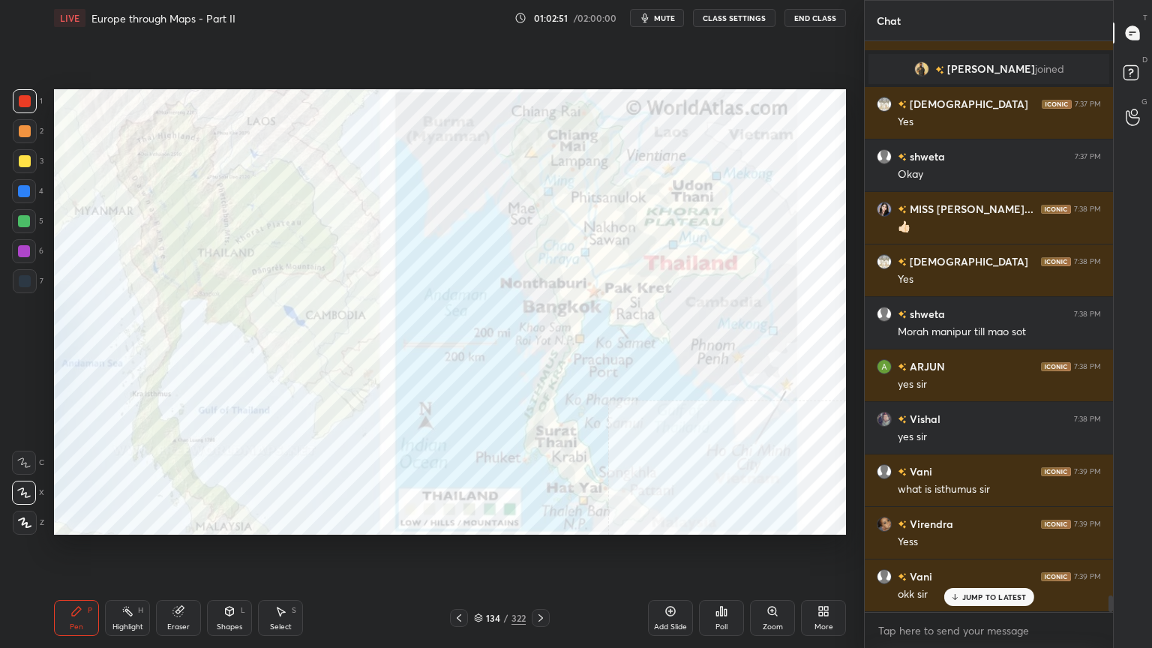
scroll to position [18875, 0]
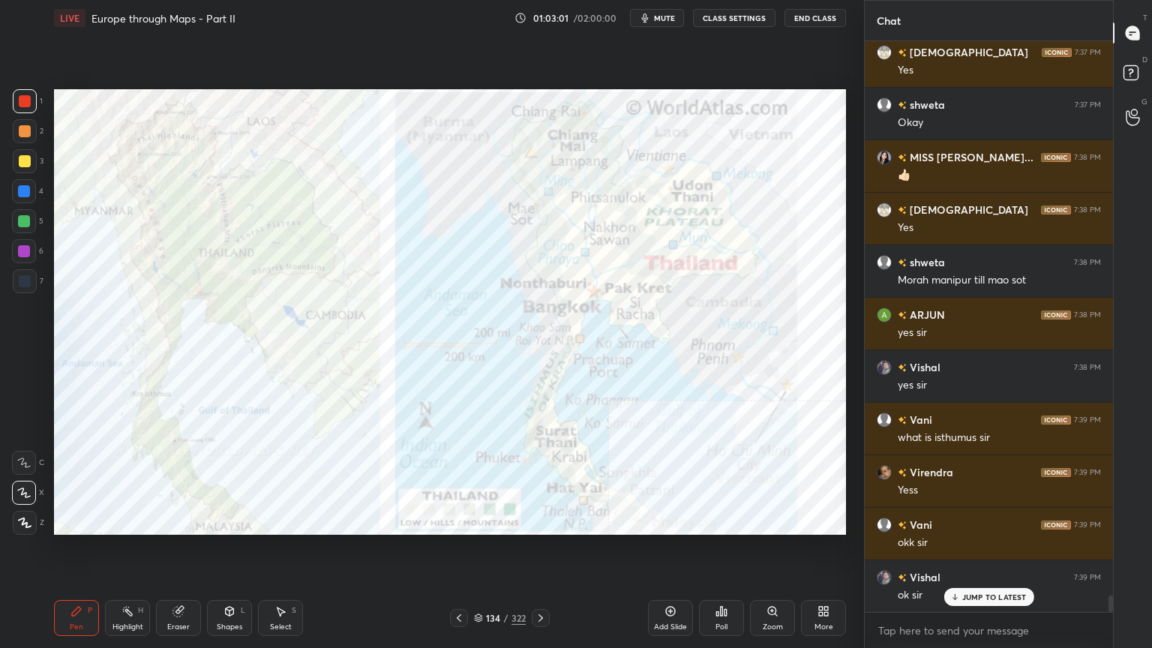
click at [673, 520] on div "Add Slide" at bounding box center [670, 626] width 33 height 7
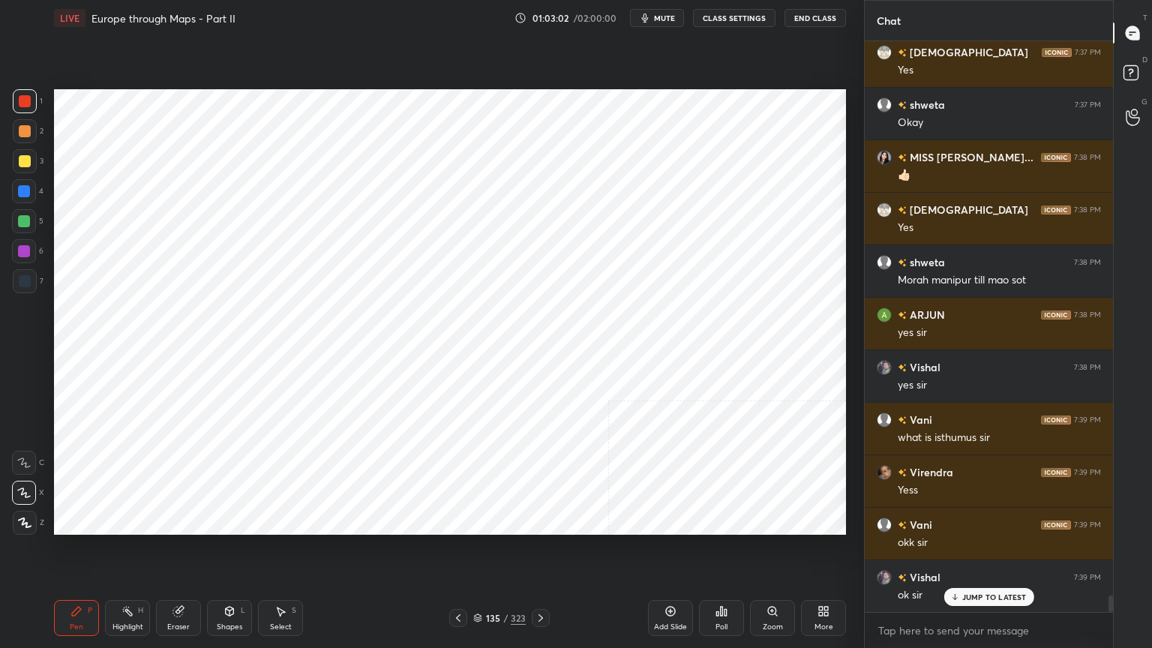
click at [249, 520] on div "Shapes L" at bounding box center [229, 618] width 45 height 36
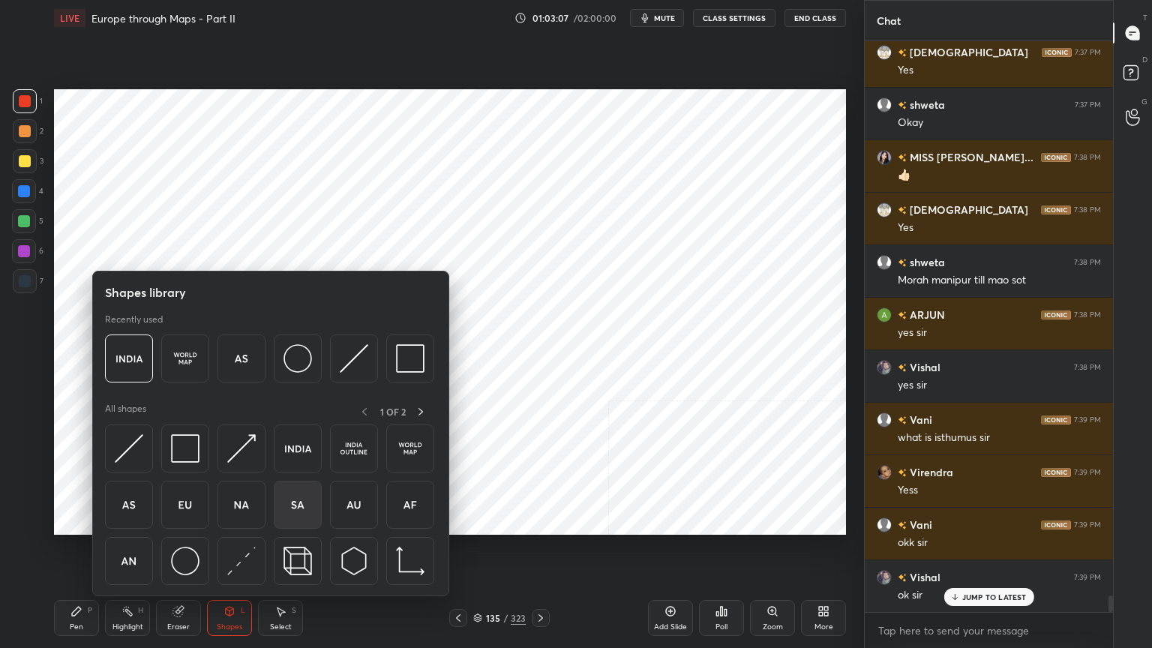
click at [304, 502] on img at bounding box center [297, 504] width 28 height 28
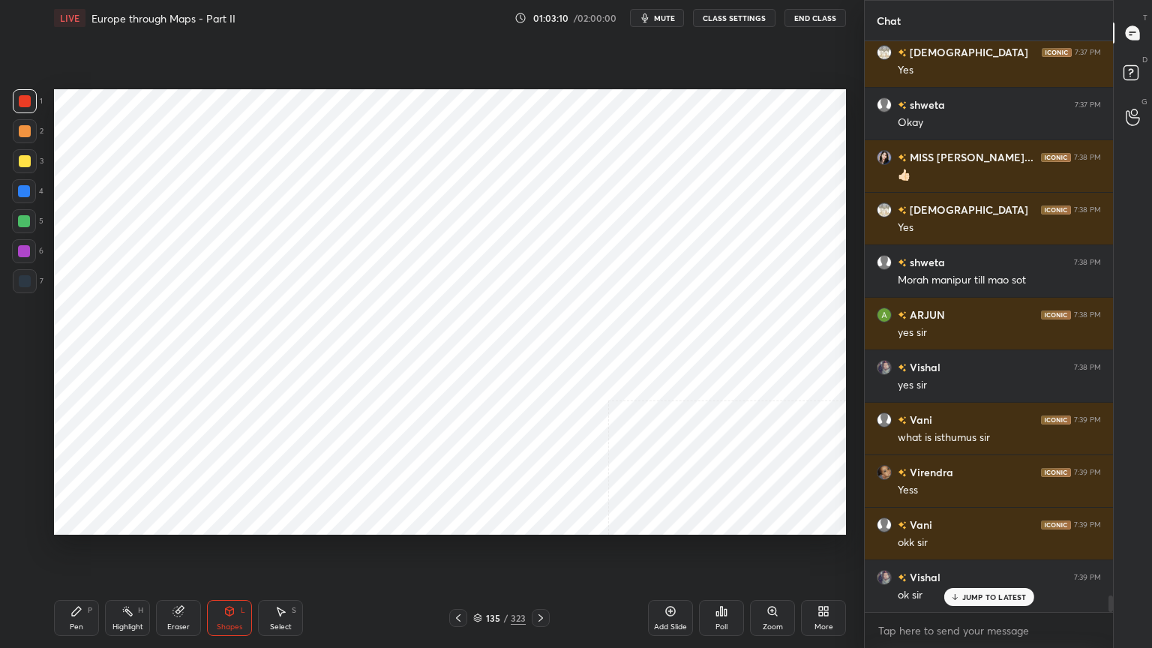
click at [228, 520] on icon at bounding box center [230, 611] width 8 height 9
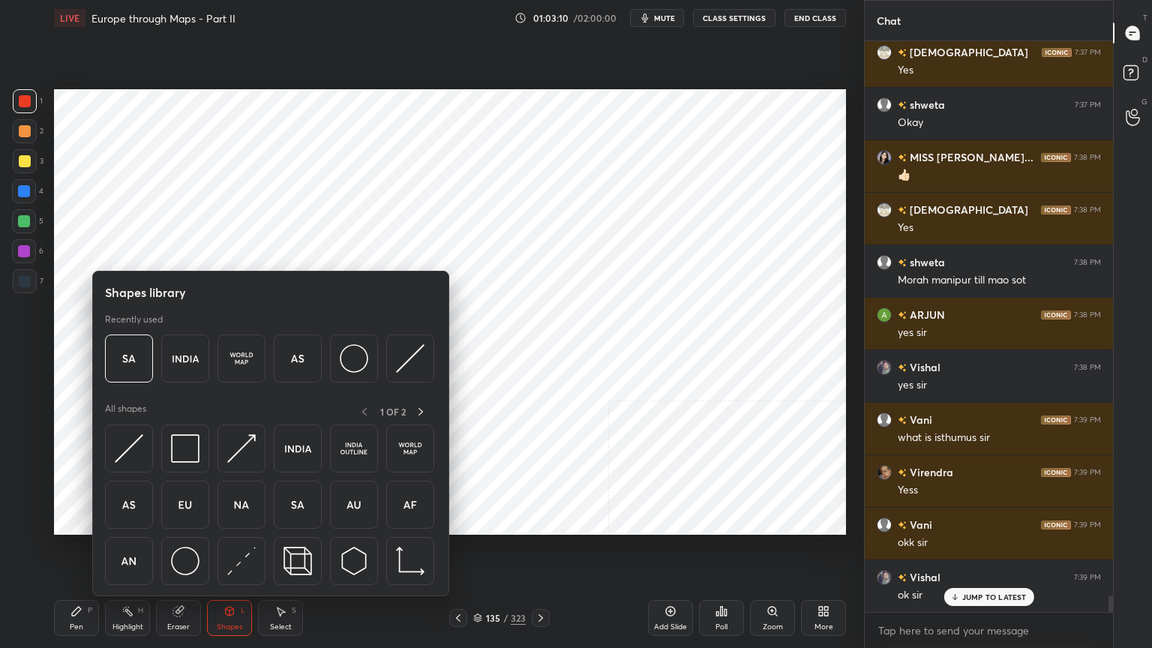
scroll to position [18890, 0]
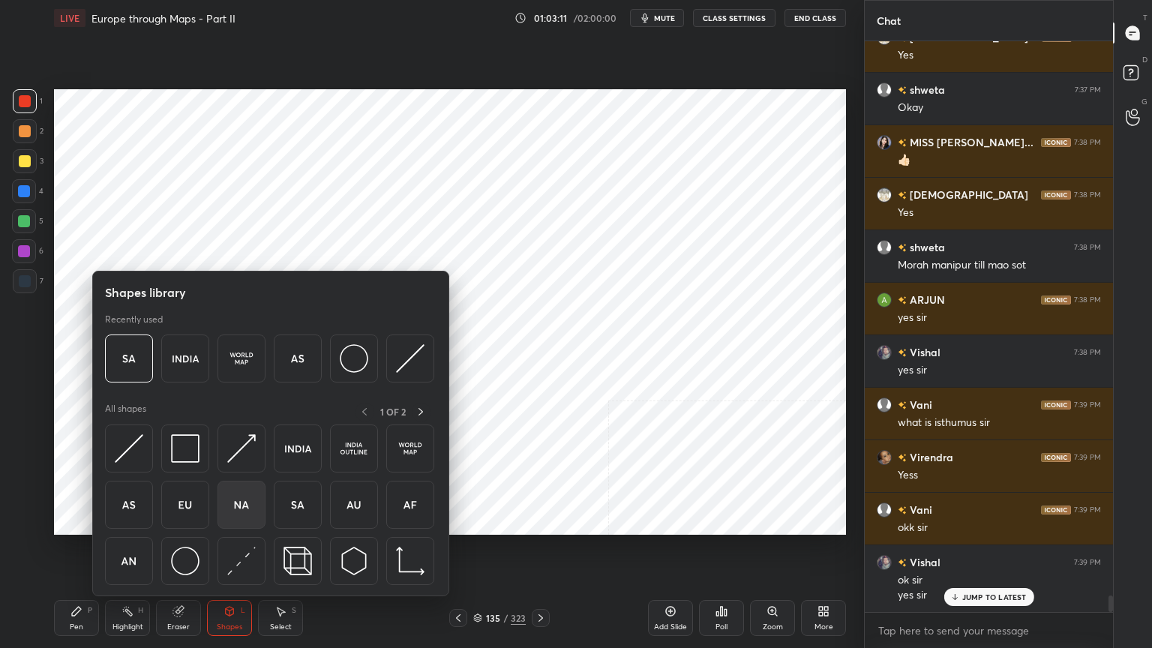
click at [234, 511] on img at bounding box center [241, 504] width 28 height 28
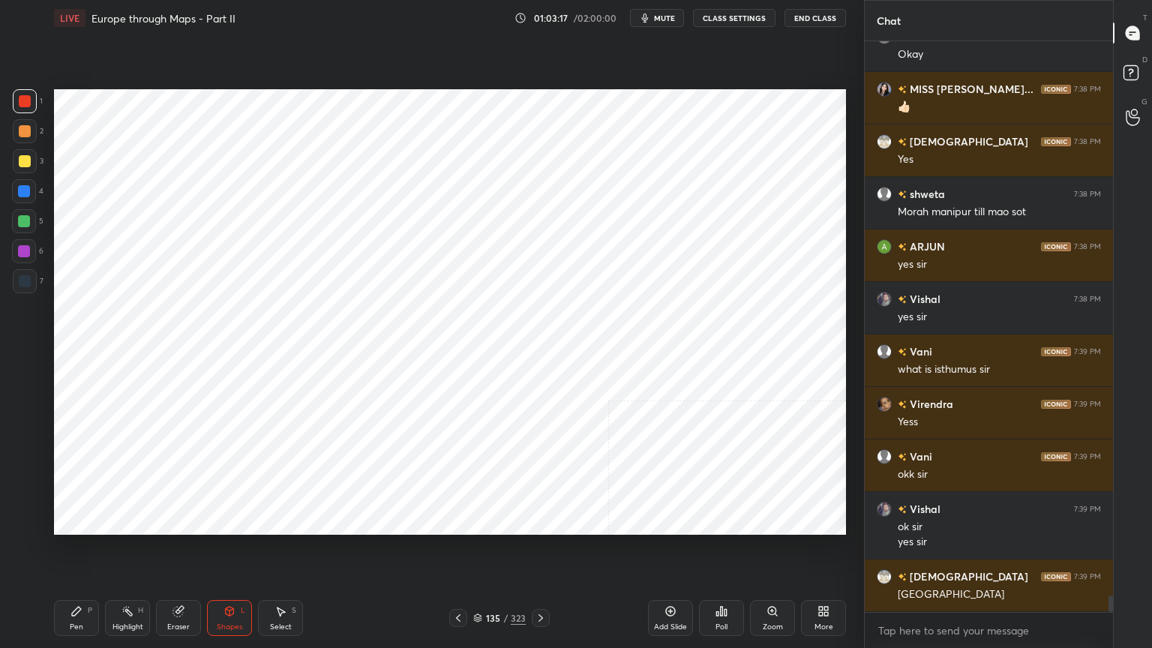
scroll to position [18995, 0]
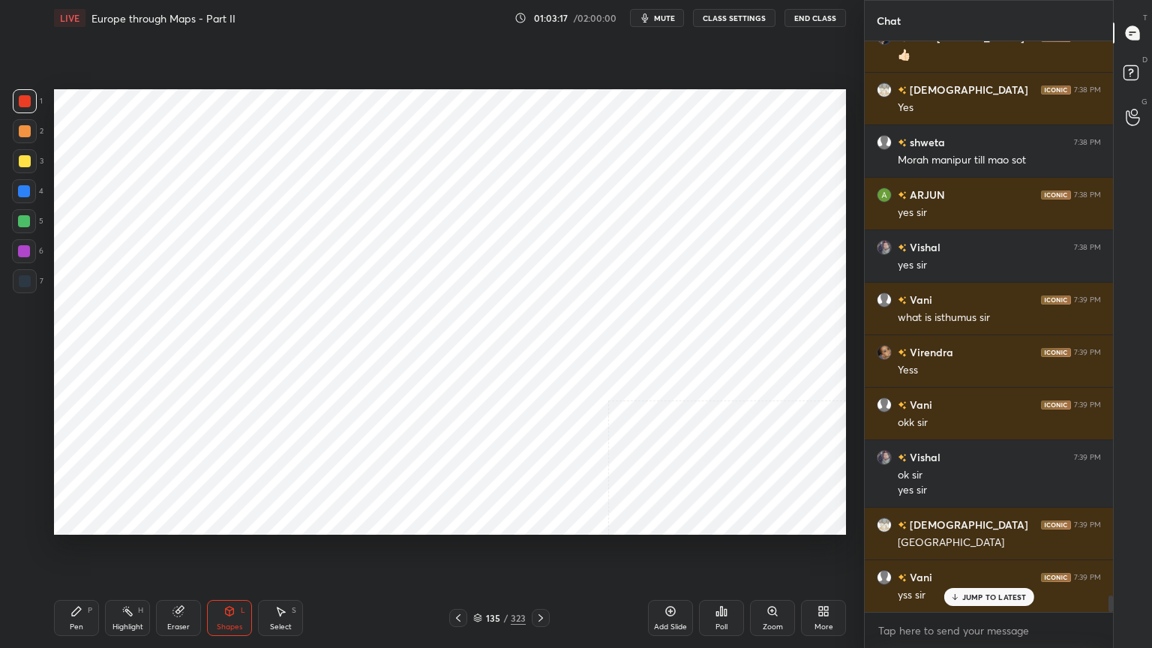
click at [88, 520] on div "P" at bounding box center [90, 610] width 4 height 7
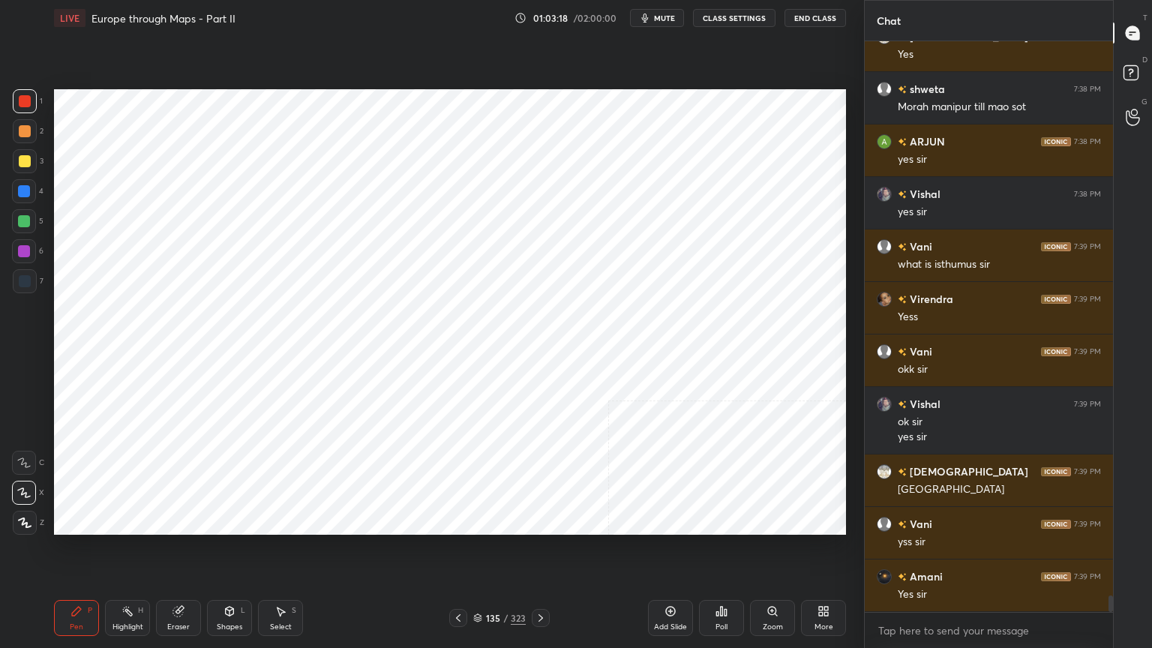
click at [20, 274] on div at bounding box center [25, 281] width 24 height 24
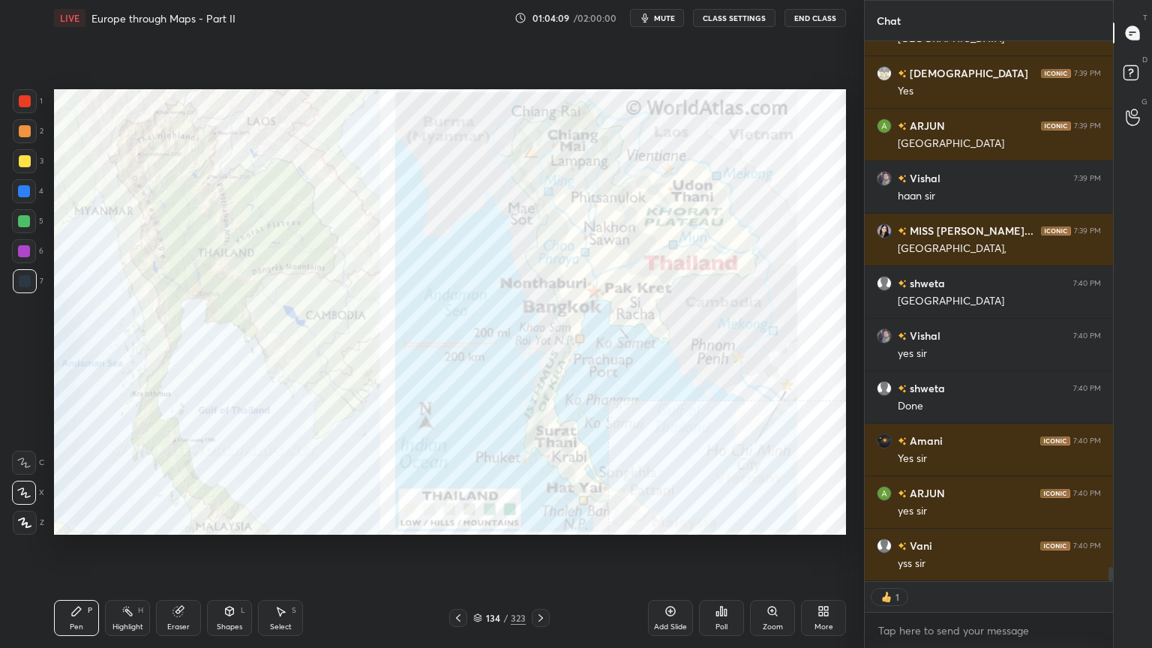
scroll to position [19762, 0]
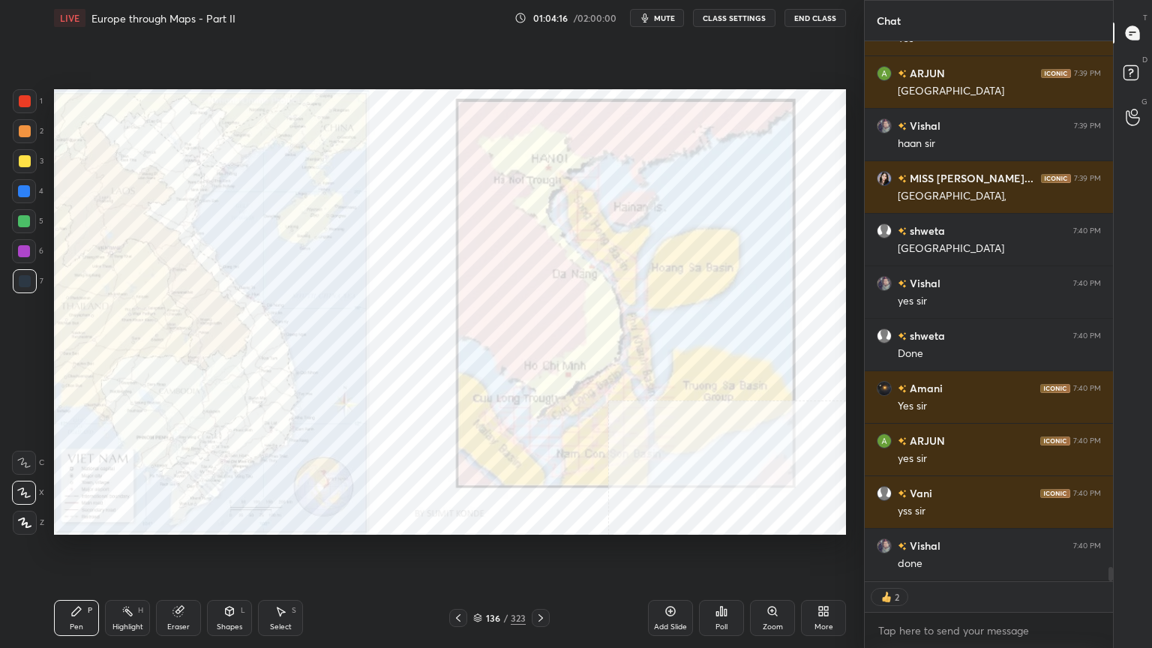
click at [477, 520] on icon at bounding box center [477, 617] width 9 height 9
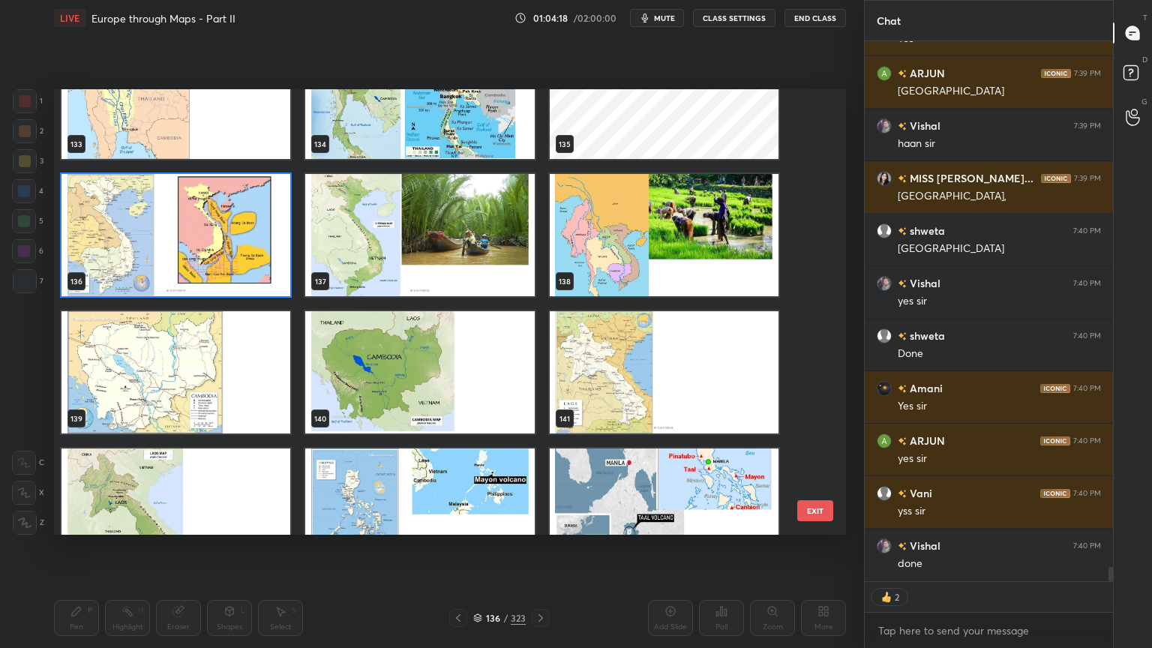
scroll to position [6091, 0]
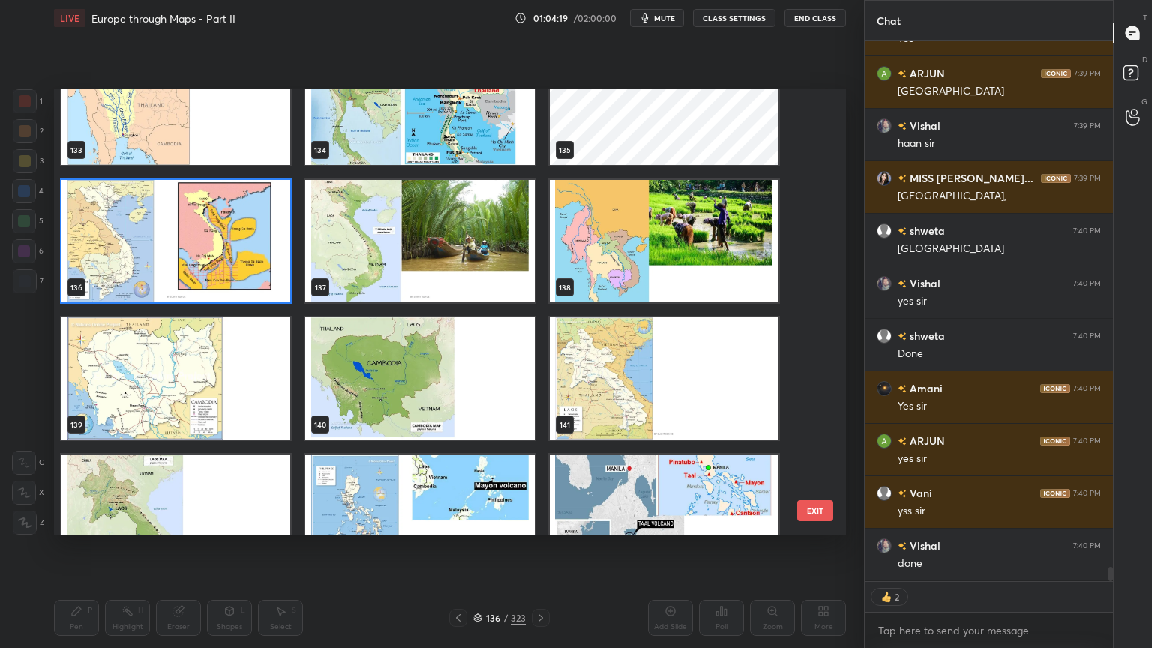
click at [9, 245] on div "1 2 3 4 5 6 7 C X Z C X Z E E Erase all H H" at bounding box center [24, 311] width 48 height 445
click at [102, 253] on img "grid" at bounding box center [175, 241] width 229 height 122
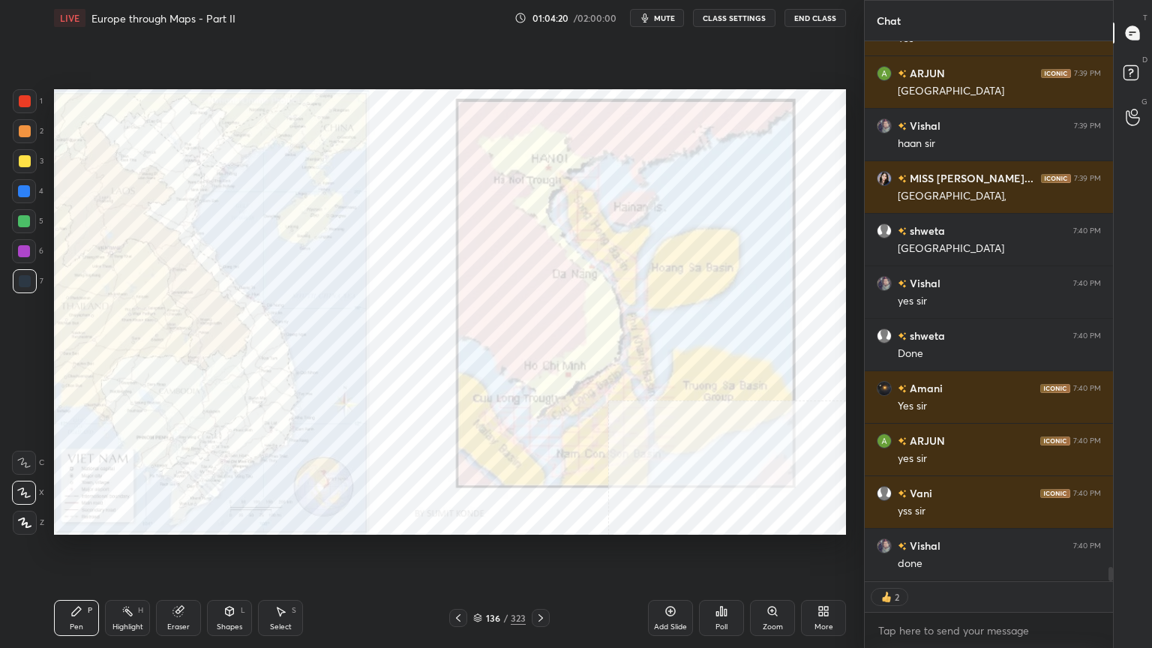
click at [102, 253] on img "grid" at bounding box center [175, 241] width 229 height 122
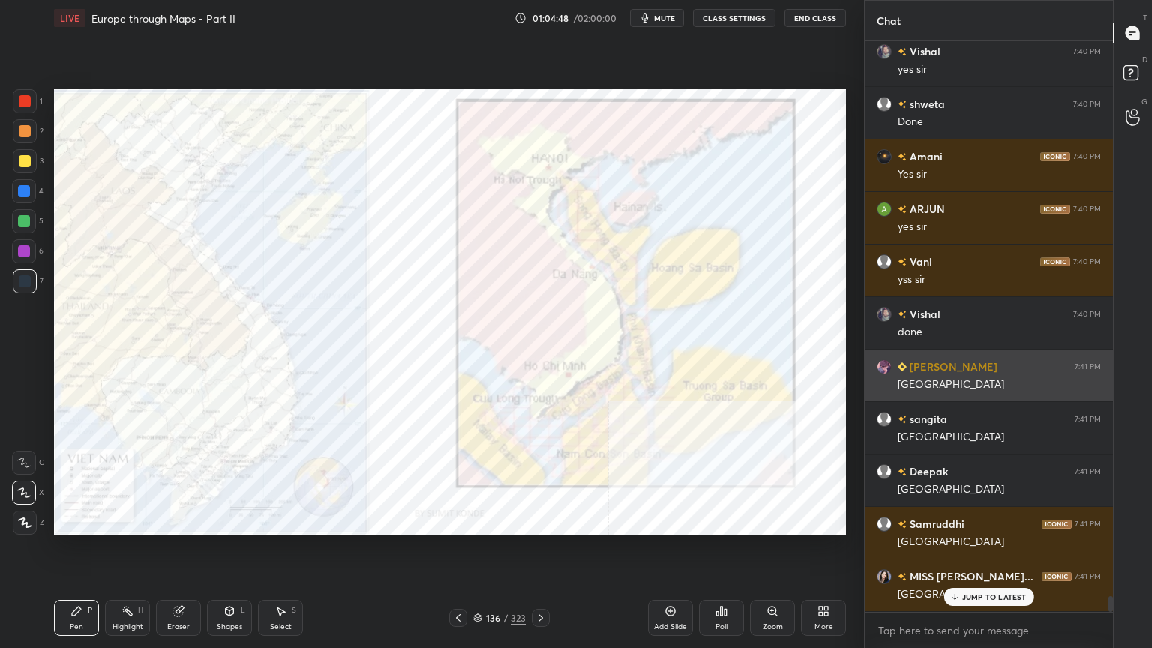
scroll to position [20045, 0]
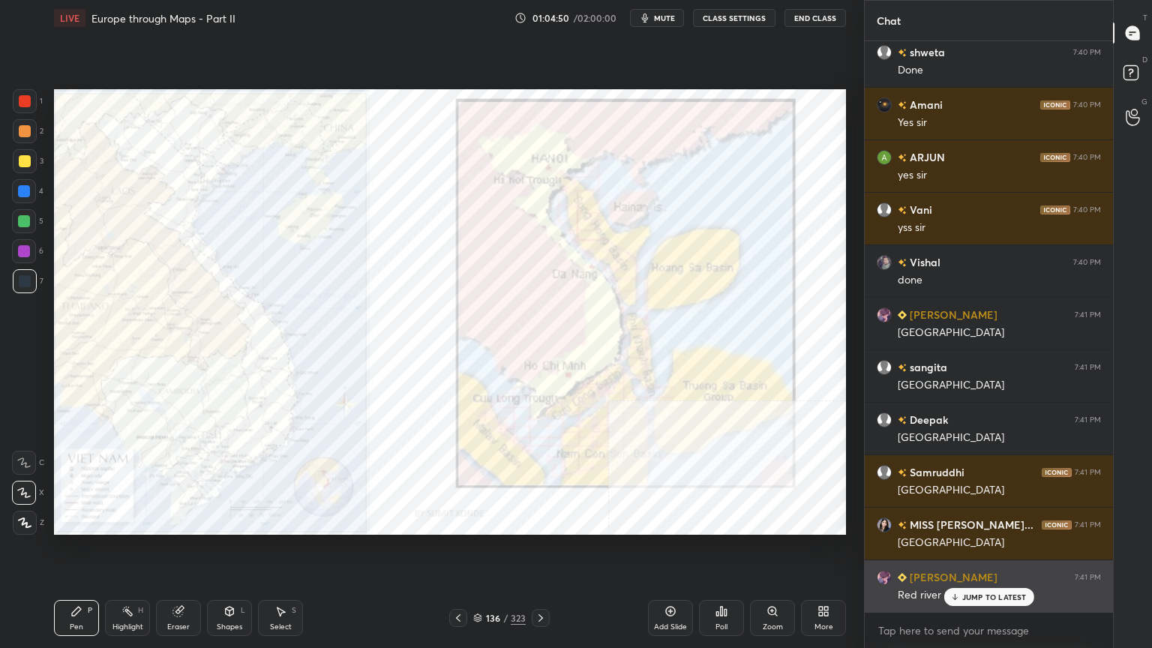
click at [984, 520] on div "JUMP TO LATEST" at bounding box center [988, 597] width 90 height 18
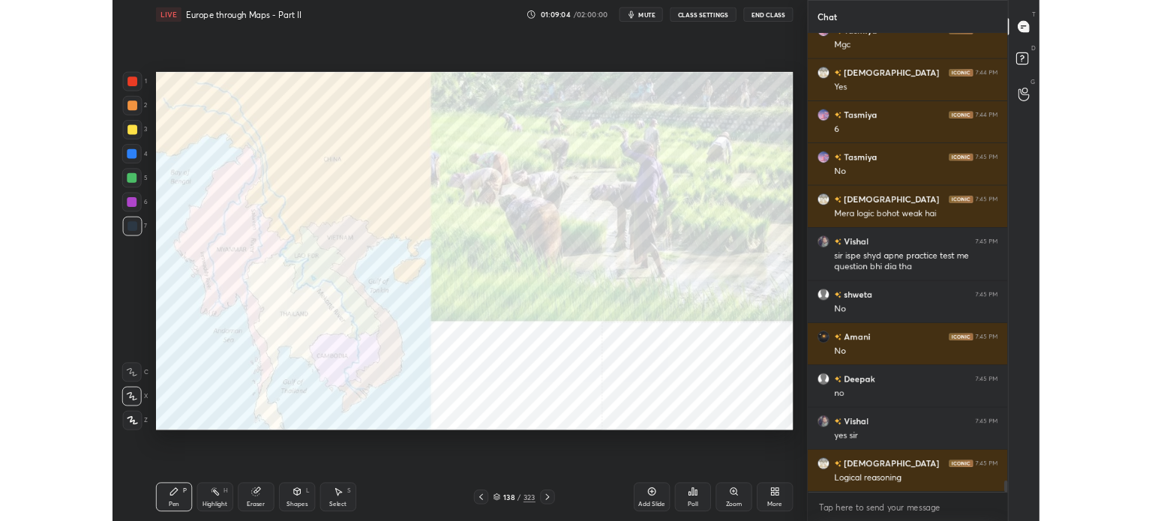
scroll to position [22015, 0]
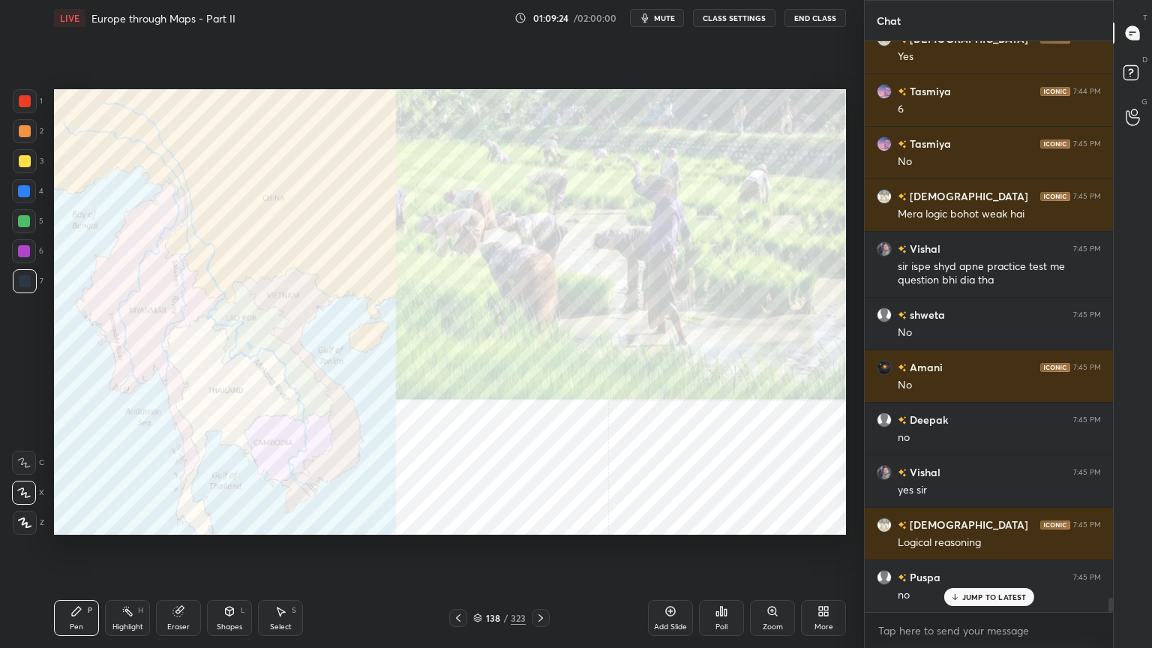
click at [838, 520] on div "More" at bounding box center [823, 618] width 45 height 36
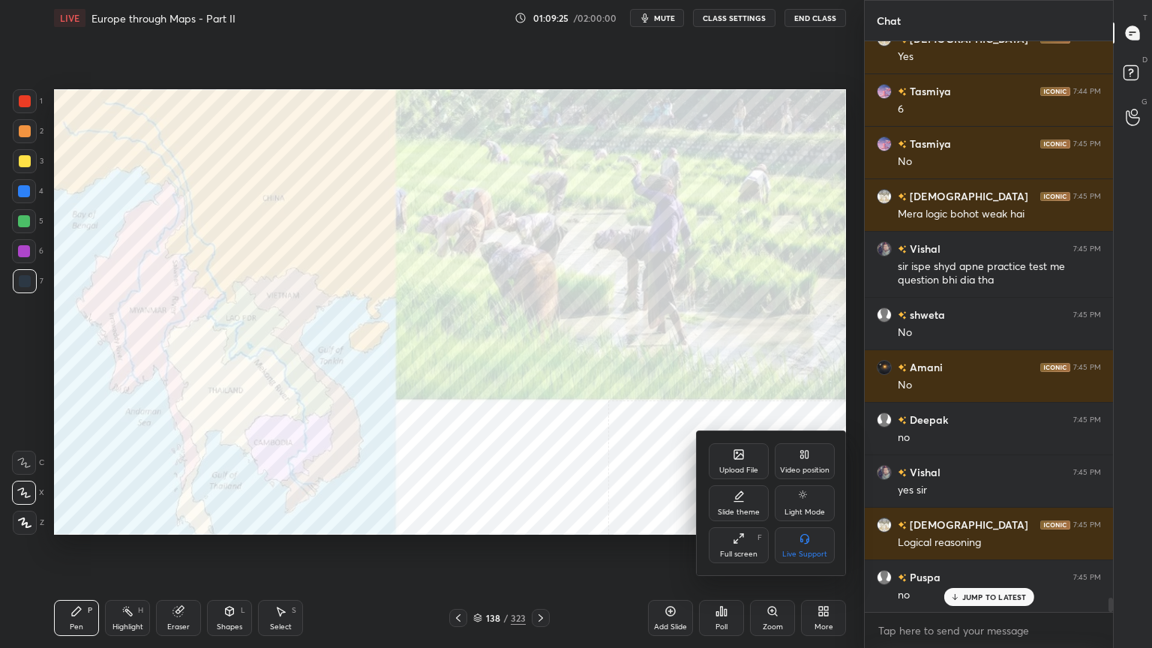
click at [736, 520] on icon at bounding box center [738, 538] width 12 height 12
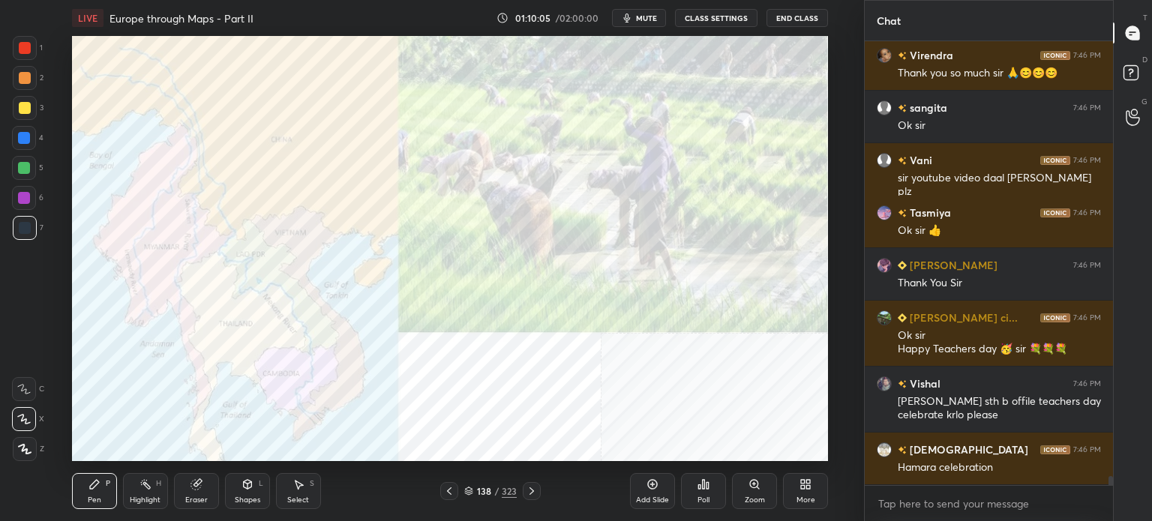
scroll to position [21937, 0]
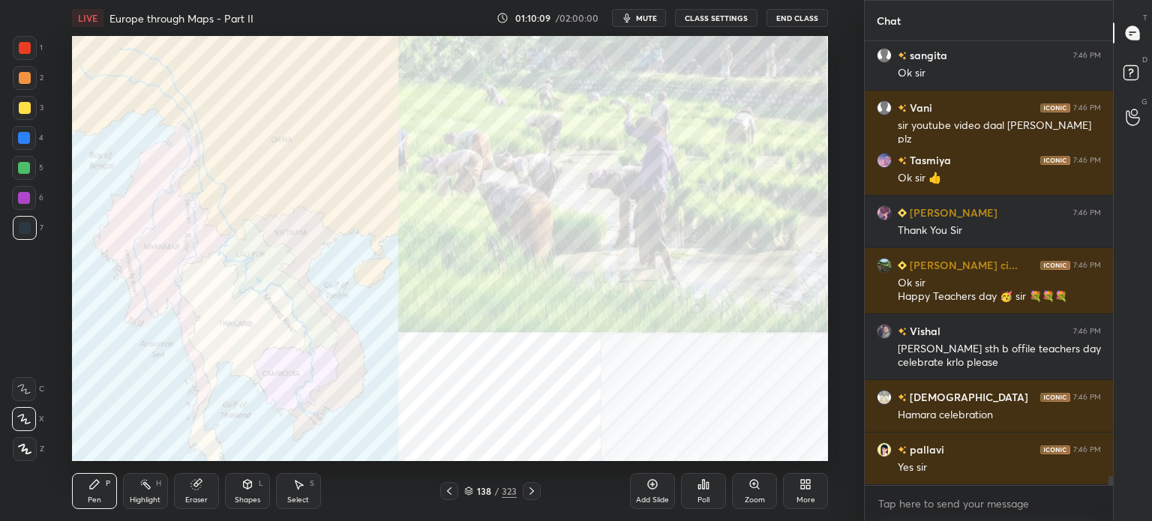
click at [820, 489] on div "More" at bounding box center [805, 491] width 45 height 36
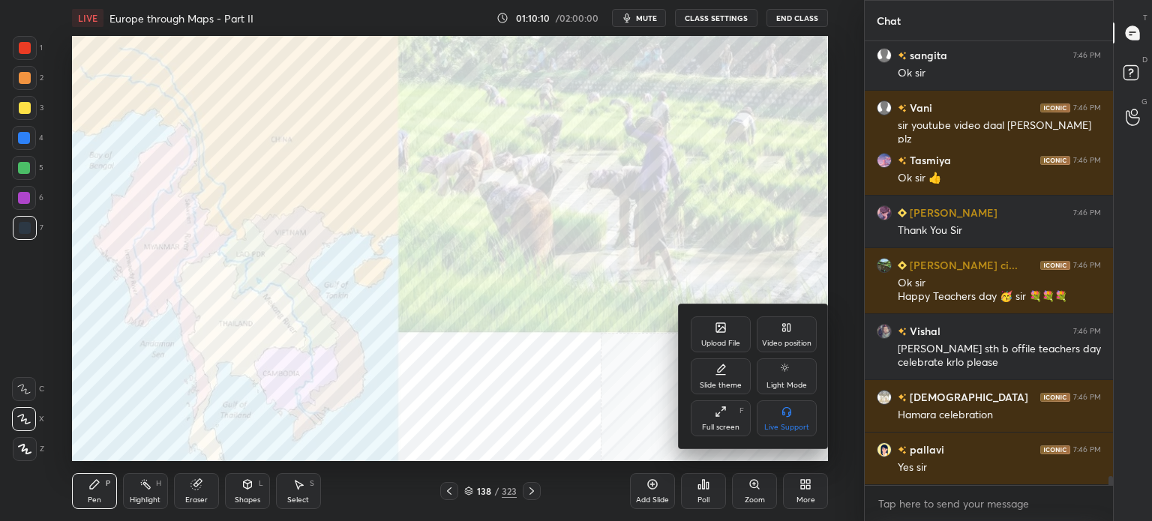
click at [707, 317] on div "Upload File" at bounding box center [721, 334] width 60 height 36
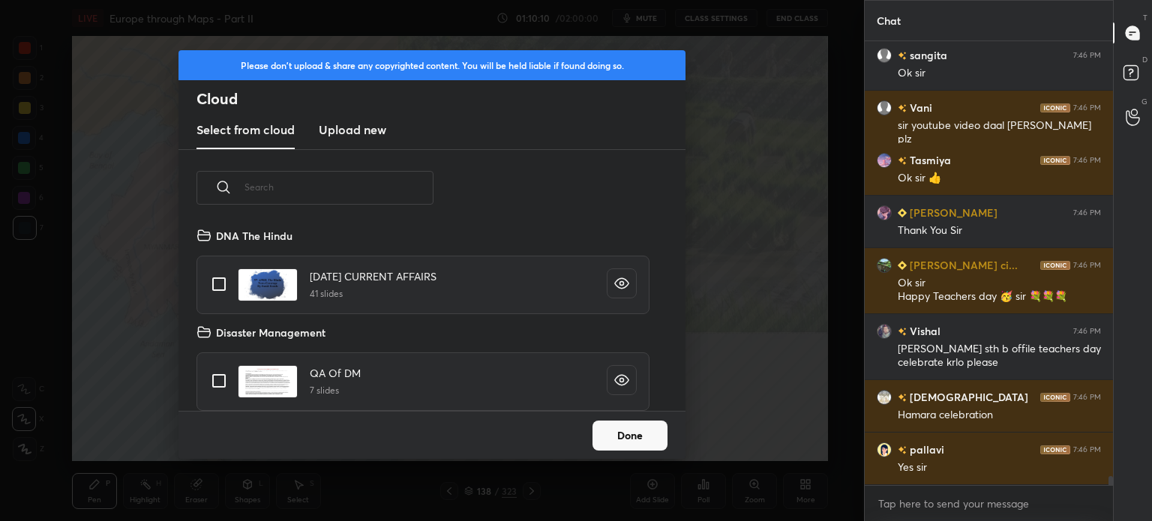
scroll to position [21990, 0]
click at [361, 145] on new "Upload new" at bounding box center [352, 130] width 67 height 37
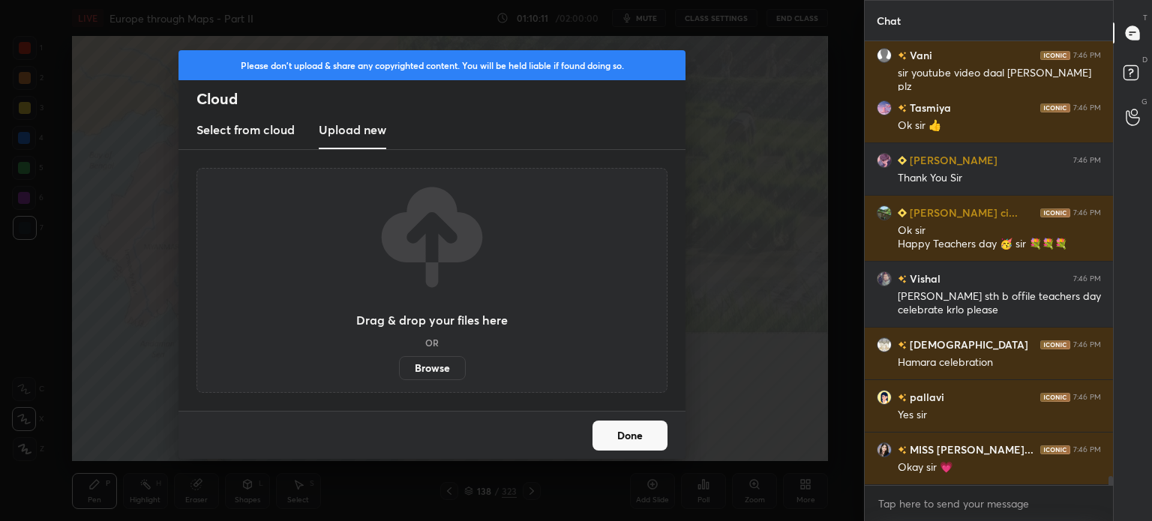
click at [453, 368] on label "Browse" at bounding box center [432, 368] width 67 height 24
click at [399, 368] on input "Browse" at bounding box center [399, 368] width 0 height 24
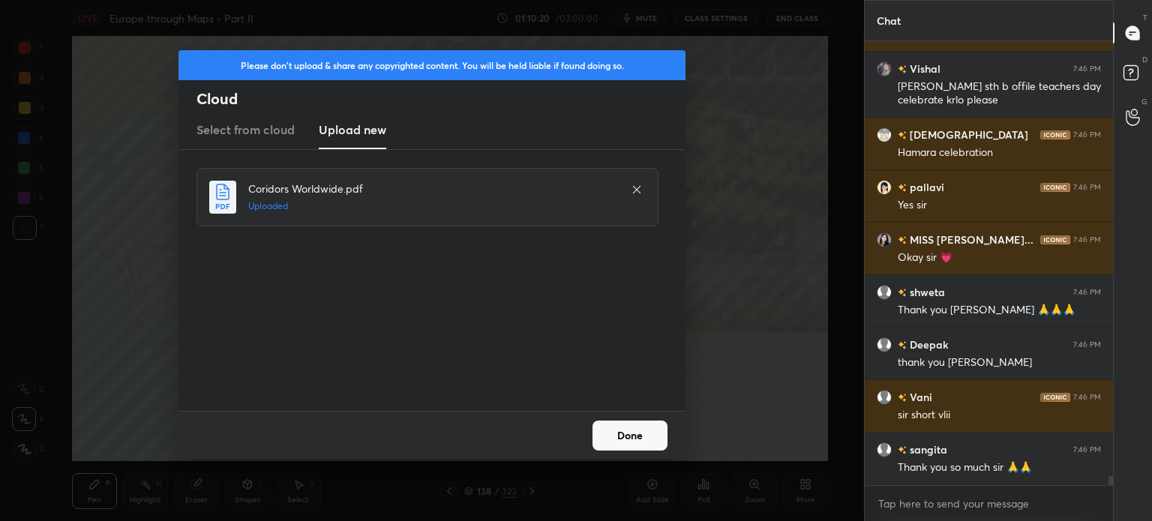
click at [633, 437] on button "Done" at bounding box center [629, 436] width 75 height 30
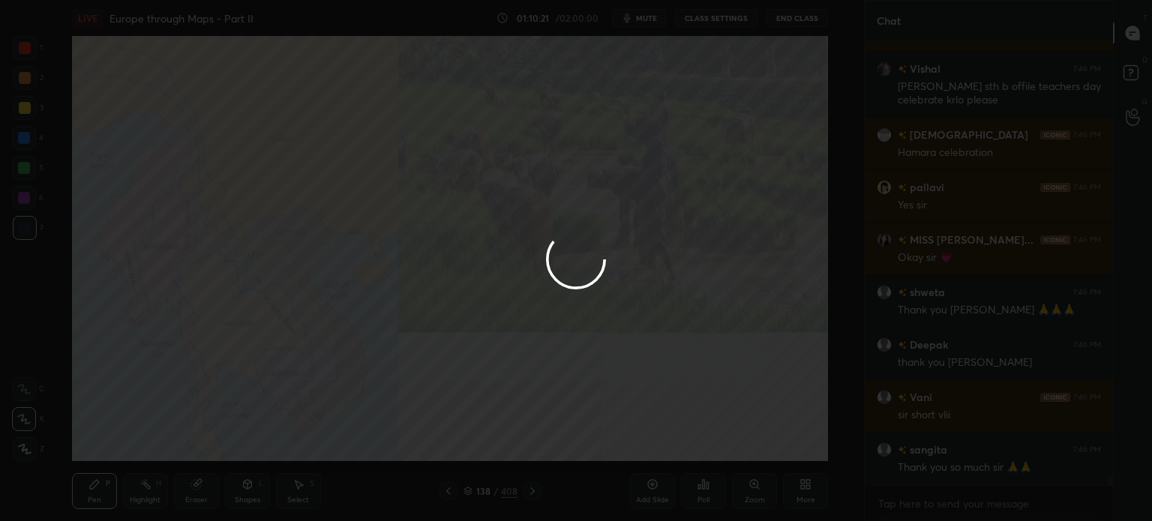
click at [633, 437] on button "Done" at bounding box center [629, 436] width 75 height 30
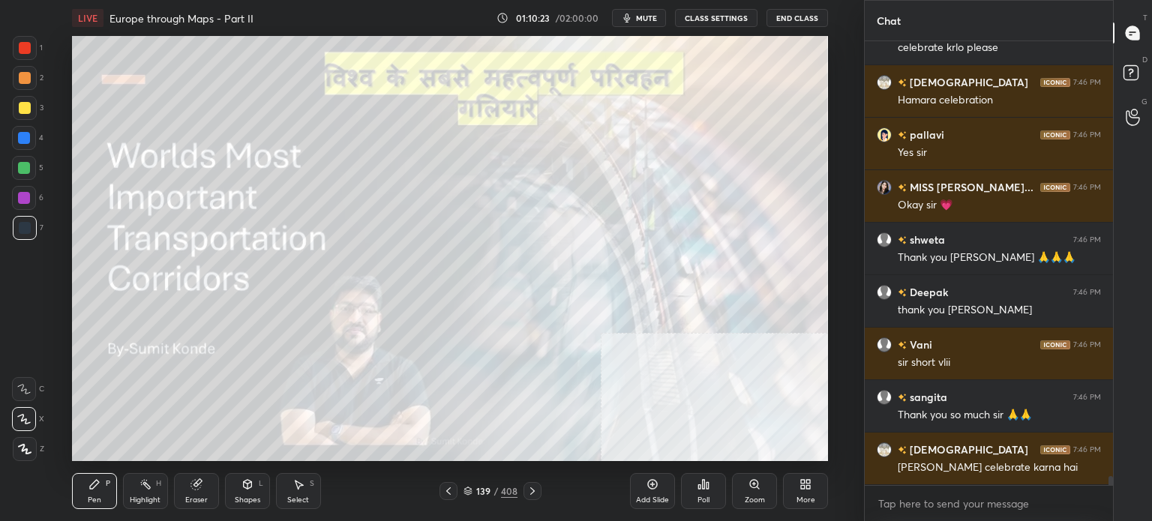
click at [471, 492] on icon at bounding box center [467, 491] width 9 height 9
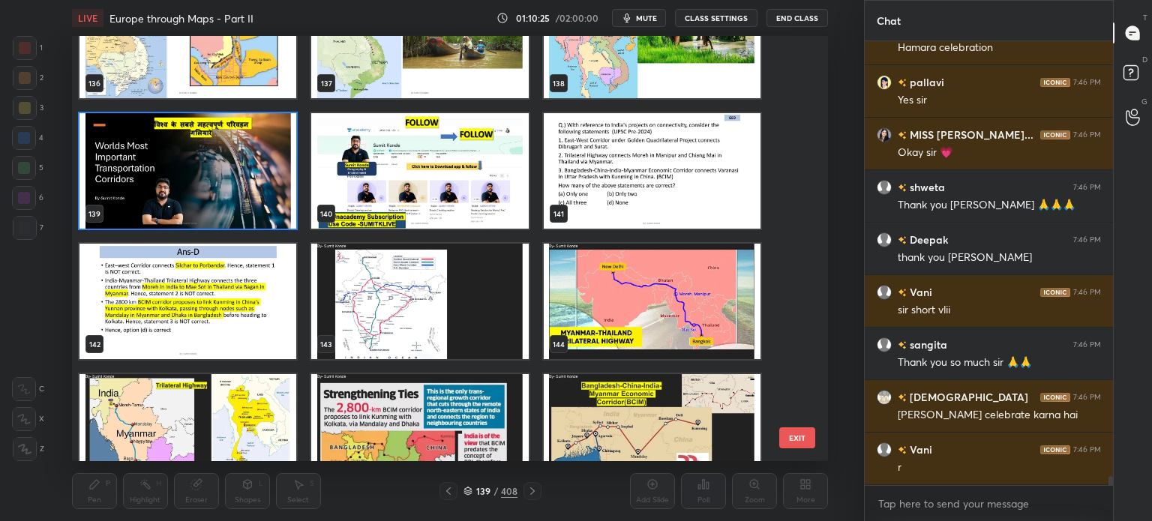
click at [637, 159] on img "grid" at bounding box center [651, 170] width 217 height 115
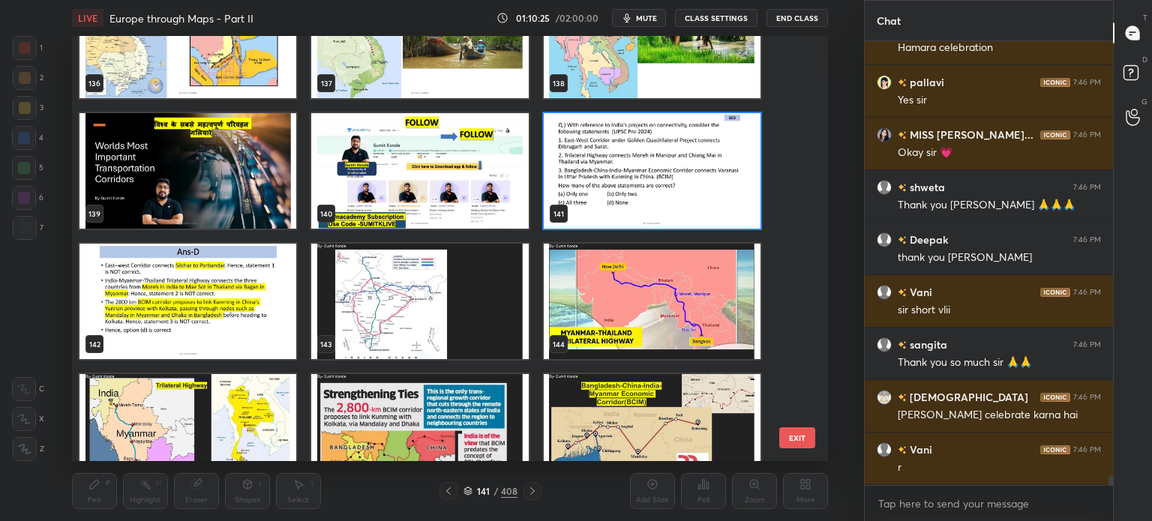
click at [637, 159] on img "grid" at bounding box center [651, 170] width 217 height 115
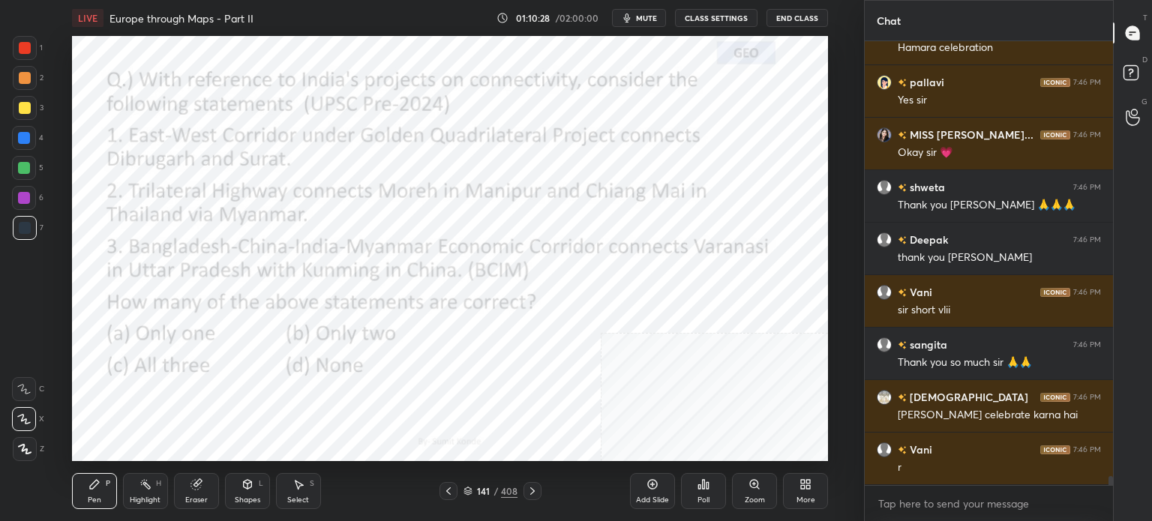
click at [702, 479] on icon at bounding box center [703, 484] width 12 height 12
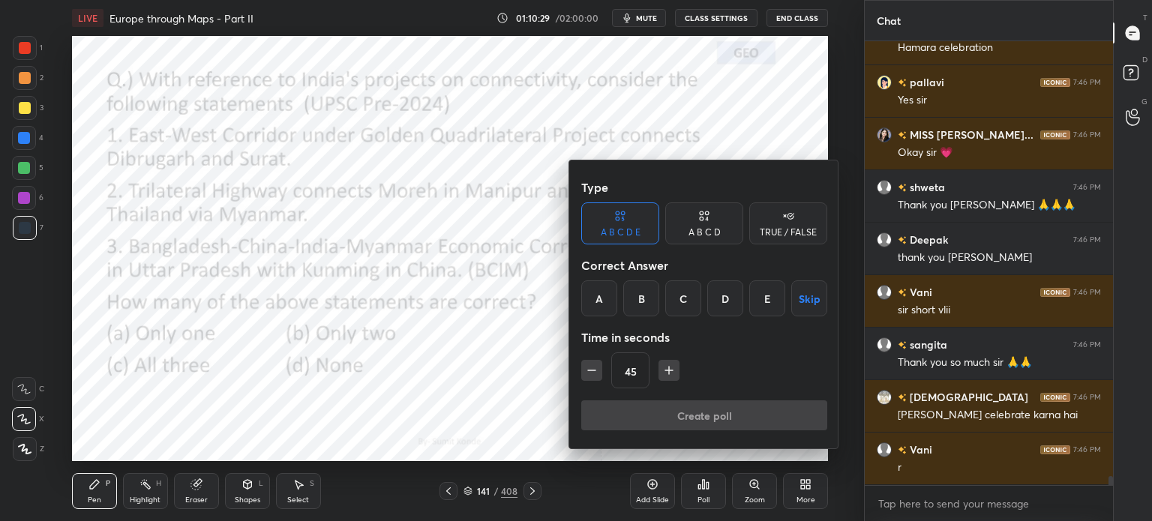
click at [729, 295] on div "D" at bounding box center [725, 298] width 36 height 36
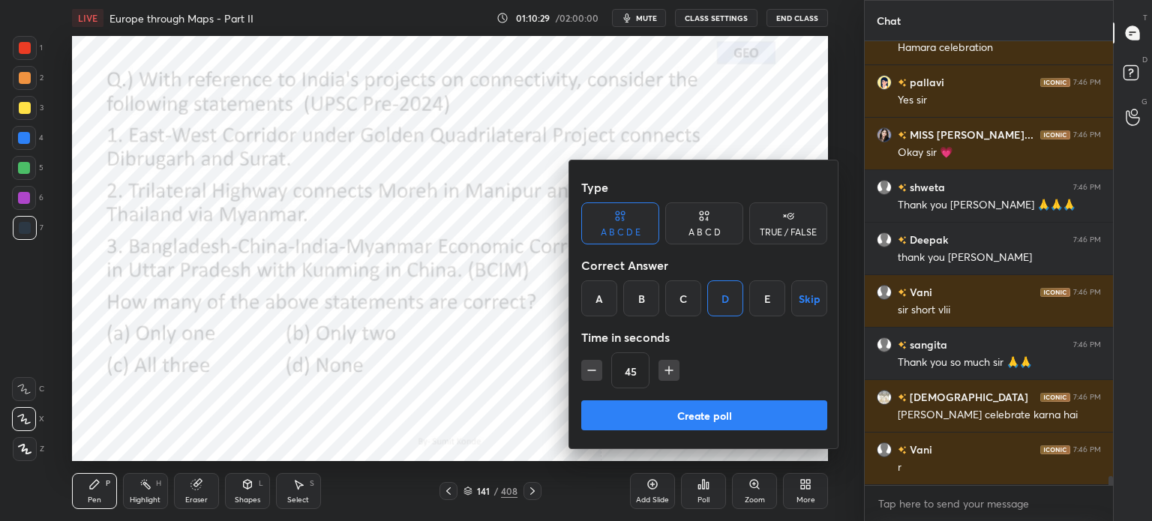
click at [702, 224] on div "A B C D" at bounding box center [704, 223] width 78 height 42
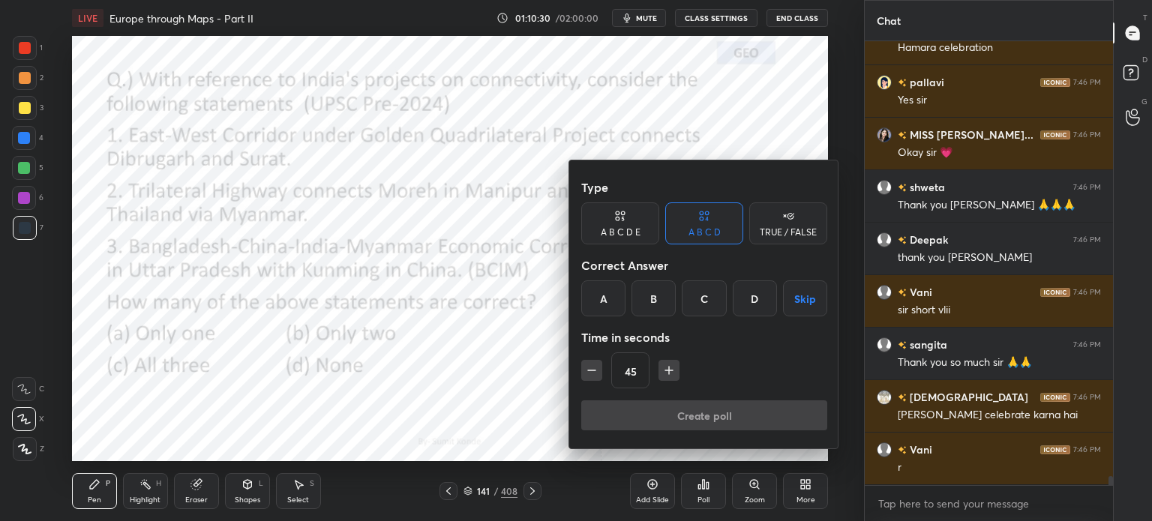
click at [754, 295] on div "D" at bounding box center [754, 298] width 44 height 36
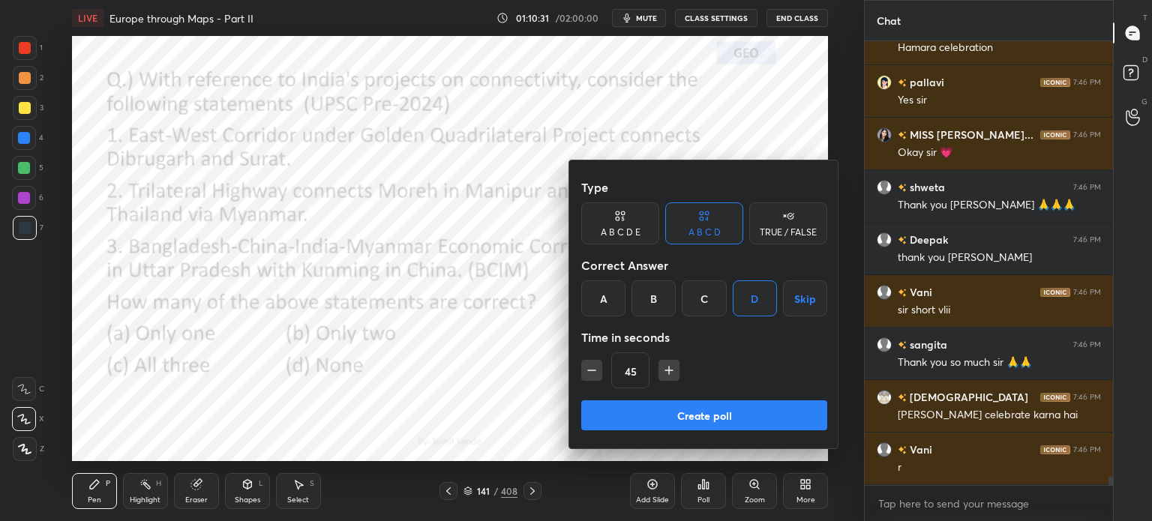
click at [693, 405] on button "Create poll" at bounding box center [704, 415] width 246 height 30
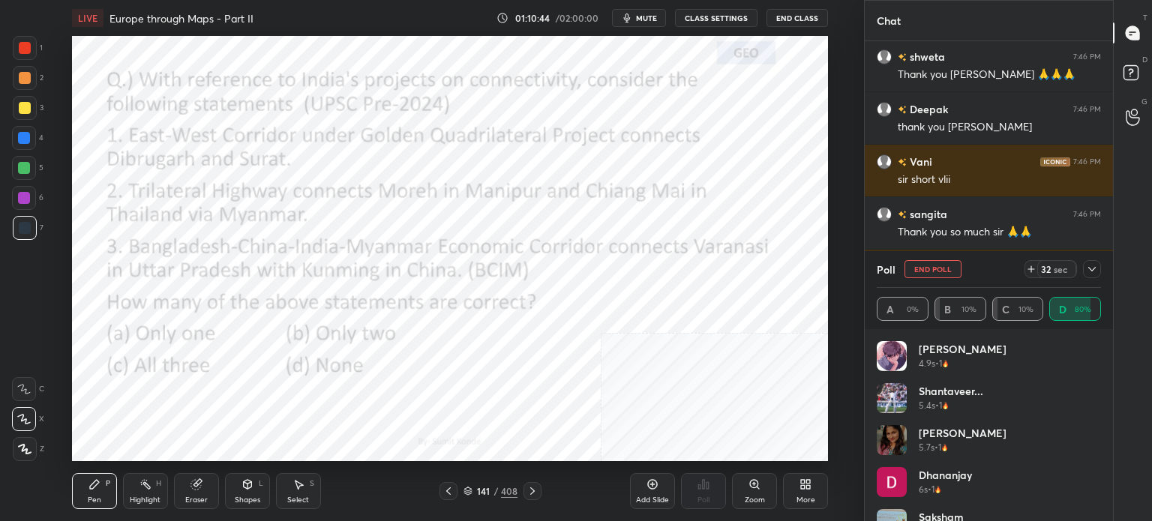
click at [1087, 270] on icon at bounding box center [1092, 269] width 12 height 12
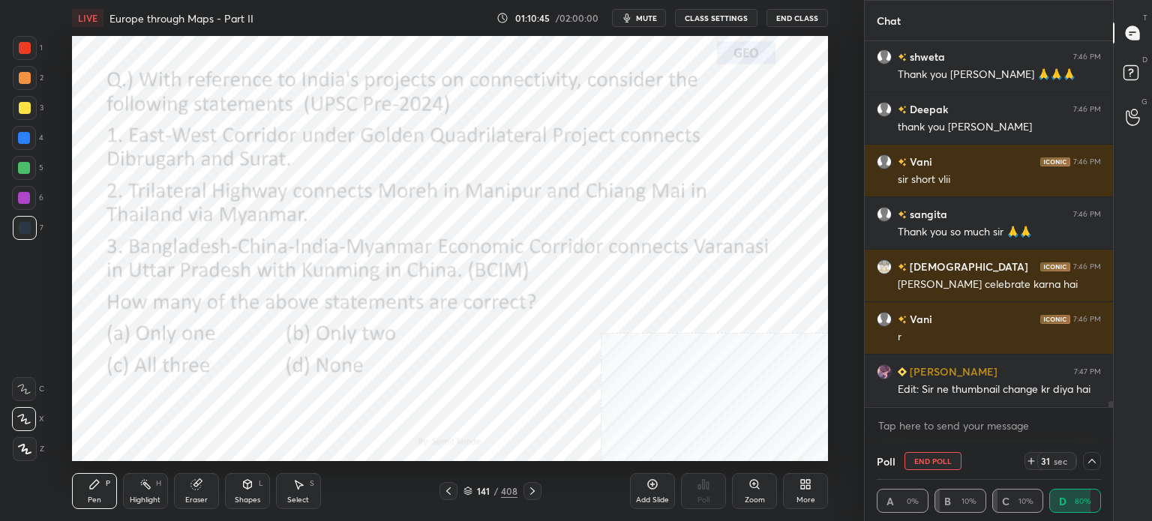
click at [1084, 461] on div at bounding box center [1092, 461] width 18 height 18
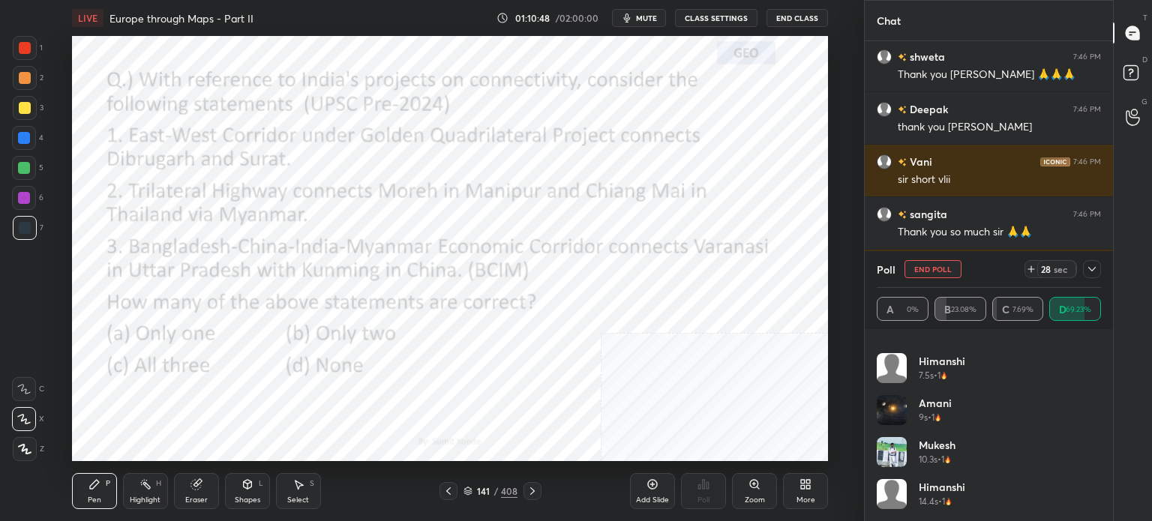
click at [1095, 272] on icon at bounding box center [1092, 269] width 12 height 12
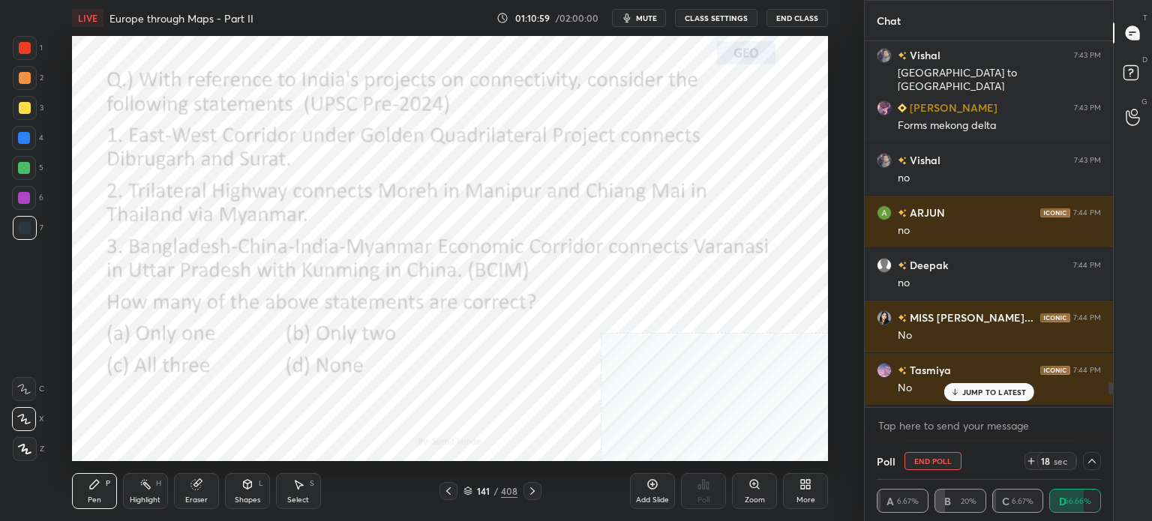
click at [1021, 389] on p "JUMP TO LATEST" at bounding box center [994, 392] width 64 height 9
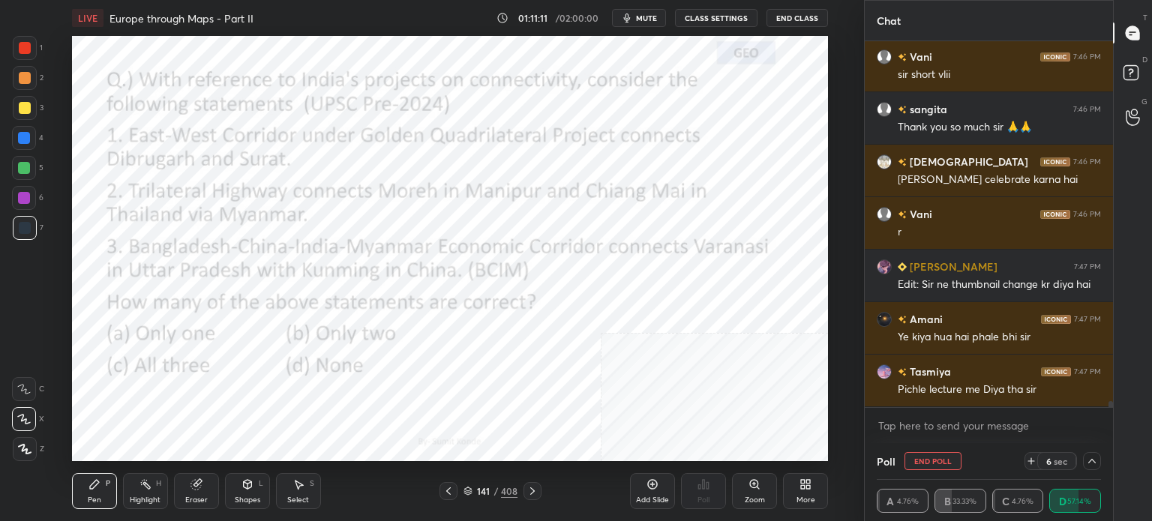
click at [537, 488] on icon at bounding box center [532, 491] width 12 height 12
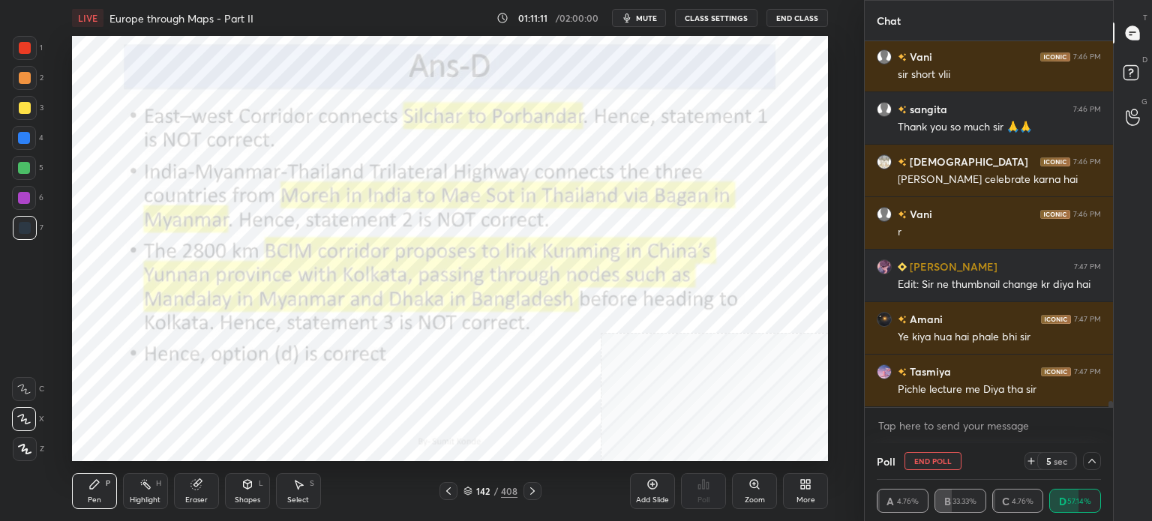
click at [537, 488] on icon at bounding box center [532, 491] width 12 height 12
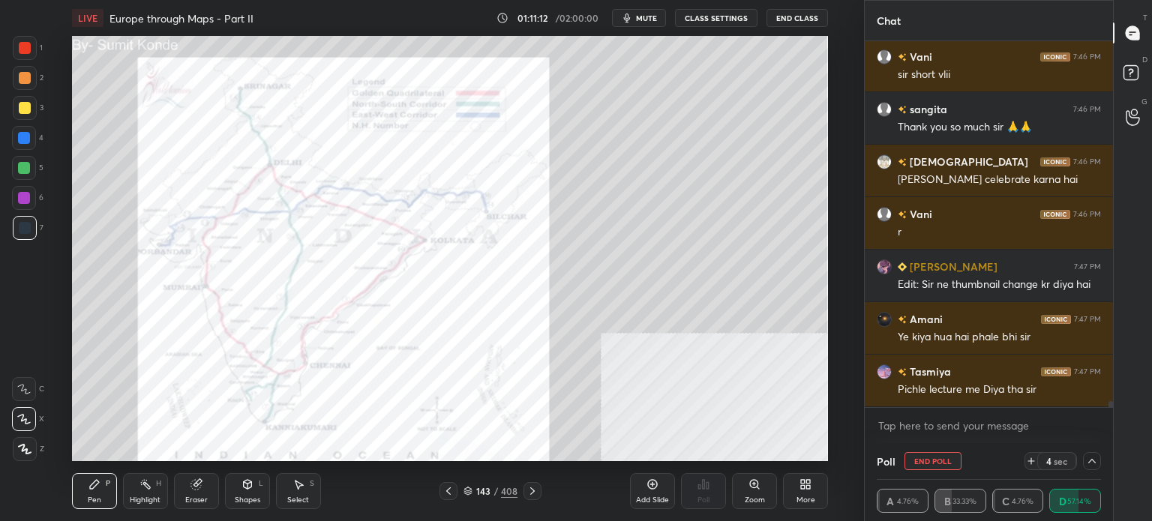
click at [537, 488] on icon at bounding box center [532, 491] width 12 height 12
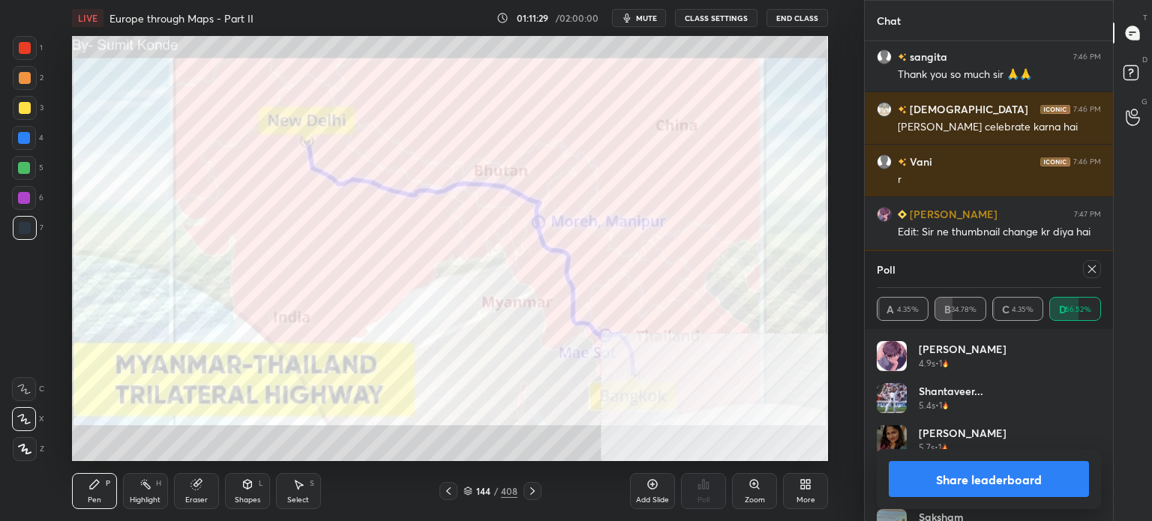
click at [1091, 269] on icon at bounding box center [1091, 268] width 7 height 7
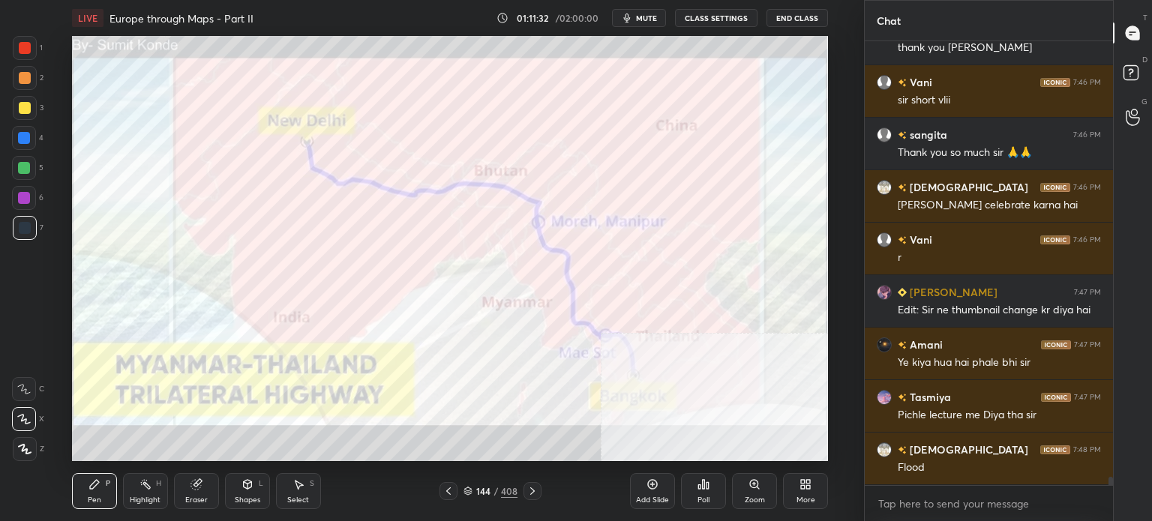
click at [473, 488] on div "144 / 408" at bounding box center [490, 490] width 54 height 13
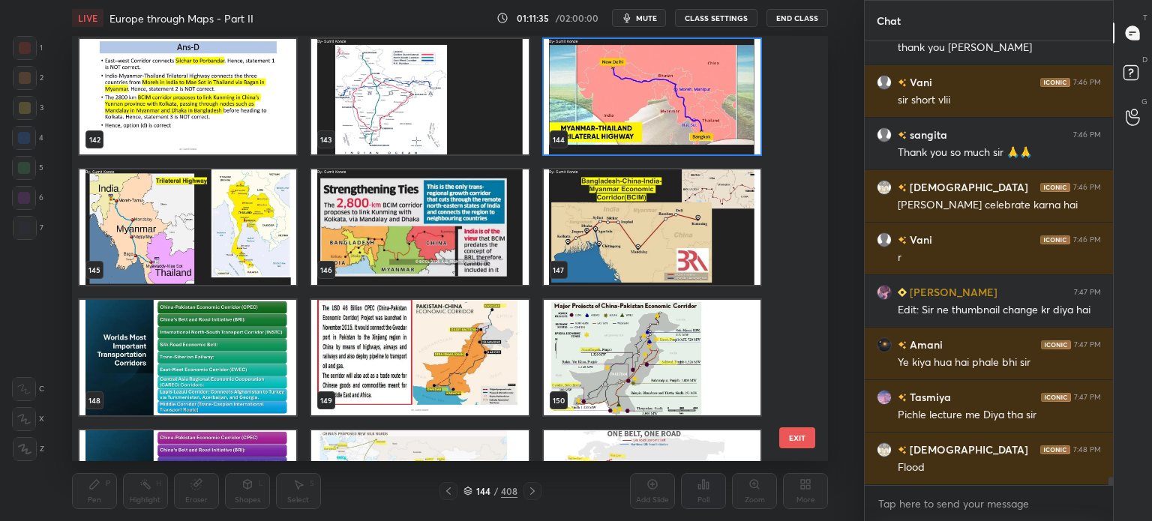
click at [183, 257] on img "grid" at bounding box center [187, 226] width 217 height 115
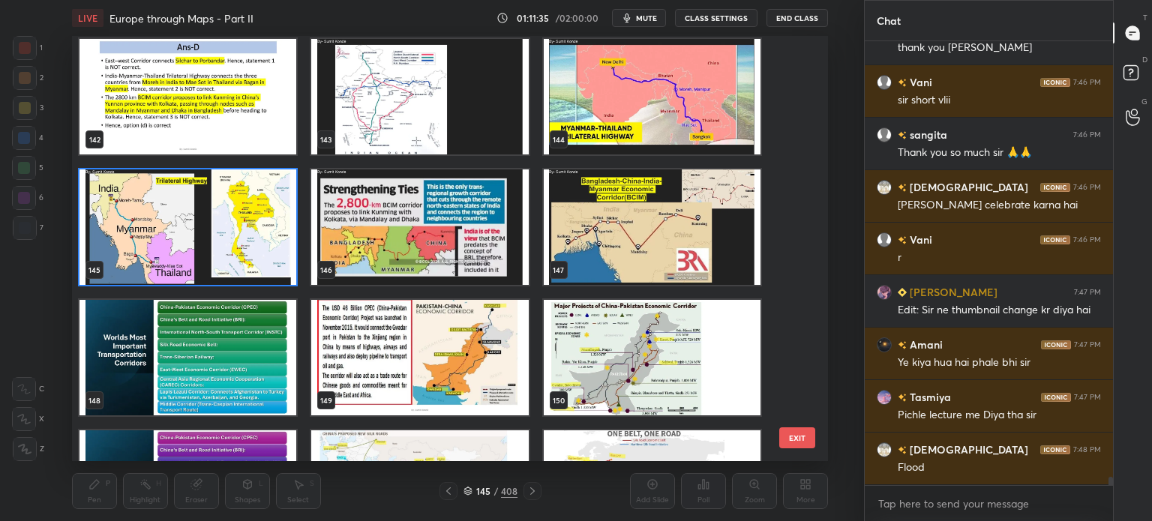
click at [183, 257] on img "grid" at bounding box center [187, 226] width 217 height 115
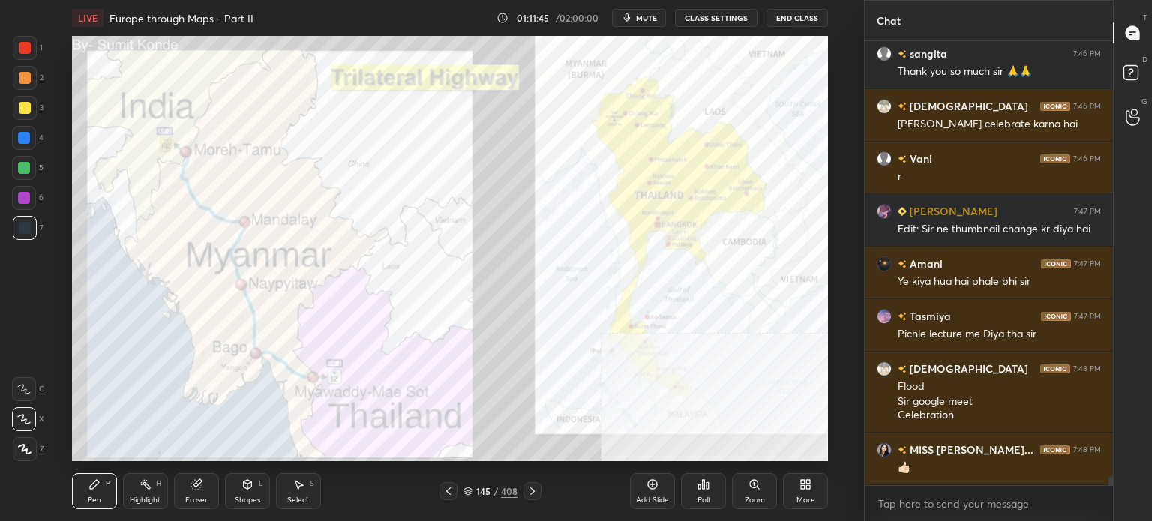
click at [473, 487] on div "145 / 408" at bounding box center [490, 490] width 54 height 13
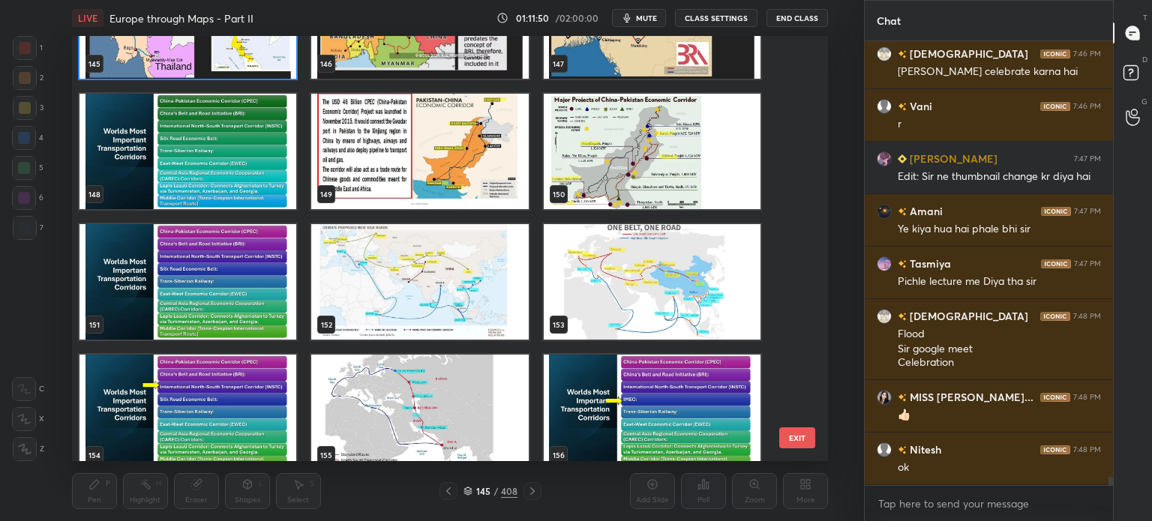
click at [268, 157] on img "grid" at bounding box center [187, 151] width 217 height 115
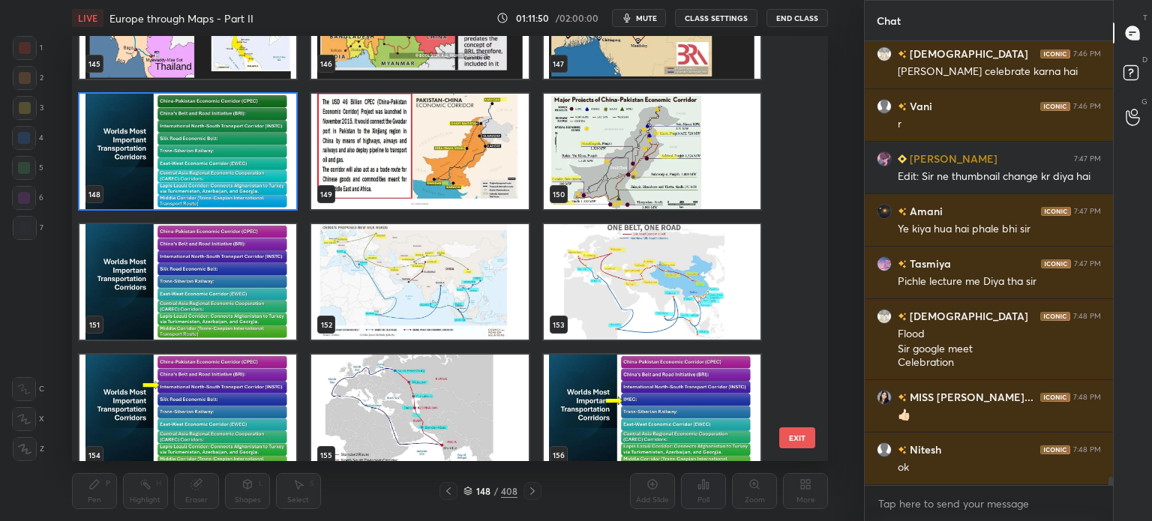
click at [268, 157] on img "grid" at bounding box center [187, 151] width 217 height 115
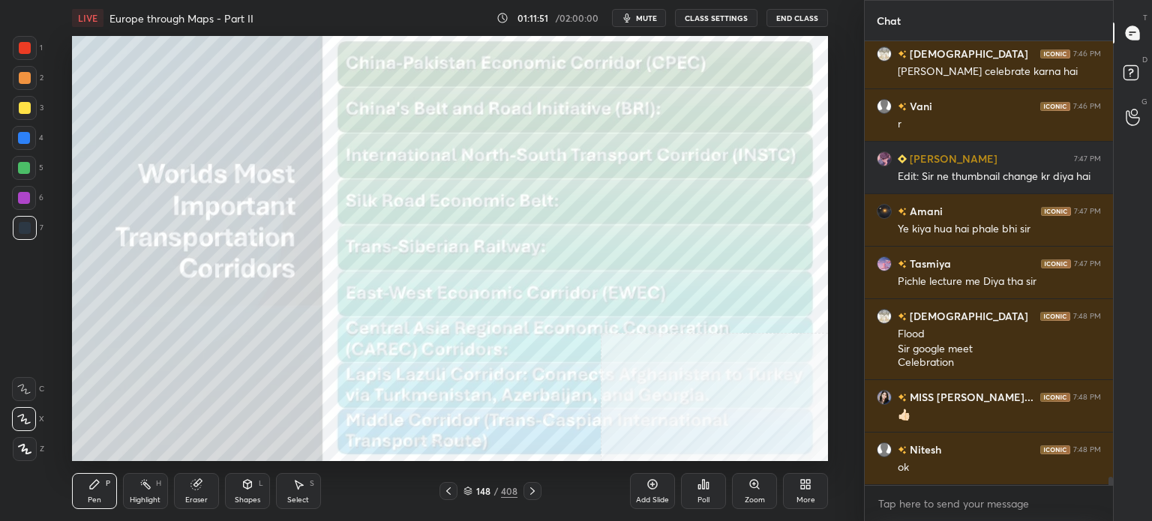
click at [268, 157] on img "grid" at bounding box center [187, 151] width 217 height 115
click at [808, 481] on icon at bounding box center [809, 482] width 4 height 4
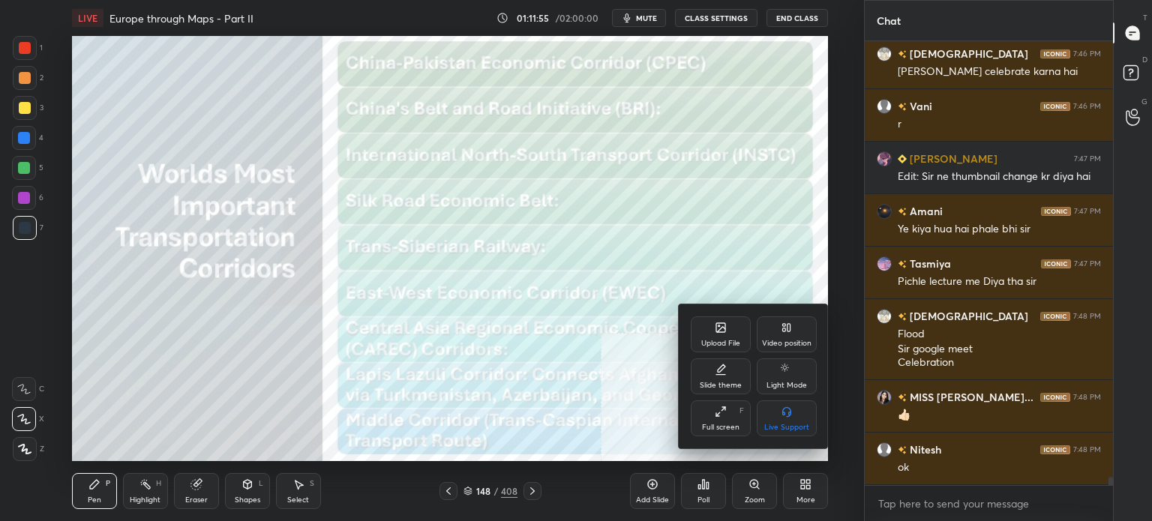
click at [792, 340] on div "Video position" at bounding box center [786, 343] width 49 height 7
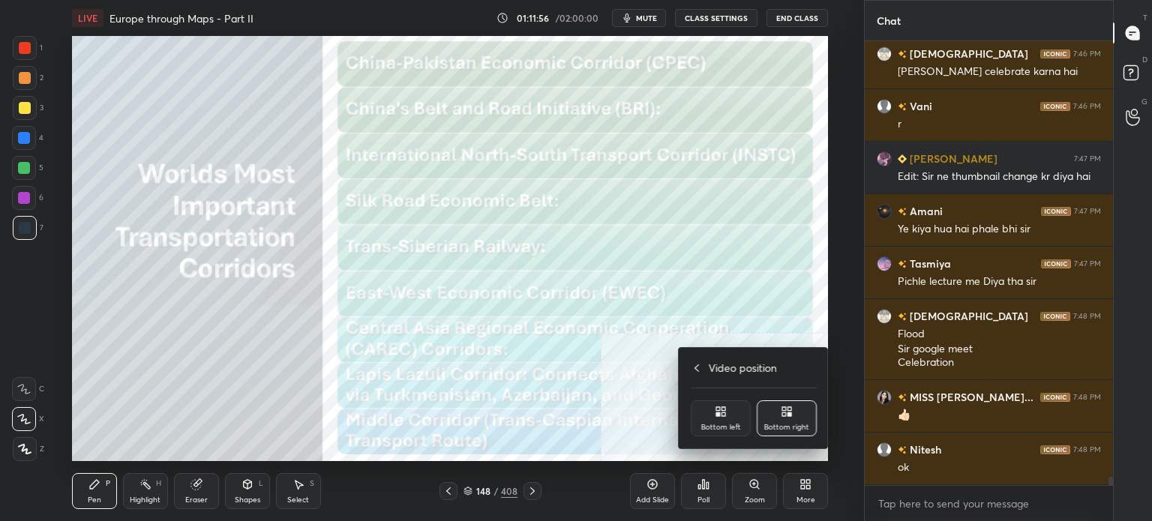
click at [744, 428] on div "Bottom left" at bounding box center [721, 418] width 60 height 36
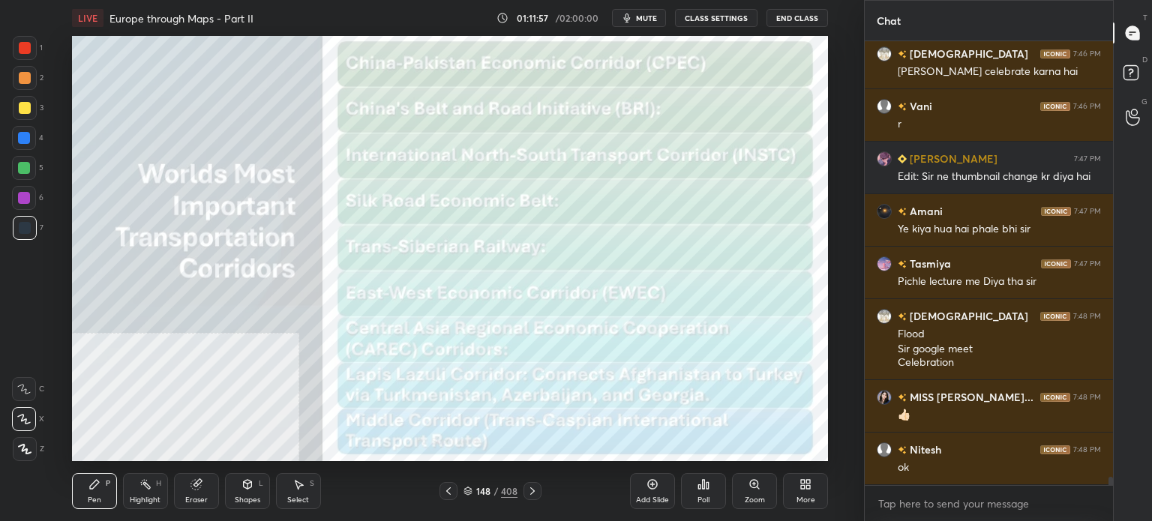
click at [475, 489] on div "148 / 408" at bounding box center [490, 490] width 54 height 13
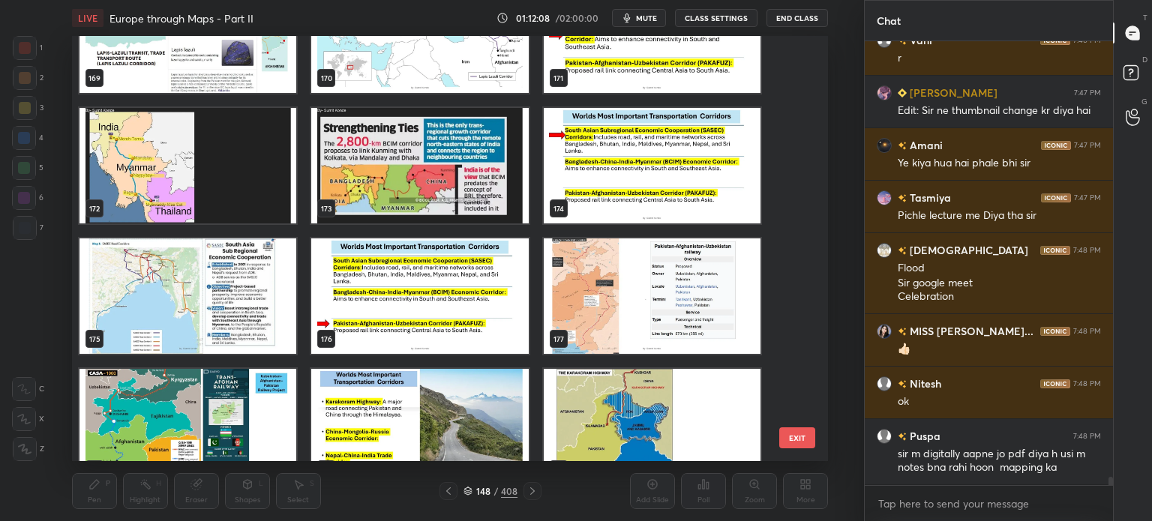
click at [806, 433] on button "EXIT" at bounding box center [797, 437] width 36 height 21
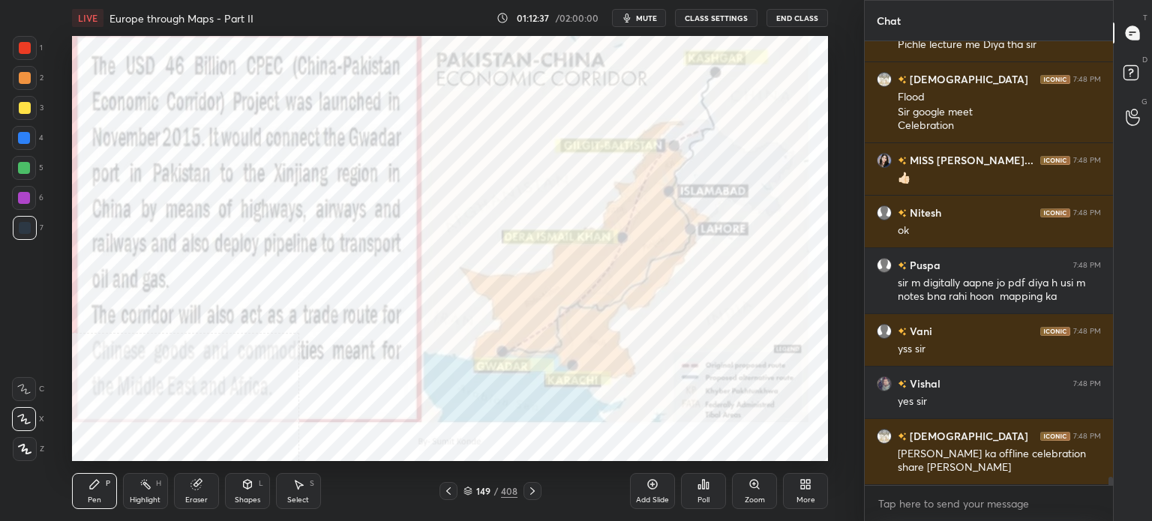
click at [796, 490] on div "More" at bounding box center [805, 491] width 45 height 36
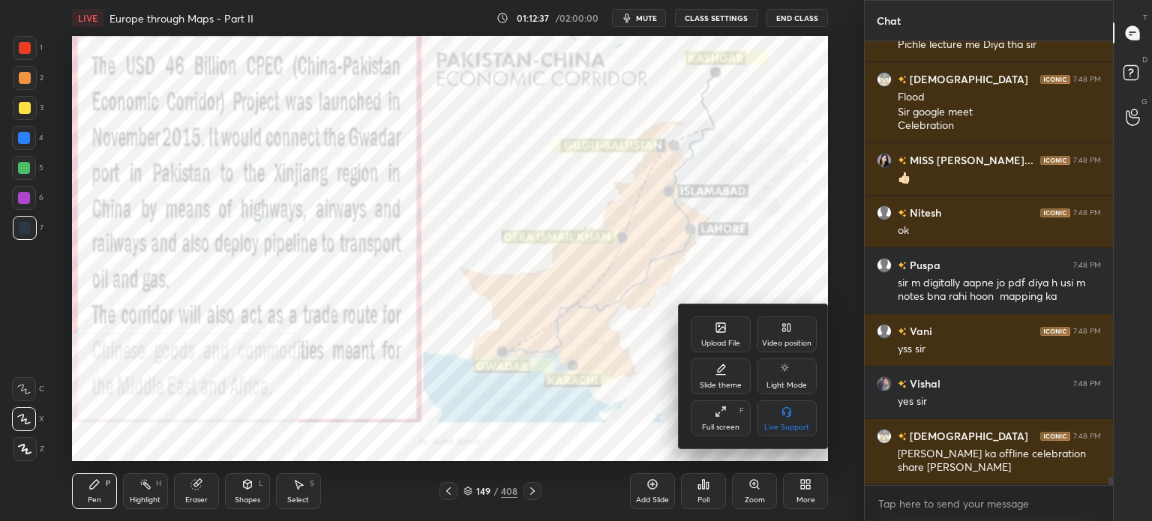
click at [724, 434] on div "Full screen F" at bounding box center [721, 418] width 60 height 36
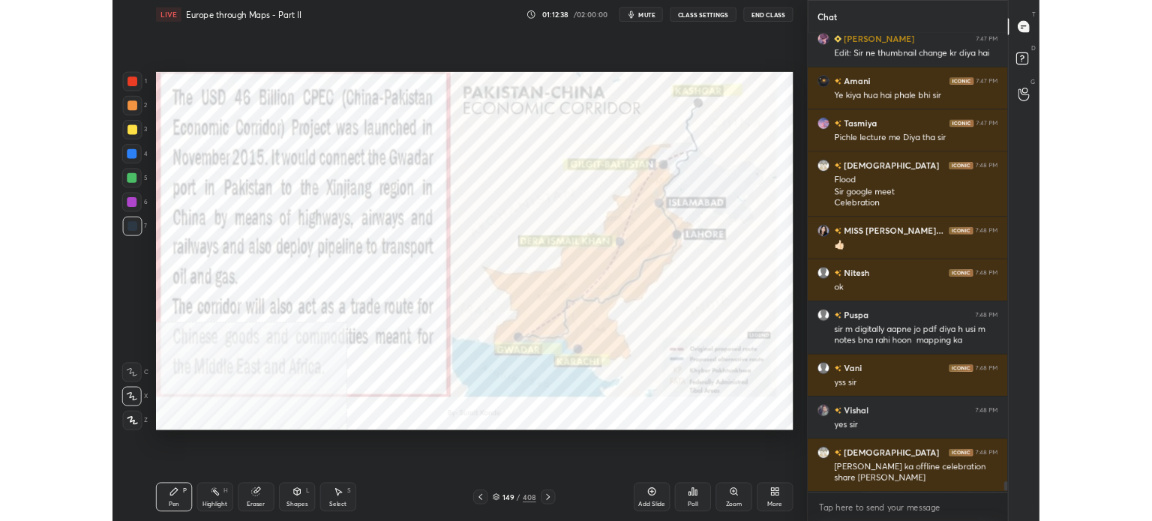
scroll to position [23200, 0]
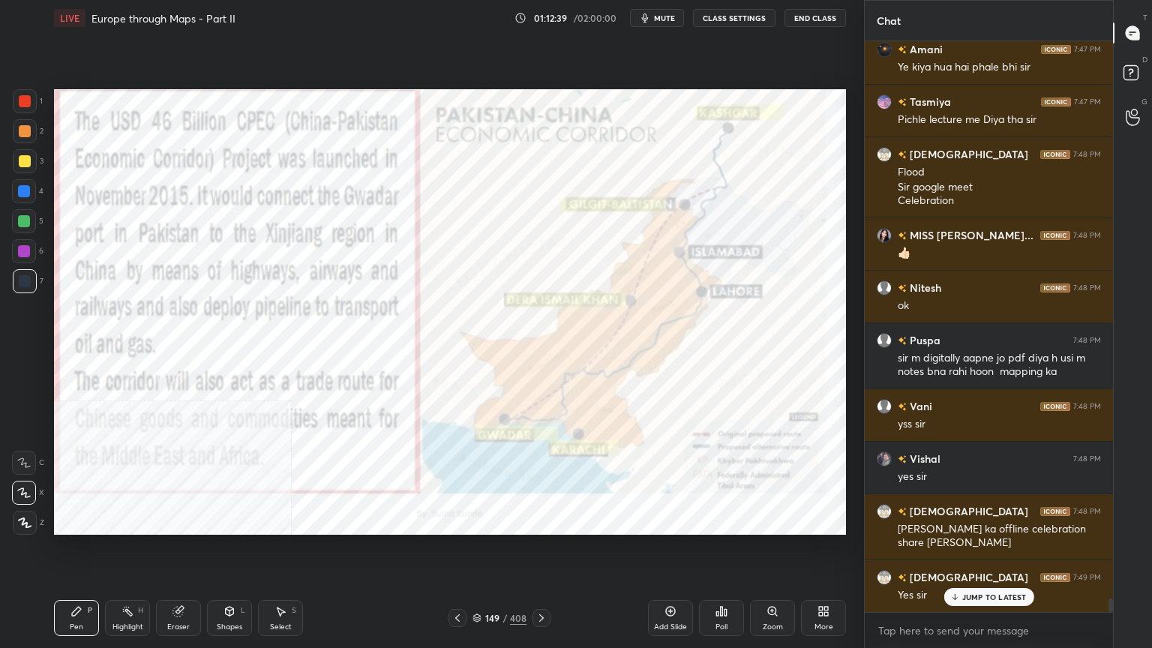
click at [826, 520] on icon at bounding box center [826, 609] width 4 height 4
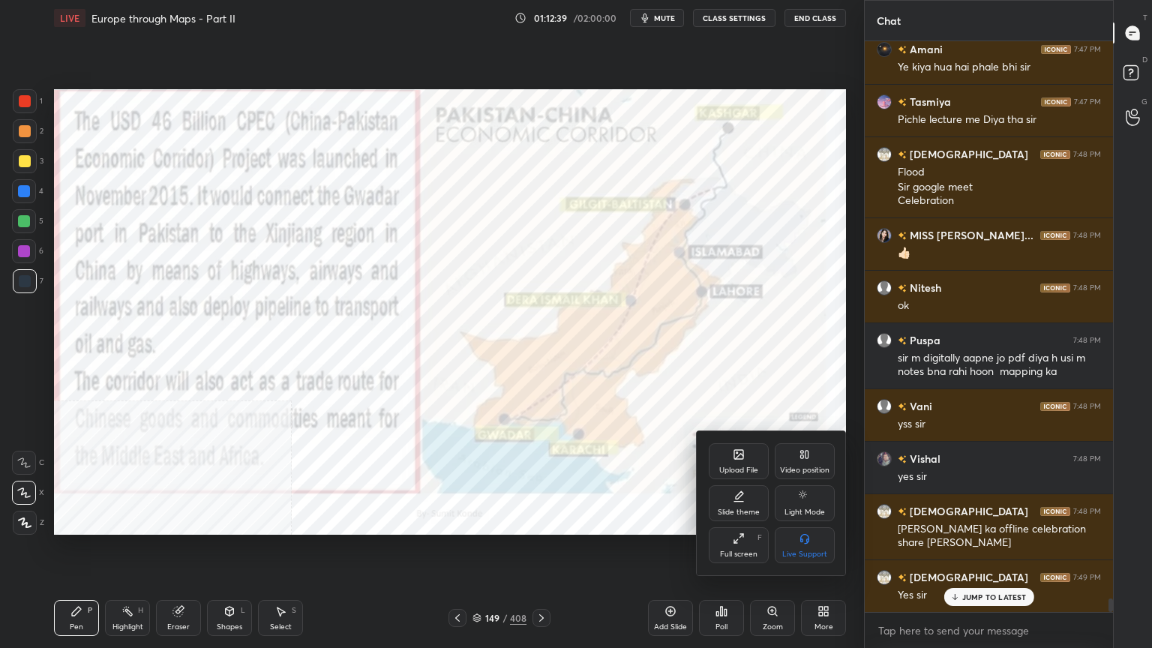
click at [728, 520] on div "Full screen F" at bounding box center [739, 545] width 60 height 36
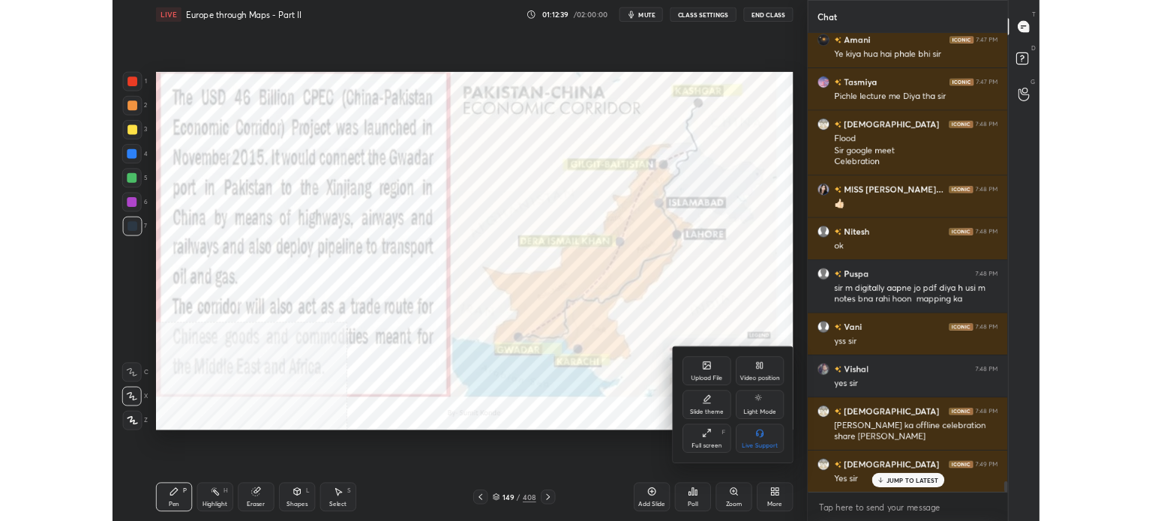
scroll to position [4, 4]
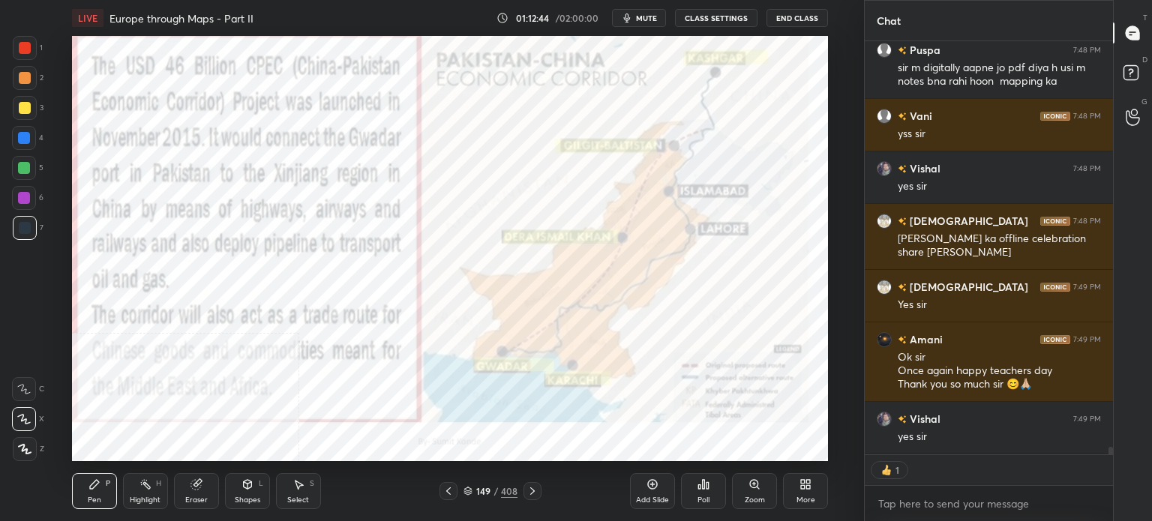
click at [664, 489] on div "Add Slide" at bounding box center [652, 491] width 45 height 36
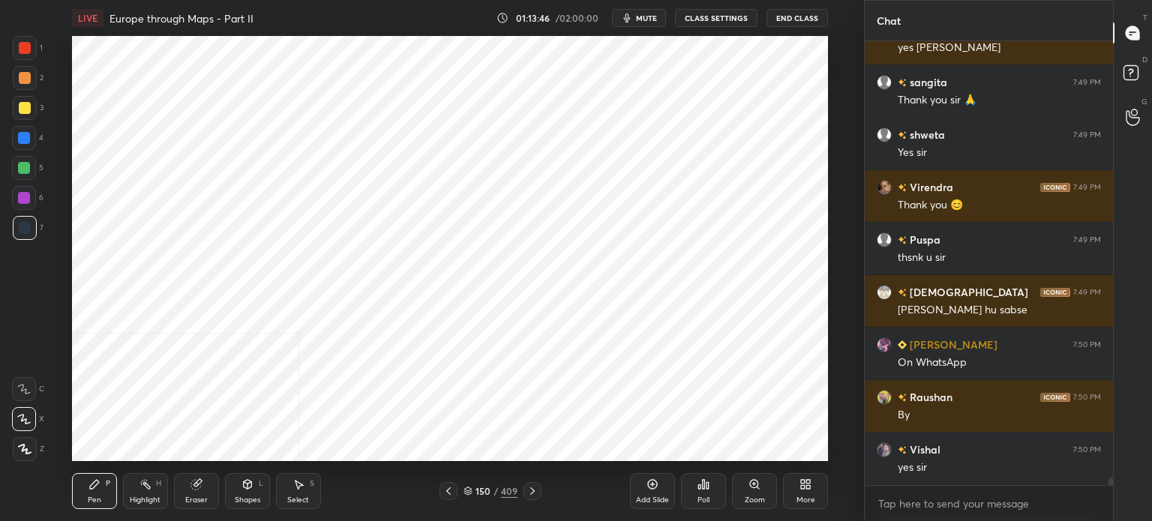
scroll to position [24812, 0]
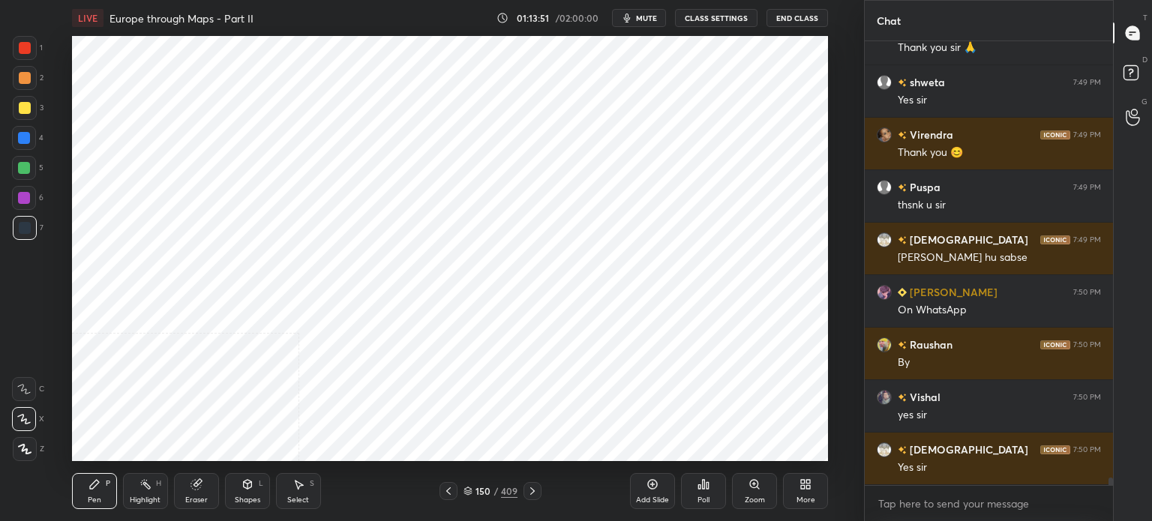
click at [648, 15] on span "mute" at bounding box center [646, 18] width 21 height 10
click at [813, 13] on button "End Class" at bounding box center [796, 18] width 61 height 18
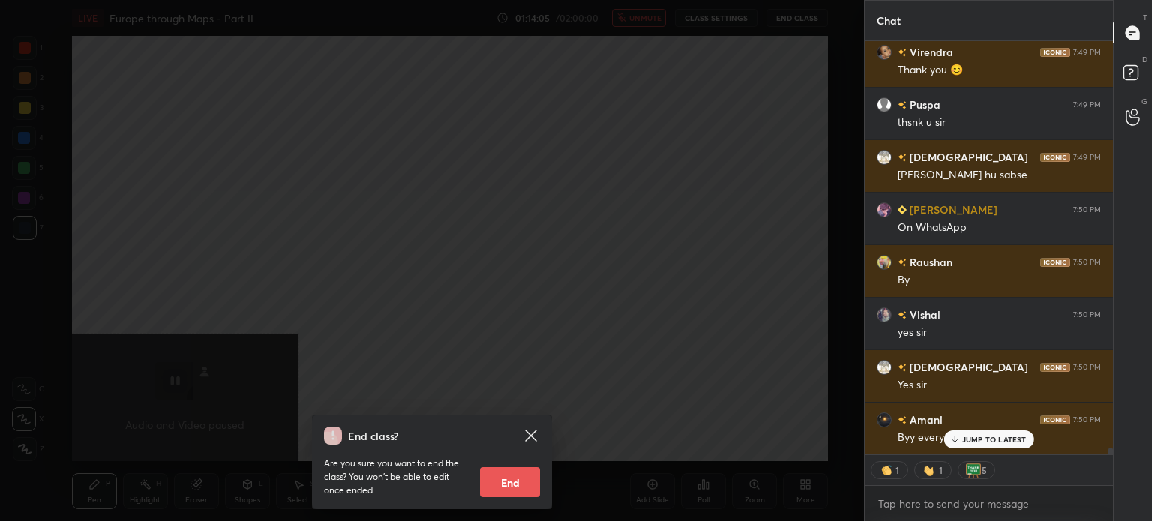
scroll to position [24947, 0]
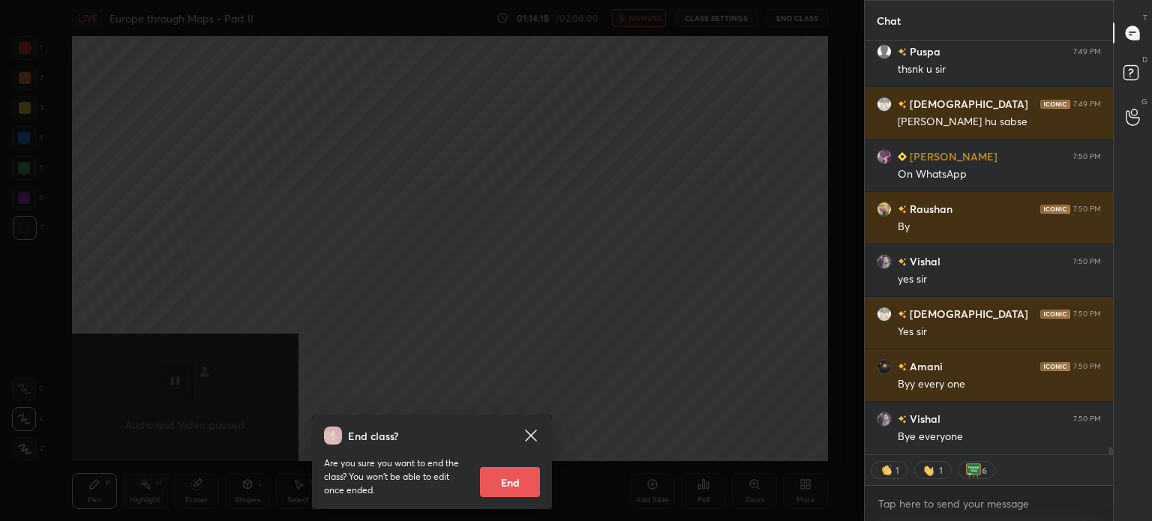
type textarea "x"
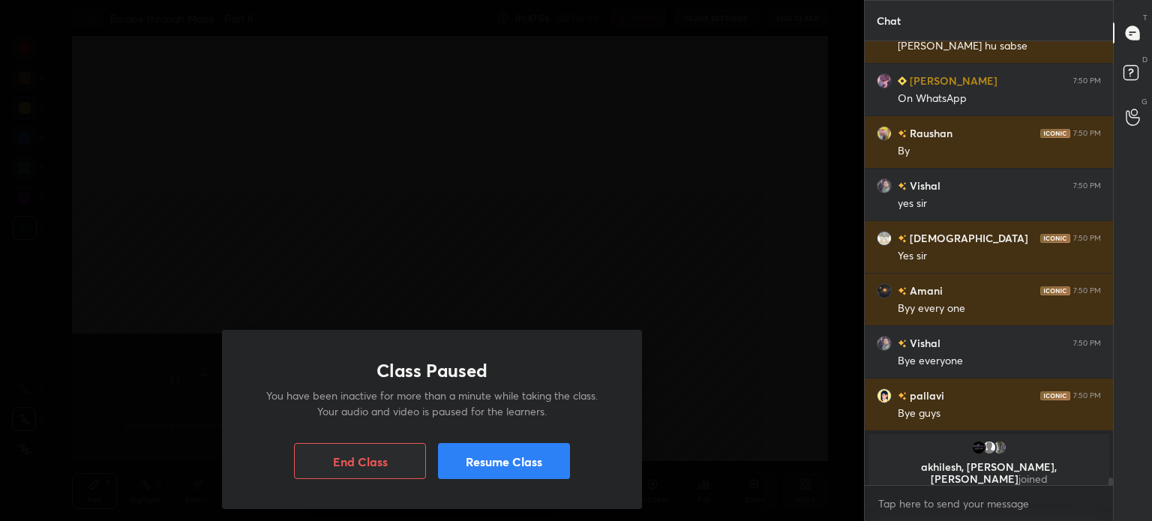
scroll to position [25035, 0]
